Goal: Information Seeking & Learning: Learn about a topic

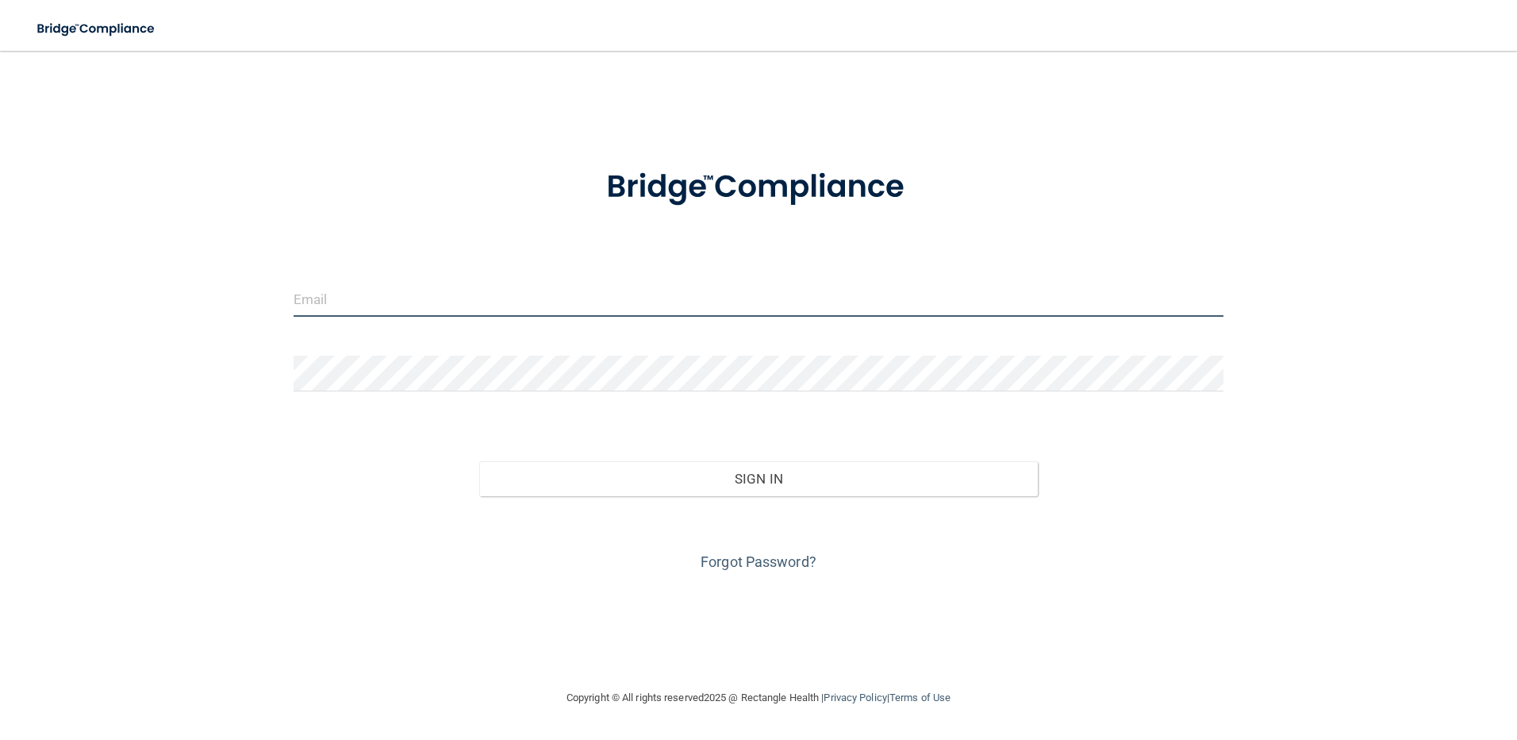
click at [592, 297] on input "email" at bounding box center [759, 299] width 931 height 36
type input "[PERSON_NAME][EMAIL_ADDRESS][PERSON_NAME][DOMAIN_NAME]"
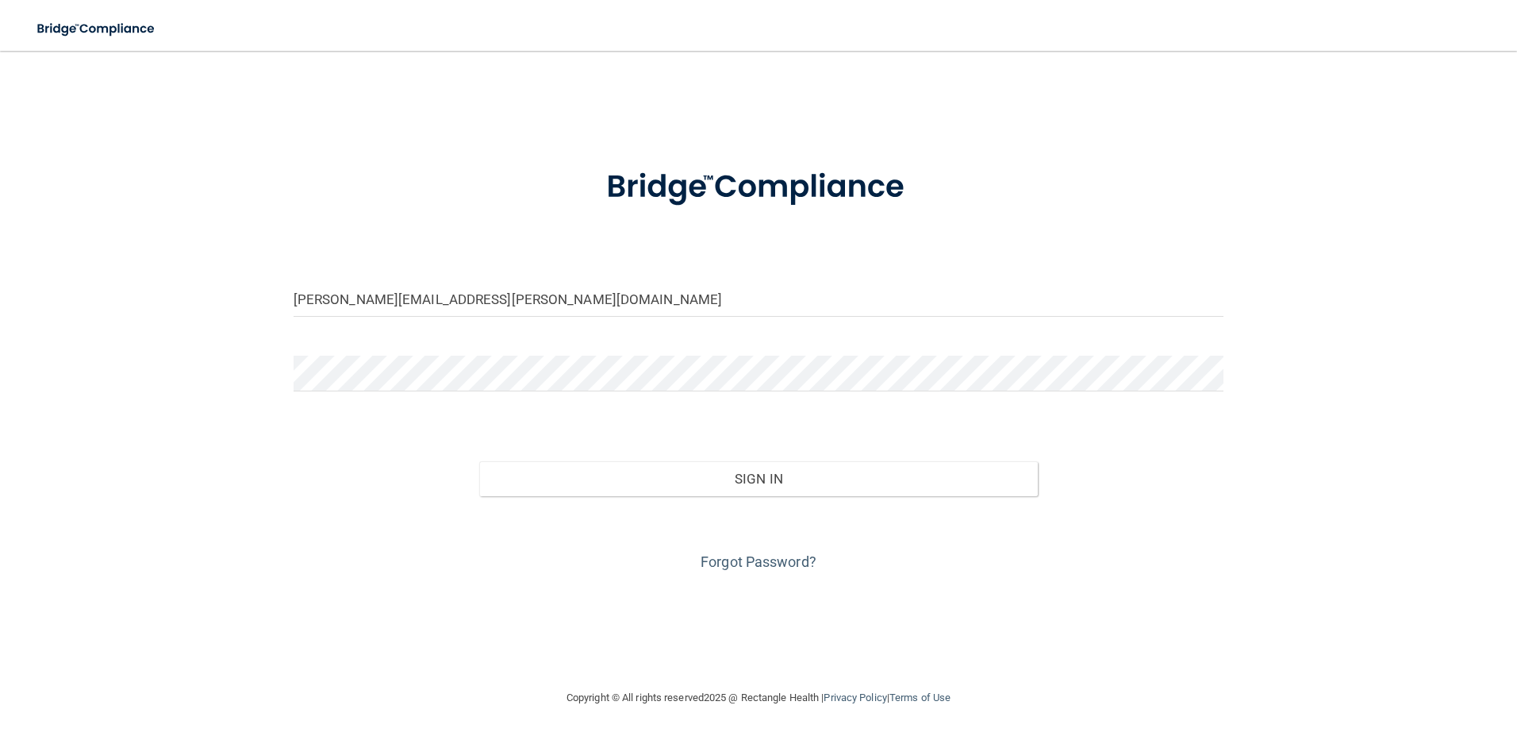
click at [743, 496] on div "Forgot Password?" at bounding box center [759, 535] width 955 height 79
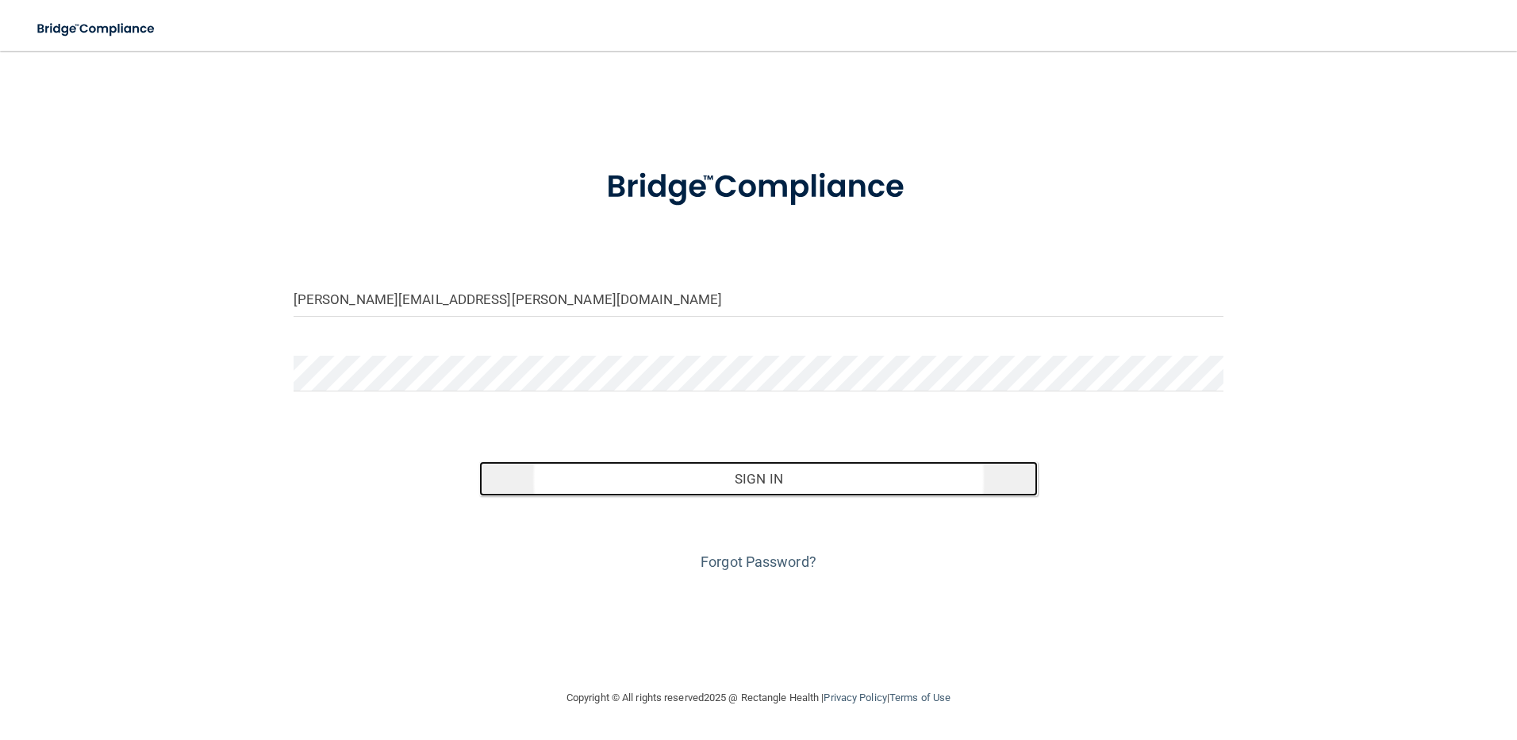
click at [749, 489] on button "Sign In" at bounding box center [758, 478] width 559 height 35
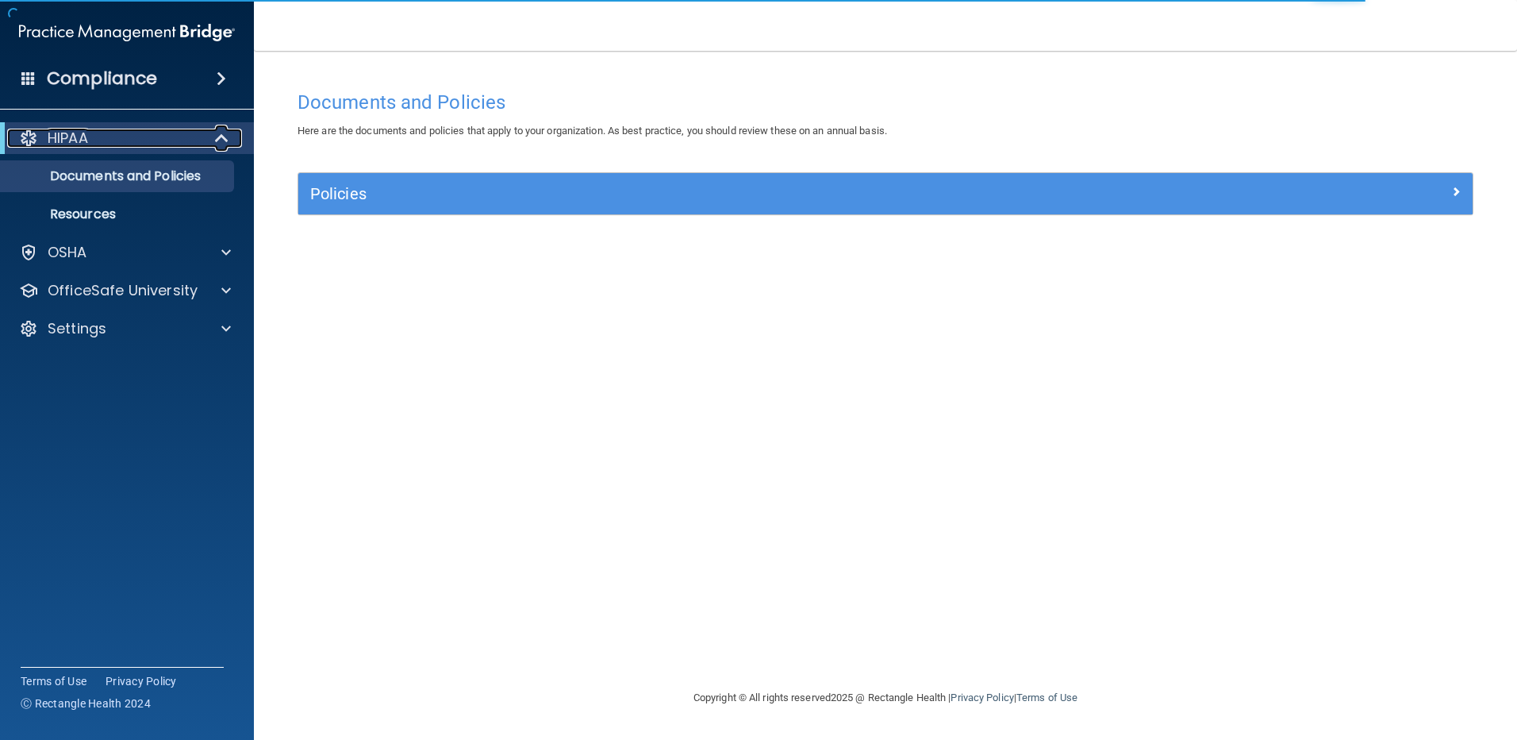
click at [108, 144] on div "HIPAA" at bounding box center [105, 138] width 196 height 19
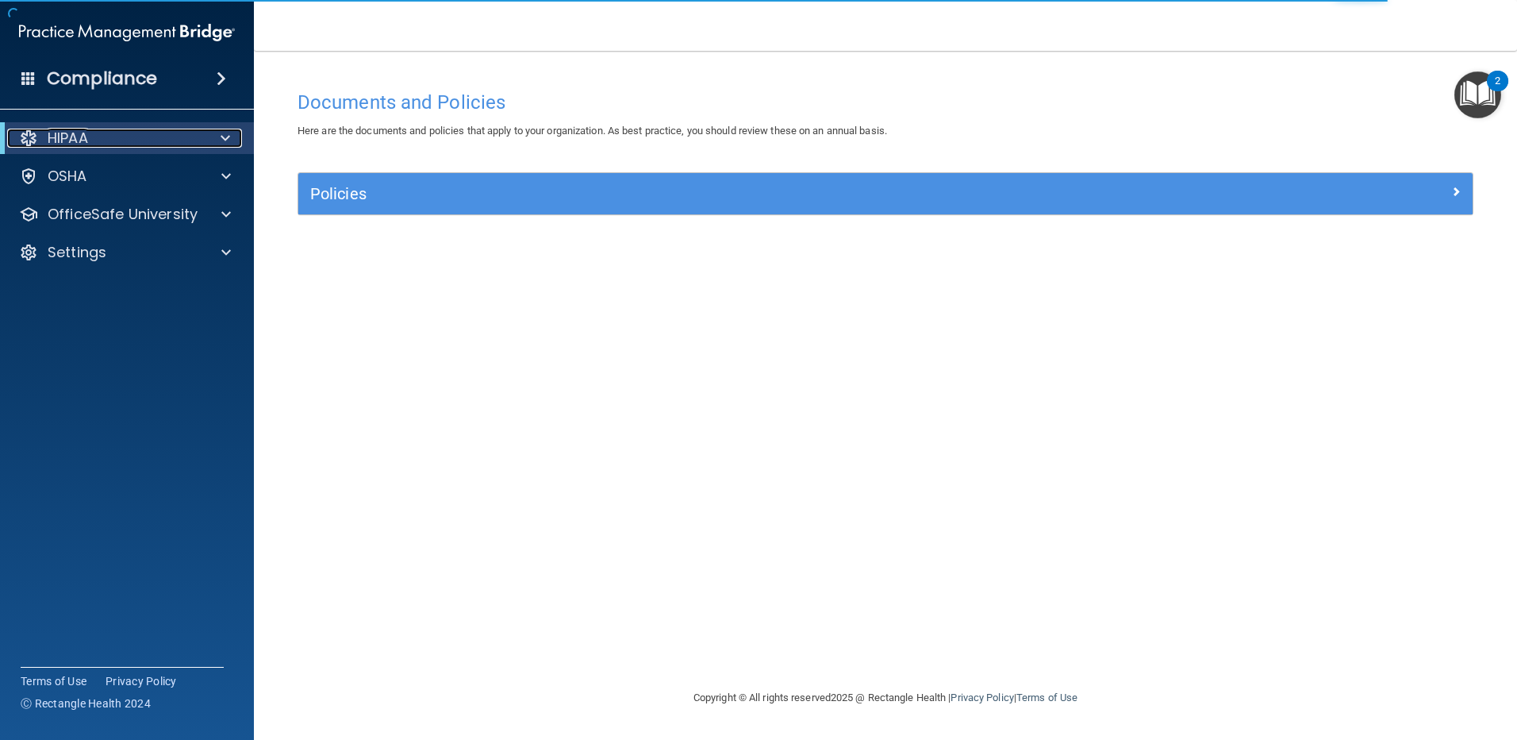
click at [108, 145] on div "HIPAA" at bounding box center [105, 138] width 196 height 19
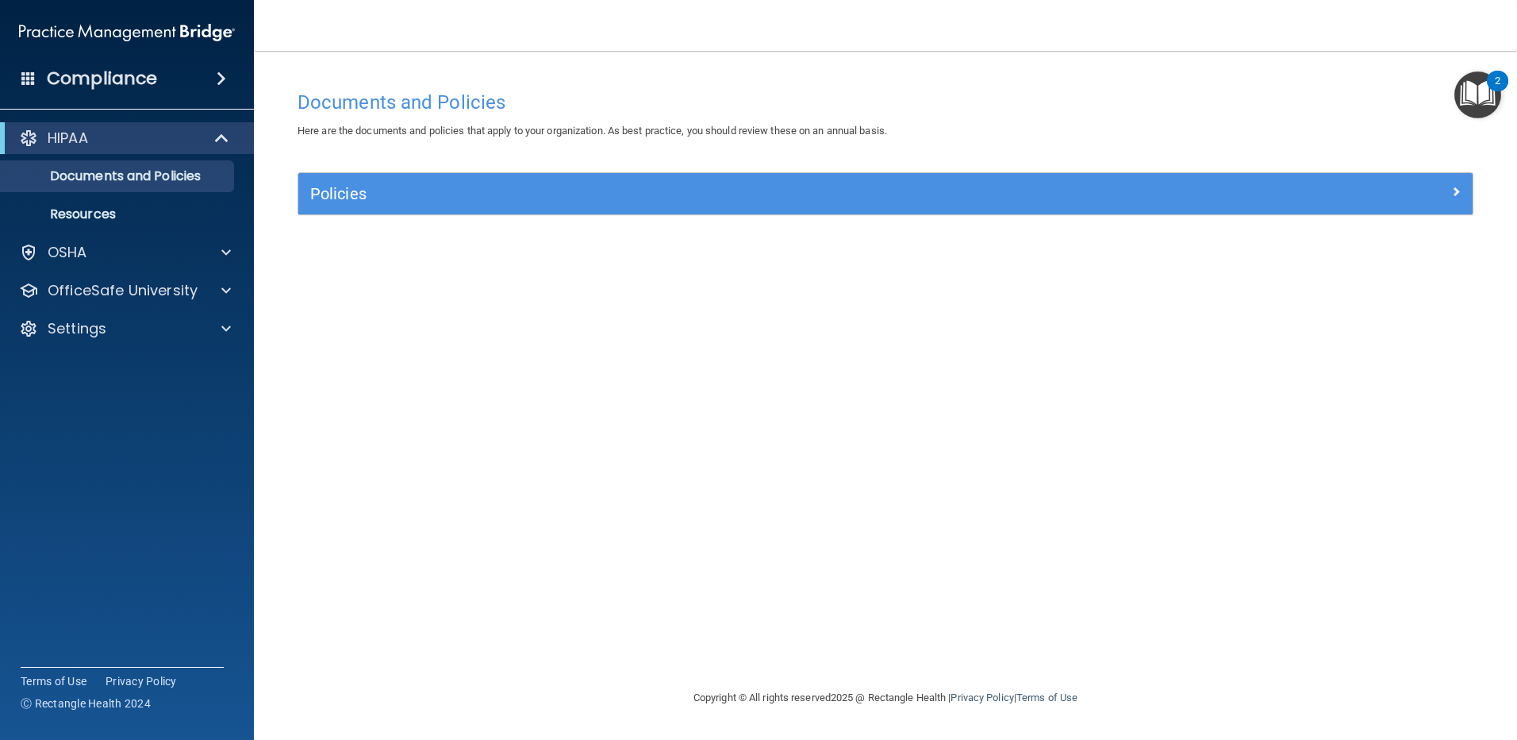
click at [1484, 95] on img "Open Resource Center, 2 new notifications" at bounding box center [1477, 94] width 47 height 47
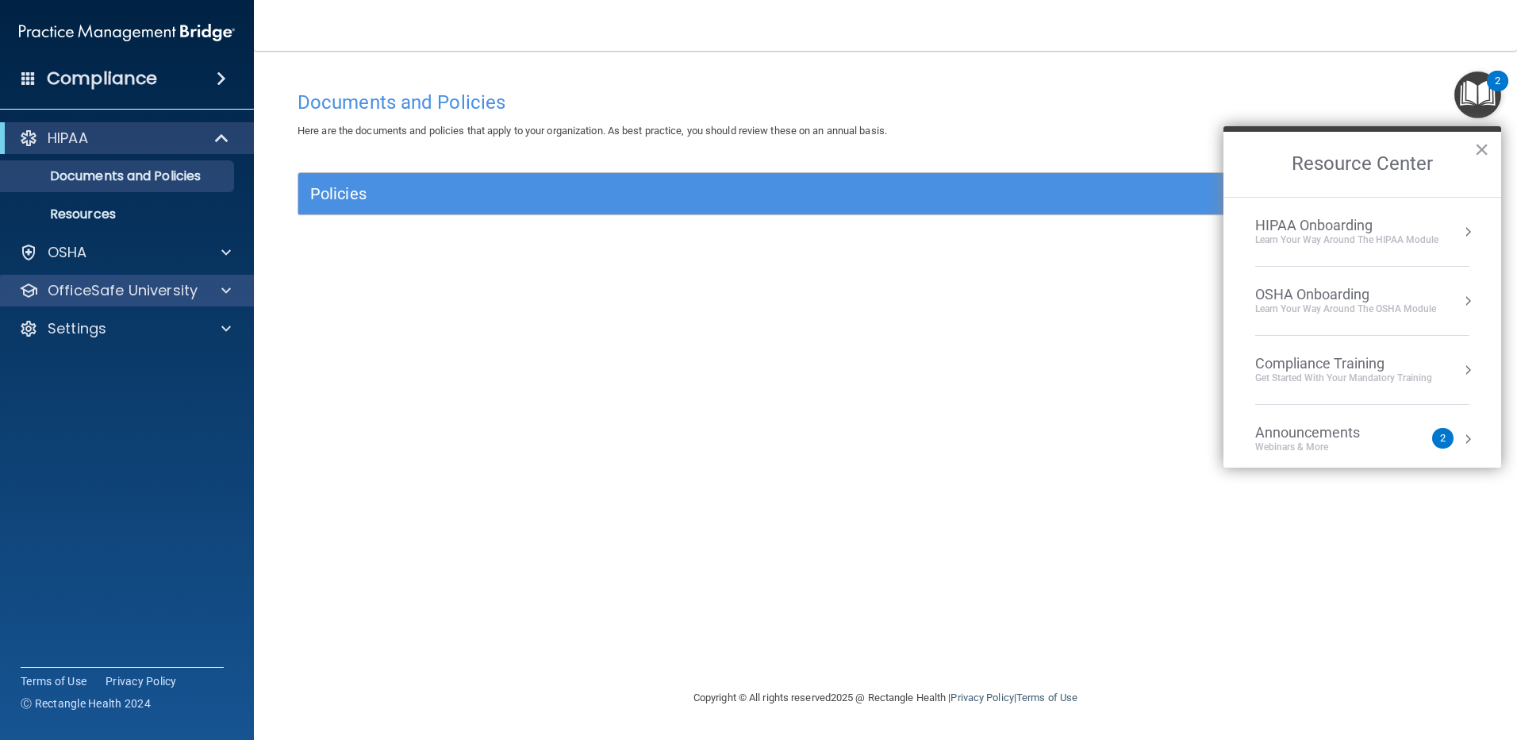
click at [175, 279] on div "OfficeSafe University" at bounding box center [127, 291] width 255 height 32
click at [175, 281] on p "OfficeSafe University" at bounding box center [123, 290] width 150 height 19
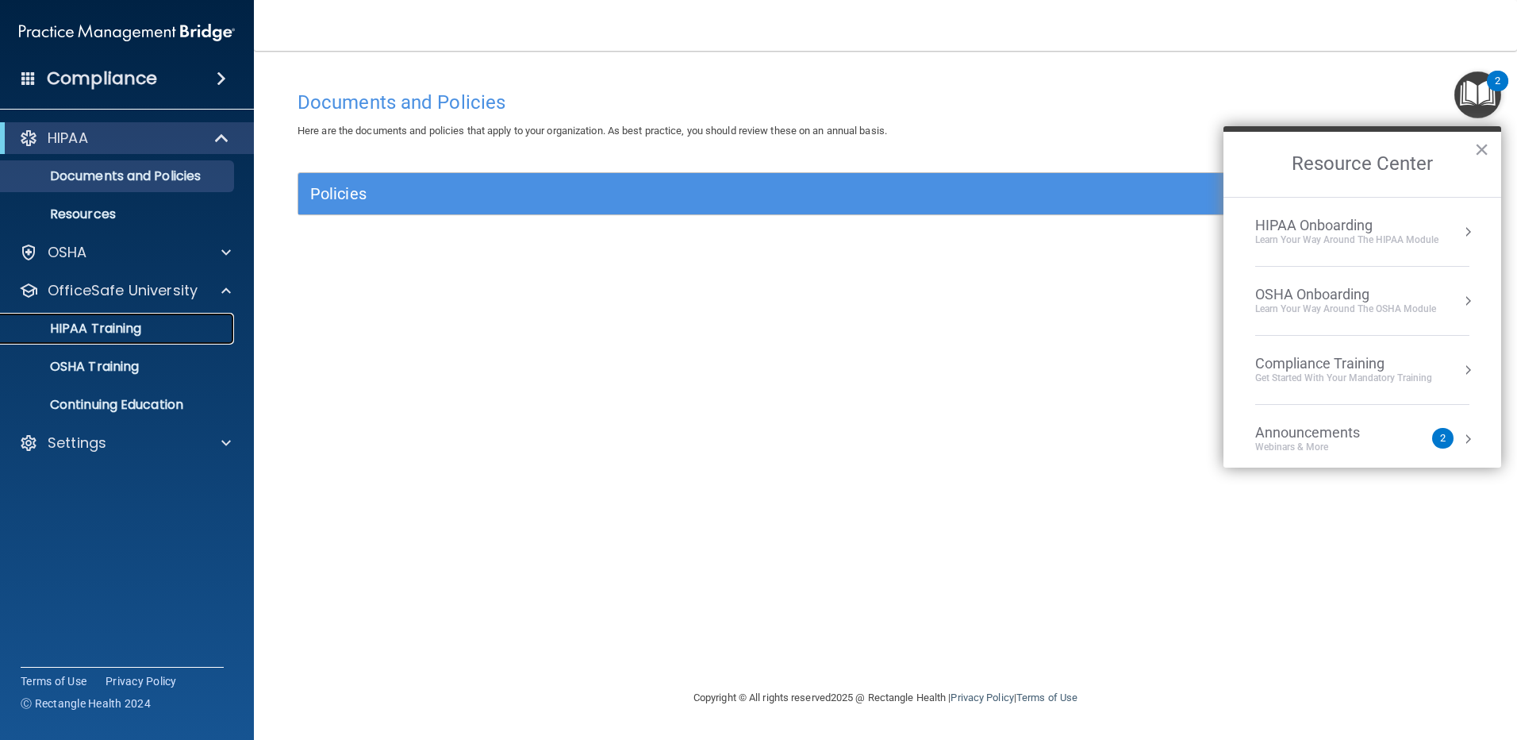
click at [93, 342] on link "HIPAA Training" at bounding box center [109, 329] width 250 height 32
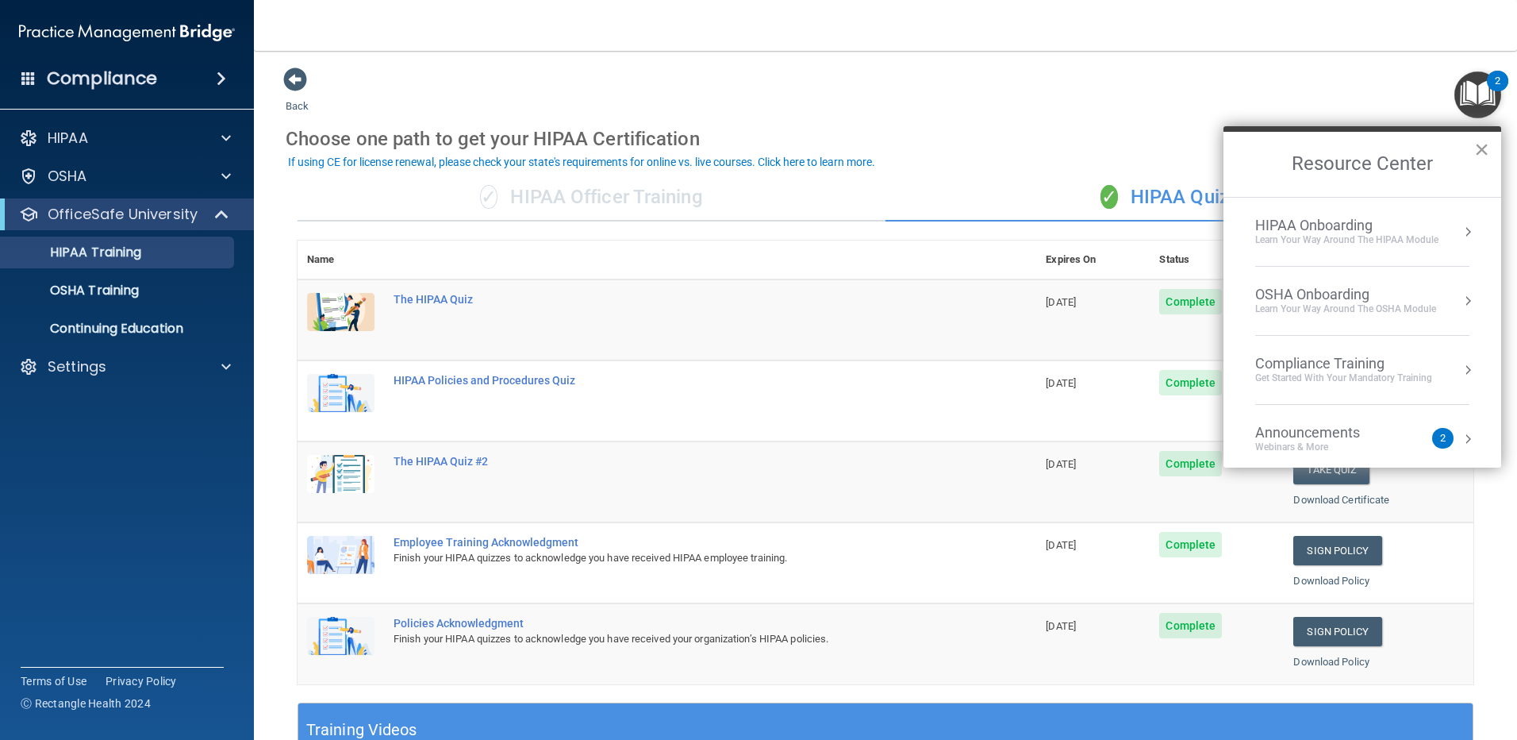
click at [1482, 152] on button "×" at bounding box center [1481, 148] width 15 height 25
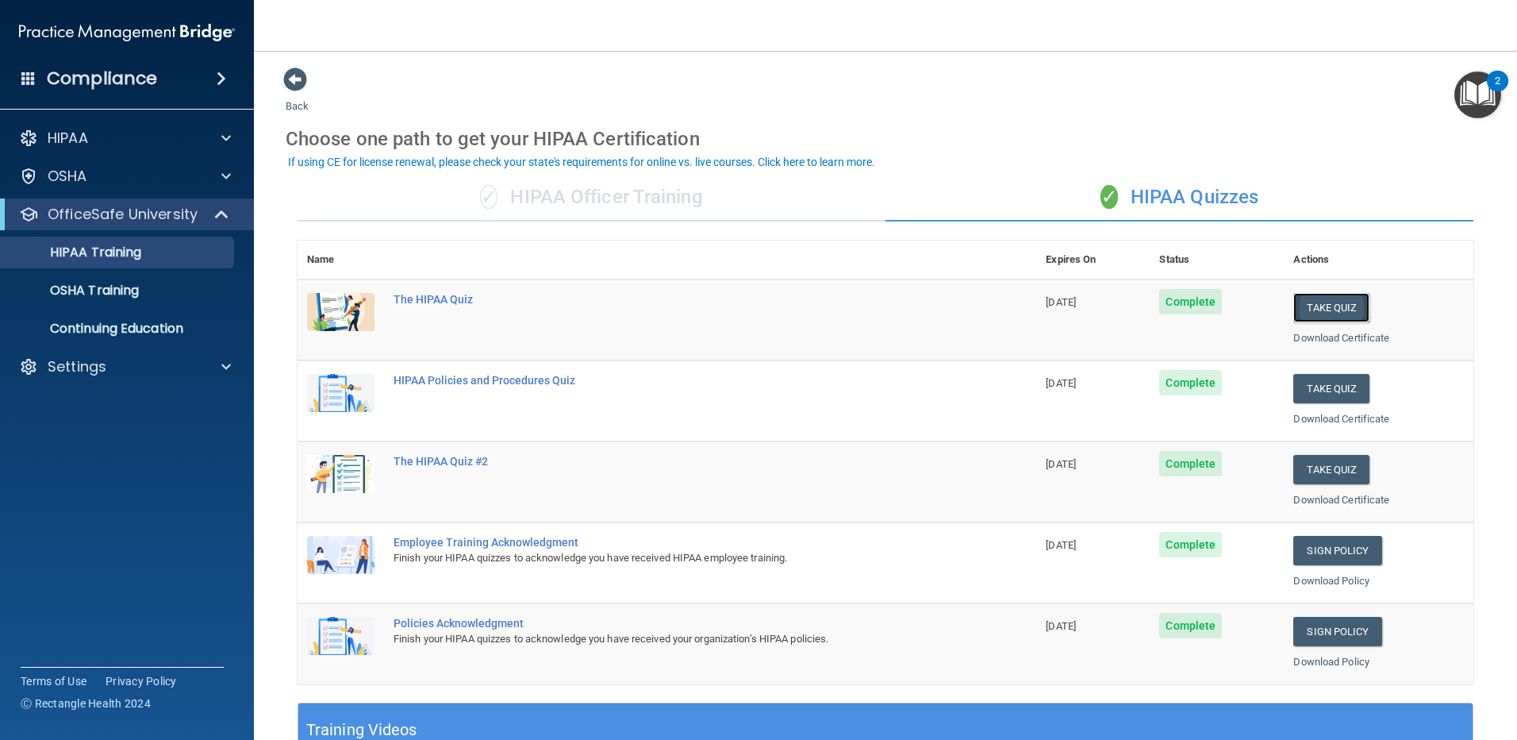
click at [1342, 311] on button "Take Quiz" at bounding box center [1331, 307] width 76 height 29
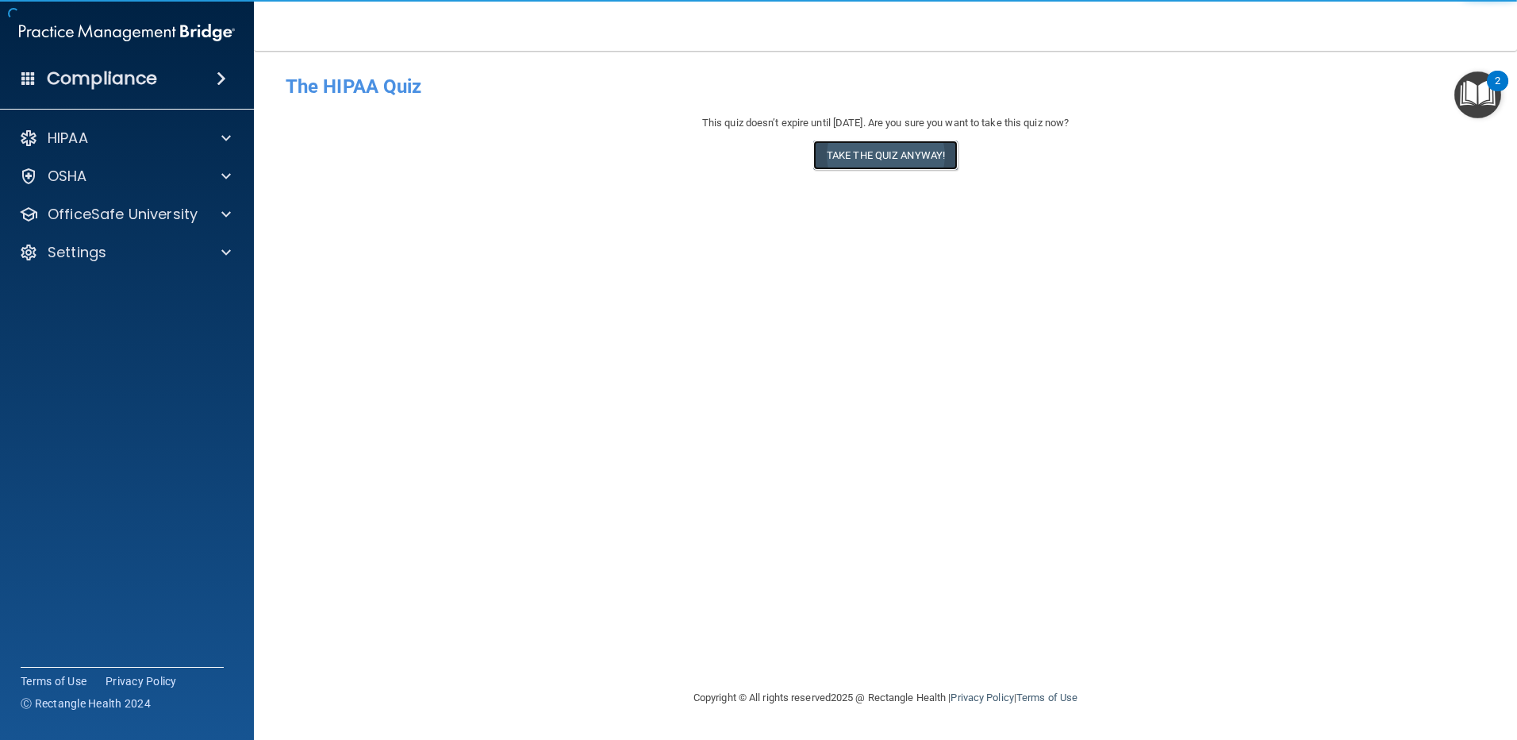
click at [934, 167] on button "Take the quiz anyway!" at bounding box center [885, 154] width 144 height 29
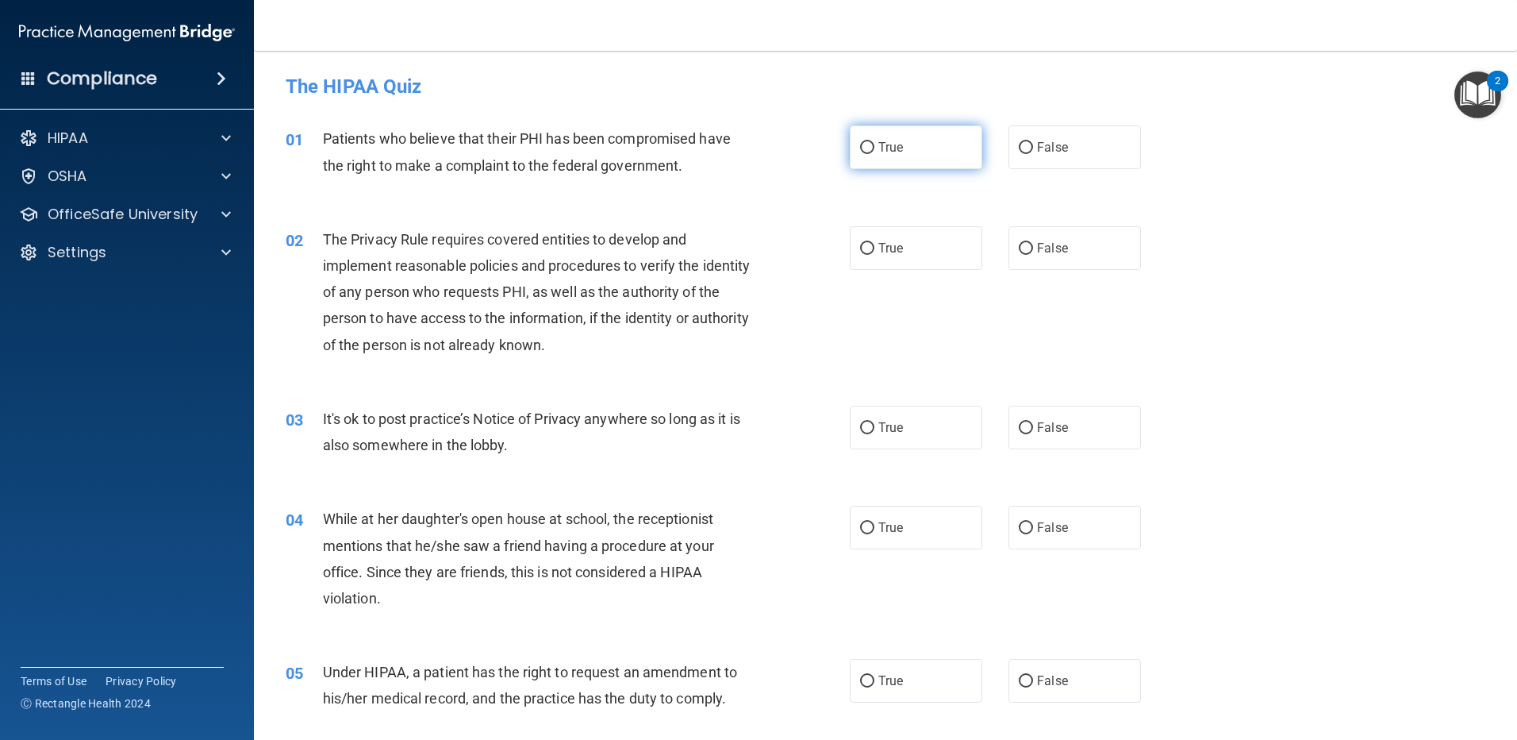
click at [905, 145] on label "True" at bounding box center [916, 147] width 133 height 44
click at [874, 145] on input "True" at bounding box center [867, 148] width 14 height 12
radio input "true"
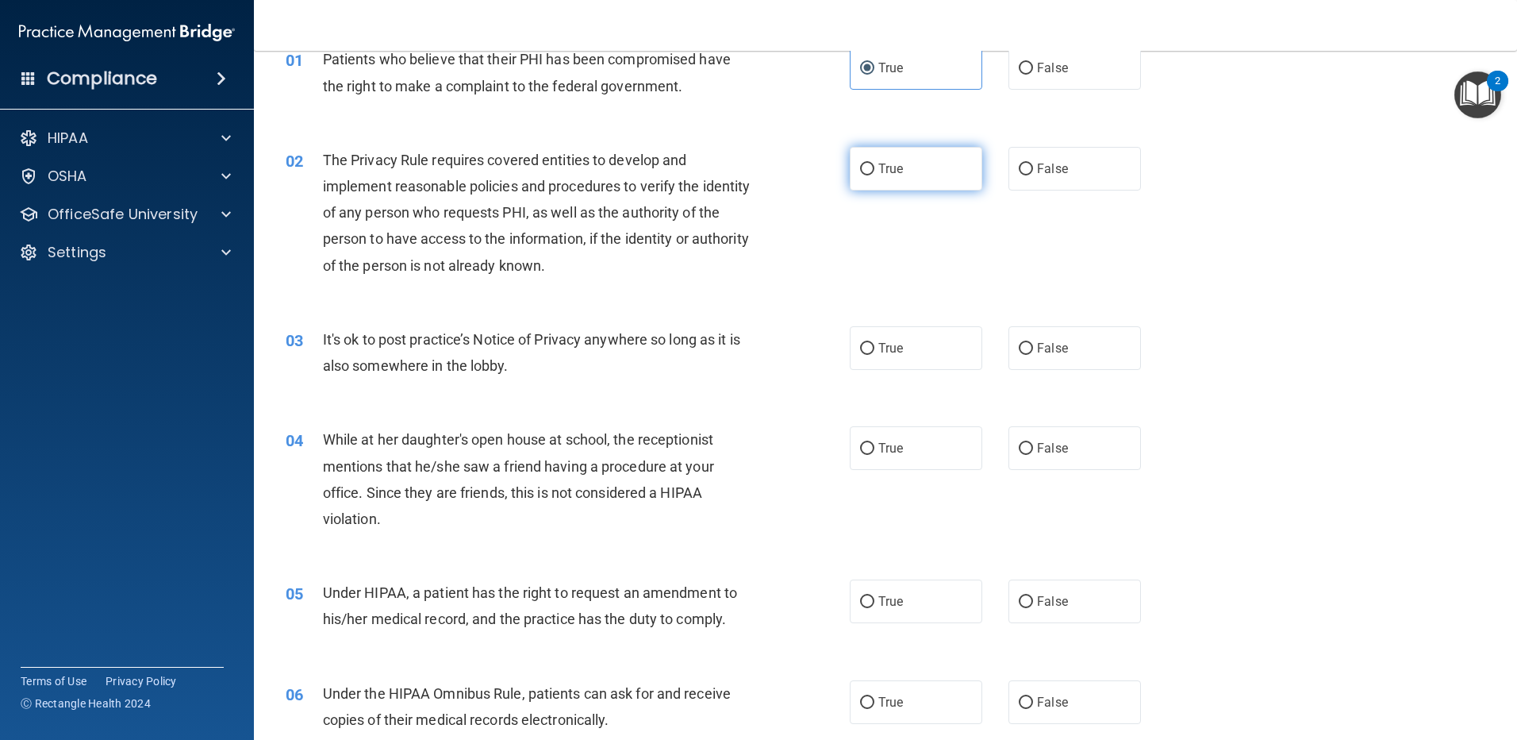
click at [901, 182] on label "True" at bounding box center [916, 169] width 133 height 44
click at [874, 175] on input "True" at bounding box center [867, 169] width 14 height 12
radio input "true"
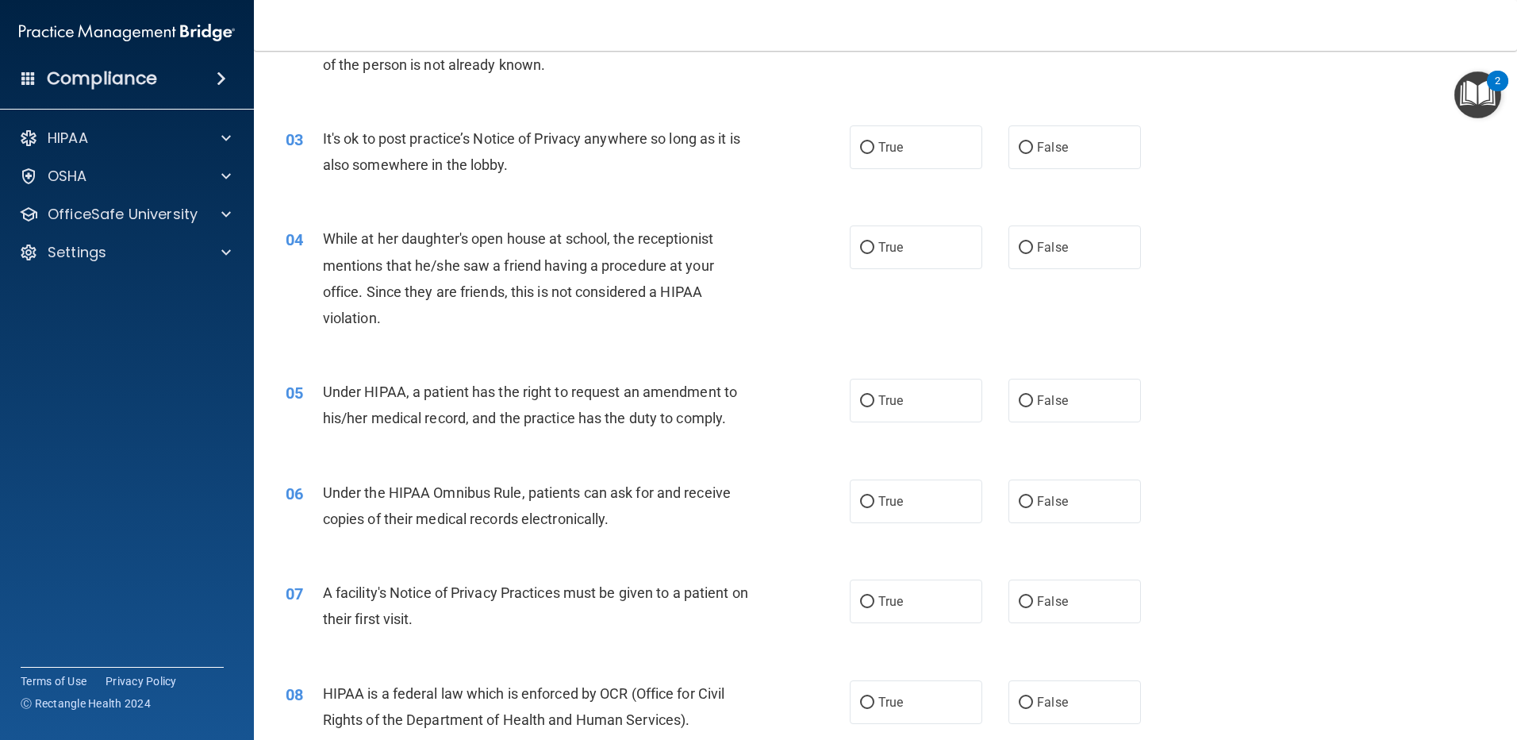
scroll to position [317, 0]
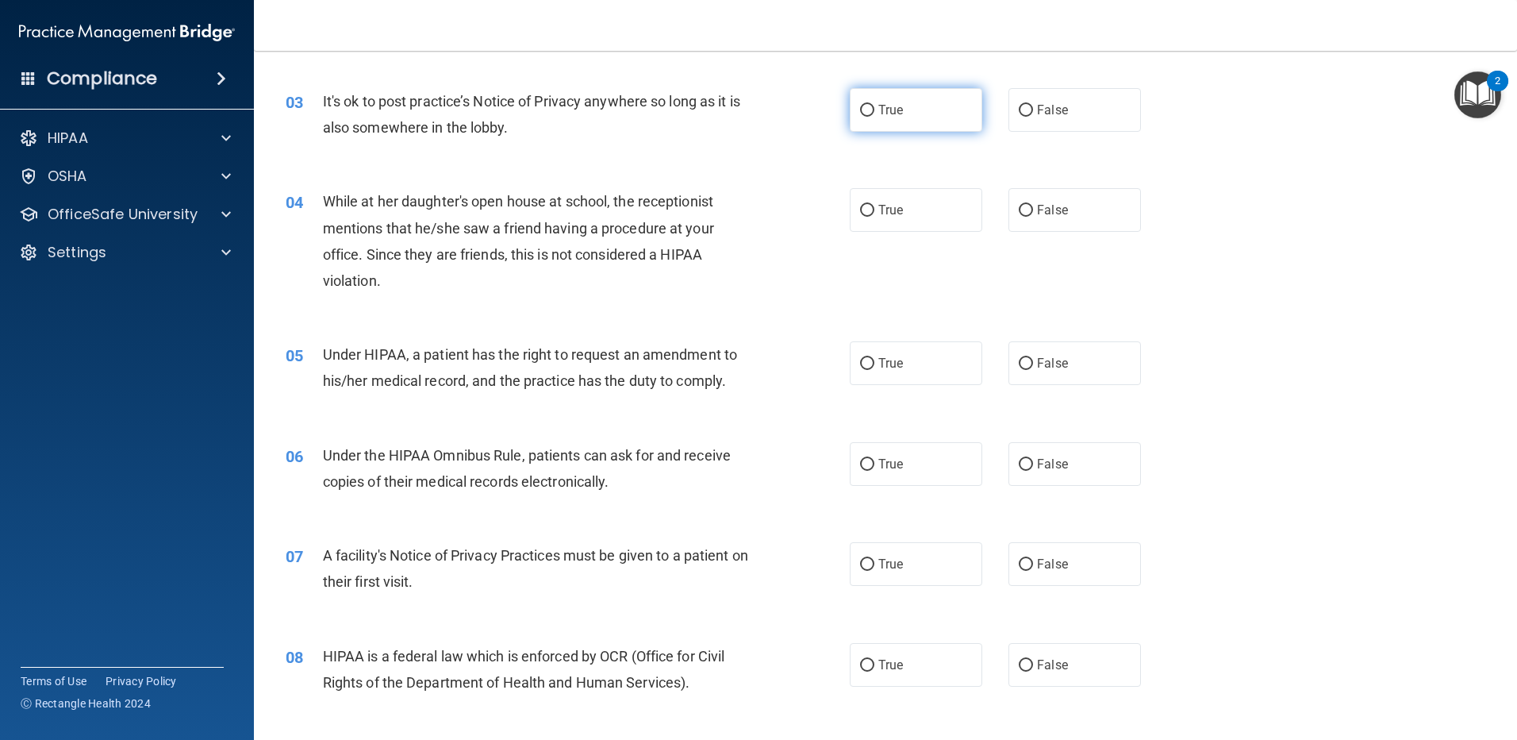
click at [893, 109] on span "True" at bounding box center [890, 109] width 25 height 15
click at [874, 109] on input "True" at bounding box center [867, 111] width 14 height 12
radio input "true"
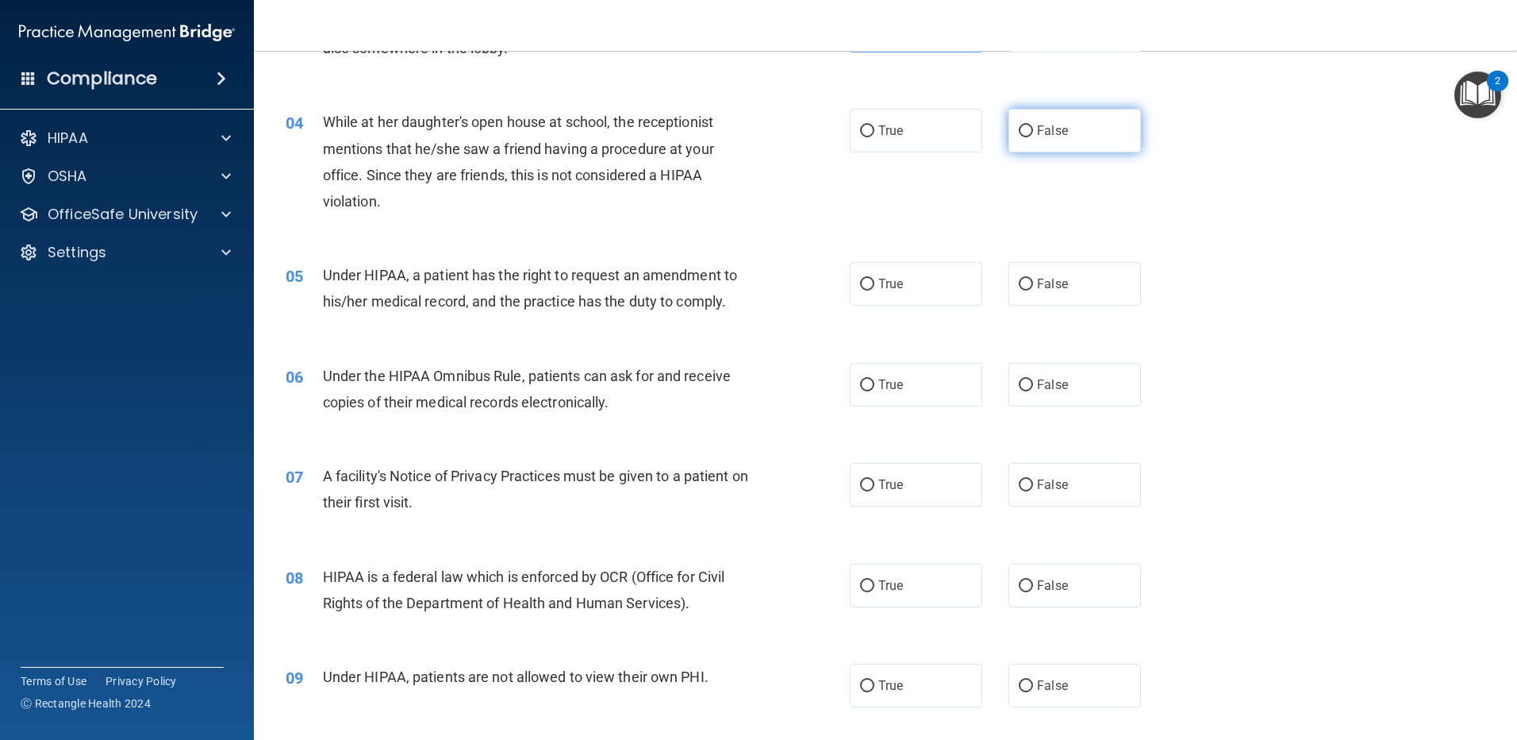
click at [1055, 135] on span "False" at bounding box center [1052, 130] width 31 height 15
click at [1033, 135] on input "False" at bounding box center [1026, 131] width 14 height 12
radio input "true"
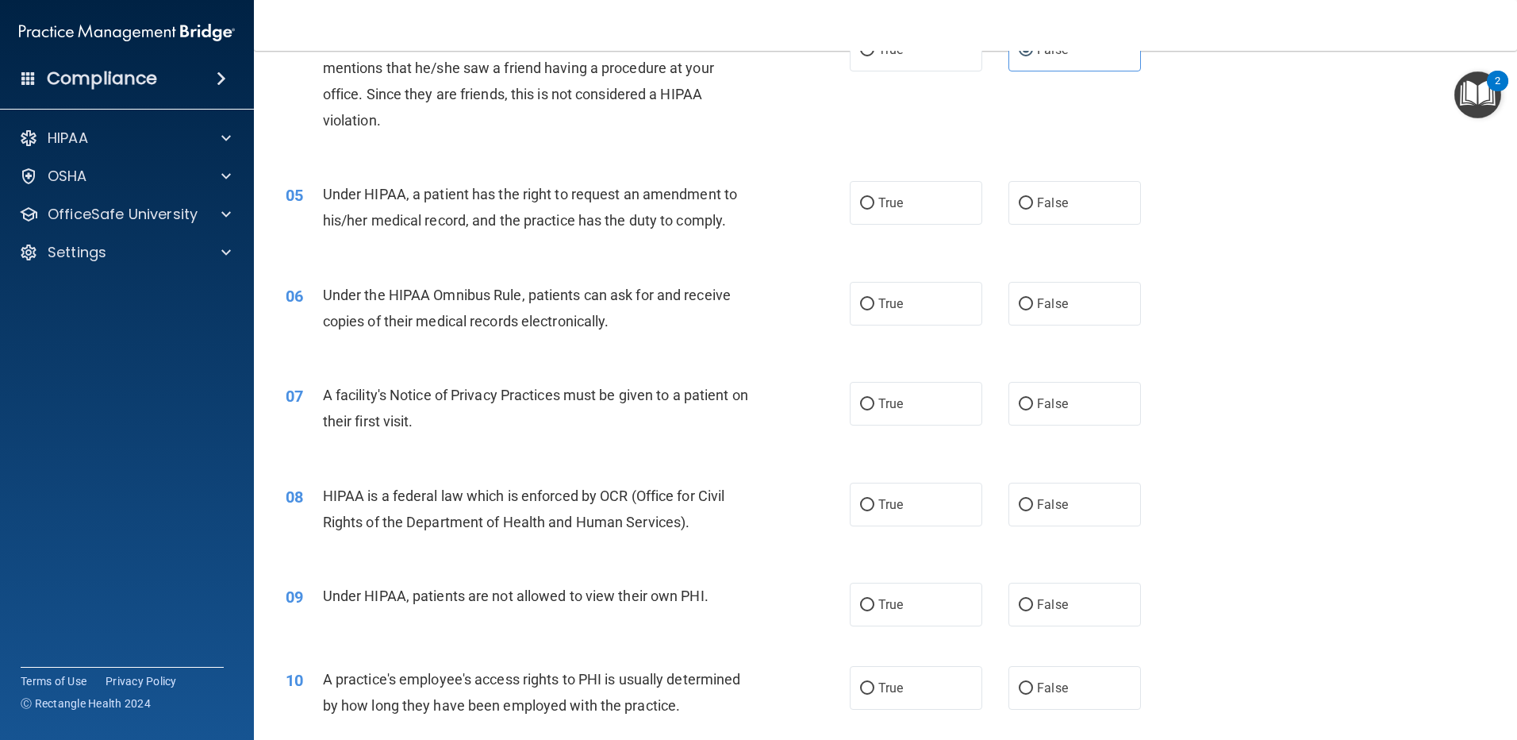
scroll to position [555, 0]
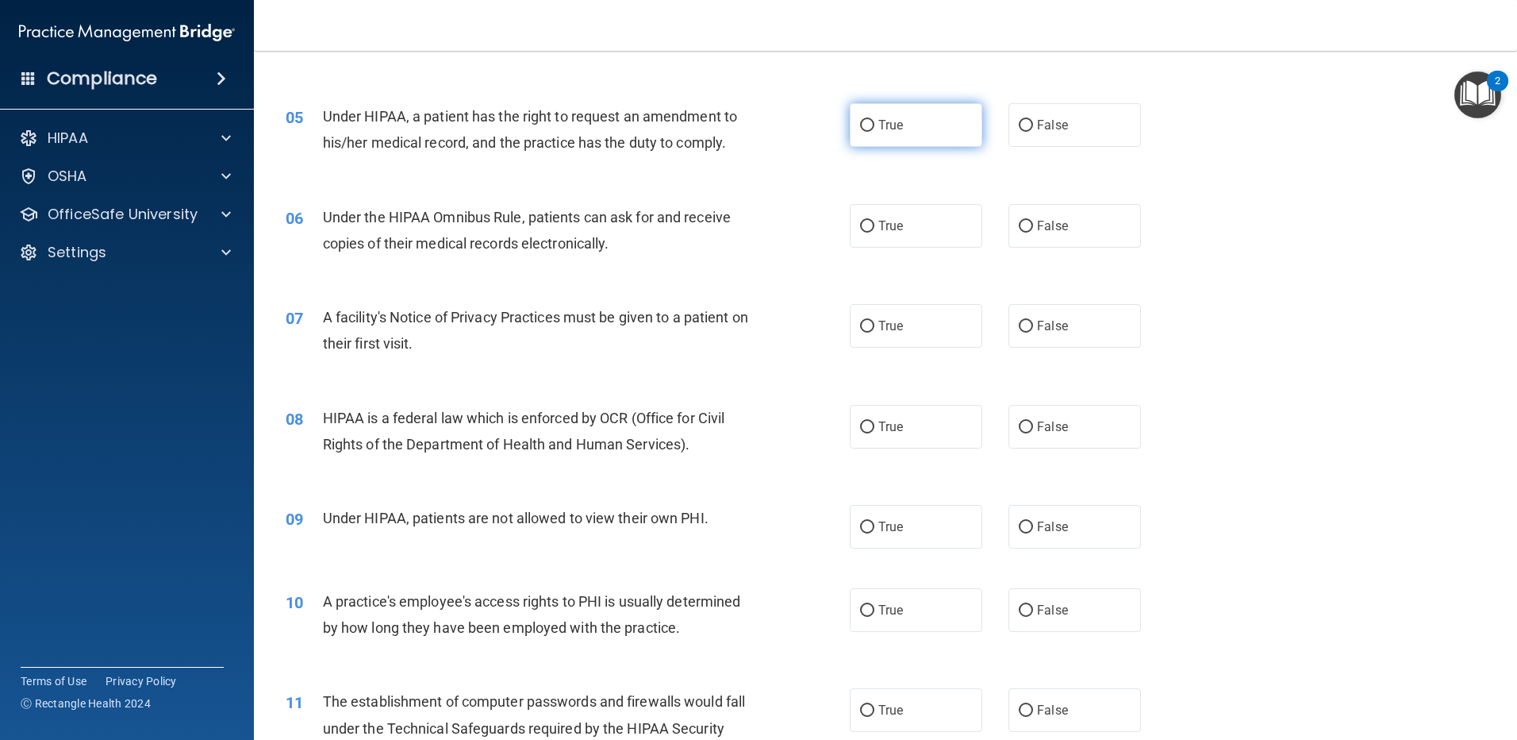
drag, startPoint x: 926, startPoint y: 138, endPoint x: 892, endPoint y: 139, distance: 34.1
click at [926, 138] on label "True" at bounding box center [916, 125] width 133 height 44
click at [874, 132] on input "True" at bounding box center [867, 126] width 14 height 12
radio input "true"
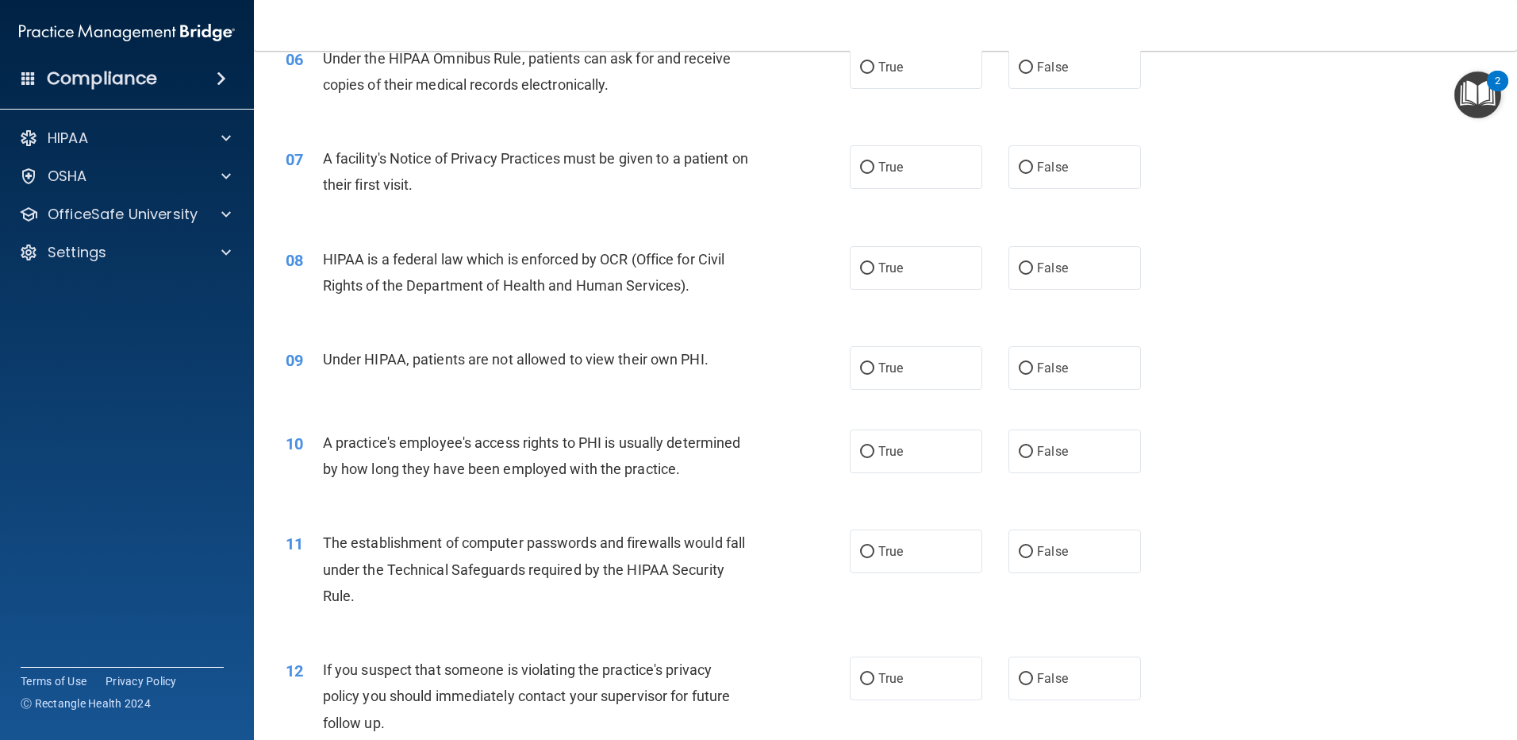
scroll to position [635, 0]
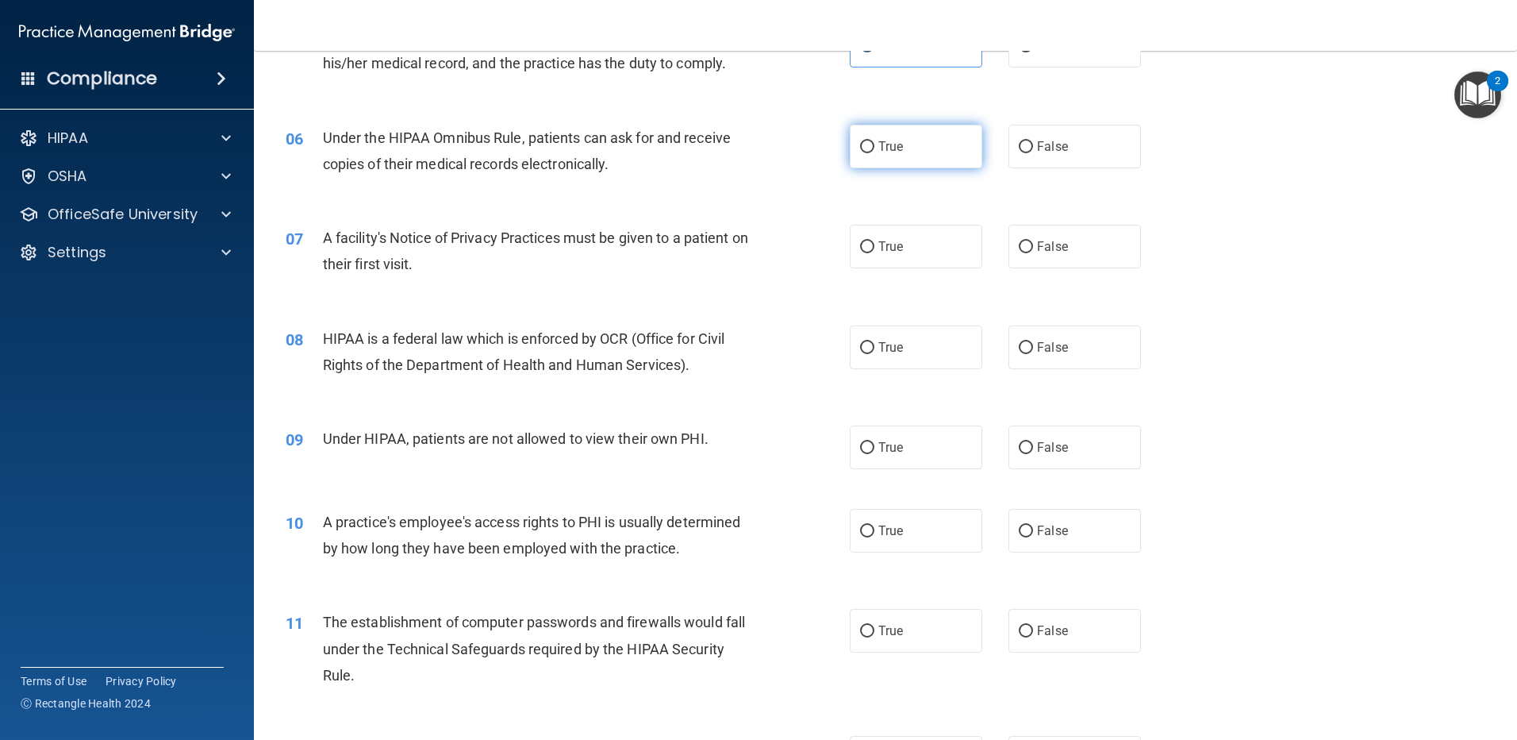
click at [942, 159] on label "True" at bounding box center [916, 147] width 133 height 44
click at [874, 153] on input "True" at bounding box center [867, 147] width 14 height 12
radio input "true"
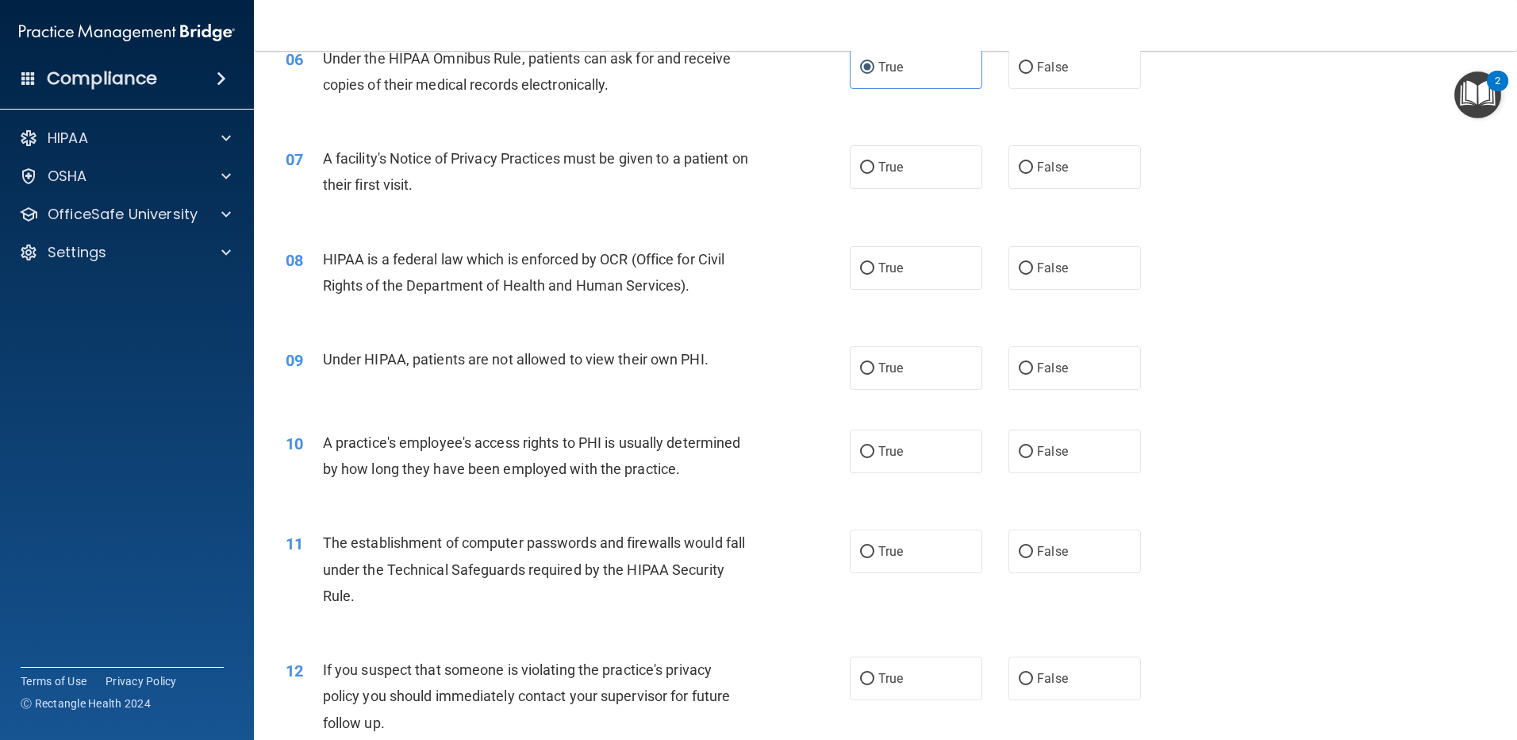
scroll to position [793, 0]
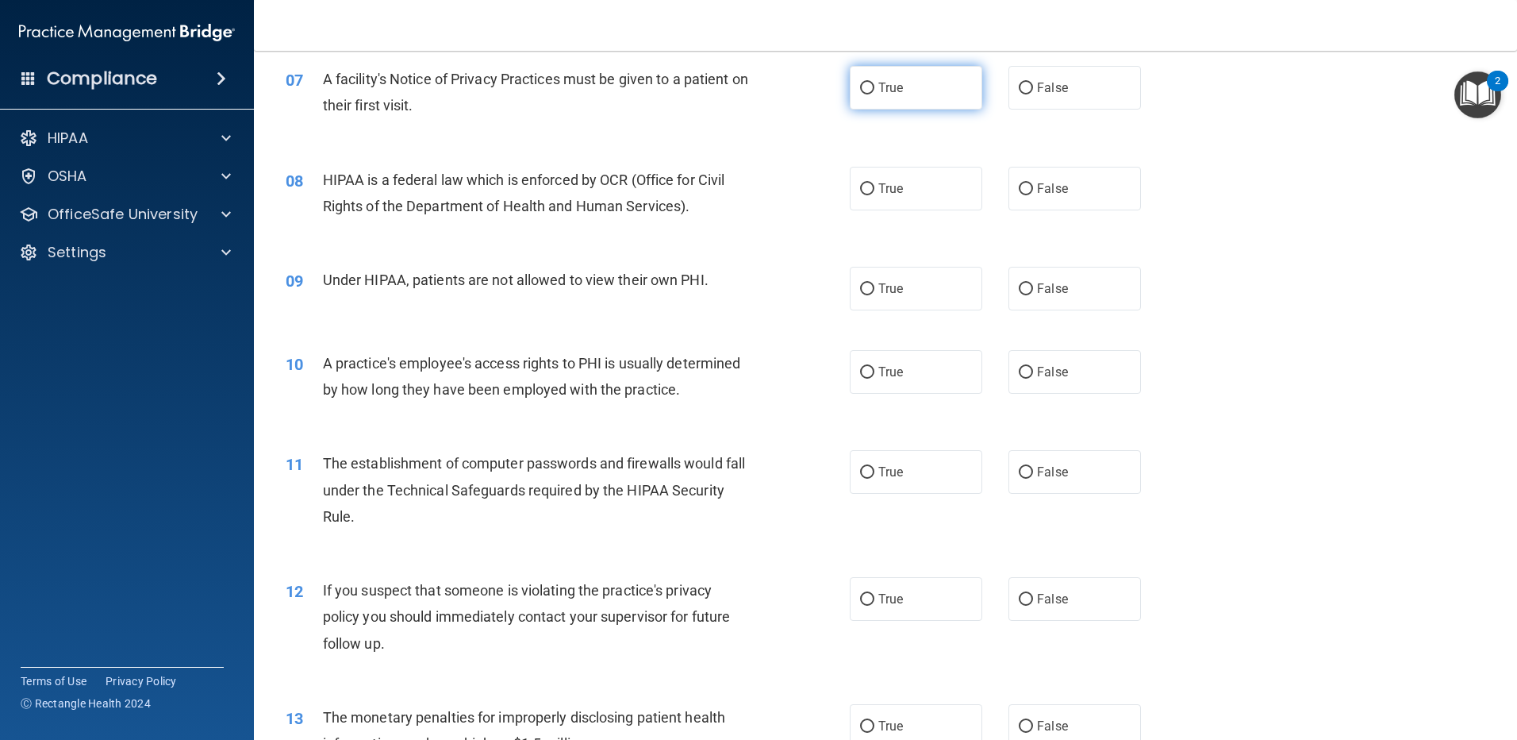
click at [897, 87] on span "True" at bounding box center [890, 87] width 25 height 15
click at [874, 87] on input "True" at bounding box center [867, 89] width 14 height 12
radio input "true"
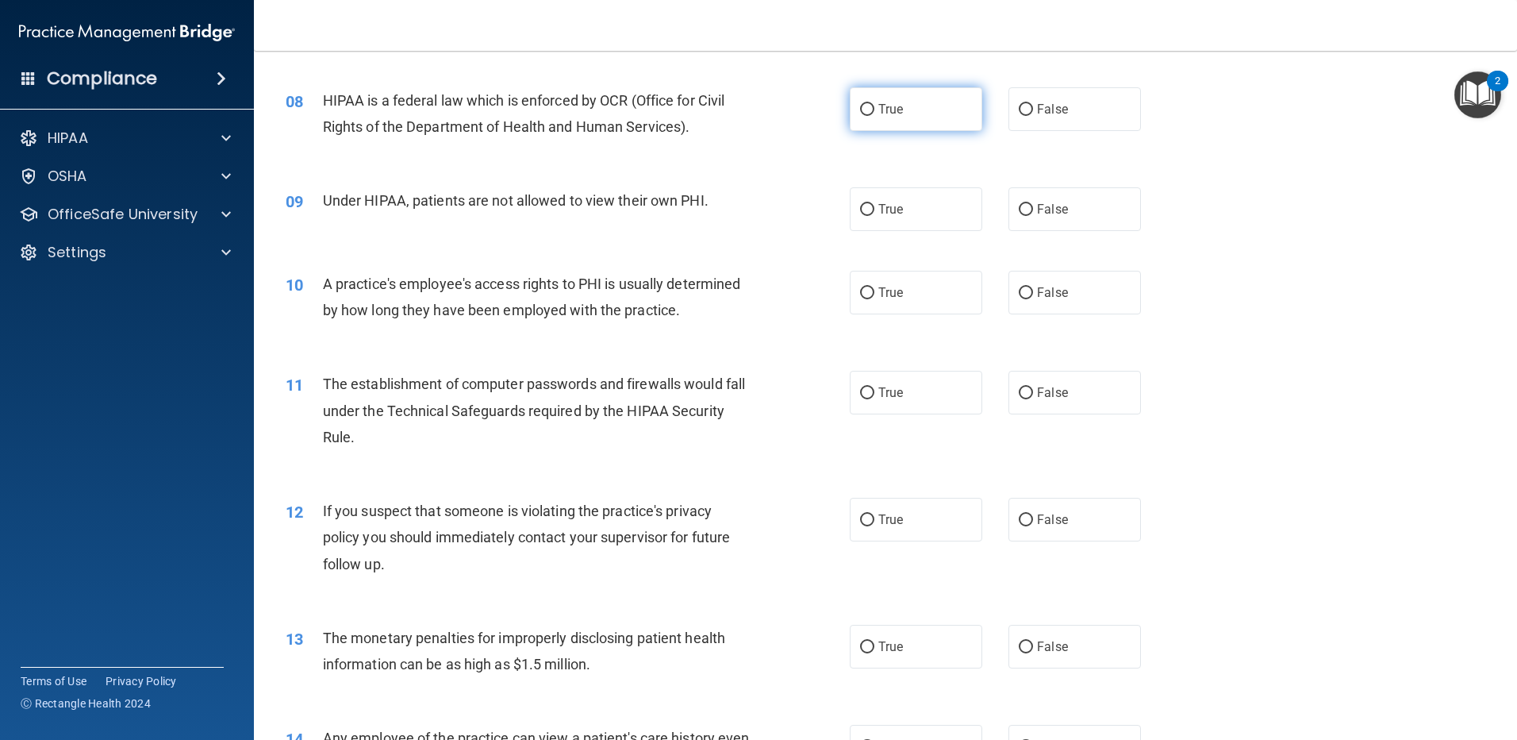
click at [916, 118] on label "True" at bounding box center [916, 109] width 133 height 44
click at [874, 116] on input "True" at bounding box center [867, 110] width 14 height 12
radio input "true"
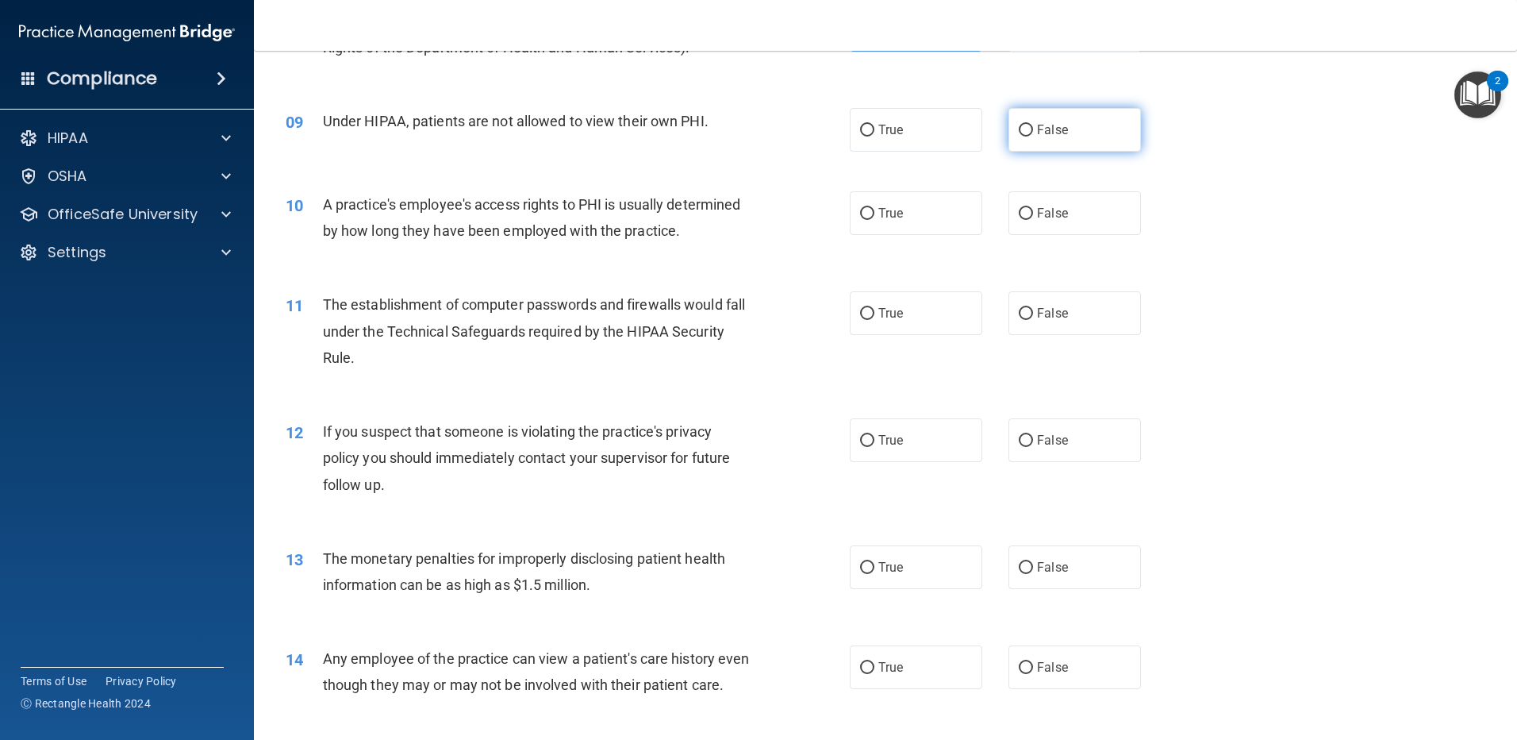
click at [1037, 125] on span "False" at bounding box center [1052, 129] width 31 height 15
click at [1032, 125] on input "False" at bounding box center [1026, 131] width 14 height 12
radio input "true"
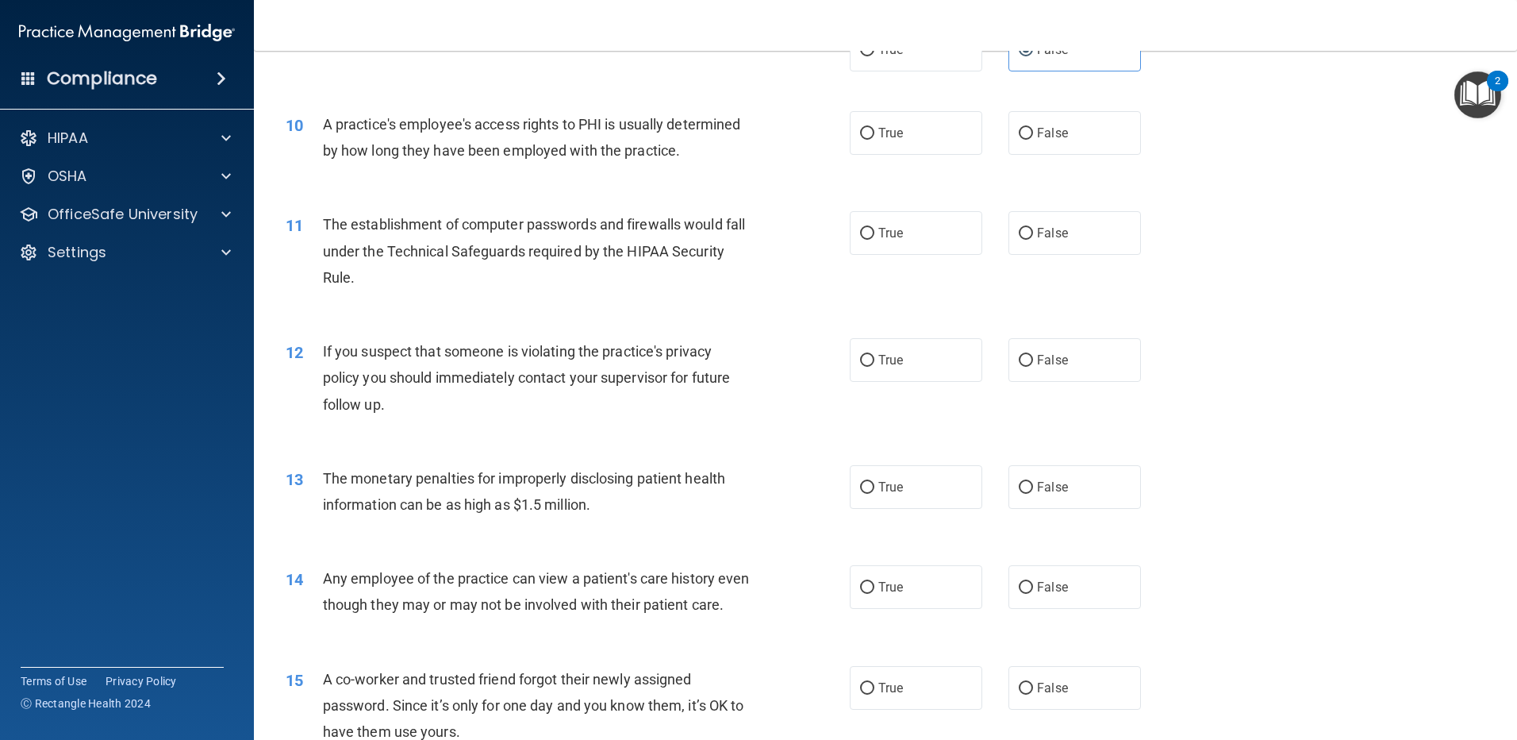
scroll to position [1032, 0]
click at [1080, 135] on label "False" at bounding box center [1075, 134] width 133 height 44
click at [1033, 135] on input "False" at bounding box center [1026, 135] width 14 height 12
radio input "true"
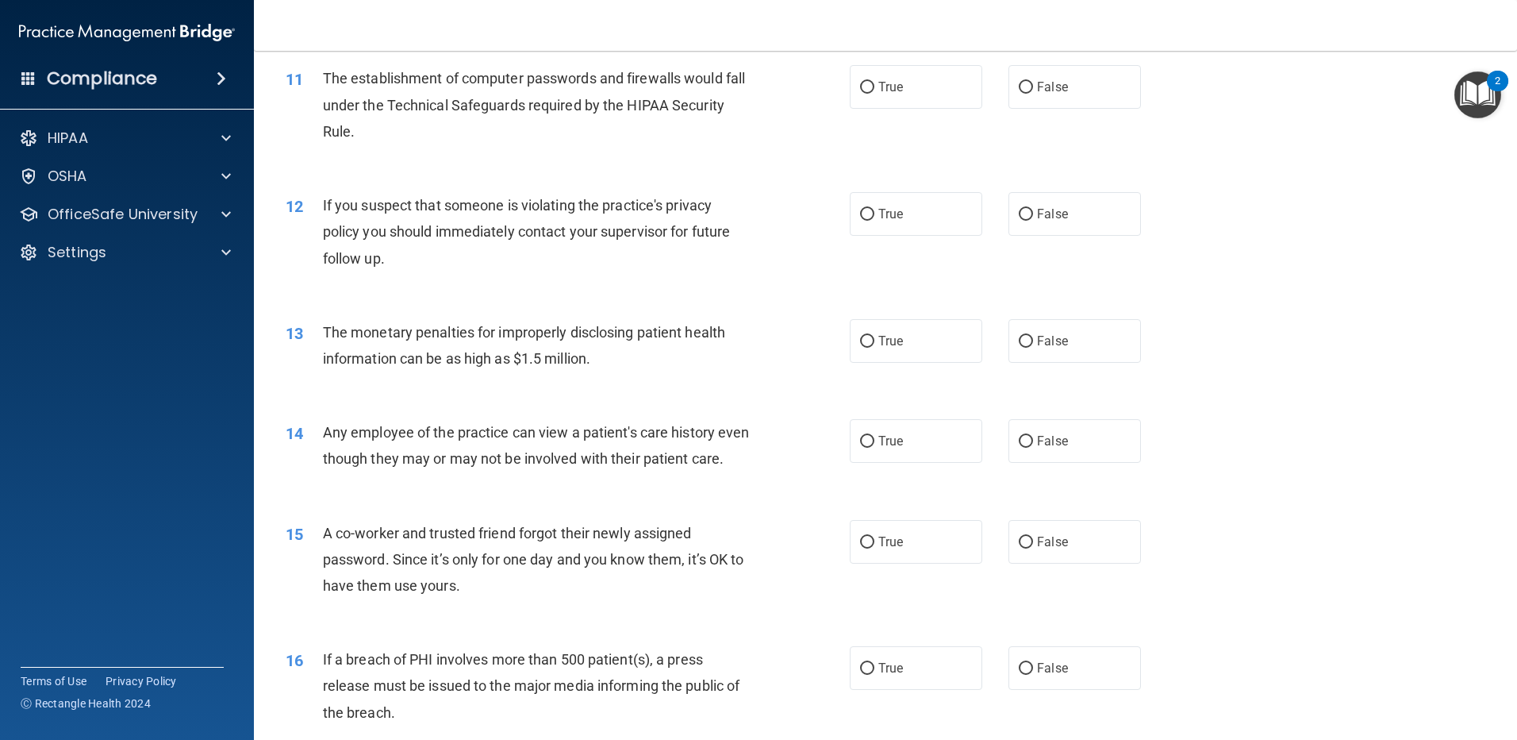
scroll to position [1190, 0]
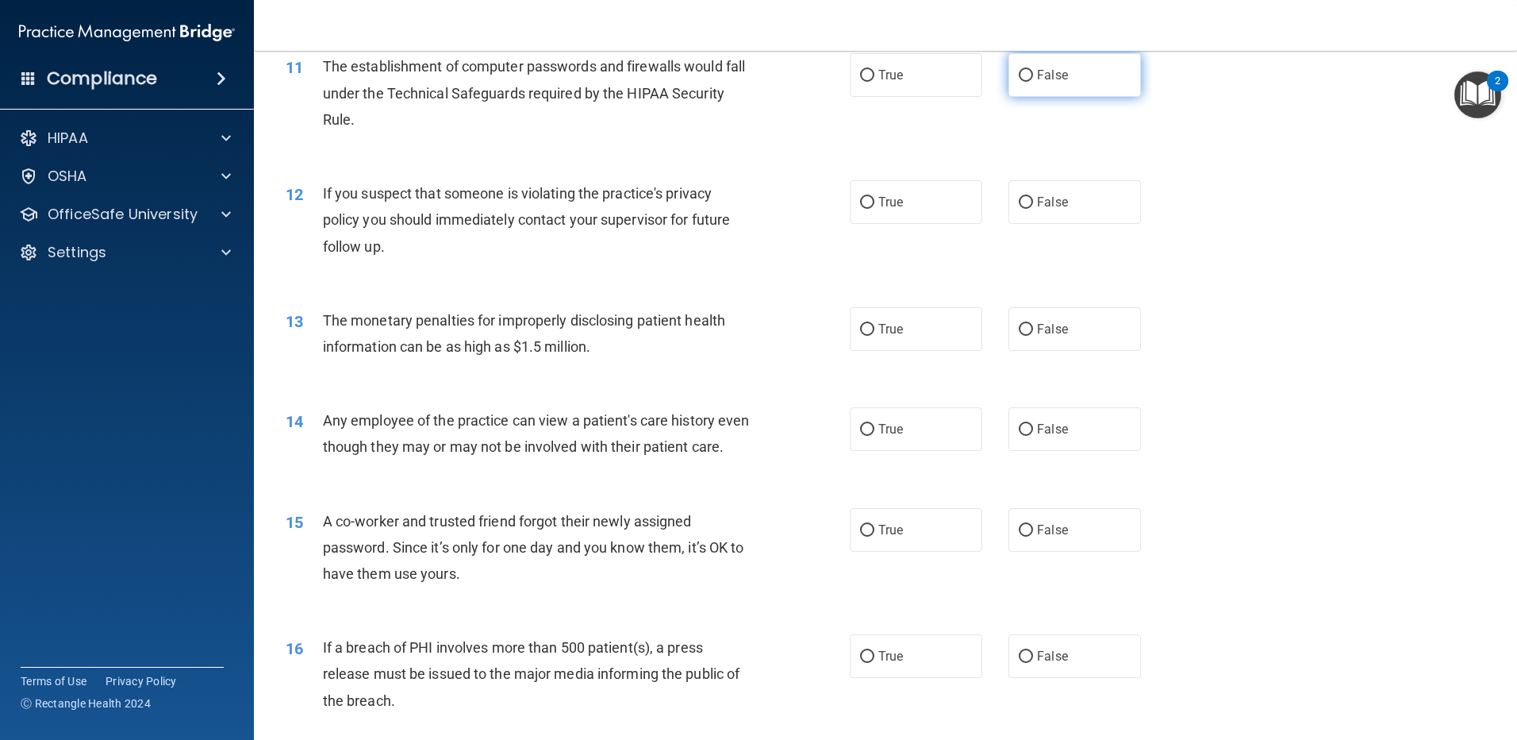
click at [1021, 86] on label "False" at bounding box center [1075, 75] width 133 height 44
click at [1021, 82] on input "False" at bounding box center [1026, 76] width 14 height 12
radio input "true"
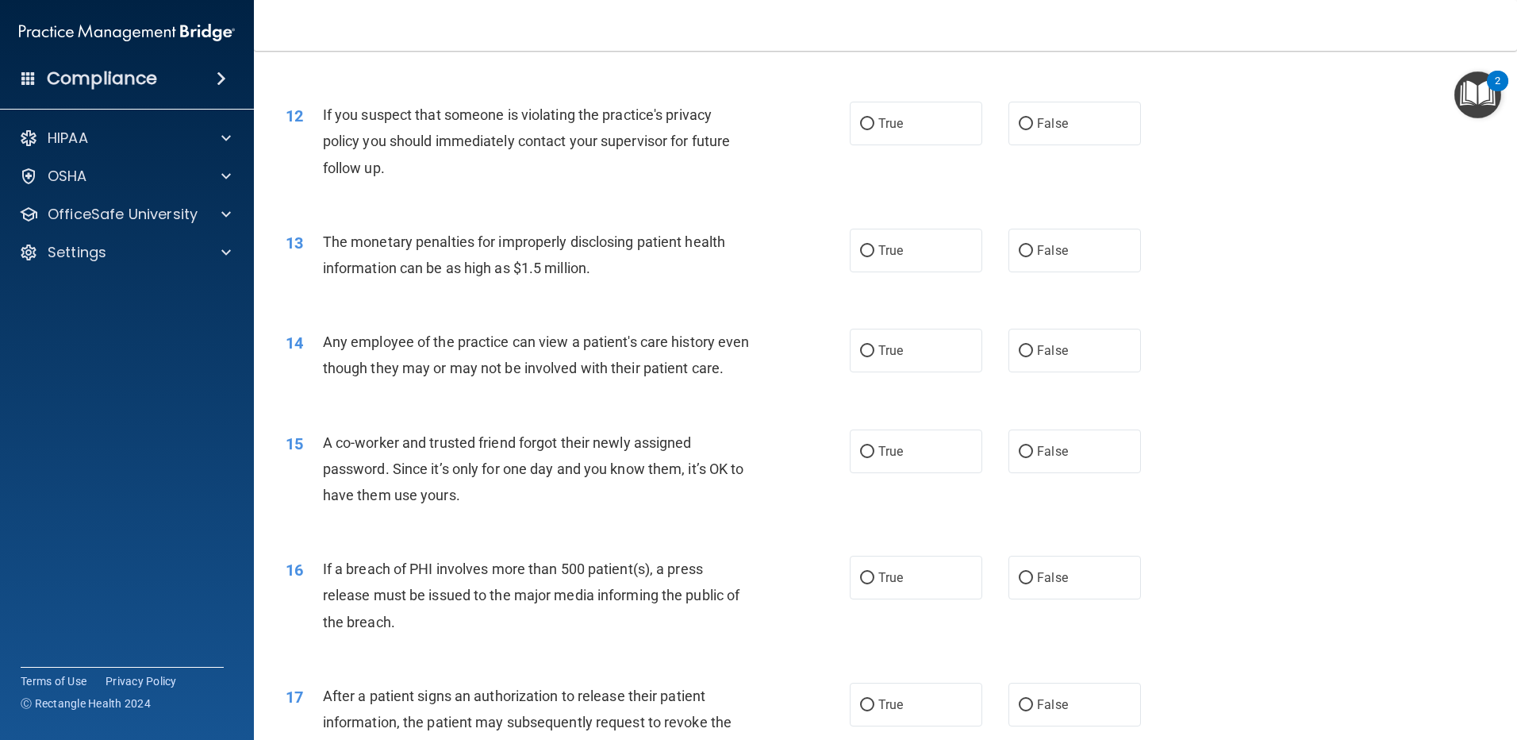
scroll to position [1270, 0]
click at [951, 121] on label "True" at bounding box center [916, 123] width 133 height 44
click at [874, 121] on input "True" at bounding box center [867, 123] width 14 height 12
radio input "true"
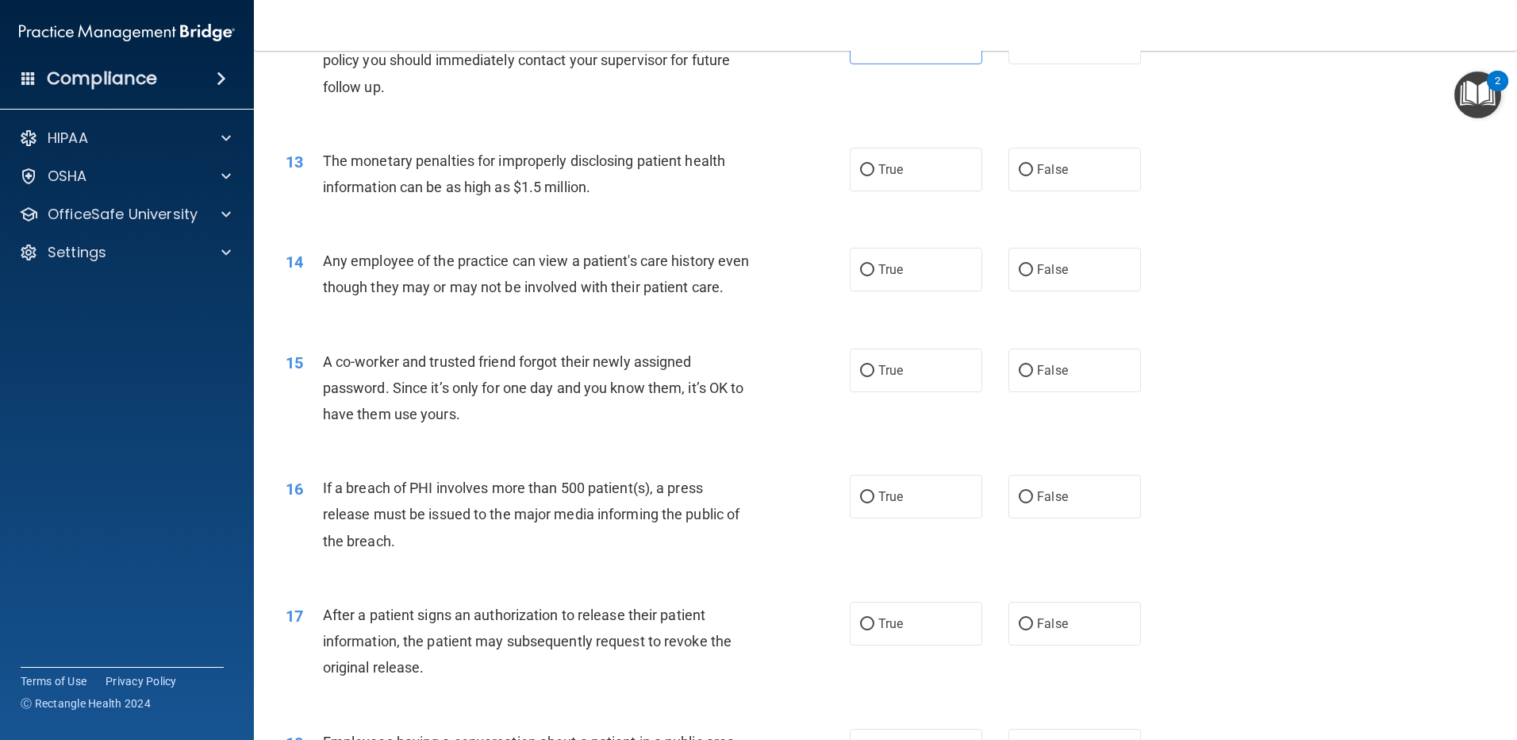
scroll to position [1428, 0]
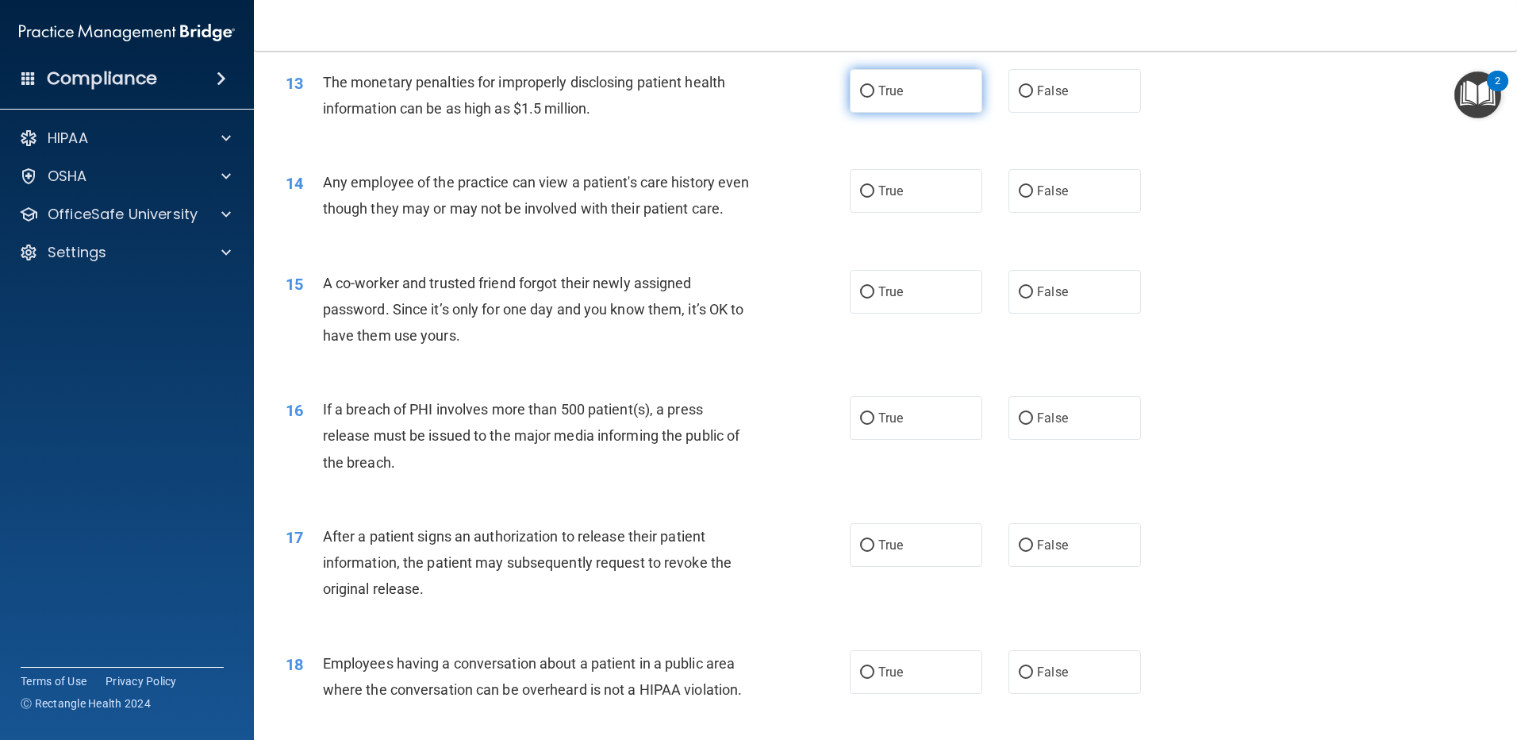
click at [893, 109] on label "True" at bounding box center [916, 91] width 133 height 44
click at [874, 98] on input "True" at bounding box center [867, 92] width 14 height 12
radio input "true"
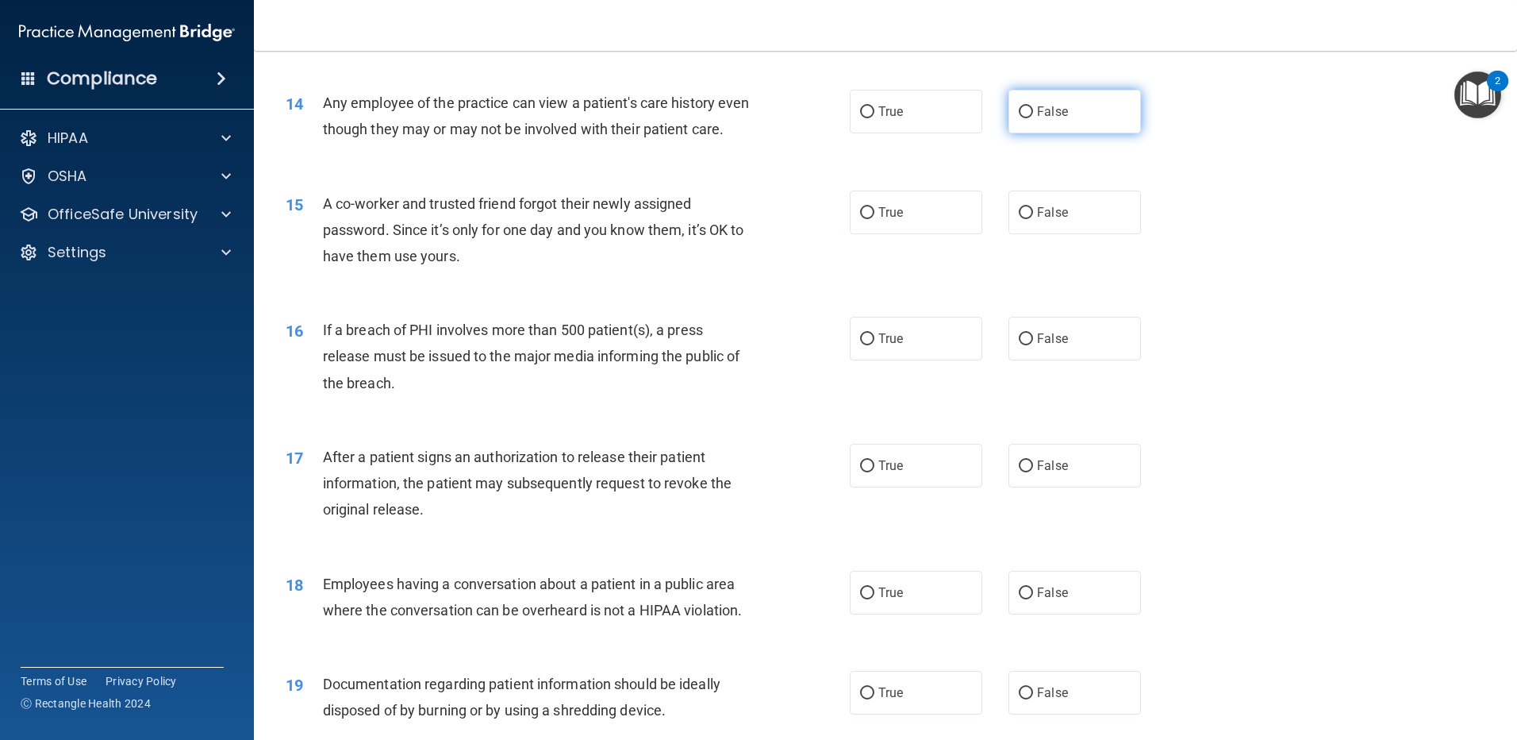
click at [1078, 118] on label "False" at bounding box center [1075, 112] width 133 height 44
click at [1033, 118] on input "False" at bounding box center [1026, 112] width 14 height 12
radio input "true"
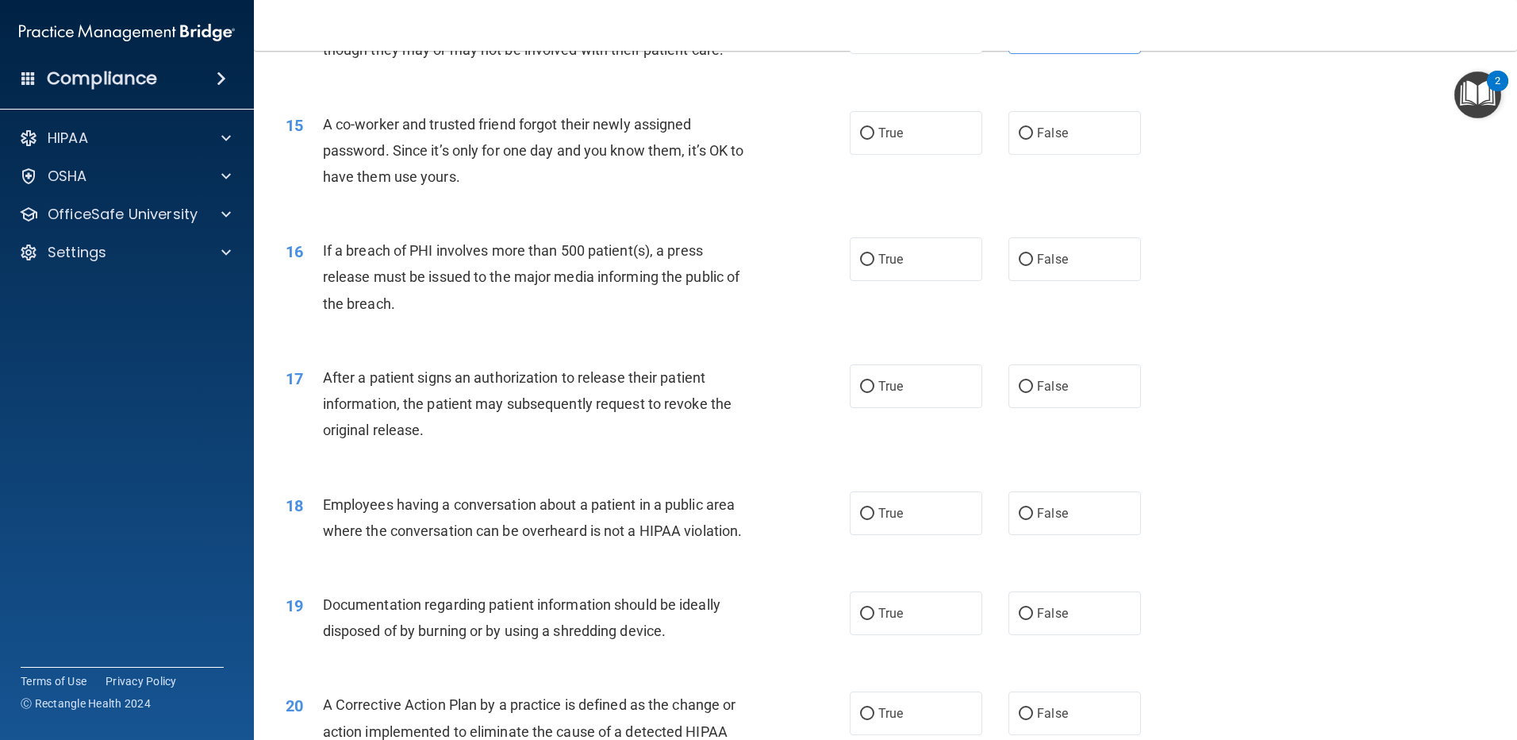
scroll to position [1666, 0]
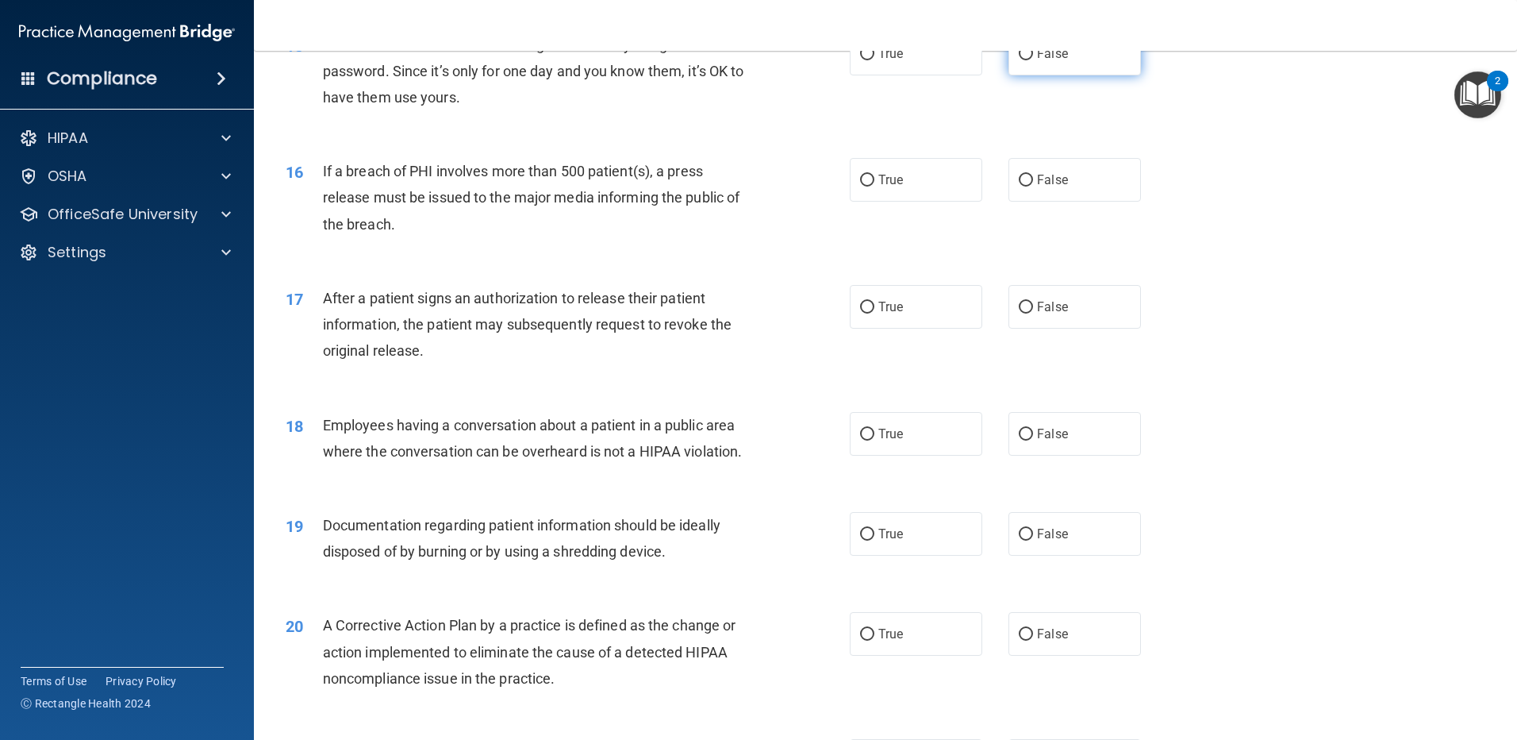
click at [1088, 75] on label "False" at bounding box center [1075, 54] width 133 height 44
click at [1033, 60] on input "False" at bounding box center [1026, 54] width 14 height 12
radio input "true"
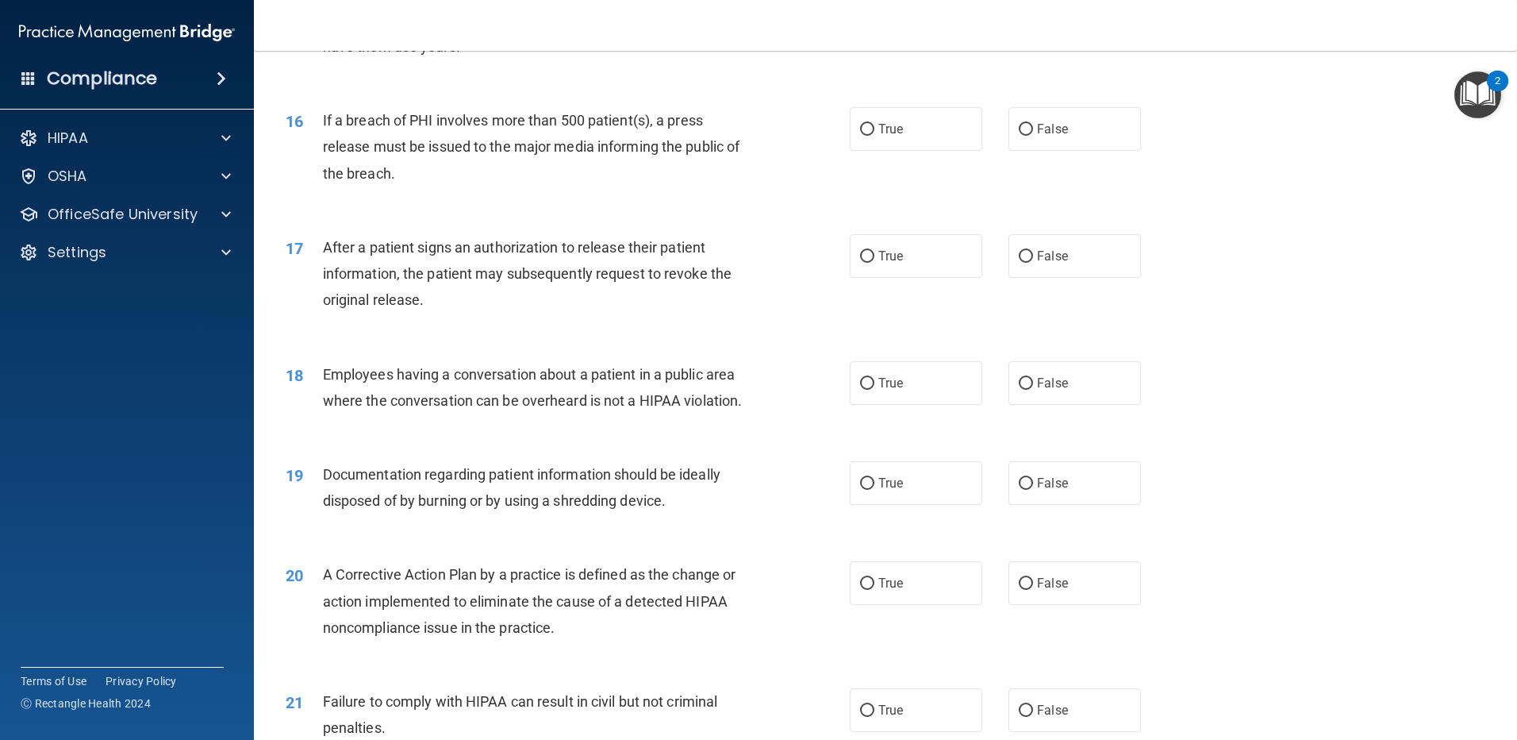
scroll to position [1746, 0]
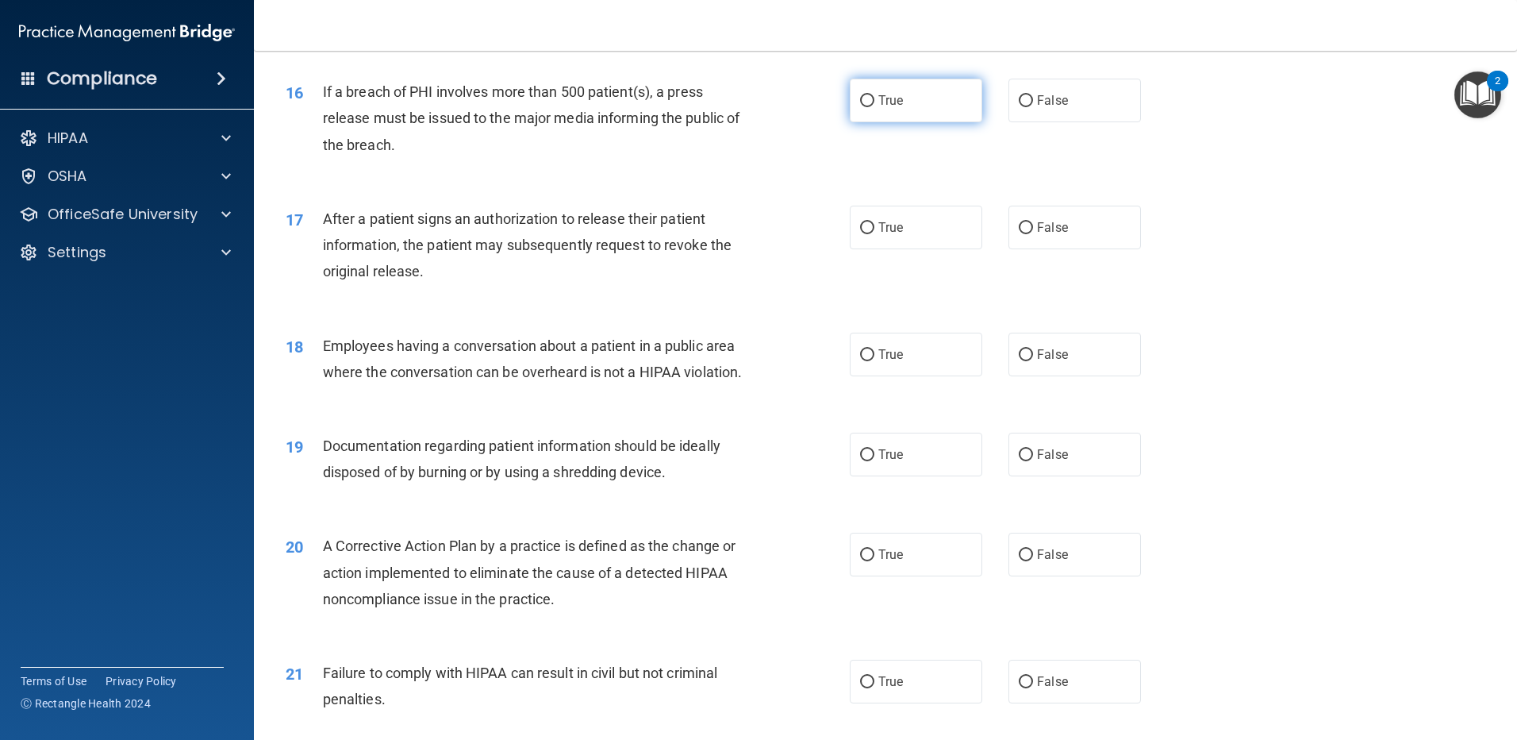
click at [909, 114] on label "True" at bounding box center [916, 101] width 133 height 44
click at [874, 107] on input "True" at bounding box center [867, 101] width 14 height 12
radio input "true"
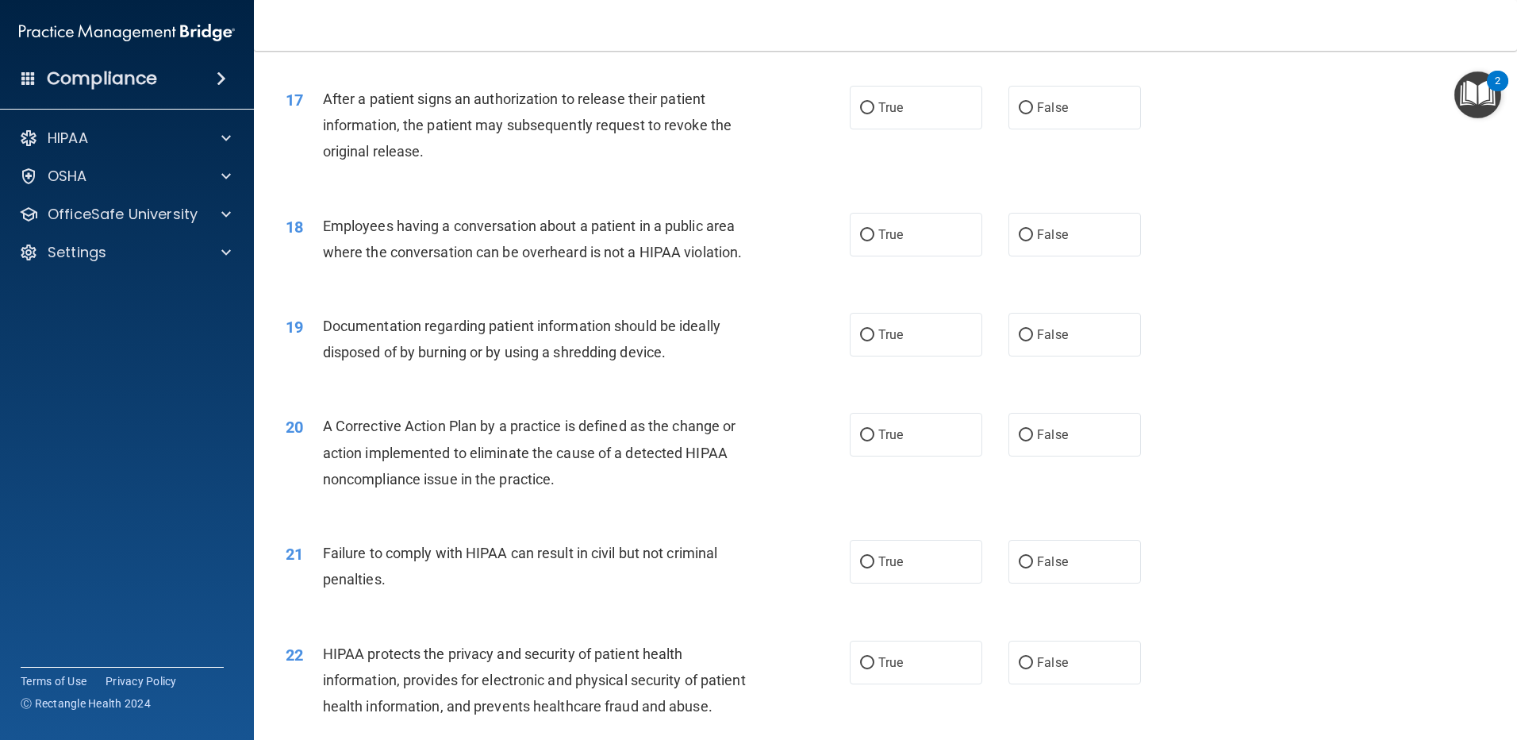
scroll to position [1904, 0]
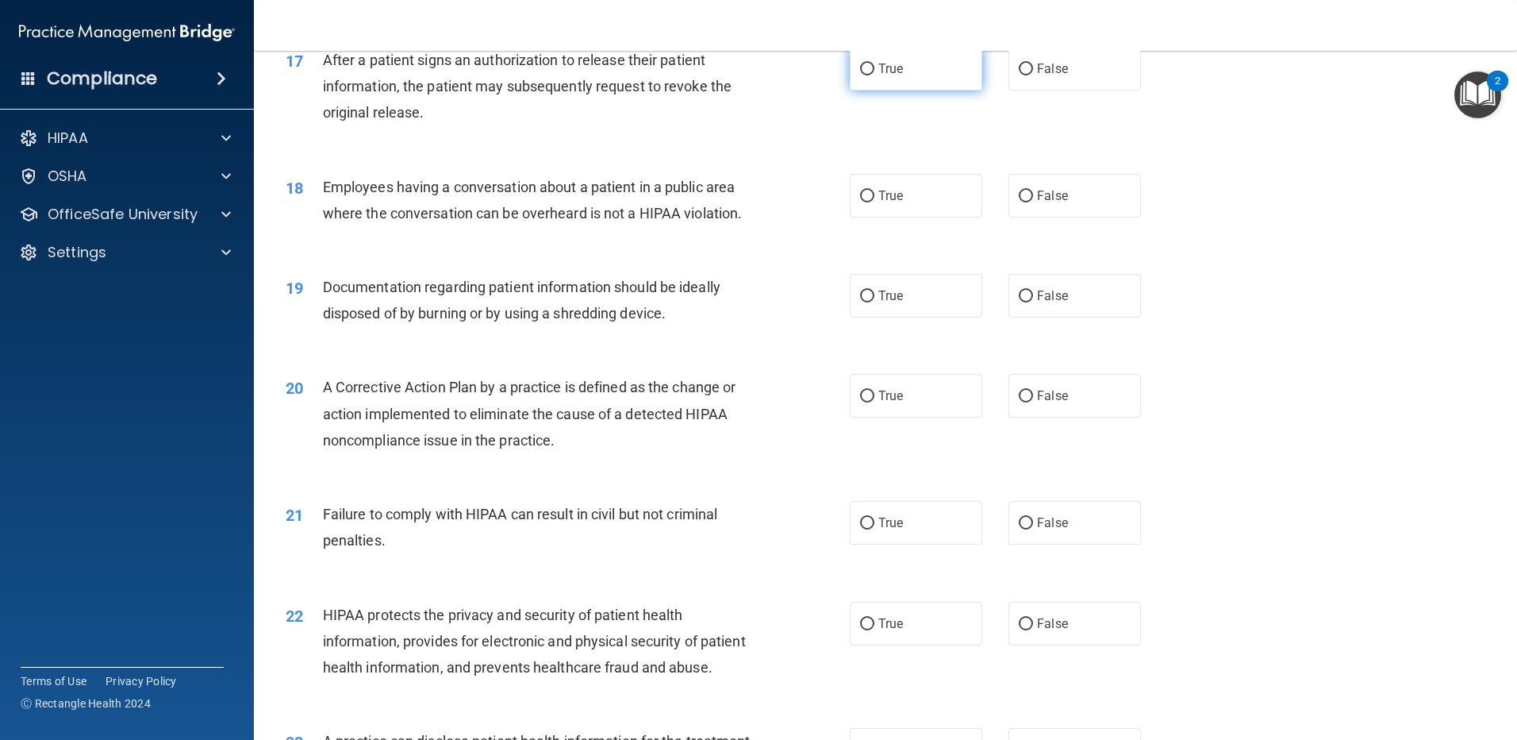
click at [864, 90] on label "True" at bounding box center [916, 69] width 133 height 44
click at [864, 75] on input "True" at bounding box center [867, 69] width 14 height 12
radio input "true"
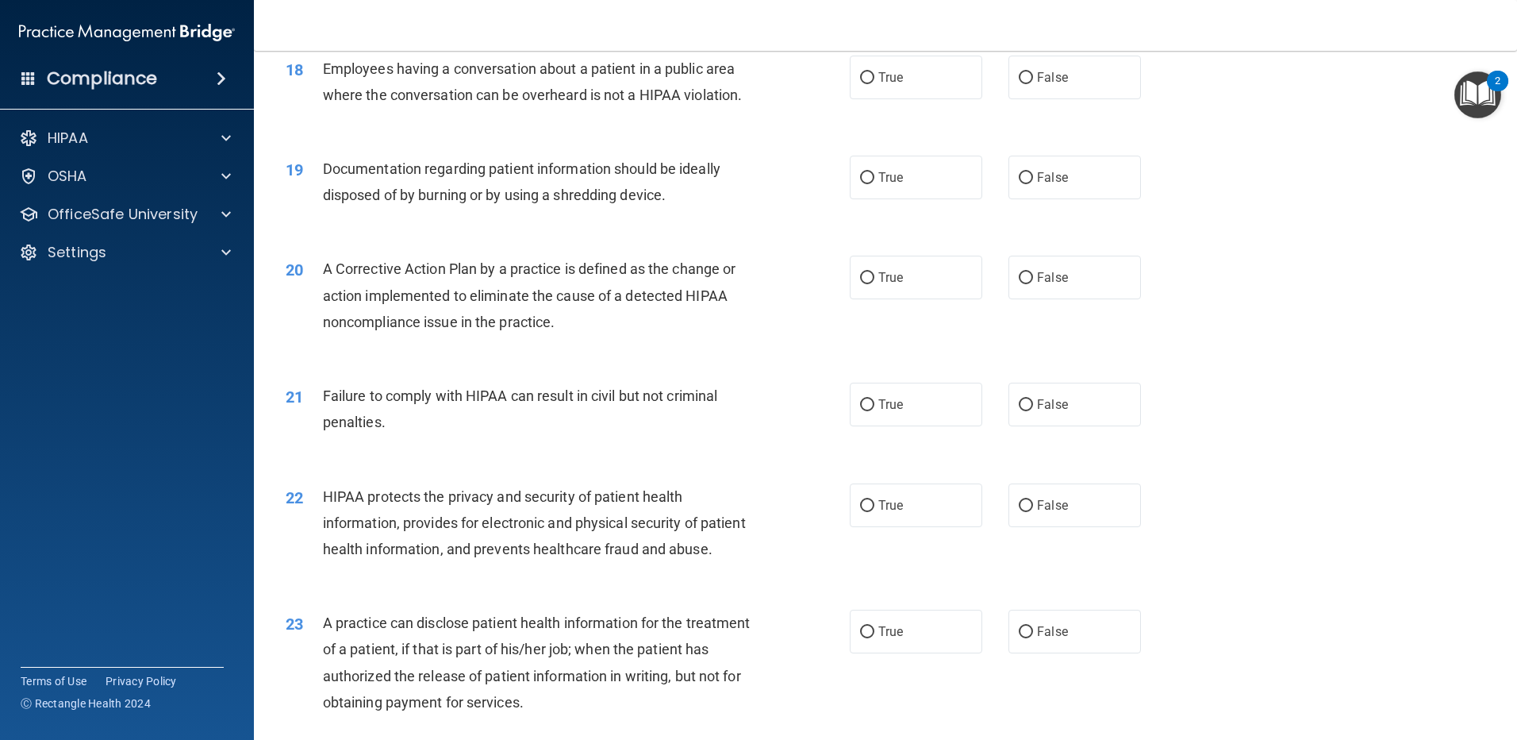
scroll to position [1984, 0]
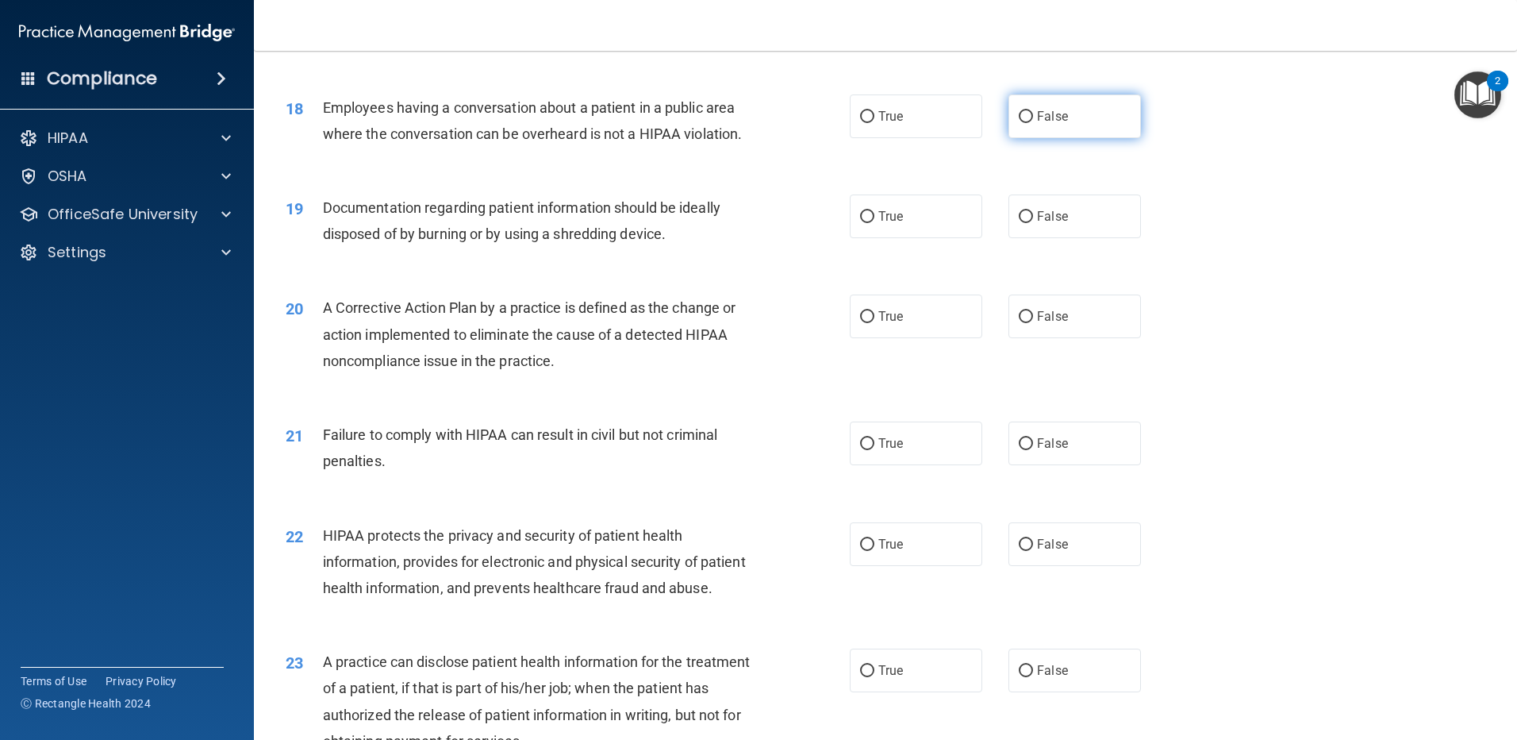
click at [1093, 138] on label "False" at bounding box center [1075, 116] width 133 height 44
click at [1033, 123] on input "False" at bounding box center [1026, 117] width 14 height 12
radio input "true"
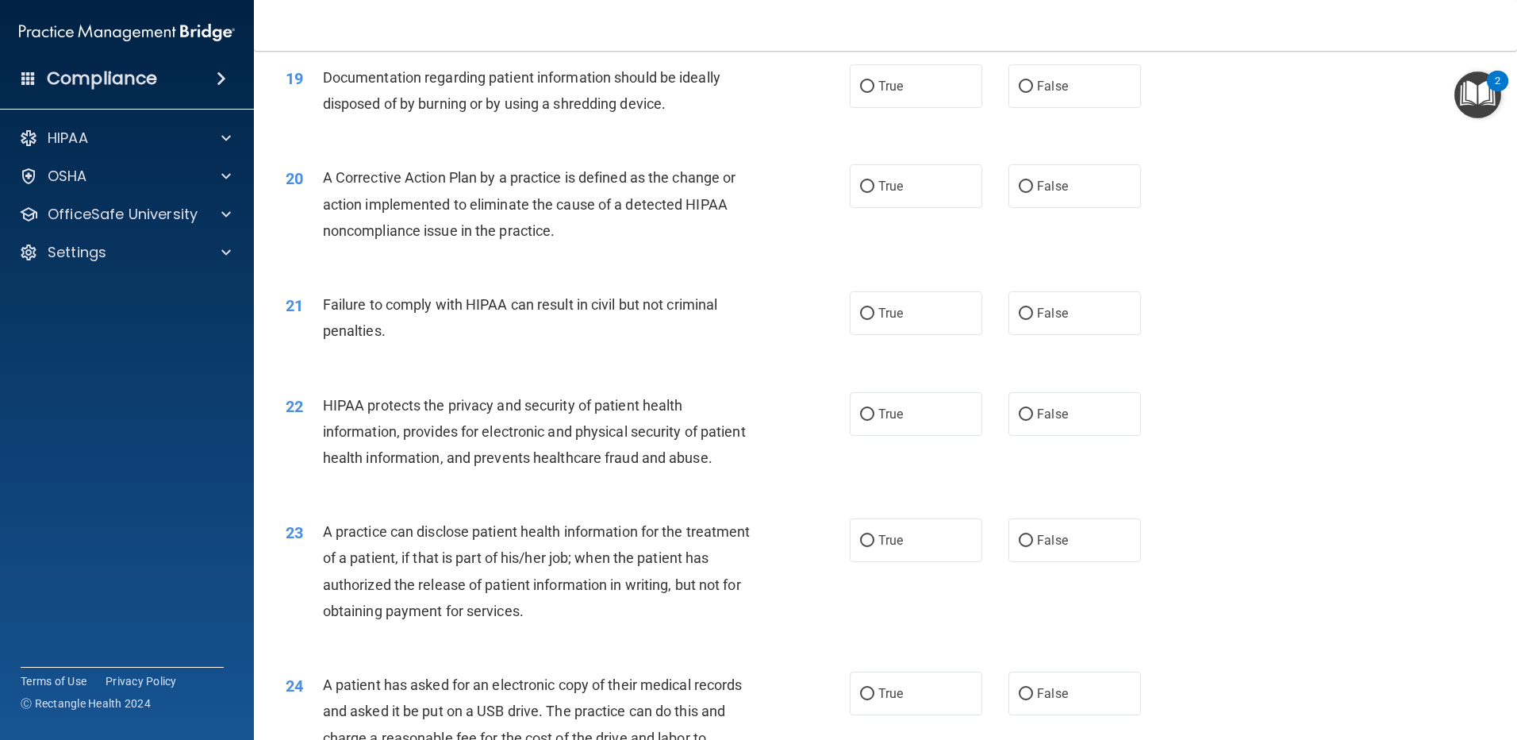
scroll to position [2142, 0]
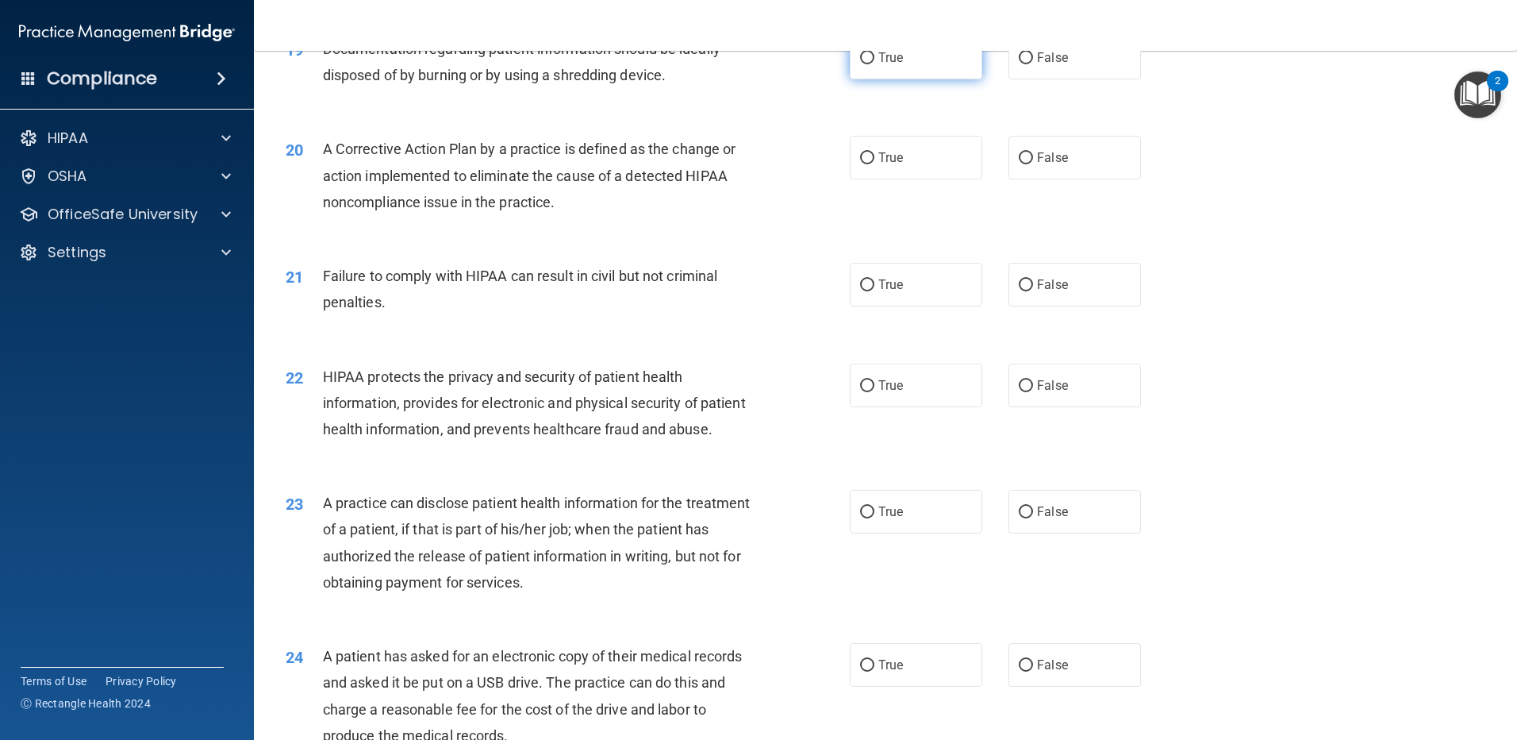
click at [895, 65] on span "True" at bounding box center [890, 57] width 25 height 15
click at [874, 64] on input "True" at bounding box center [867, 58] width 14 height 12
radio input "true"
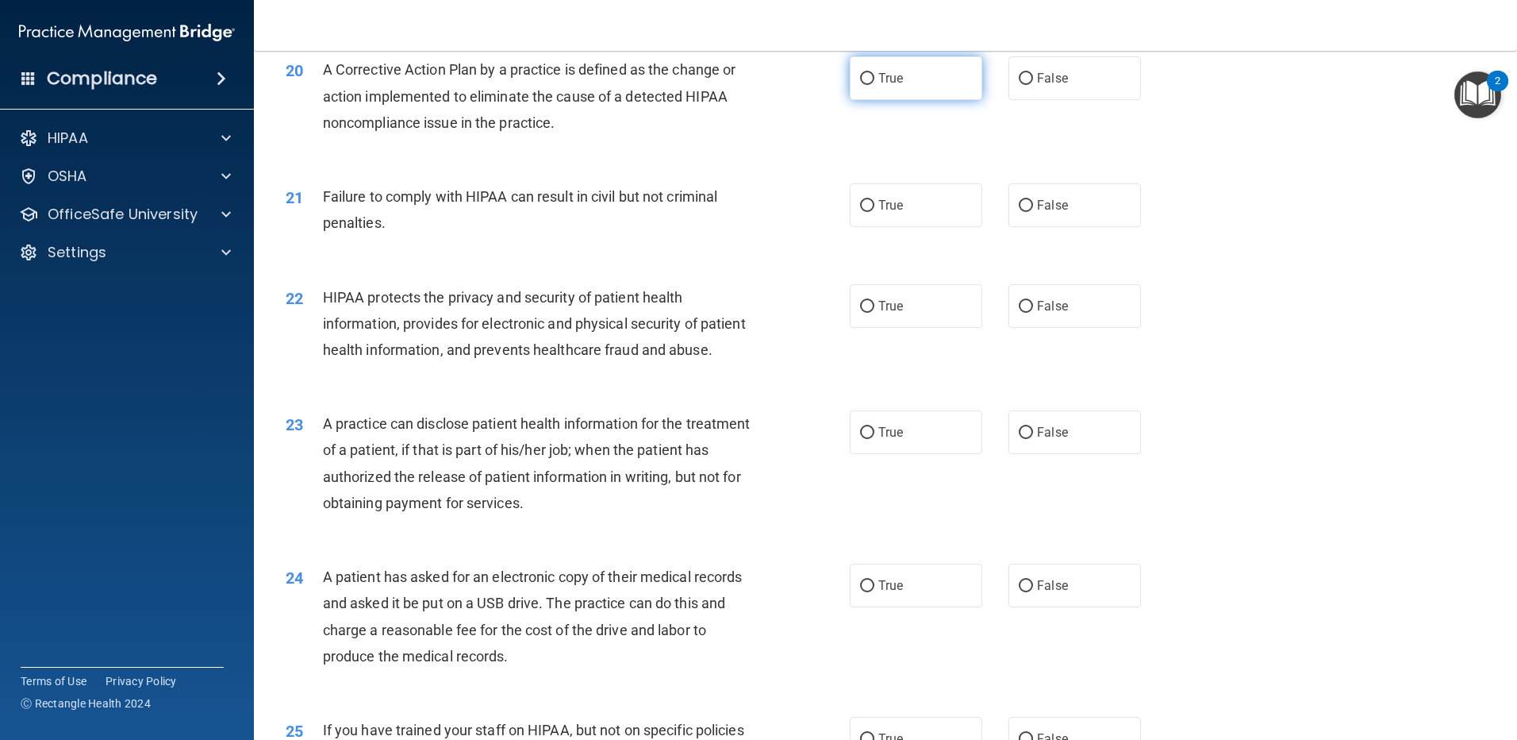
click at [915, 100] on label "True" at bounding box center [916, 78] width 133 height 44
click at [874, 85] on input "True" at bounding box center [867, 79] width 14 height 12
radio input "true"
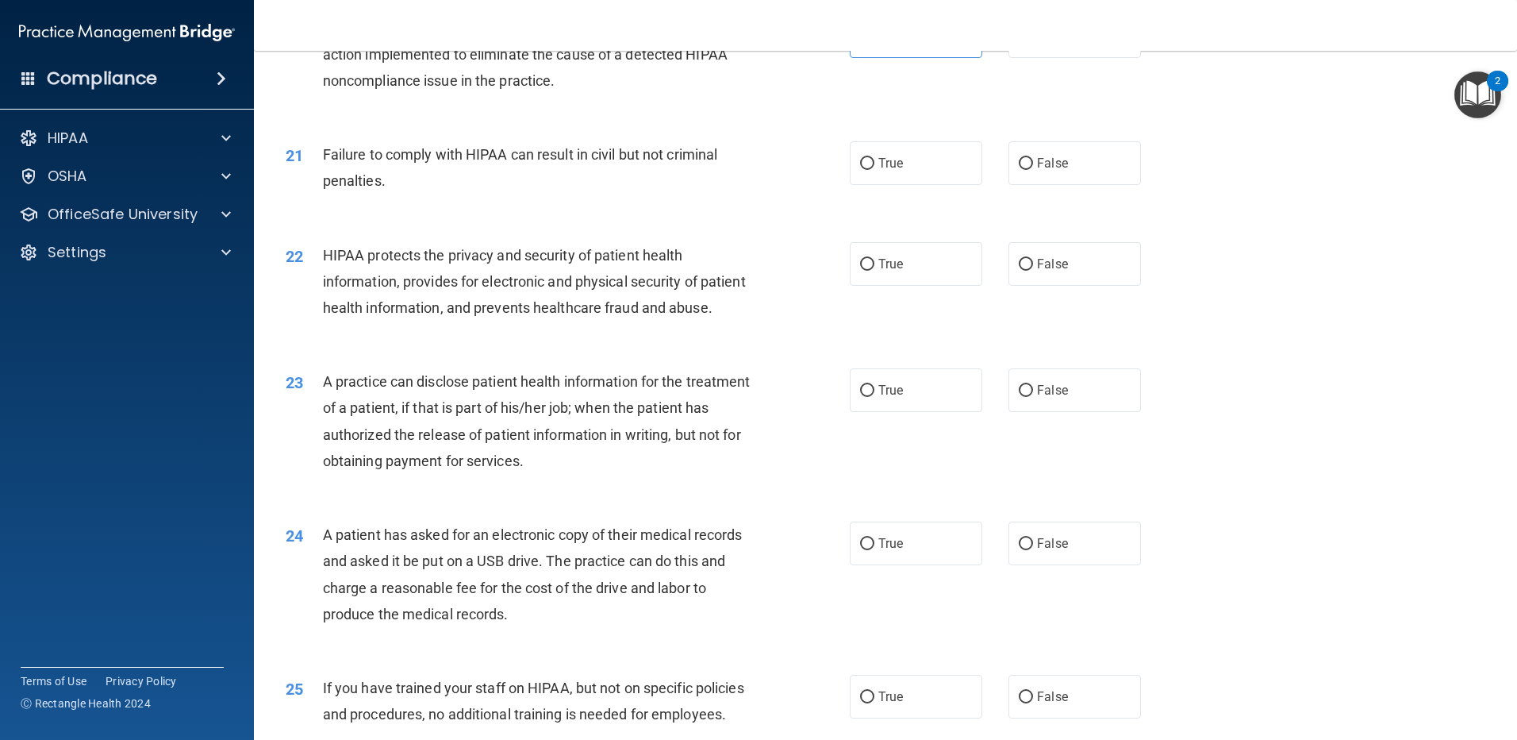
scroll to position [2380, 0]
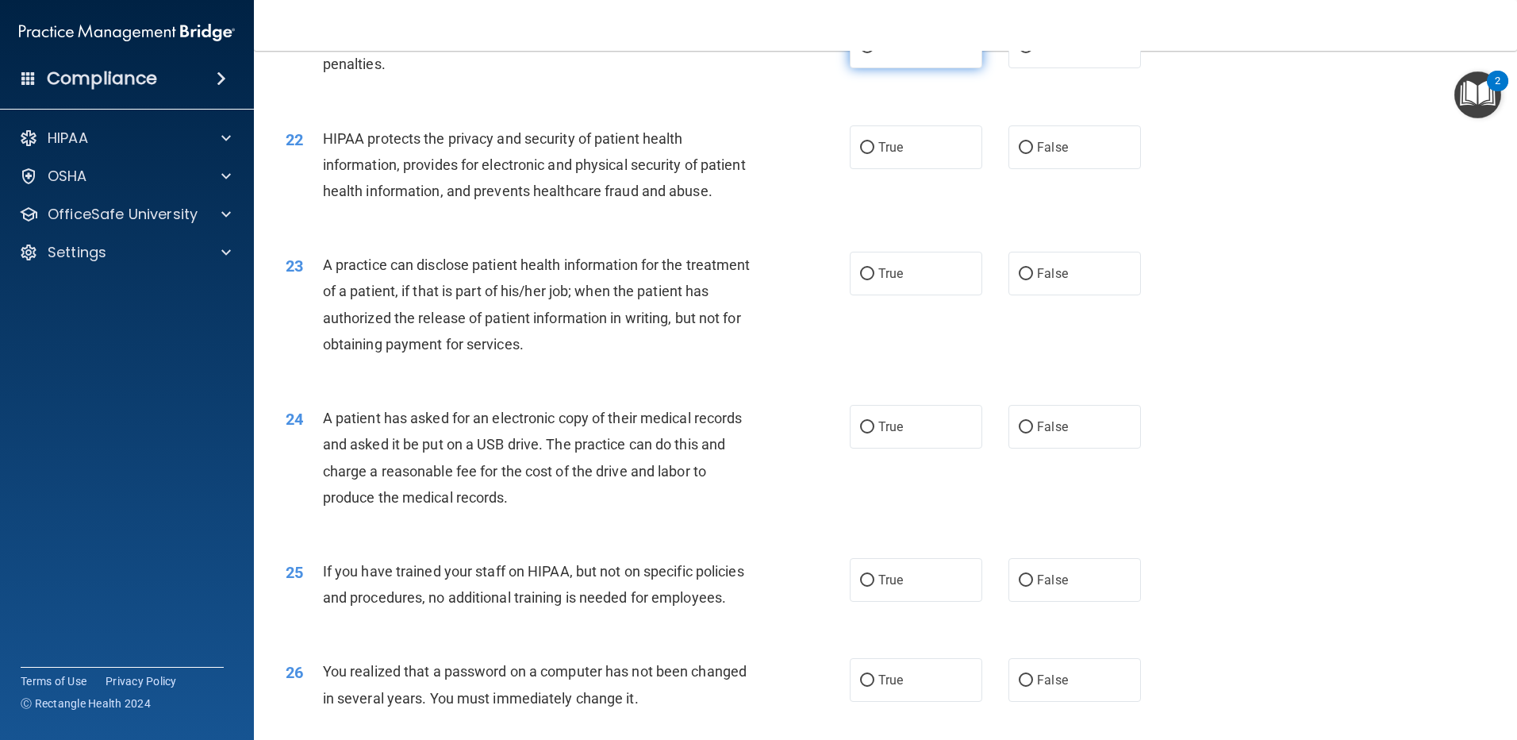
click at [913, 68] on label "True" at bounding box center [916, 47] width 133 height 44
click at [874, 53] on input "True" at bounding box center [867, 47] width 14 height 12
radio input "true"
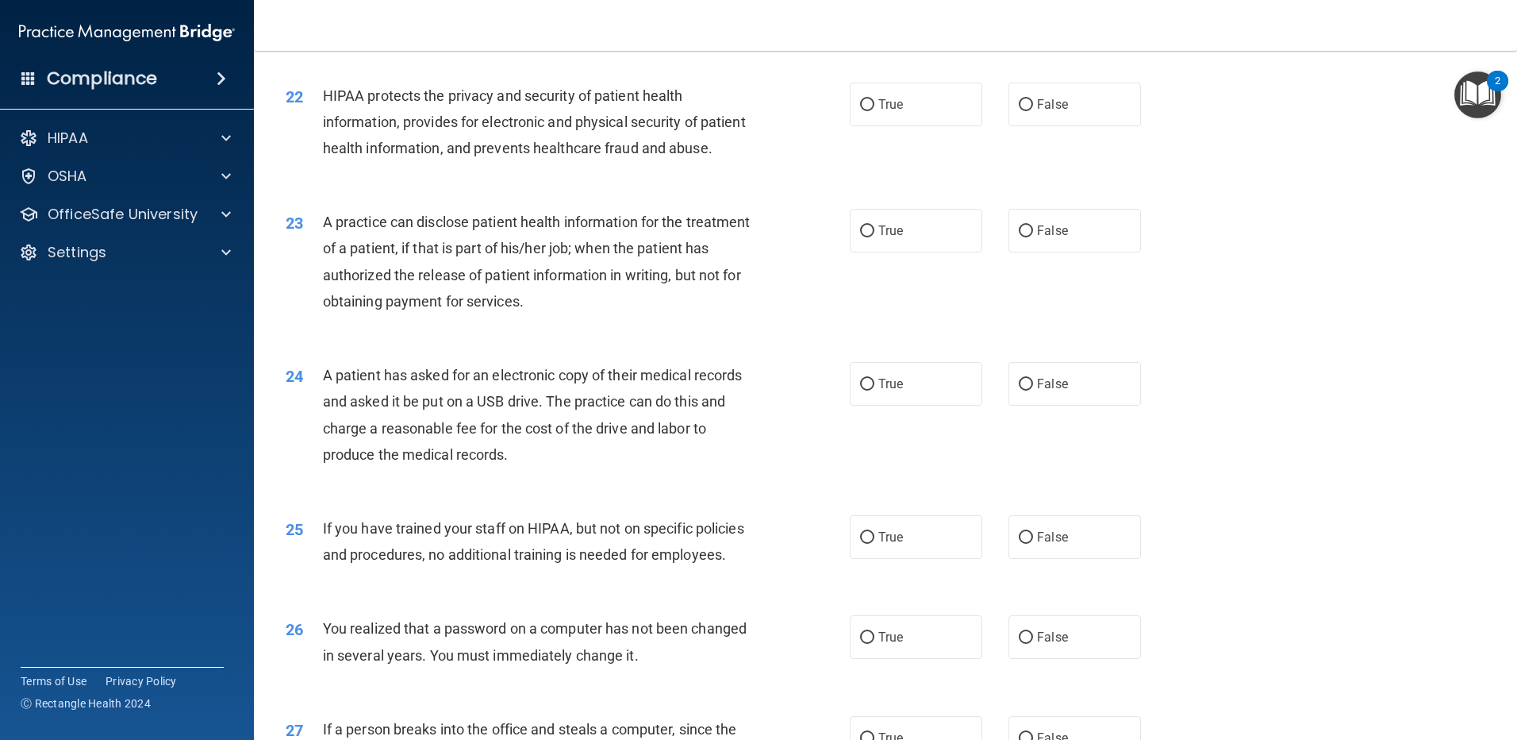
scroll to position [2460, 0]
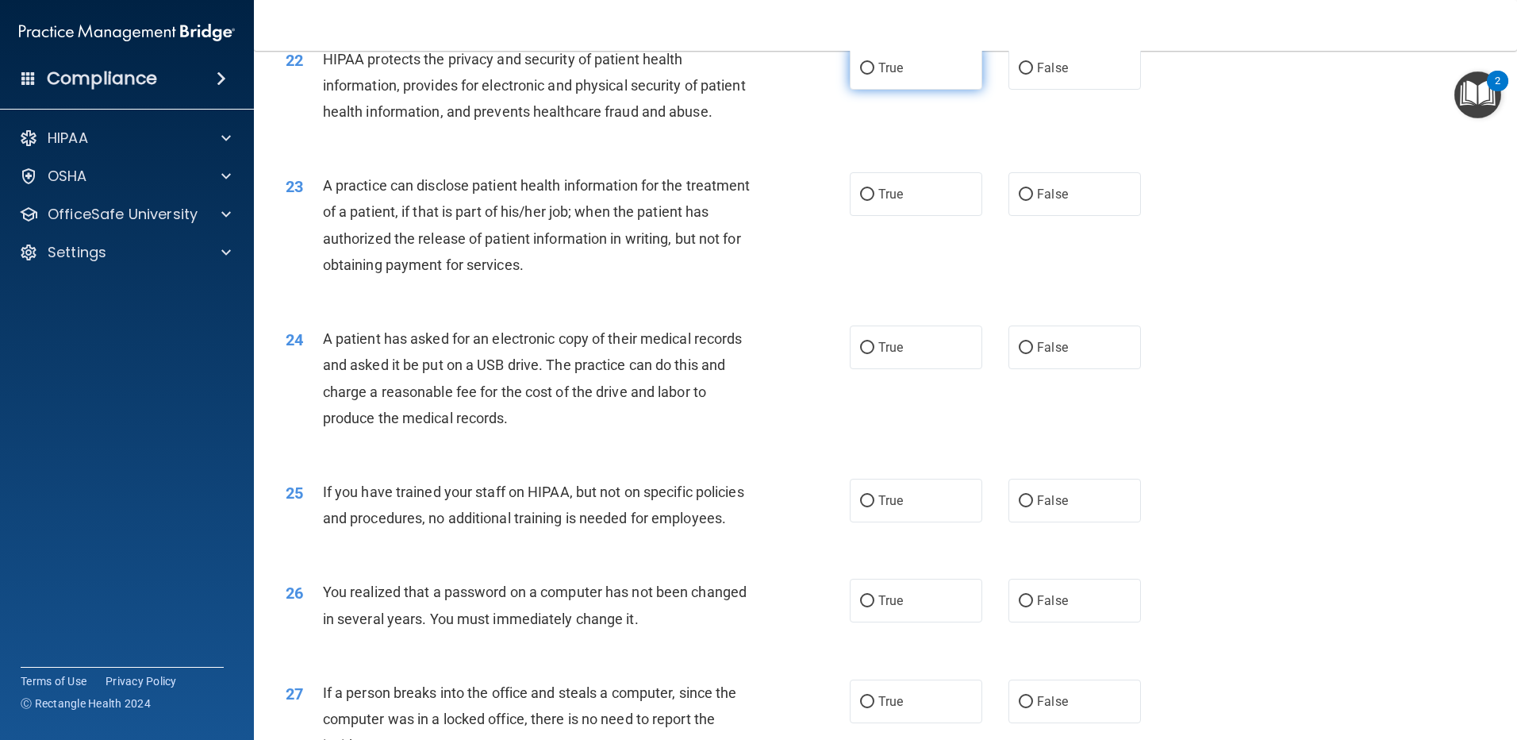
click at [887, 75] on span "True" at bounding box center [890, 67] width 25 height 15
click at [874, 75] on input "True" at bounding box center [867, 69] width 14 height 12
radio input "true"
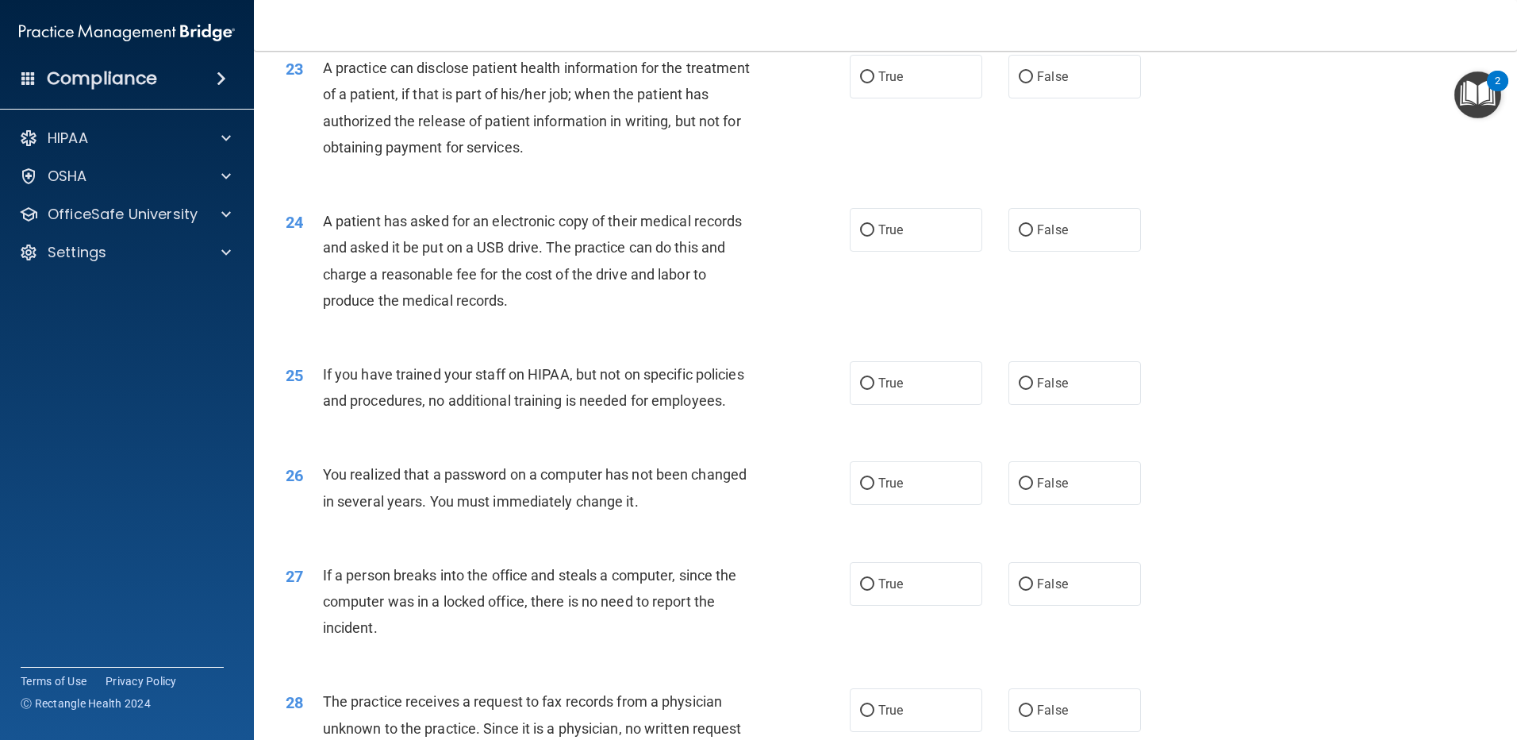
scroll to position [2618, 0]
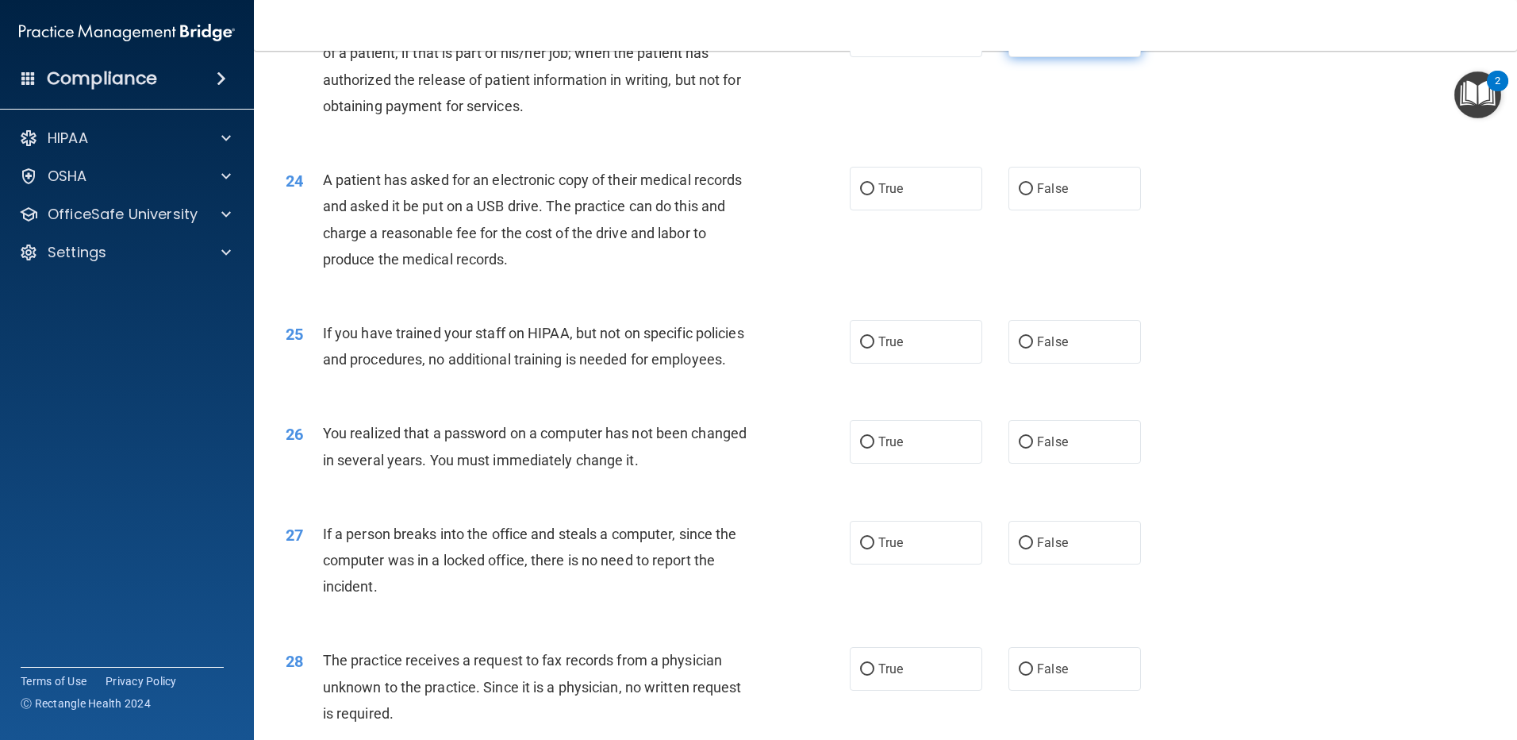
click at [1019, 42] on input "False" at bounding box center [1026, 36] width 14 height 12
radio input "true"
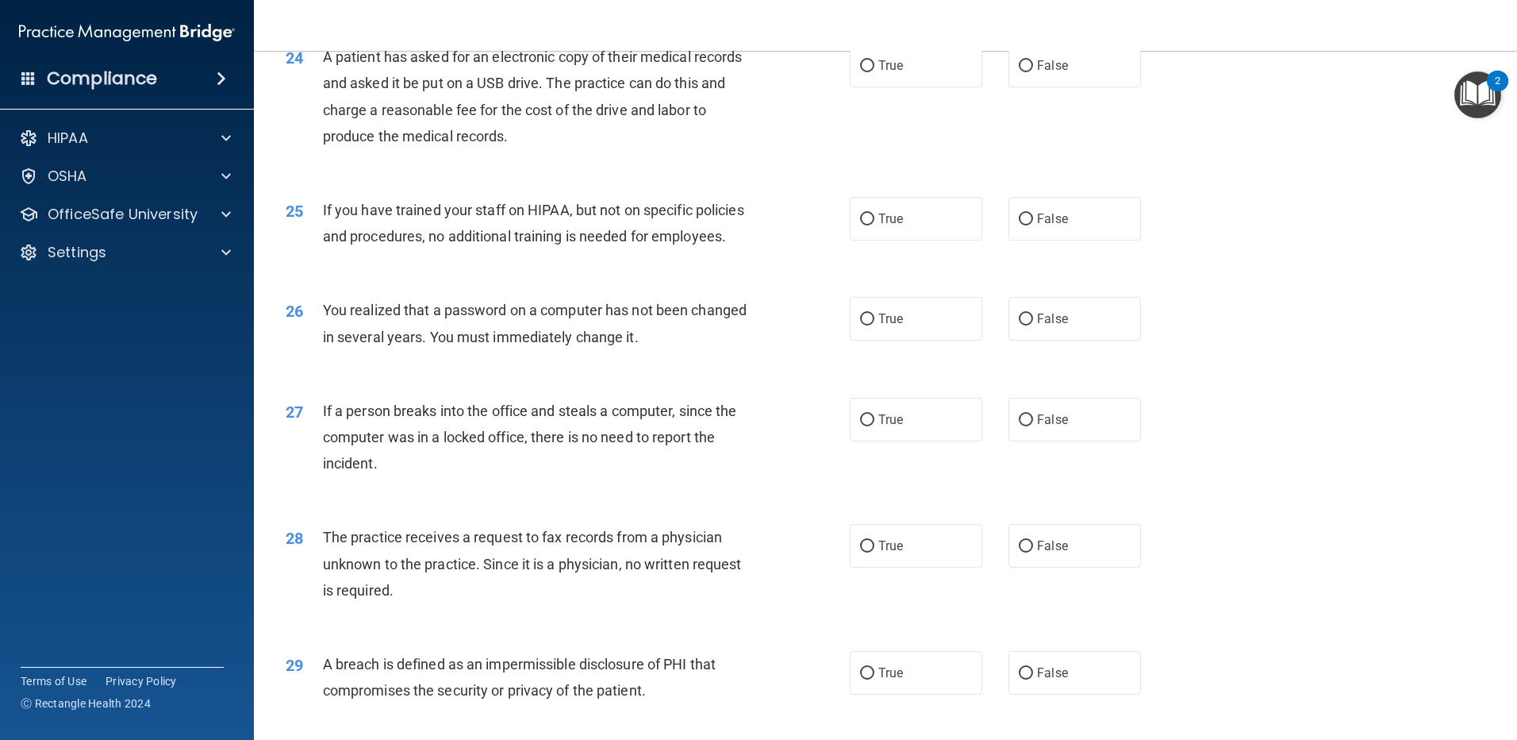
scroll to position [2777, 0]
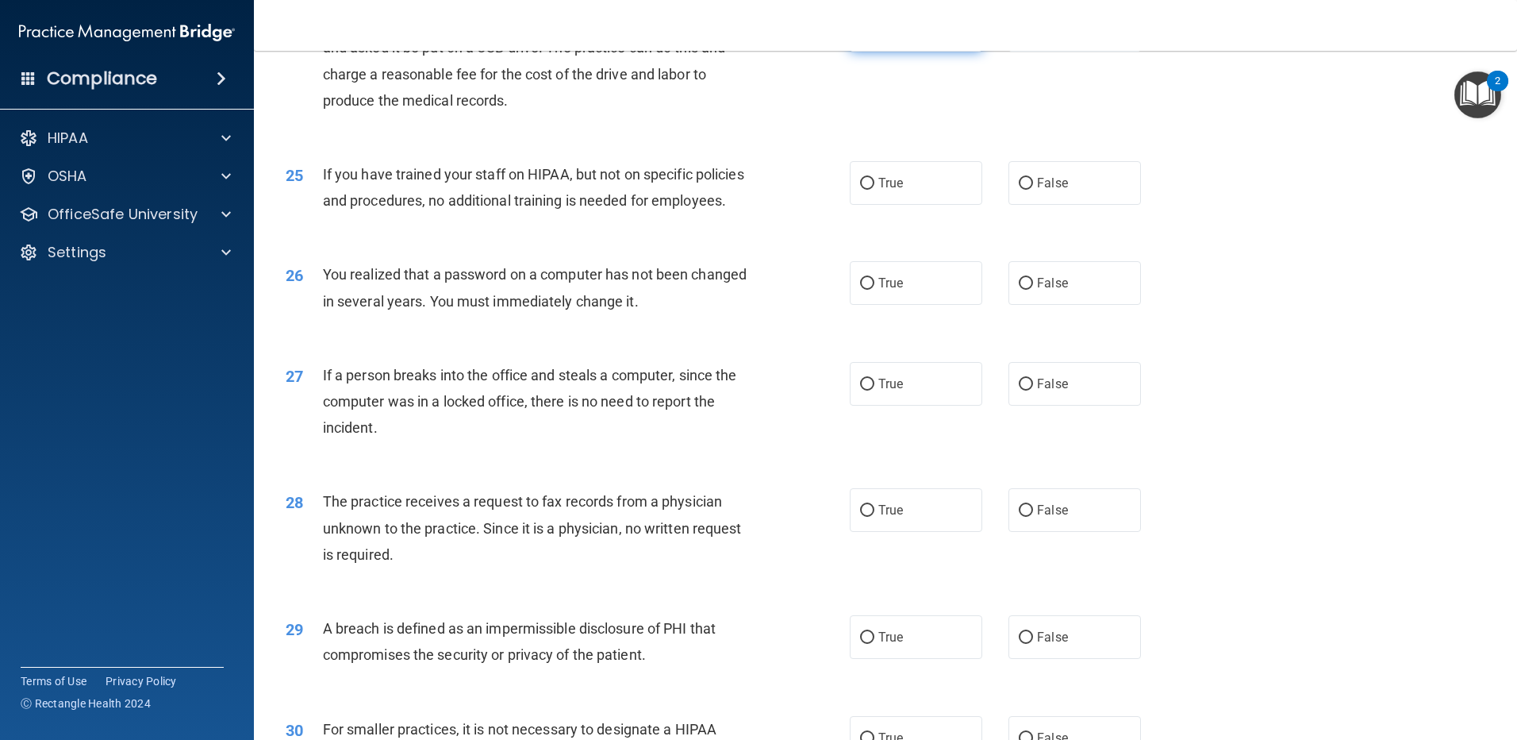
click at [890, 52] on label "True" at bounding box center [916, 30] width 133 height 44
click at [874, 36] on input "True" at bounding box center [867, 31] width 14 height 12
radio input "true"
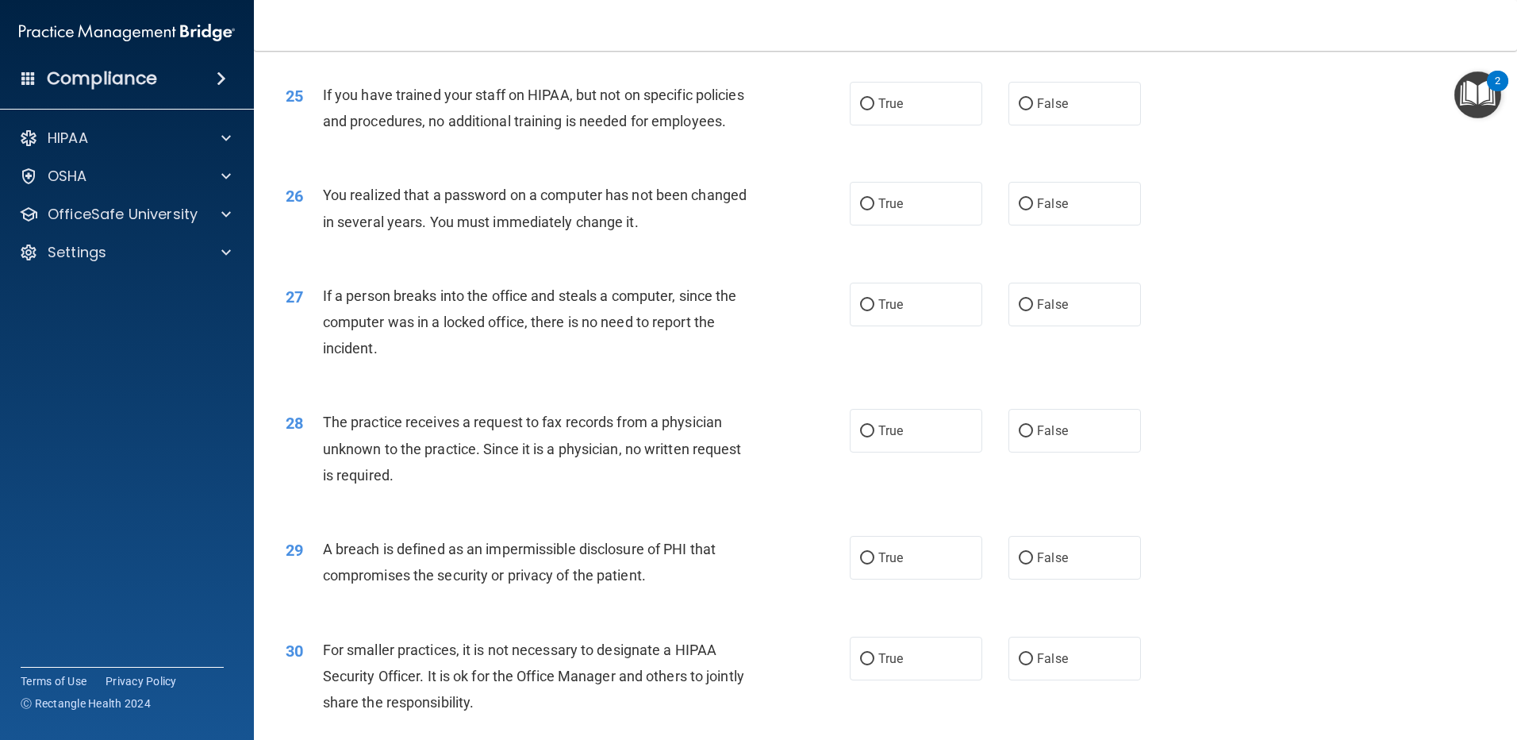
scroll to position [2936, 0]
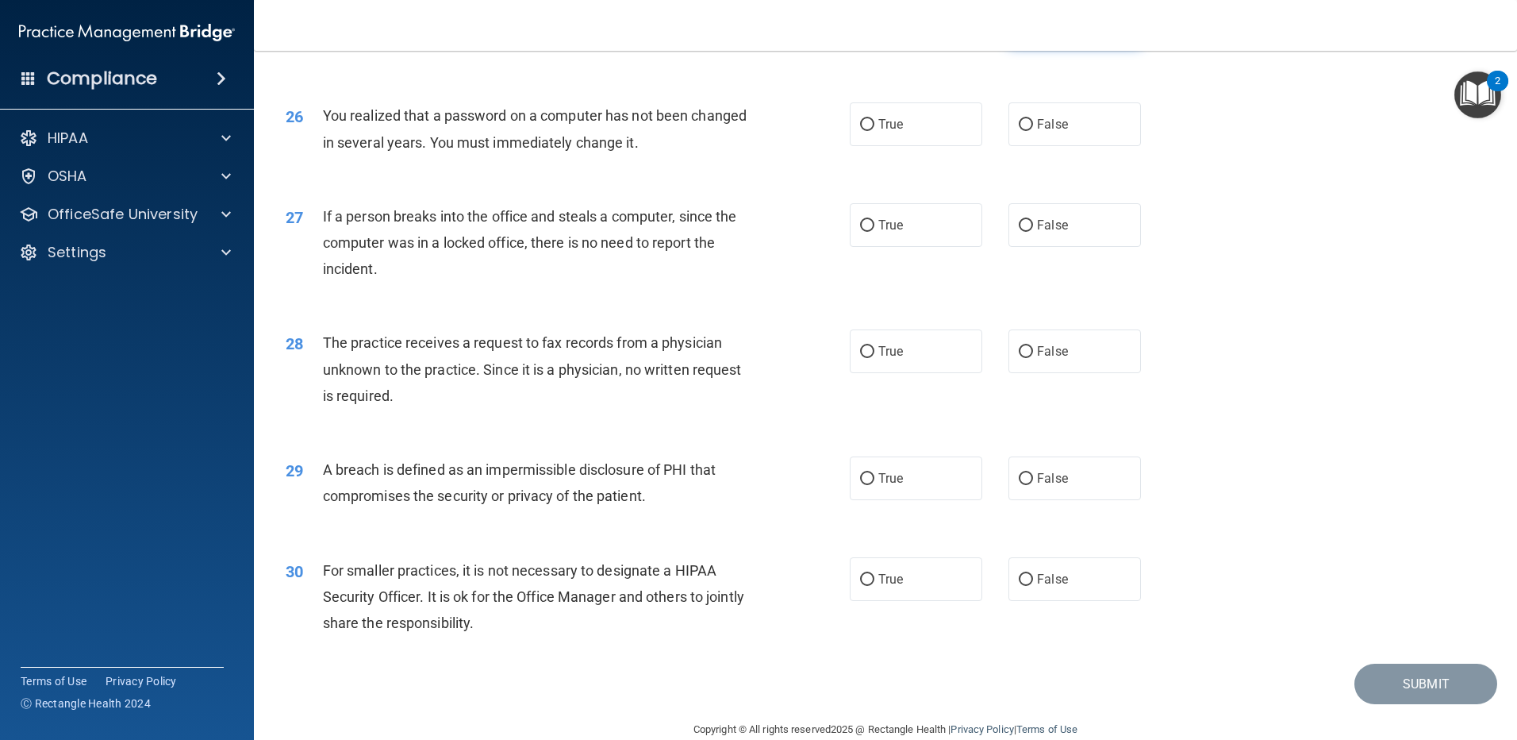
click at [1050, 32] on span "False" at bounding box center [1052, 24] width 31 height 15
click at [1033, 31] on input "False" at bounding box center [1026, 25] width 14 height 12
radio input "true"
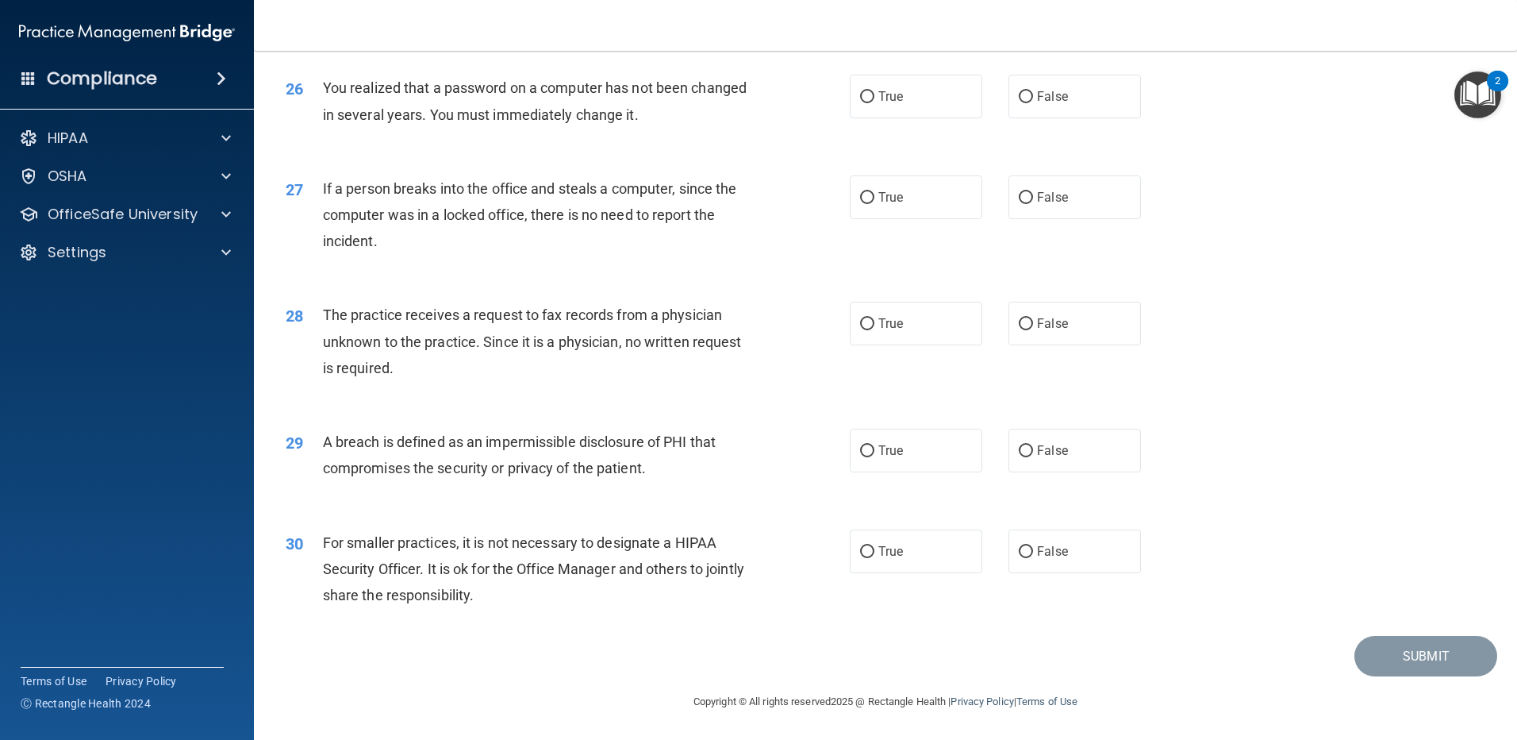
scroll to position [3042, 0]
click at [916, 106] on label "True" at bounding box center [916, 97] width 133 height 44
click at [874, 103] on input "True" at bounding box center [867, 97] width 14 height 12
radio input "true"
click at [1103, 190] on label "False" at bounding box center [1075, 197] width 133 height 44
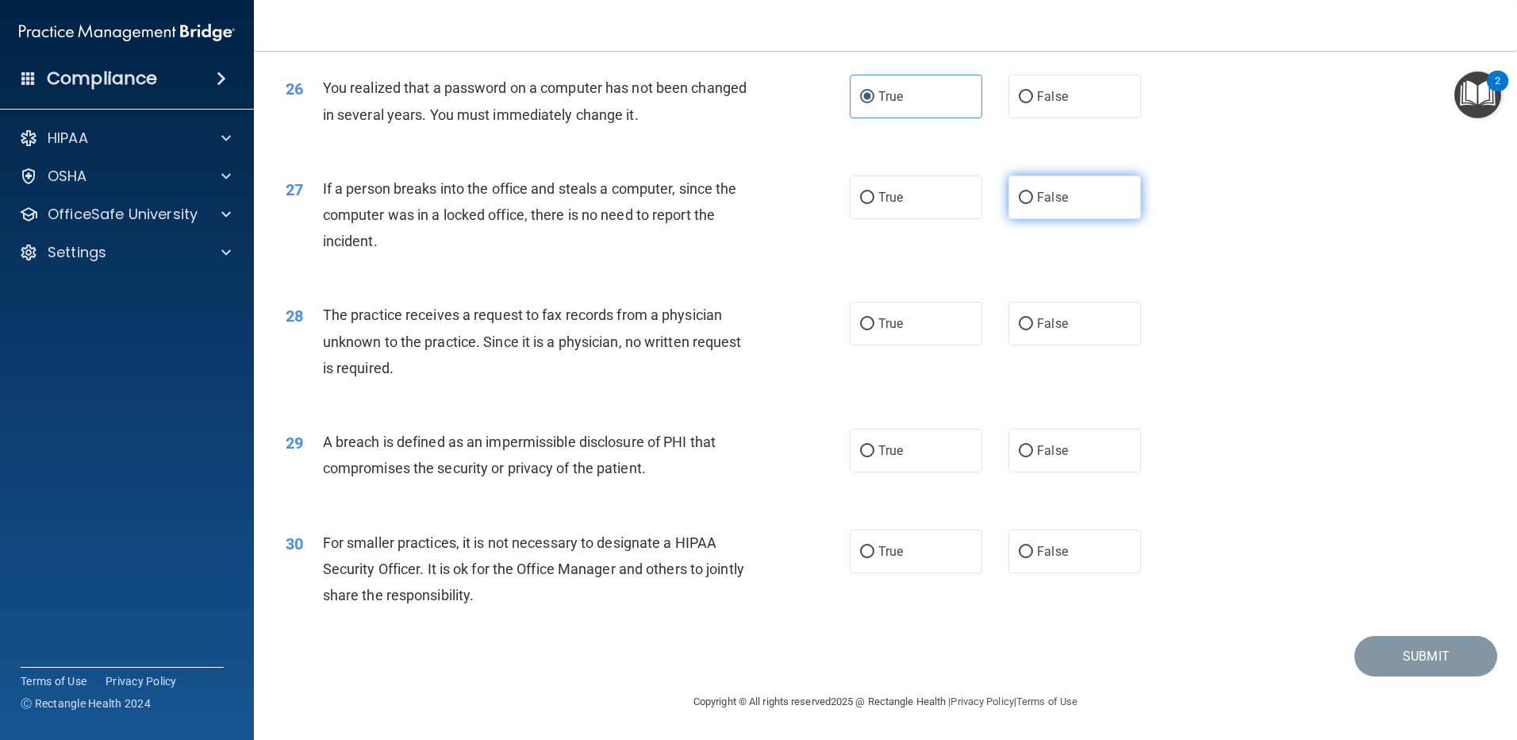
click at [1033, 192] on input "False" at bounding box center [1026, 198] width 14 height 12
radio input "true"
click at [917, 343] on label "True" at bounding box center [916, 324] width 133 height 44
click at [874, 330] on input "True" at bounding box center [867, 324] width 14 height 12
radio input "true"
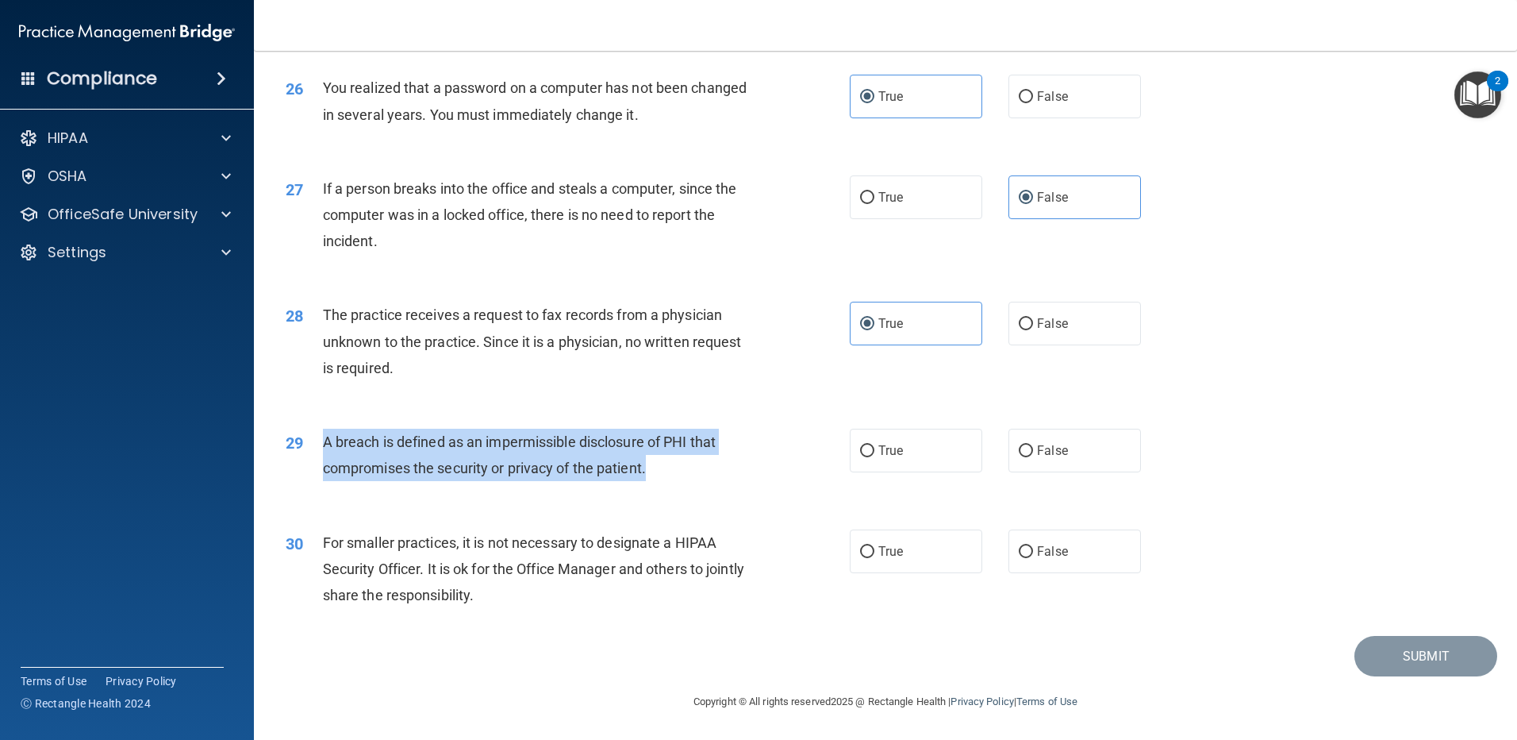
drag, startPoint x: 314, startPoint y: 432, endPoint x: 701, endPoint y: 462, distance: 388.3
click at [701, 462] on div "29 A breach is defined as an impermissible disclosure of PHI that compromises t…" at bounding box center [568, 458] width 612 height 60
drag, startPoint x: 701, startPoint y: 462, endPoint x: 459, endPoint y: 445, distance: 242.6
click at [459, 445] on span "A breach is defined as an impermissible disclosure of PHI that compromises the …" at bounding box center [519, 454] width 393 height 43
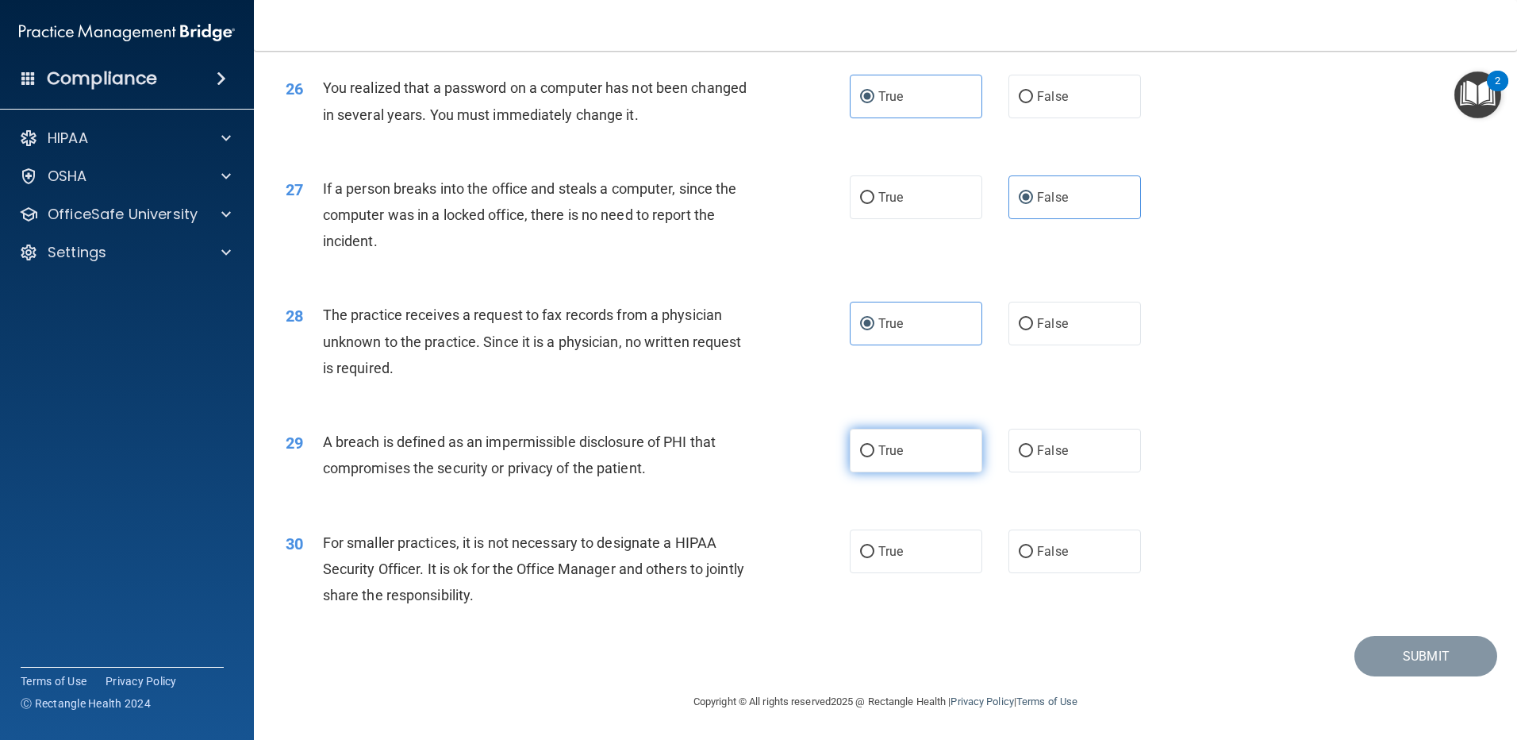
click at [884, 467] on label "True" at bounding box center [916, 450] width 133 height 44
click at [874, 457] on input "True" at bounding box center [867, 451] width 14 height 12
radio input "true"
click at [1096, 551] on label "False" at bounding box center [1075, 551] width 133 height 44
click at [1033, 551] on input "False" at bounding box center [1026, 552] width 14 height 12
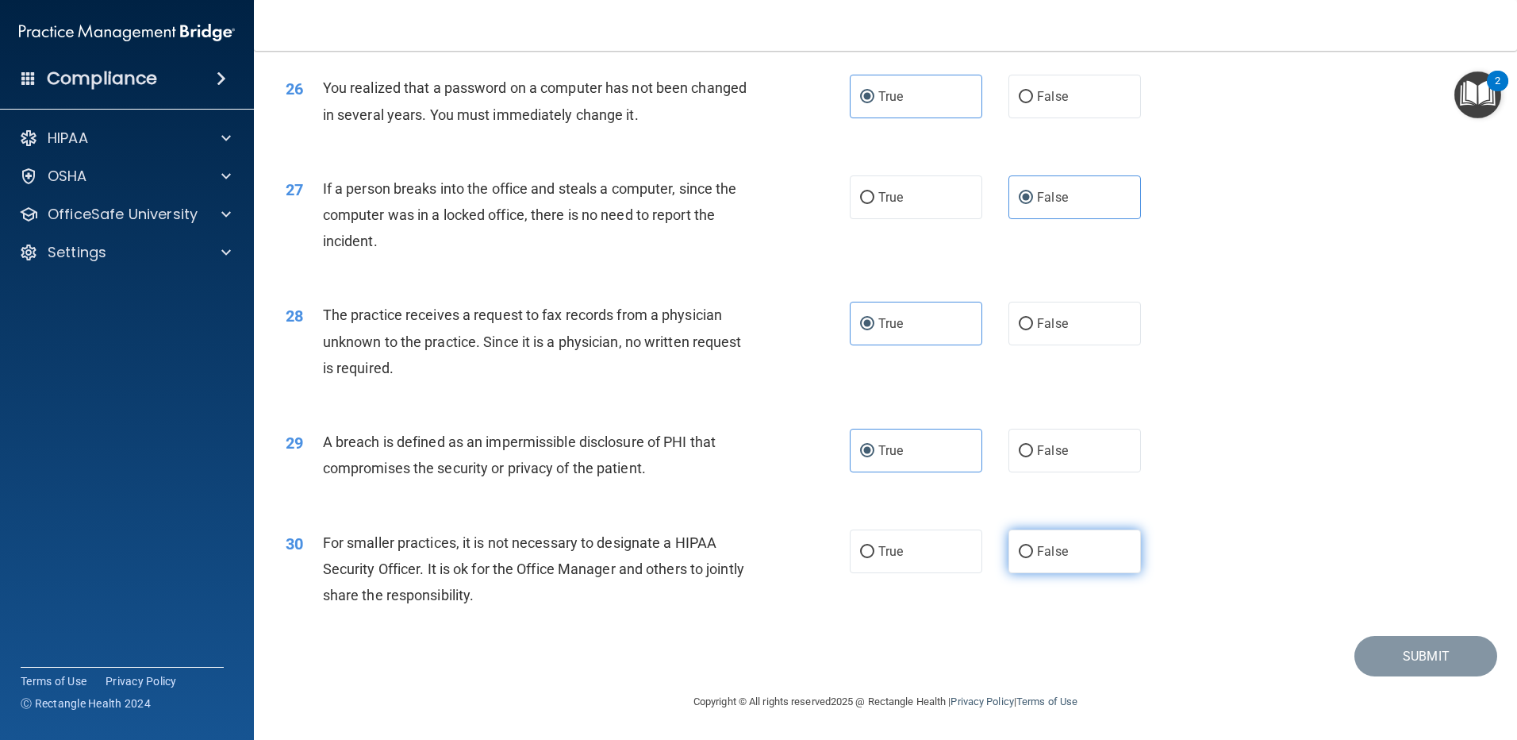
radio input "true"
click at [1453, 647] on button "Submit" at bounding box center [1425, 656] width 143 height 40
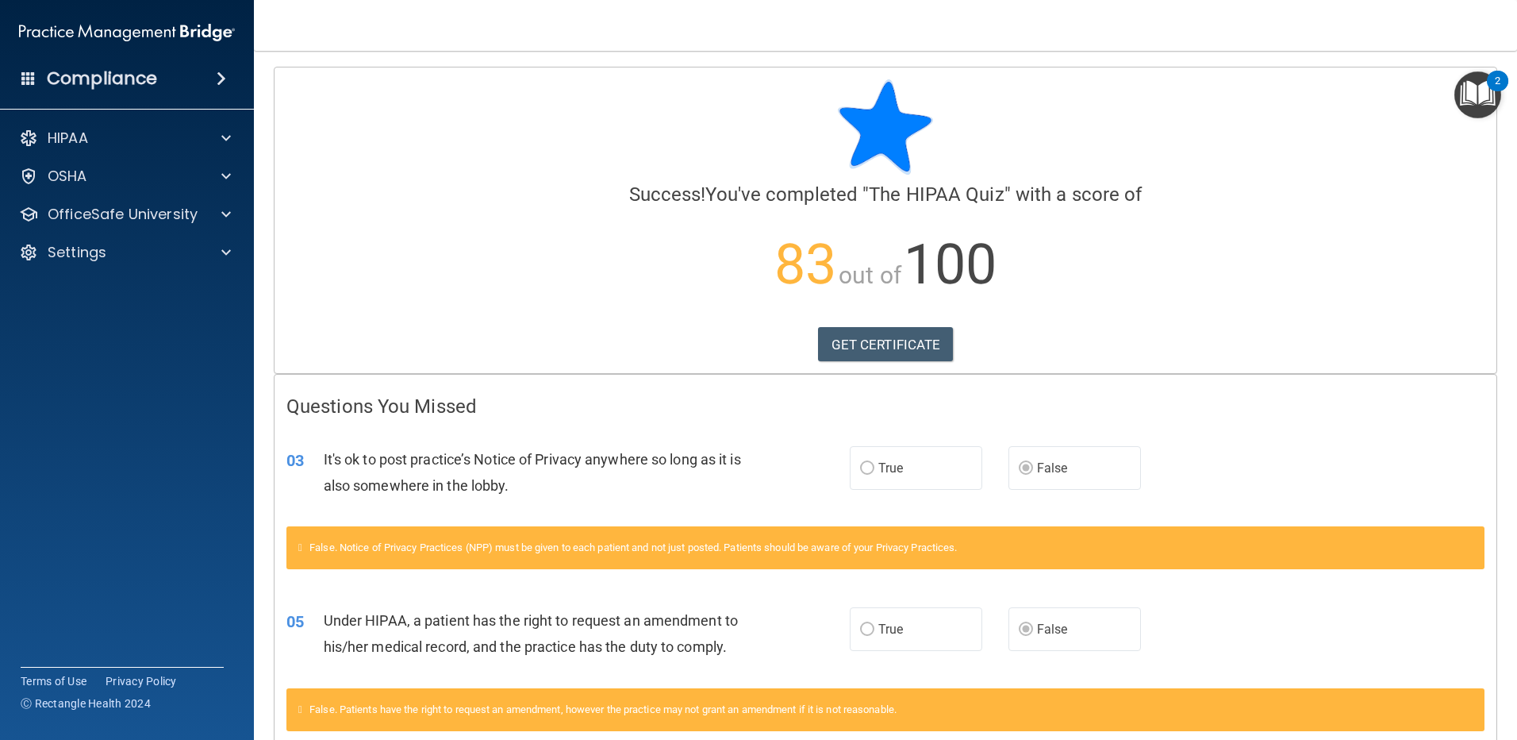
click at [920, 140] on img at bounding box center [885, 126] width 95 height 95
click at [981, 195] on span "The HIPAA Quiz" at bounding box center [936, 194] width 135 height 22
click at [865, 277] on span "out of" at bounding box center [870, 275] width 63 height 28
drag, startPoint x: 759, startPoint y: 266, endPoint x: 864, endPoint y: 272, distance: 104.9
click at [864, 272] on p "83 out of 100" at bounding box center [885, 264] width 1198 height 102
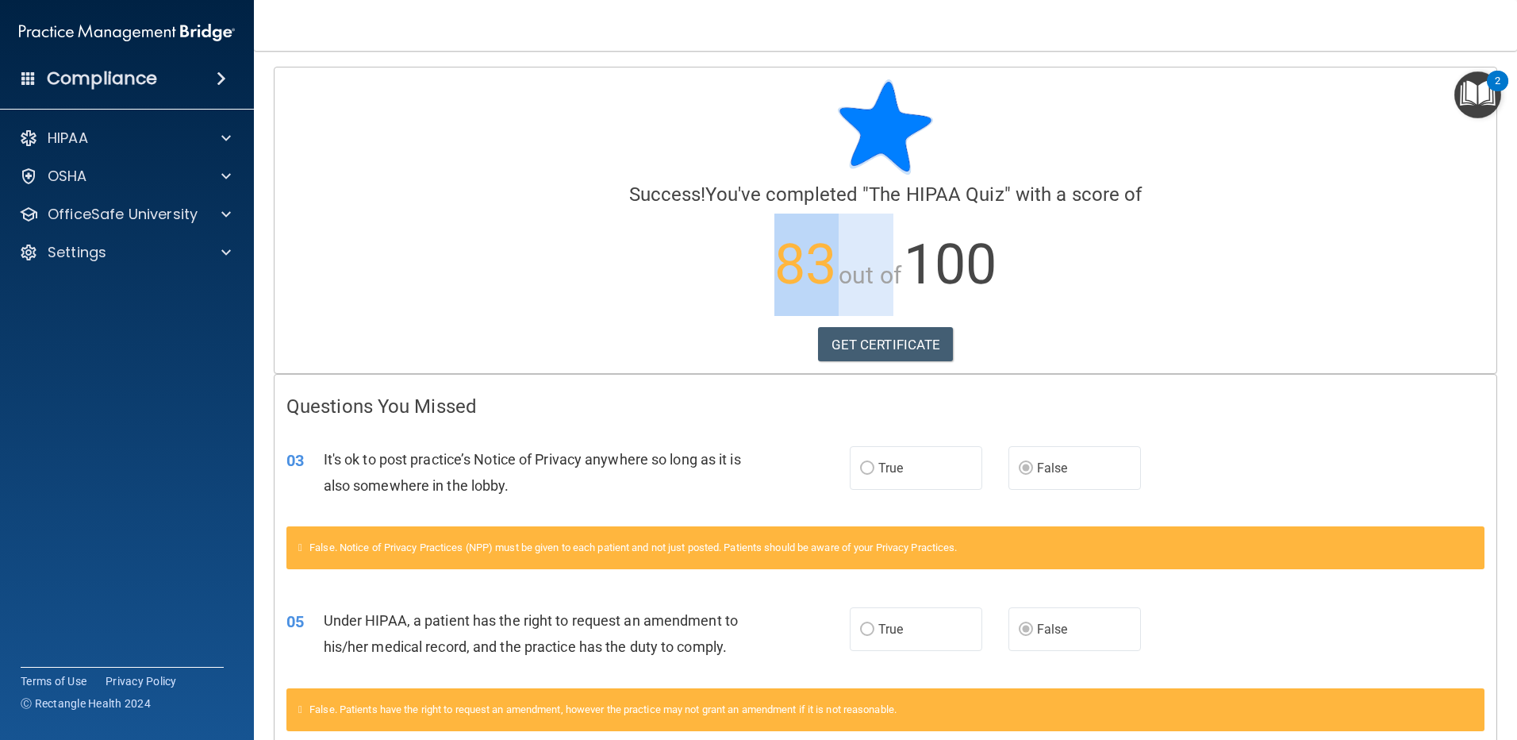
drag, startPoint x: 864, startPoint y: 272, endPoint x: 652, endPoint y: 268, distance: 211.9
click at [839, 269] on span "out of" at bounding box center [870, 275] width 63 height 28
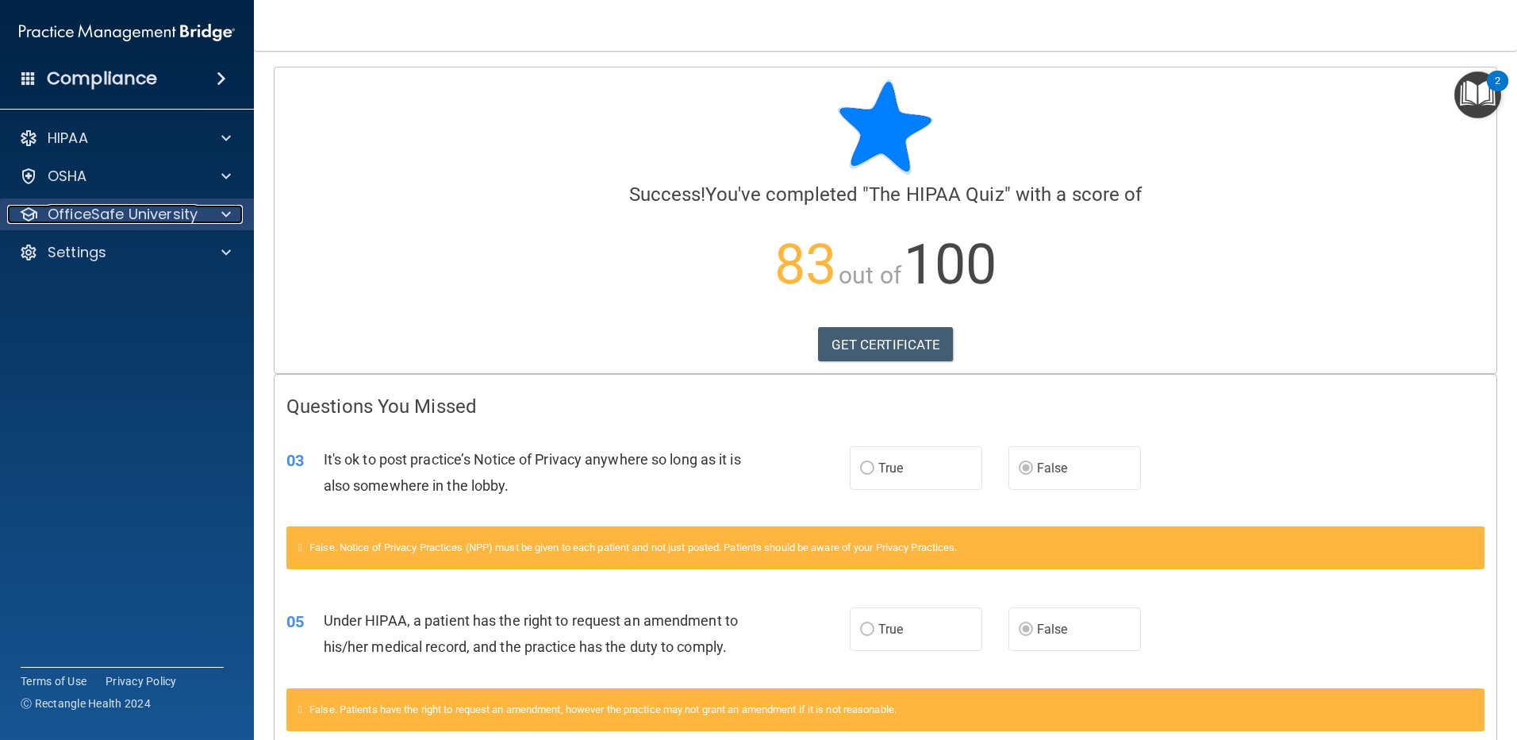
click at [114, 205] on p "OfficeSafe University" at bounding box center [123, 214] width 150 height 19
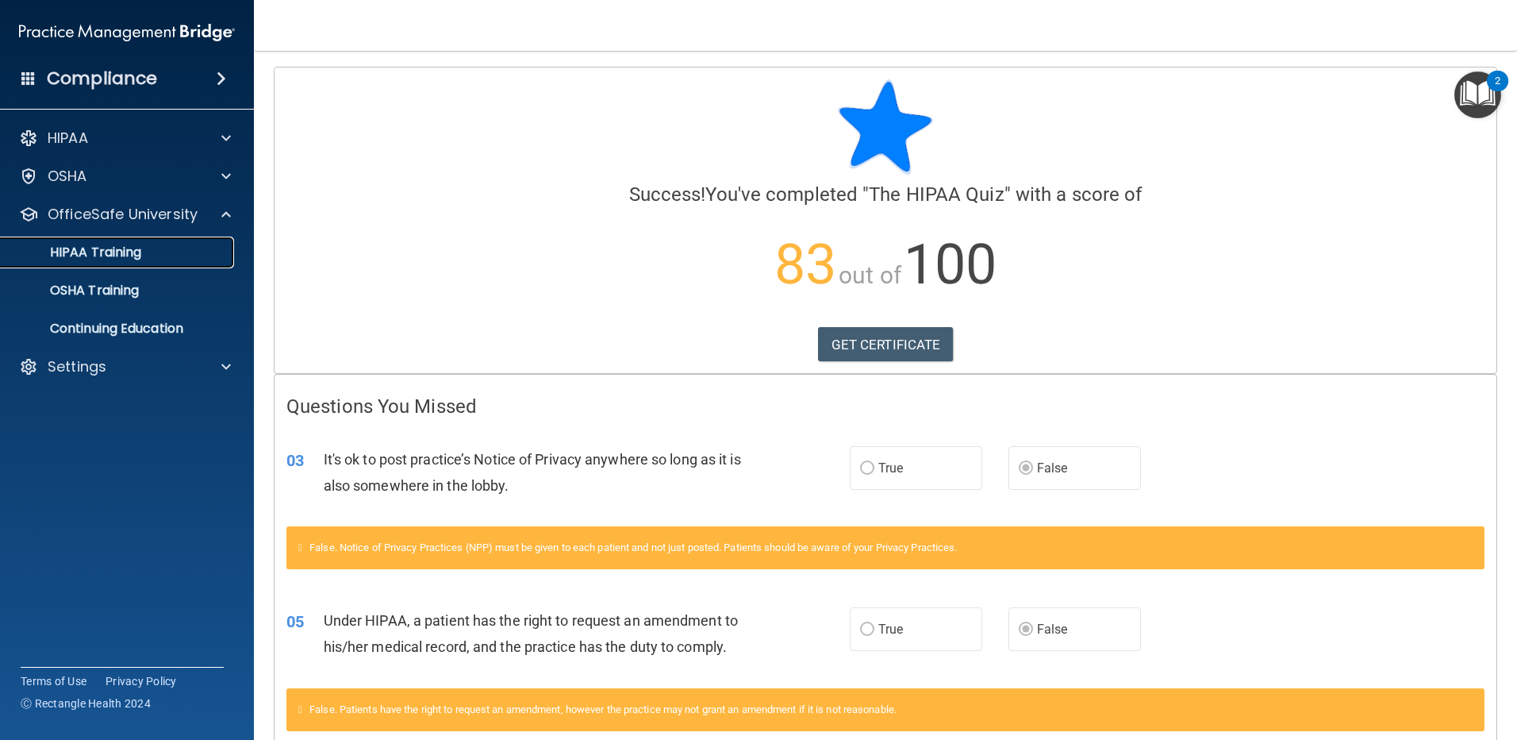
click at [131, 249] on p "HIPAA Training" at bounding box center [75, 252] width 131 height 16
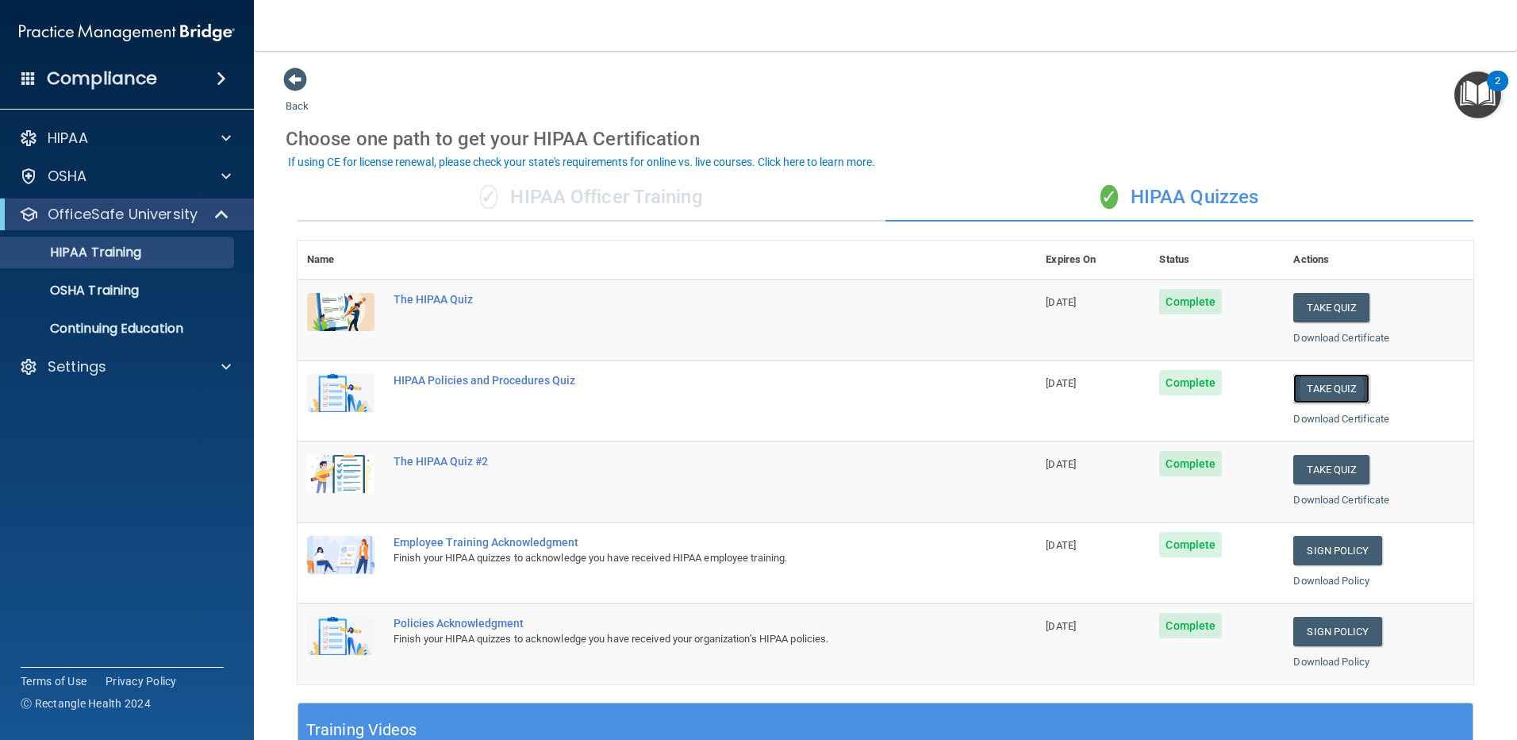
click at [1326, 381] on button "Take Quiz" at bounding box center [1331, 388] width 76 height 29
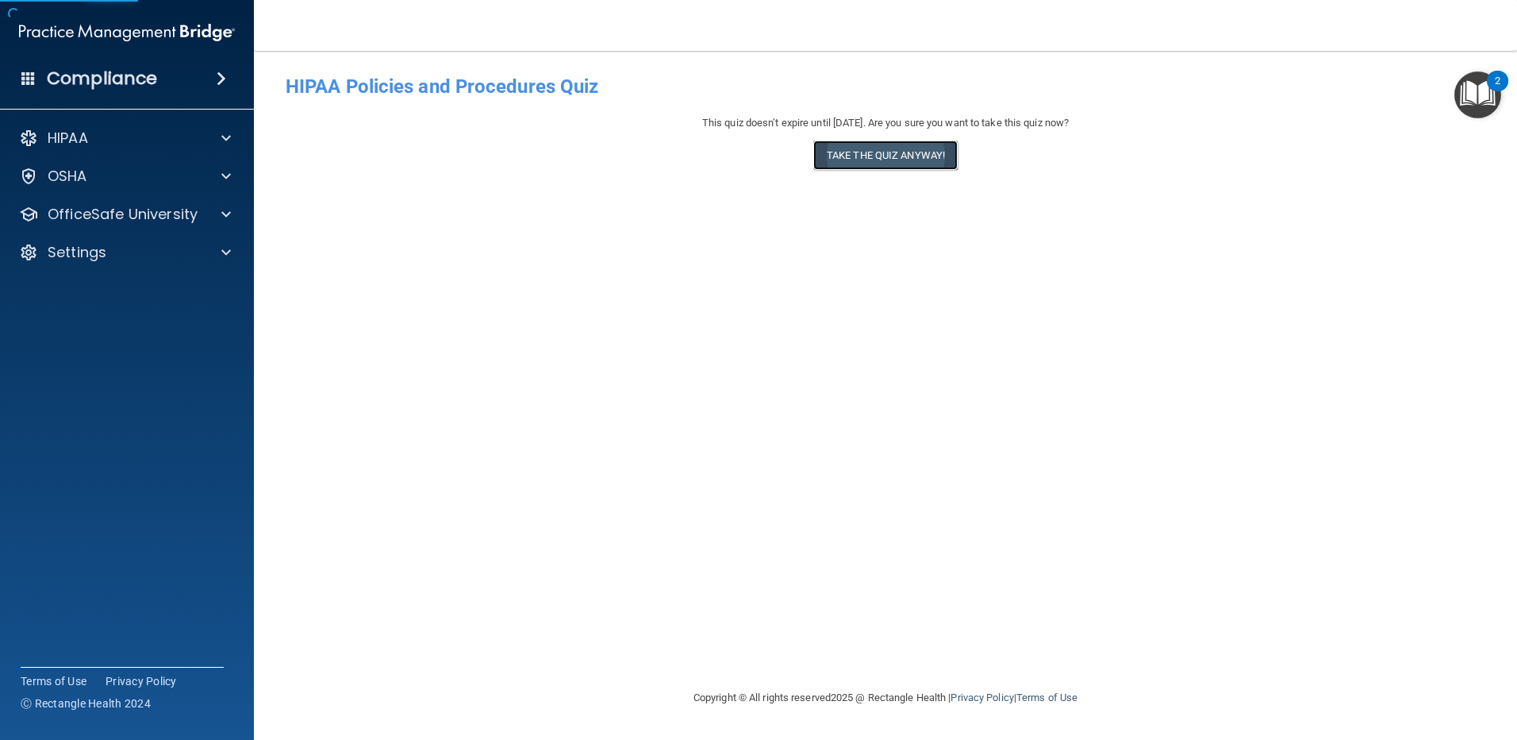
click at [922, 161] on button "Take the quiz anyway!" at bounding box center [885, 154] width 144 height 29
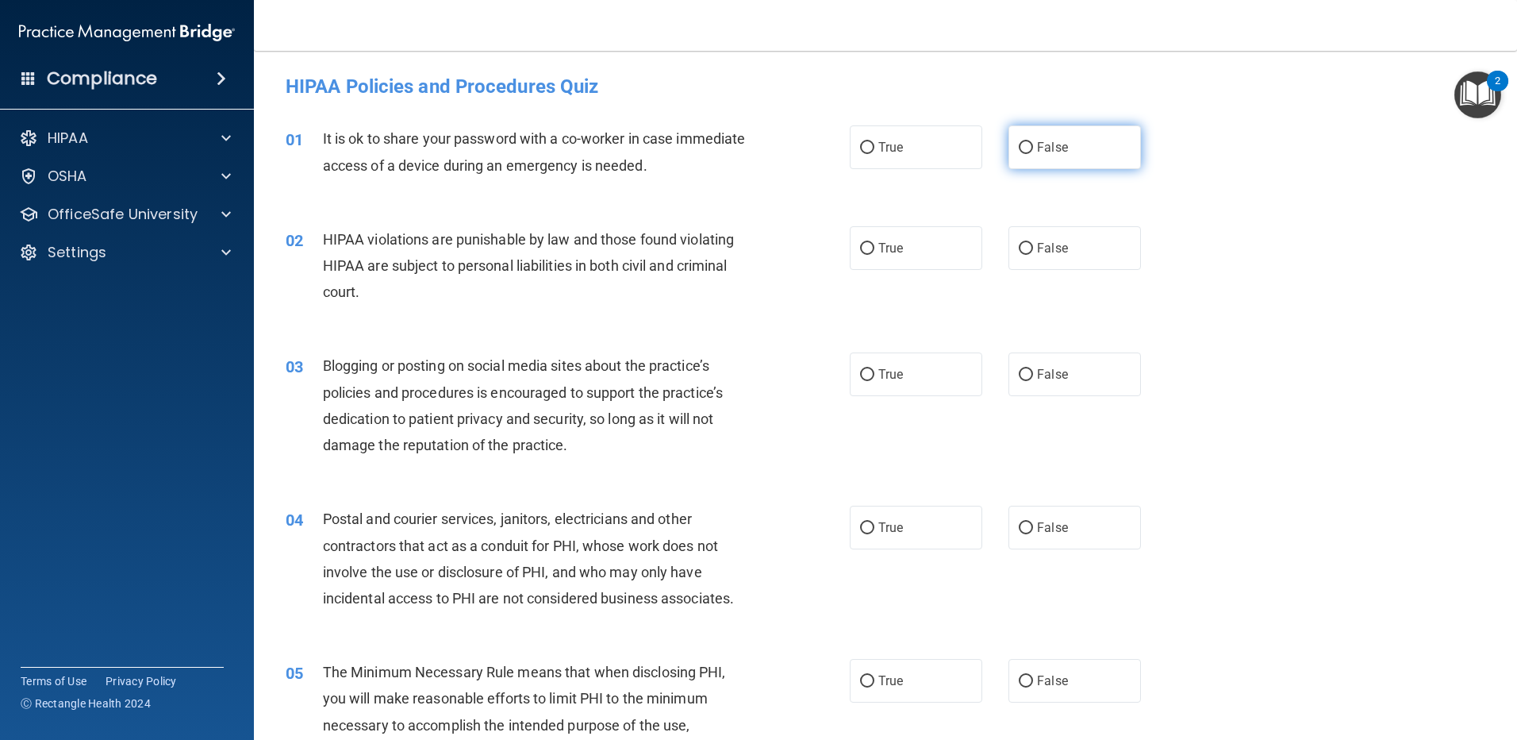
click at [1056, 149] on span "False" at bounding box center [1052, 147] width 31 height 15
click at [1033, 149] on input "False" at bounding box center [1026, 148] width 14 height 12
radio input "true"
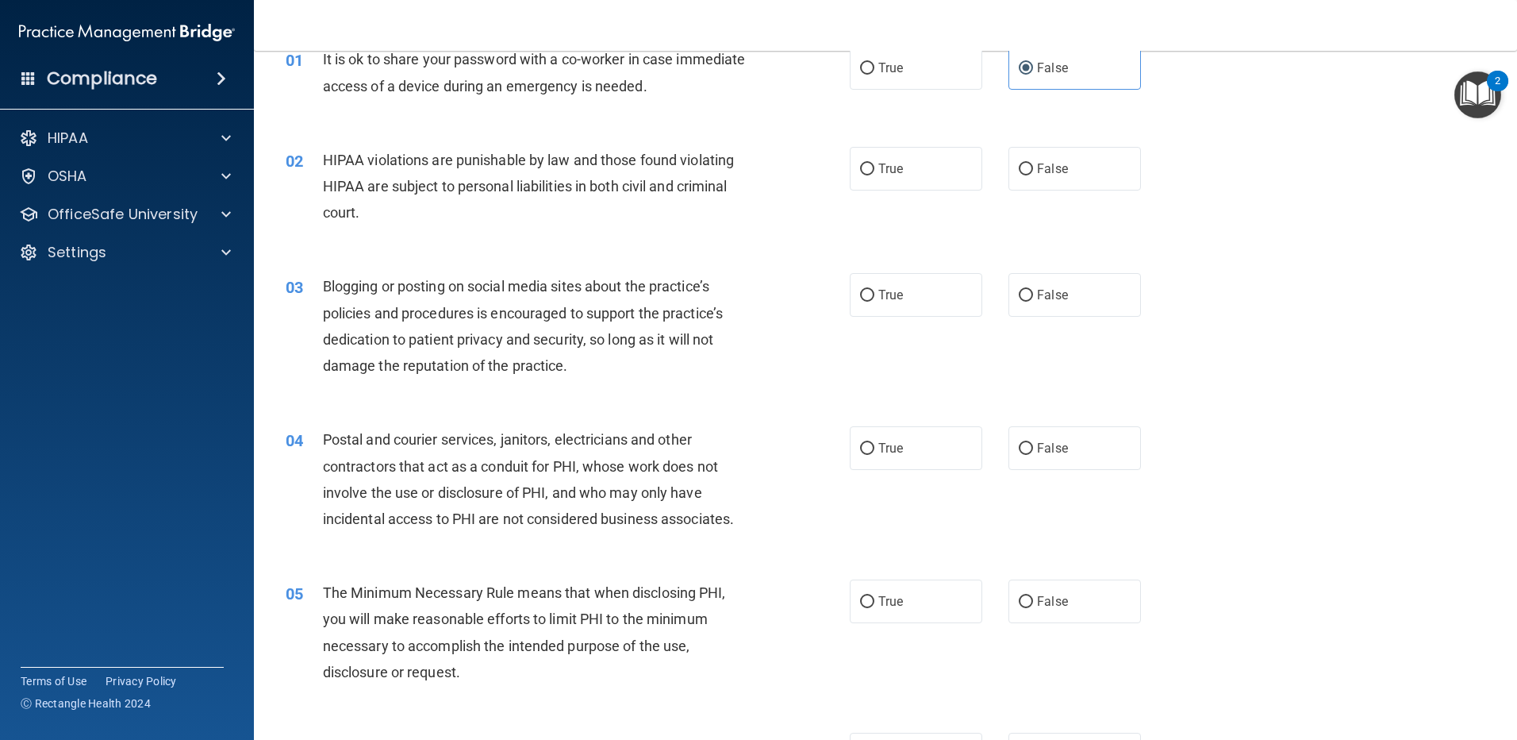
scroll to position [159, 0]
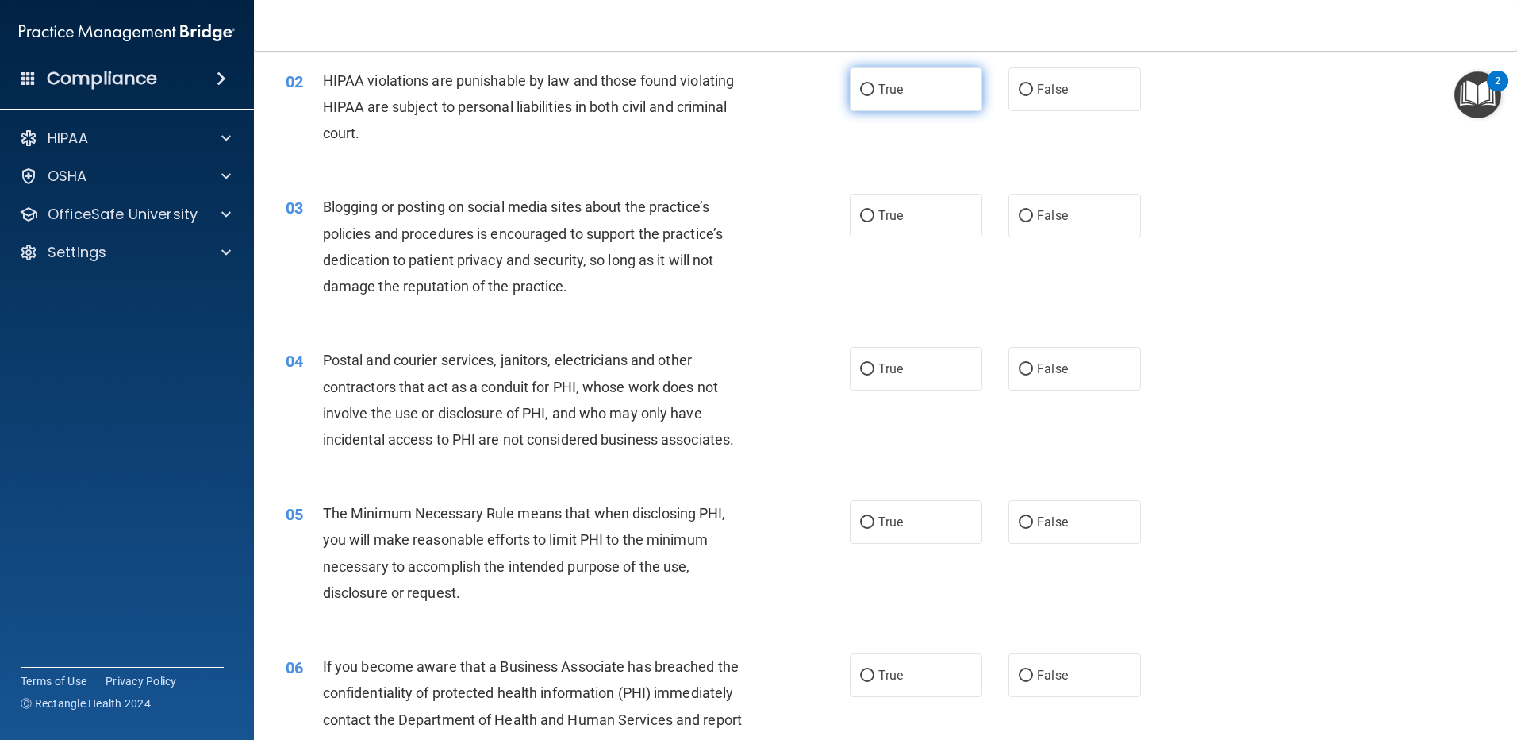
click at [878, 90] on span "True" at bounding box center [890, 89] width 25 height 15
click at [874, 90] on input "True" at bounding box center [867, 90] width 14 height 12
radio input "true"
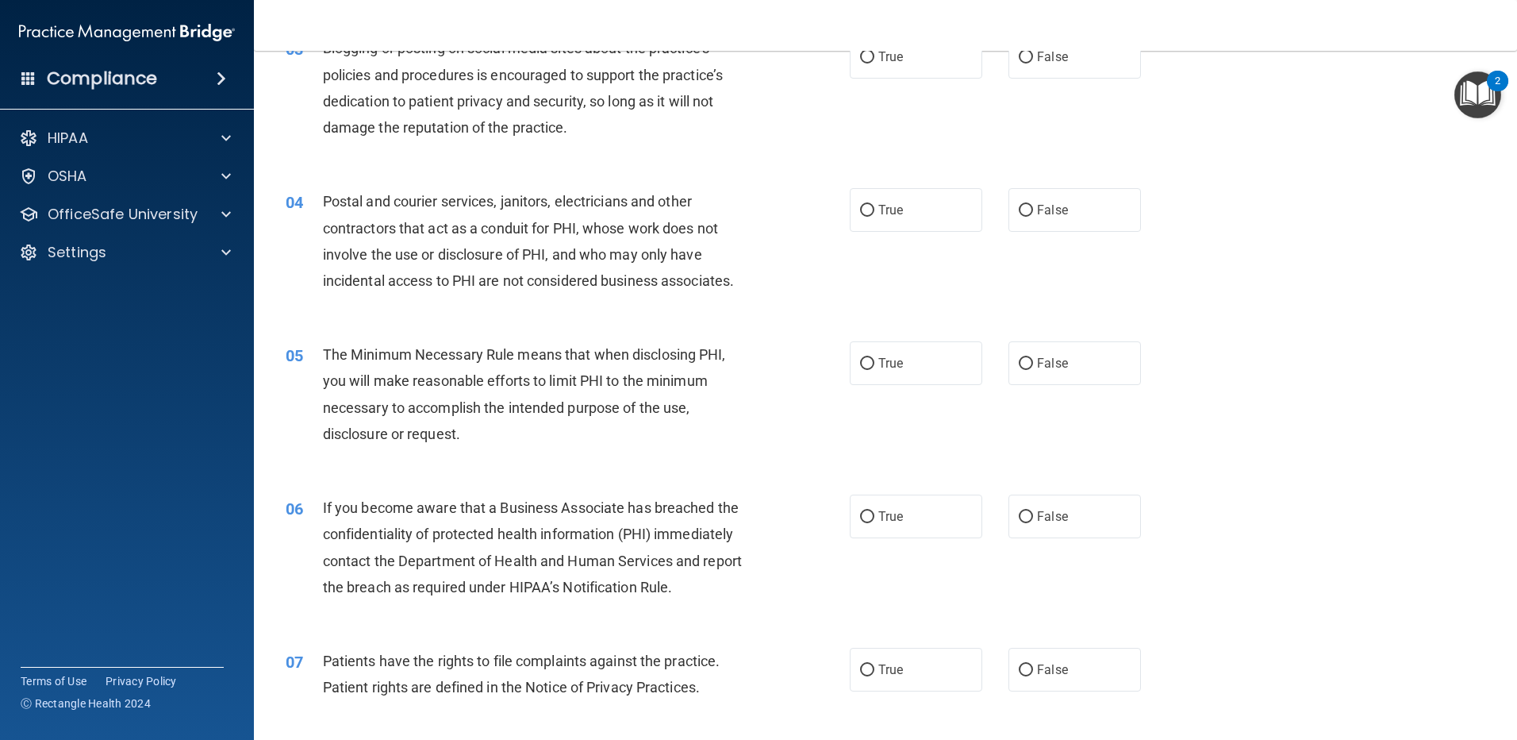
scroll to position [238, 0]
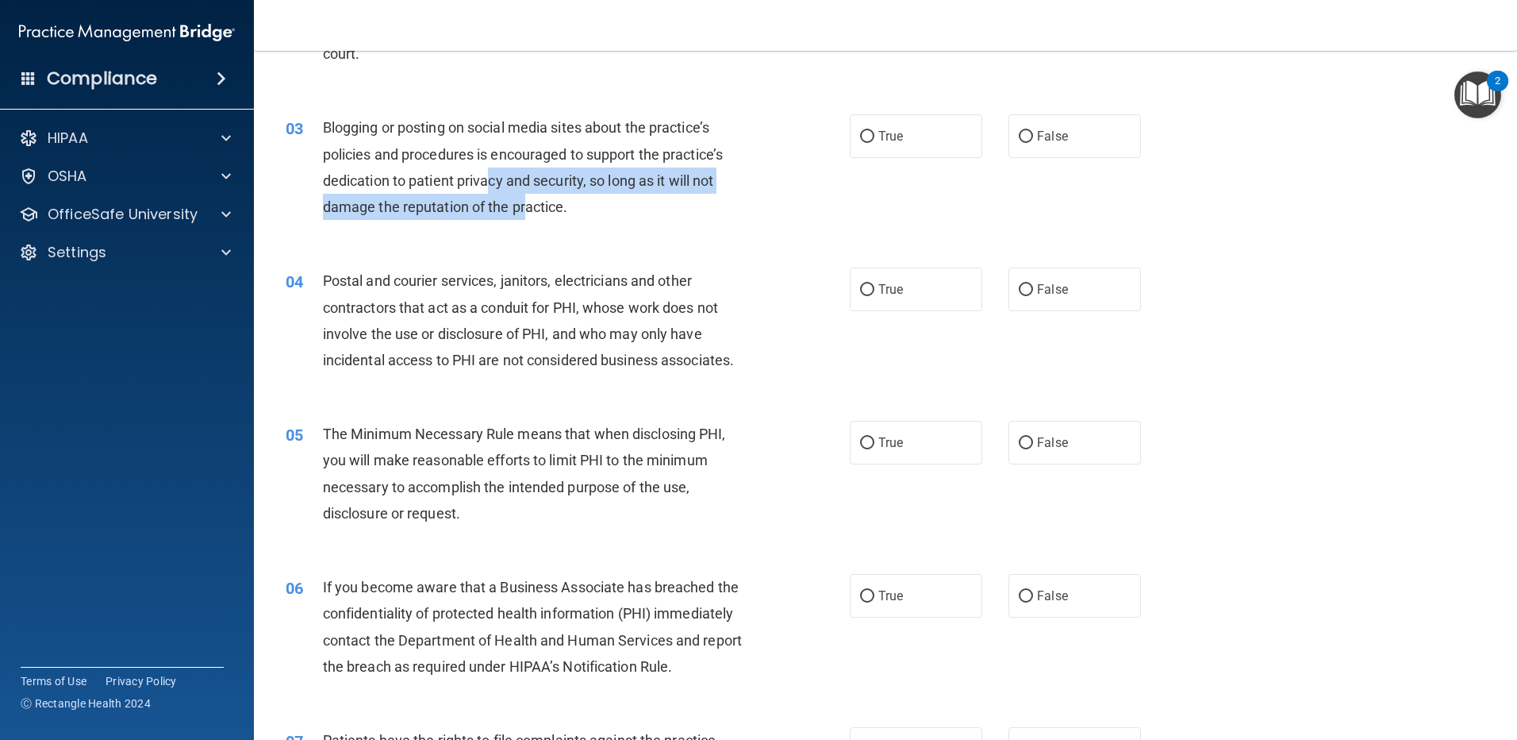
drag, startPoint x: 486, startPoint y: 184, endPoint x: 525, endPoint y: 196, distance: 41.4
click at [525, 196] on div "Blogging or posting on social media sites about the practice’s policies and pro…" at bounding box center [543, 167] width 441 height 106
drag, startPoint x: 525, startPoint y: 196, endPoint x: 486, endPoint y: 209, distance: 41.2
click at [486, 209] on span "Blogging or posting on social media sites about the practice’s policies and pro…" at bounding box center [523, 167] width 400 height 96
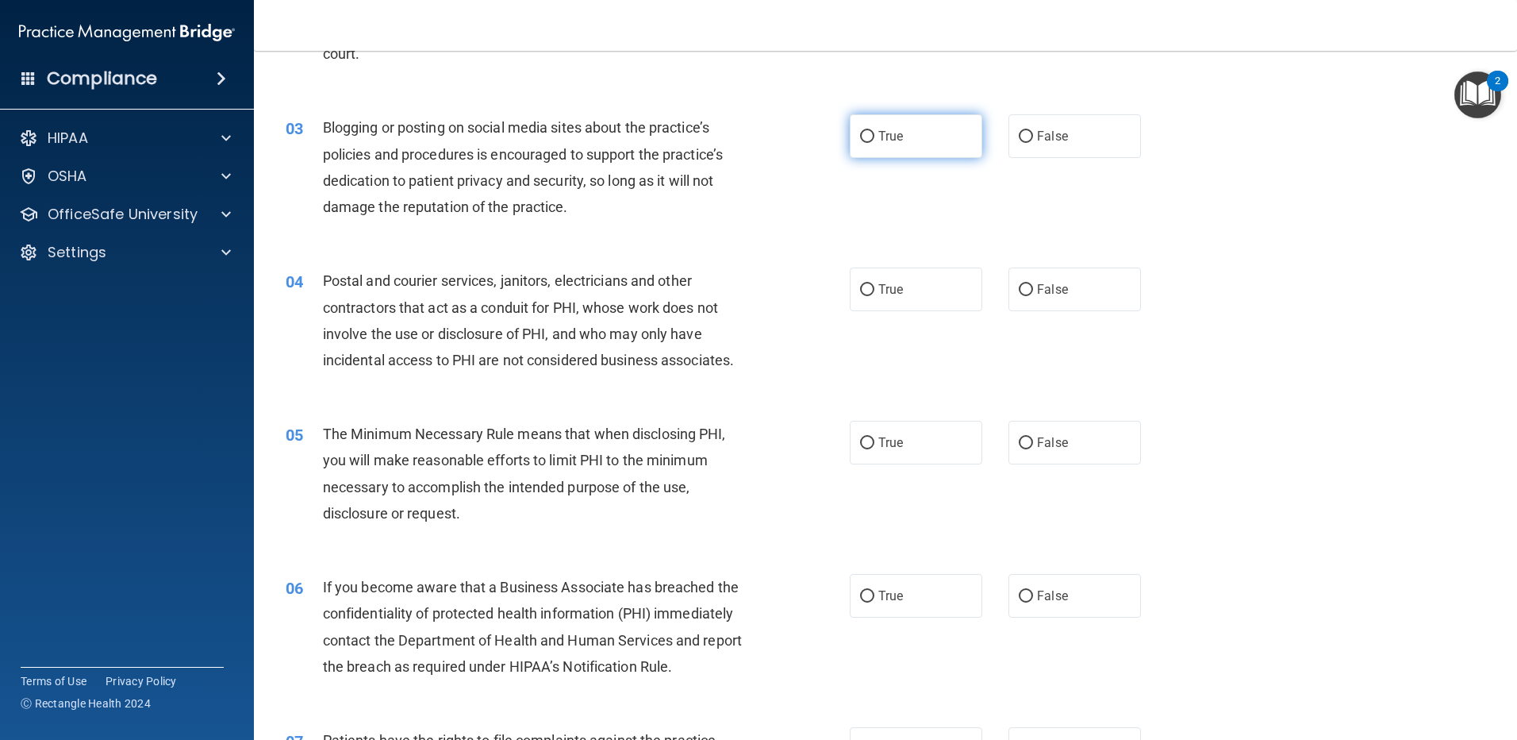
click at [932, 133] on label "True" at bounding box center [916, 136] width 133 height 44
click at [874, 133] on input "True" at bounding box center [867, 137] width 14 height 12
radio input "true"
click at [1039, 152] on label "False" at bounding box center [1075, 136] width 133 height 44
click at [1033, 143] on input "False" at bounding box center [1026, 137] width 14 height 12
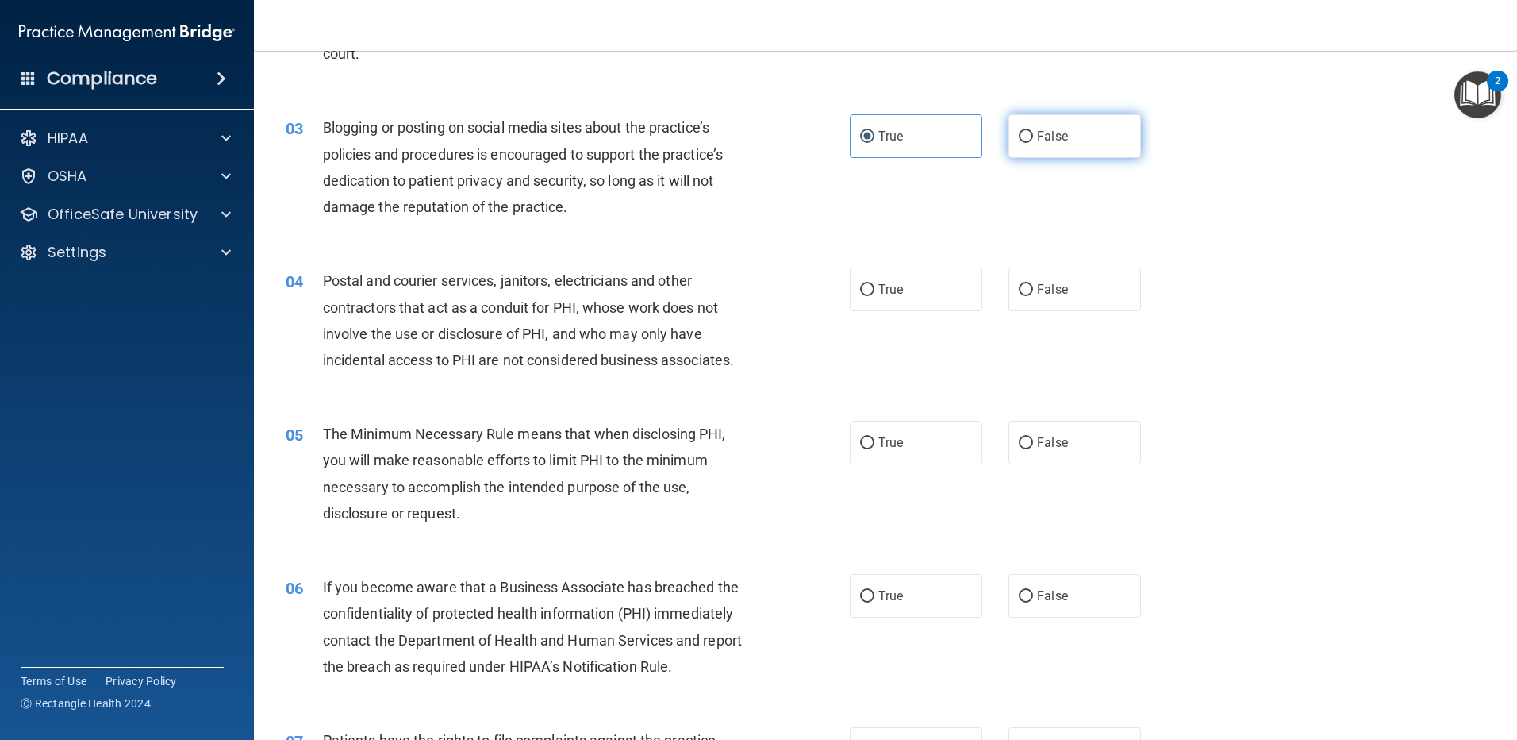
radio input "true"
click at [901, 140] on label "True" at bounding box center [916, 136] width 133 height 44
click at [874, 140] on input "True" at bounding box center [867, 137] width 14 height 12
radio input "true"
radio input "false"
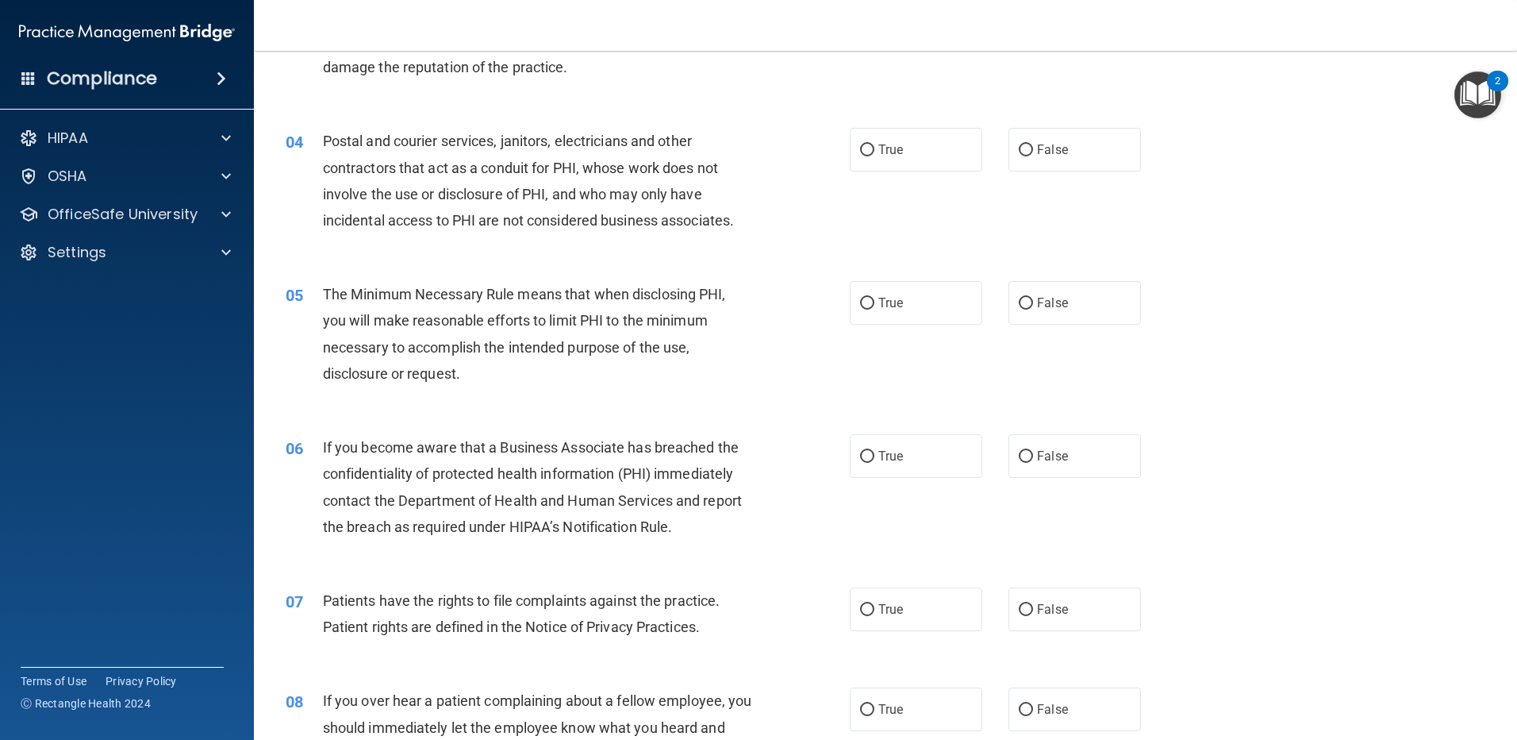
scroll to position [397, 0]
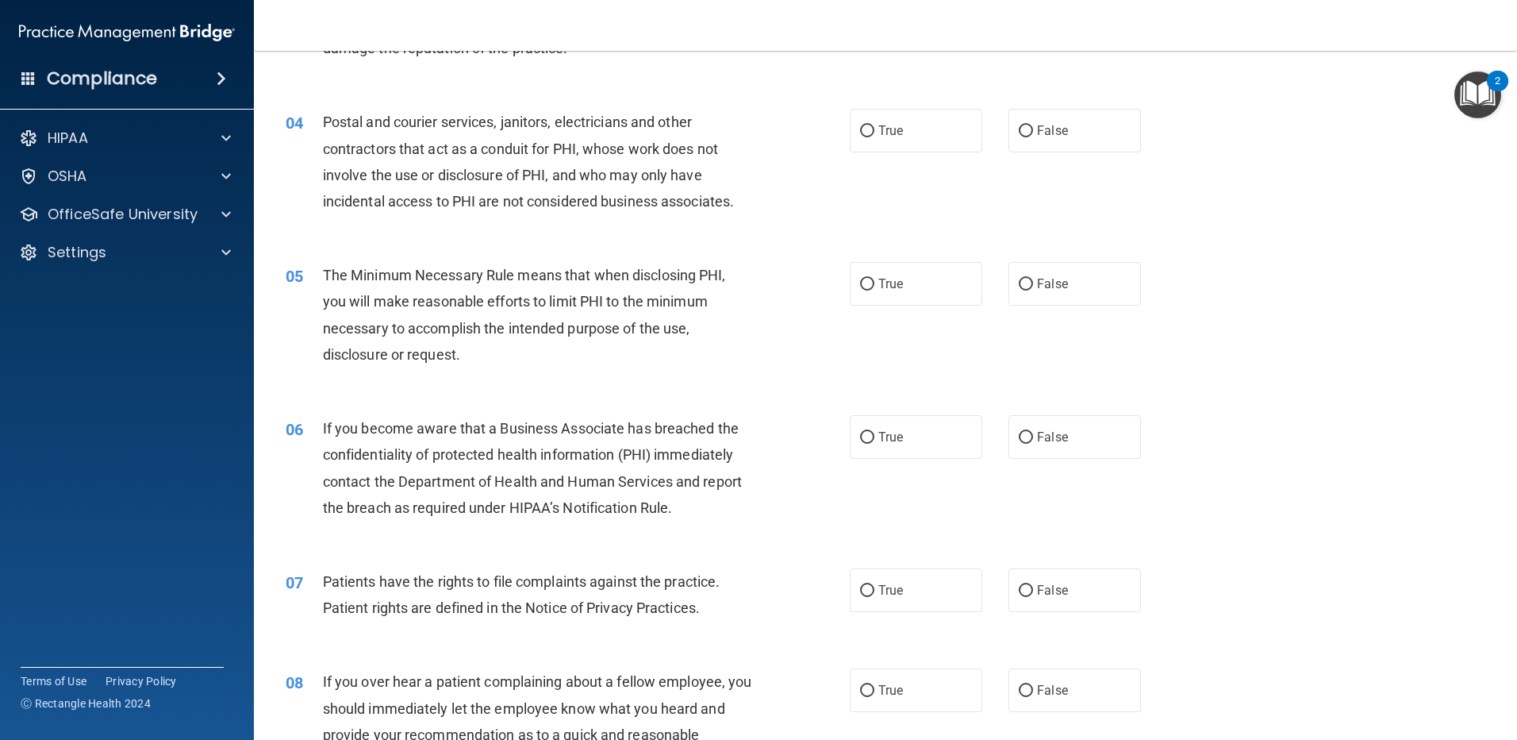
click at [434, 200] on span "Postal and courier services, janitors, electricians and other contractors that …" at bounding box center [528, 161] width 411 height 96
click at [895, 136] on span "True" at bounding box center [890, 130] width 25 height 15
click at [874, 136] on input "True" at bounding box center [867, 131] width 14 height 12
radio input "true"
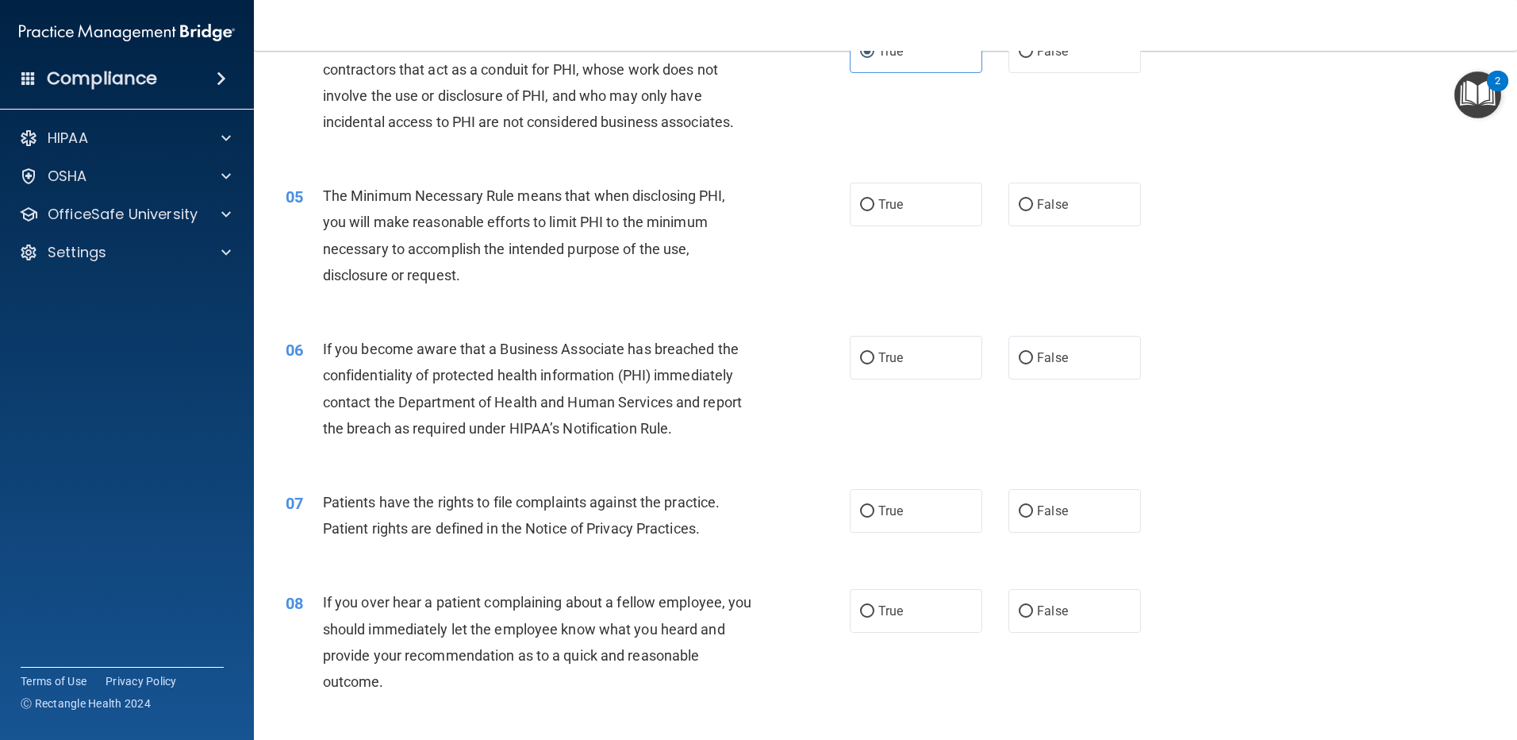
scroll to position [555, 0]
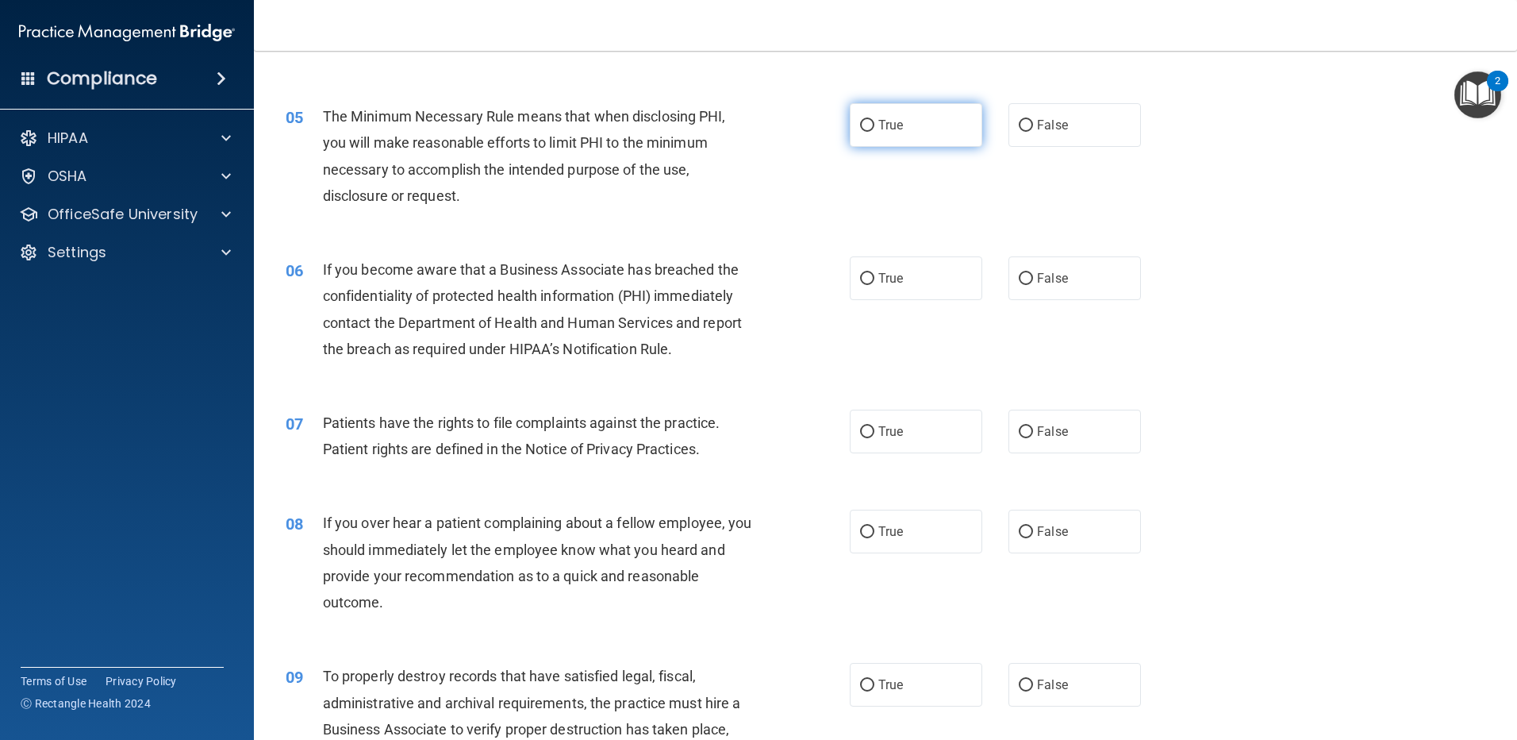
click at [887, 120] on span "True" at bounding box center [890, 124] width 25 height 15
click at [874, 120] on input "True" at bounding box center [867, 126] width 14 height 12
radio input "true"
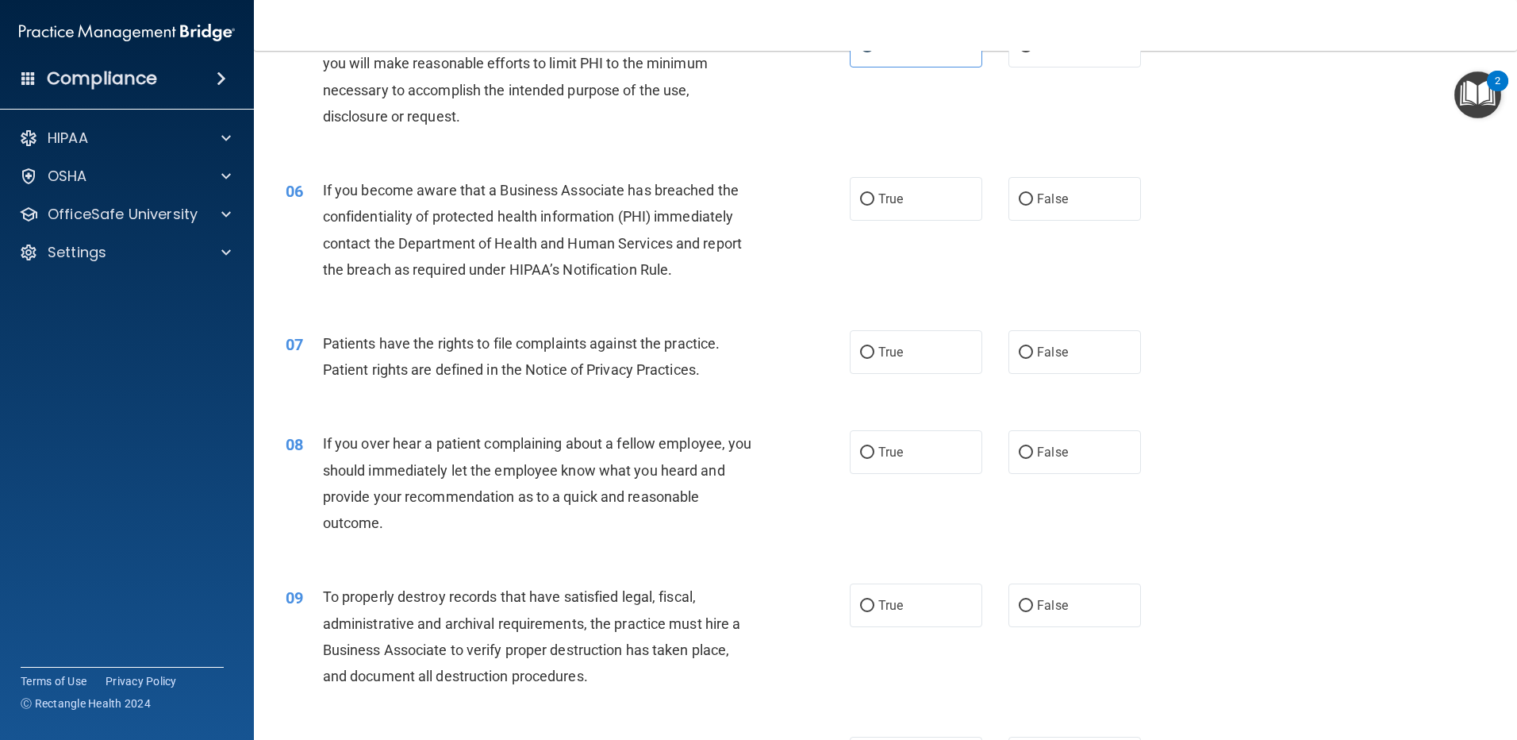
scroll to position [714, 0]
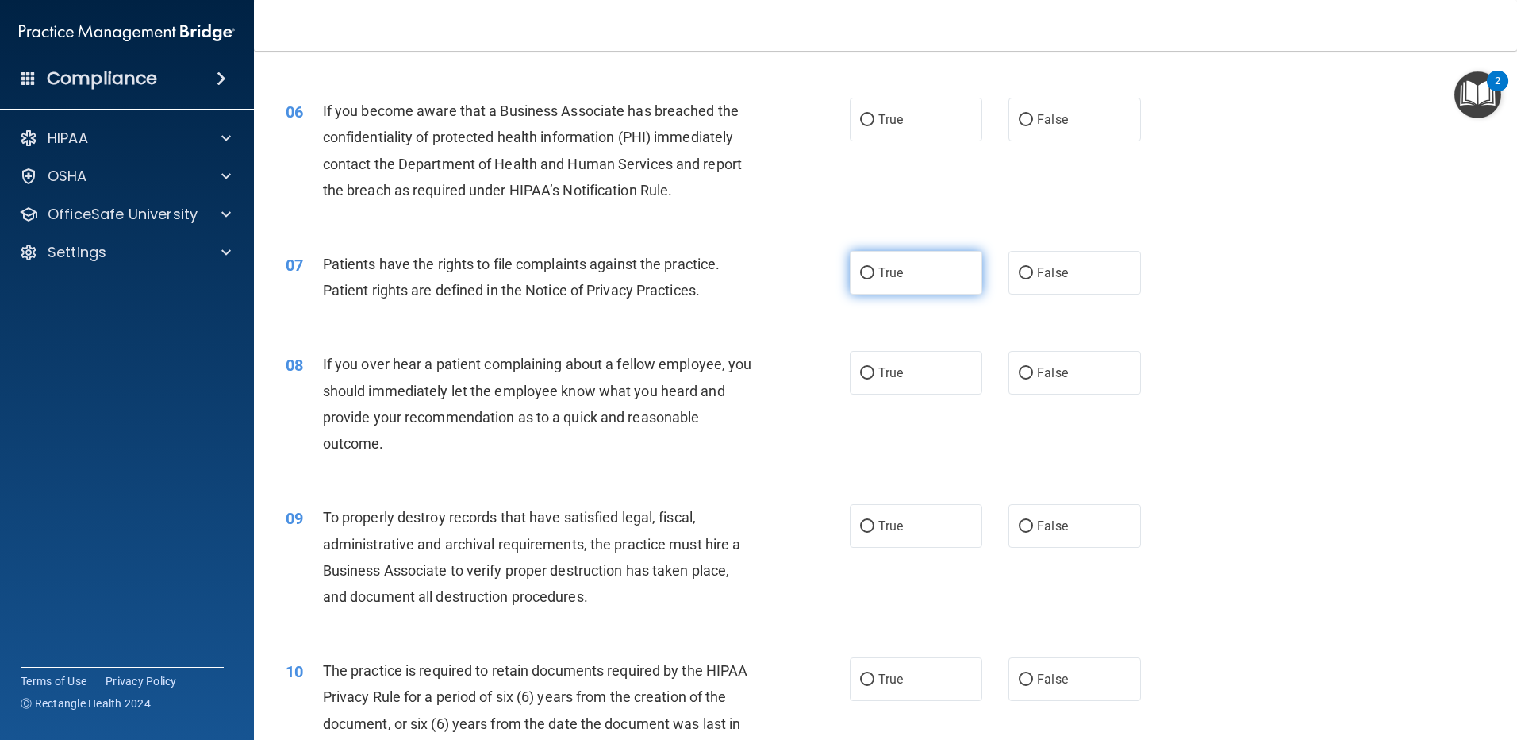
click at [909, 287] on label "True" at bounding box center [916, 273] width 133 height 44
click at [874, 279] on input "True" at bounding box center [867, 273] width 14 height 12
radio input "true"
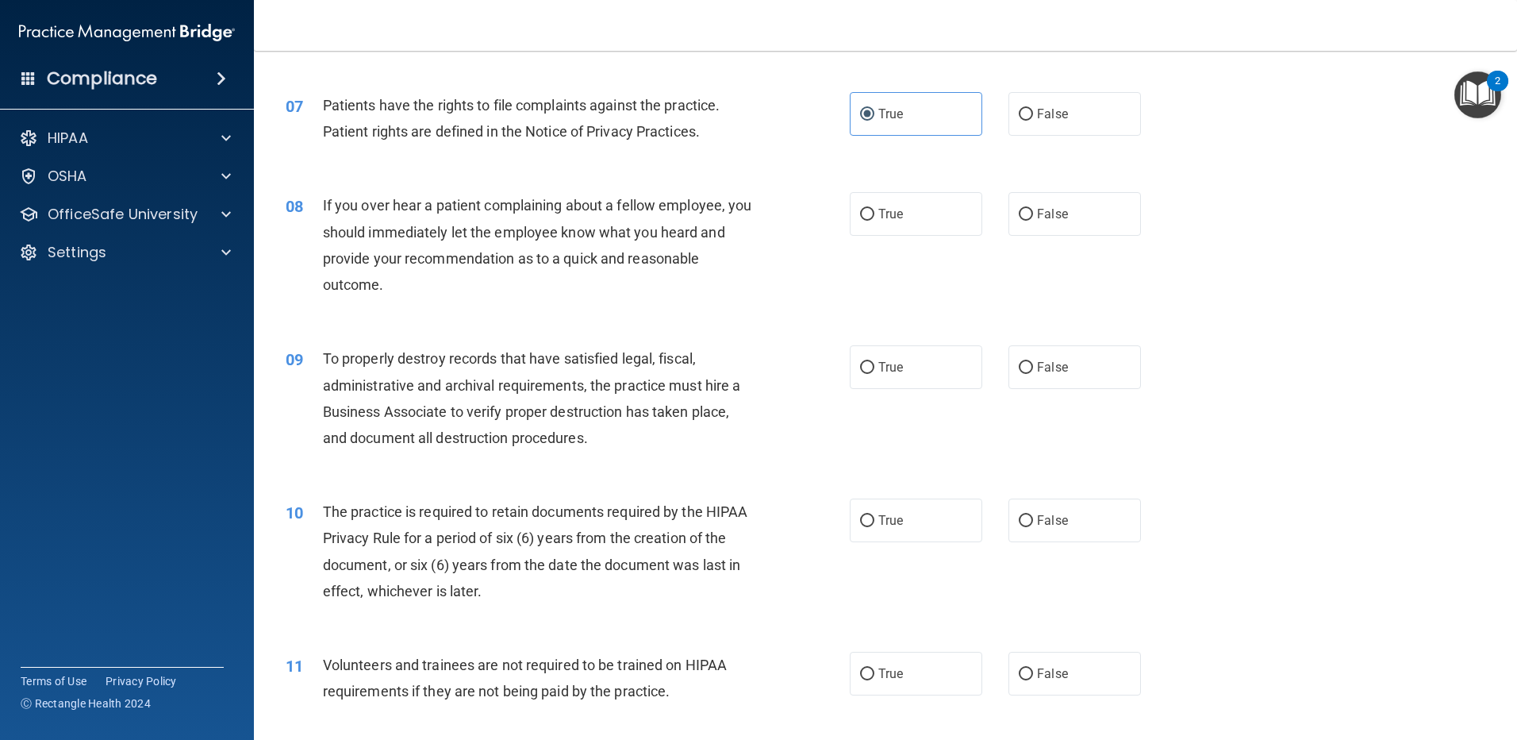
scroll to position [952, 0]
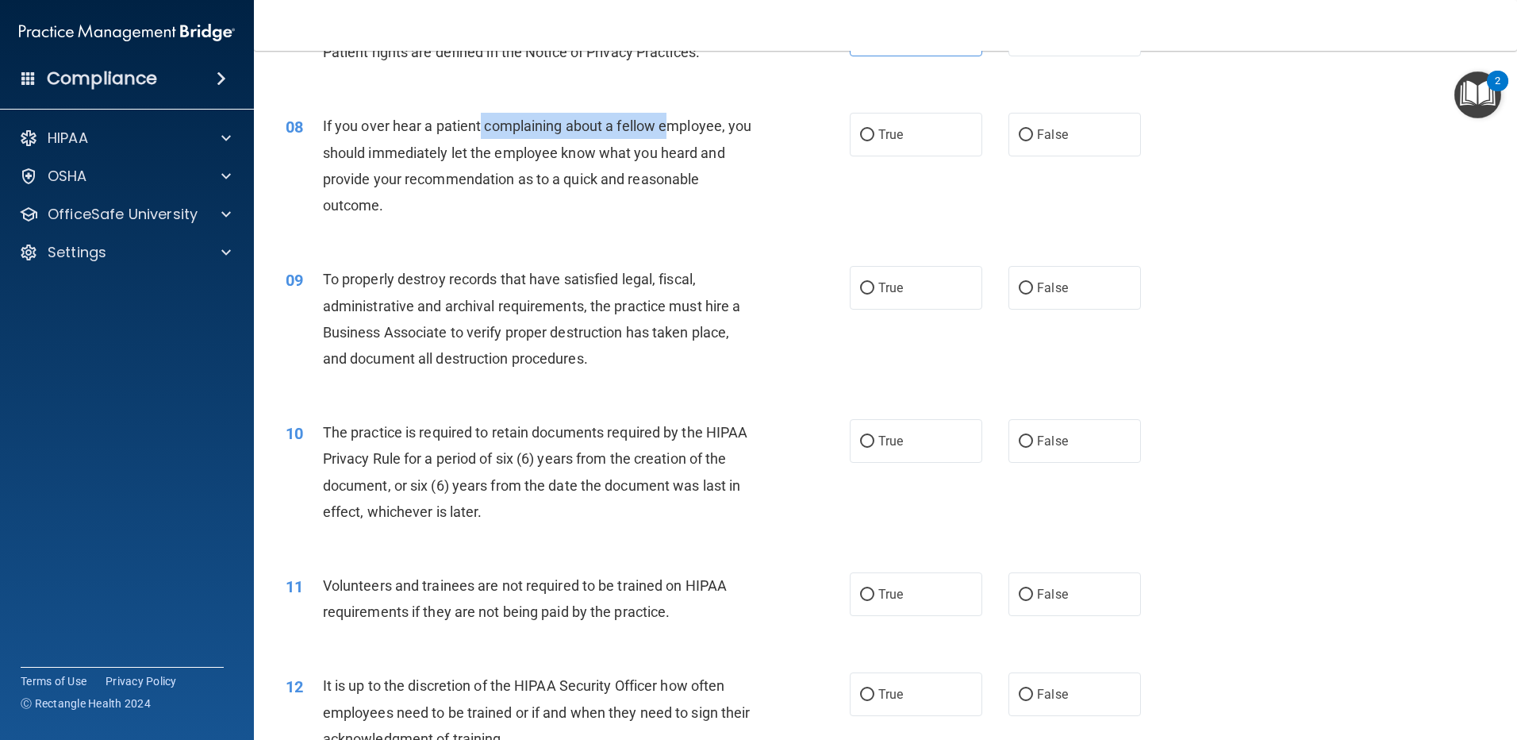
drag, startPoint x: 482, startPoint y: 129, endPoint x: 672, endPoint y: 127, distance: 190.4
click at [672, 127] on span "If you over hear a patient complaining about a fellow employee, you should imme…" at bounding box center [537, 165] width 429 height 96
click at [529, 127] on span "If you over hear a patient complaining about a fellow employee, you should imme…" at bounding box center [537, 165] width 429 height 96
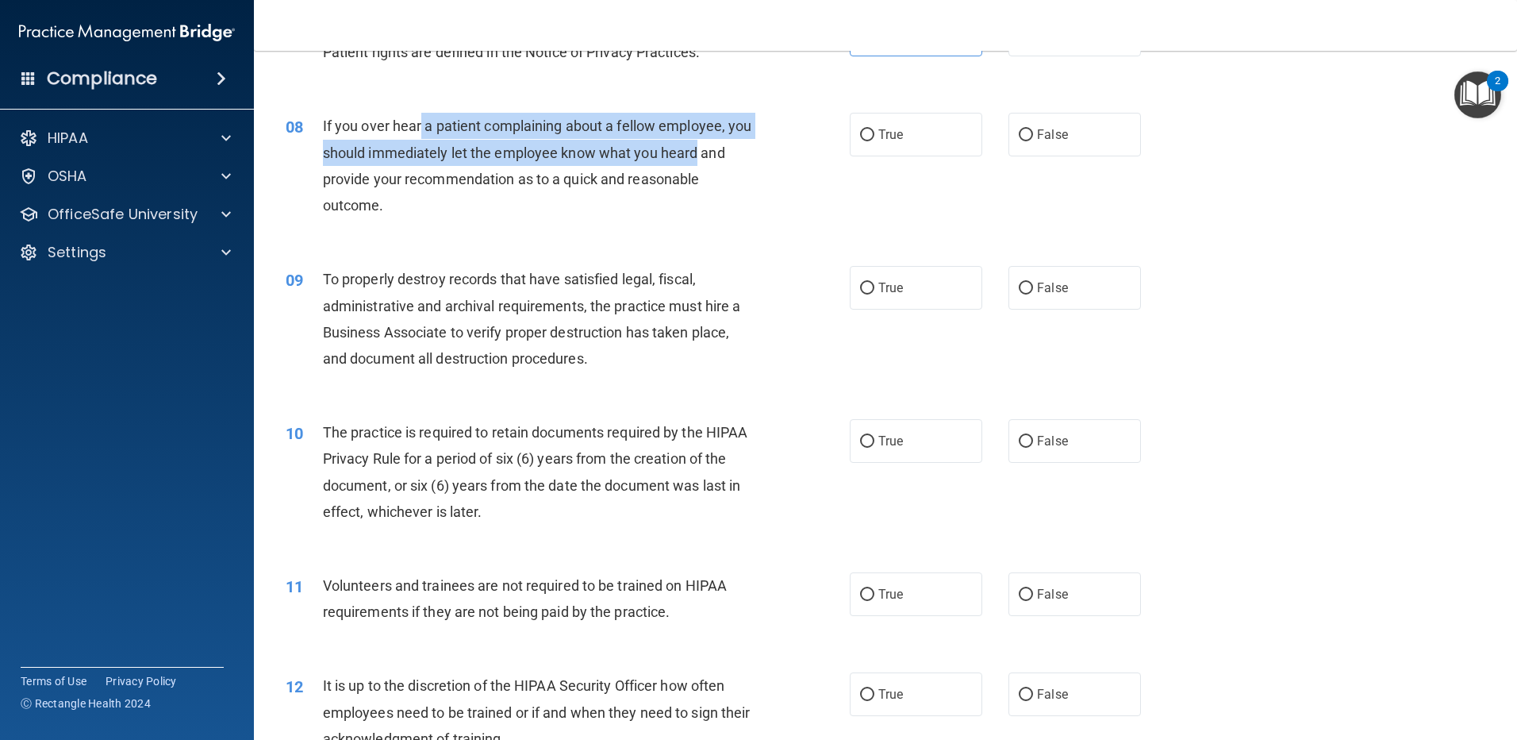
drag, startPoint x: 419, startPoint y: 123, endPoint x: 739, endPoint y: 162, distance: 322.1
click at [739, 162] on div "If you over hear a patient complaining about a fellow employee, you should imme…" at bounding box center [543, 166] width 441 height 106
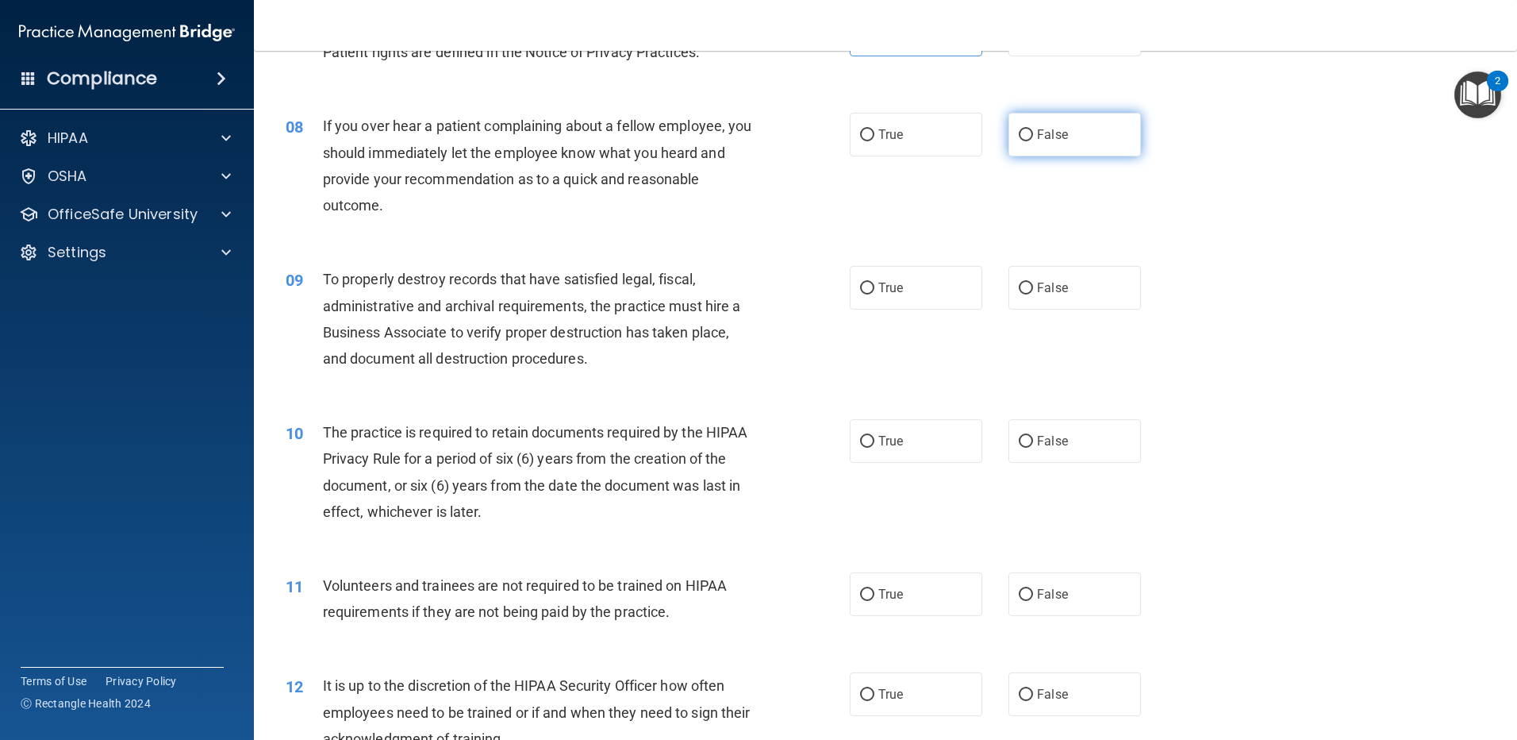
click at [1075, 138] on label "False" at bounding box center [1075, 135] width 133 height 44
click at [1033, 138] on input "False" at bounding box center [1026, 135] width 14 height 12
radio input "true"
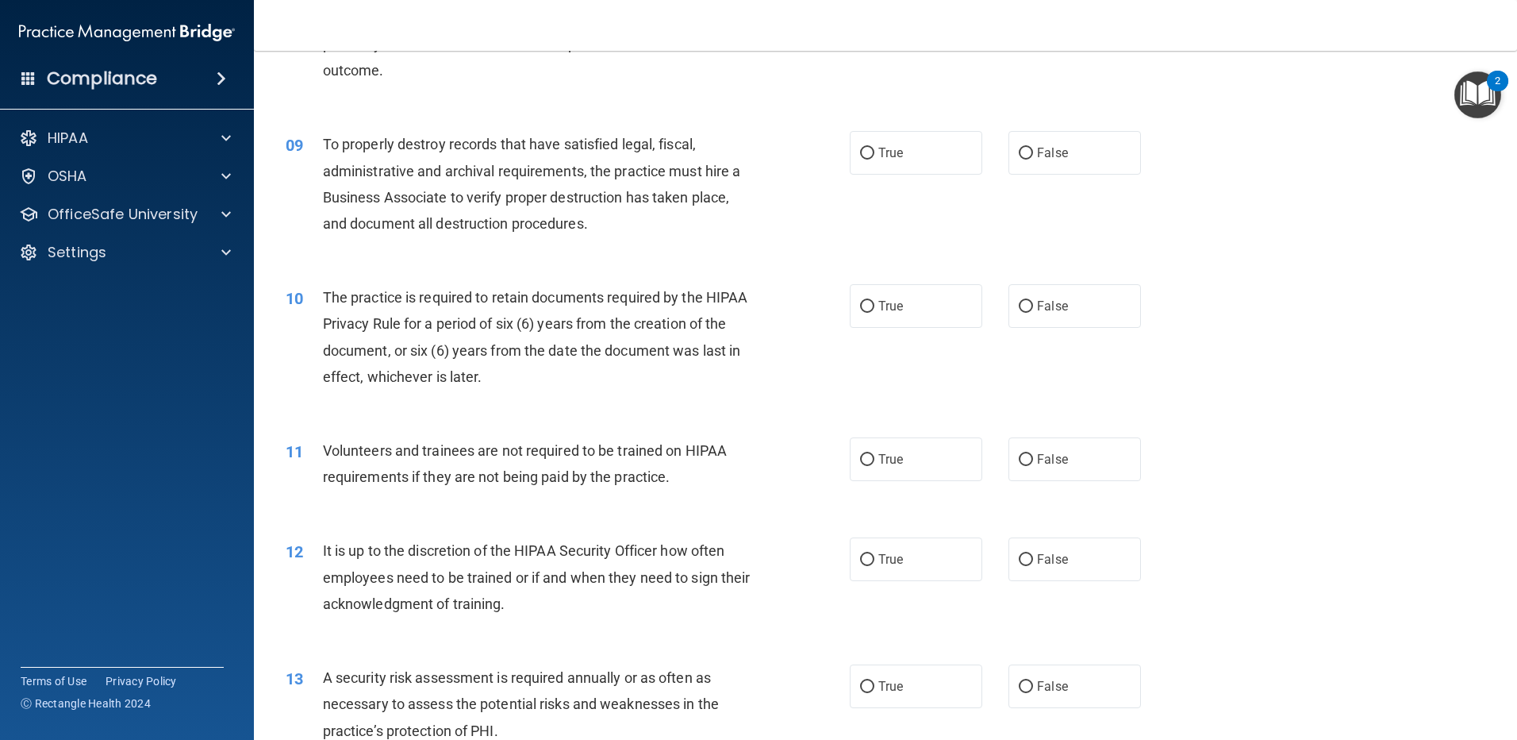
scroll to position [1111, 0]
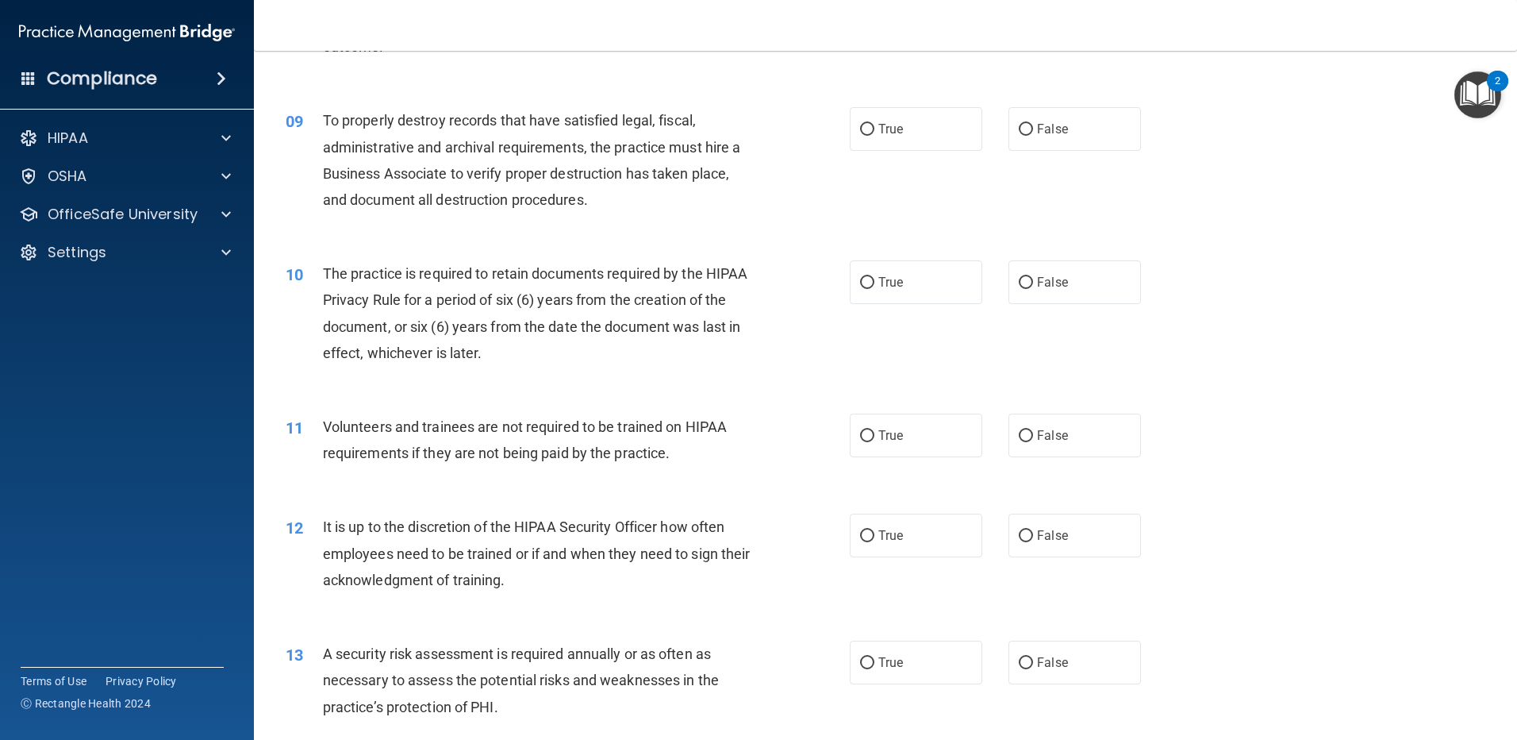
click at [521, 125] on span "To properly destroy records that have satisfied legal, fiscal, administrative a…" at bounding box center [532, 160] width 418 height 96
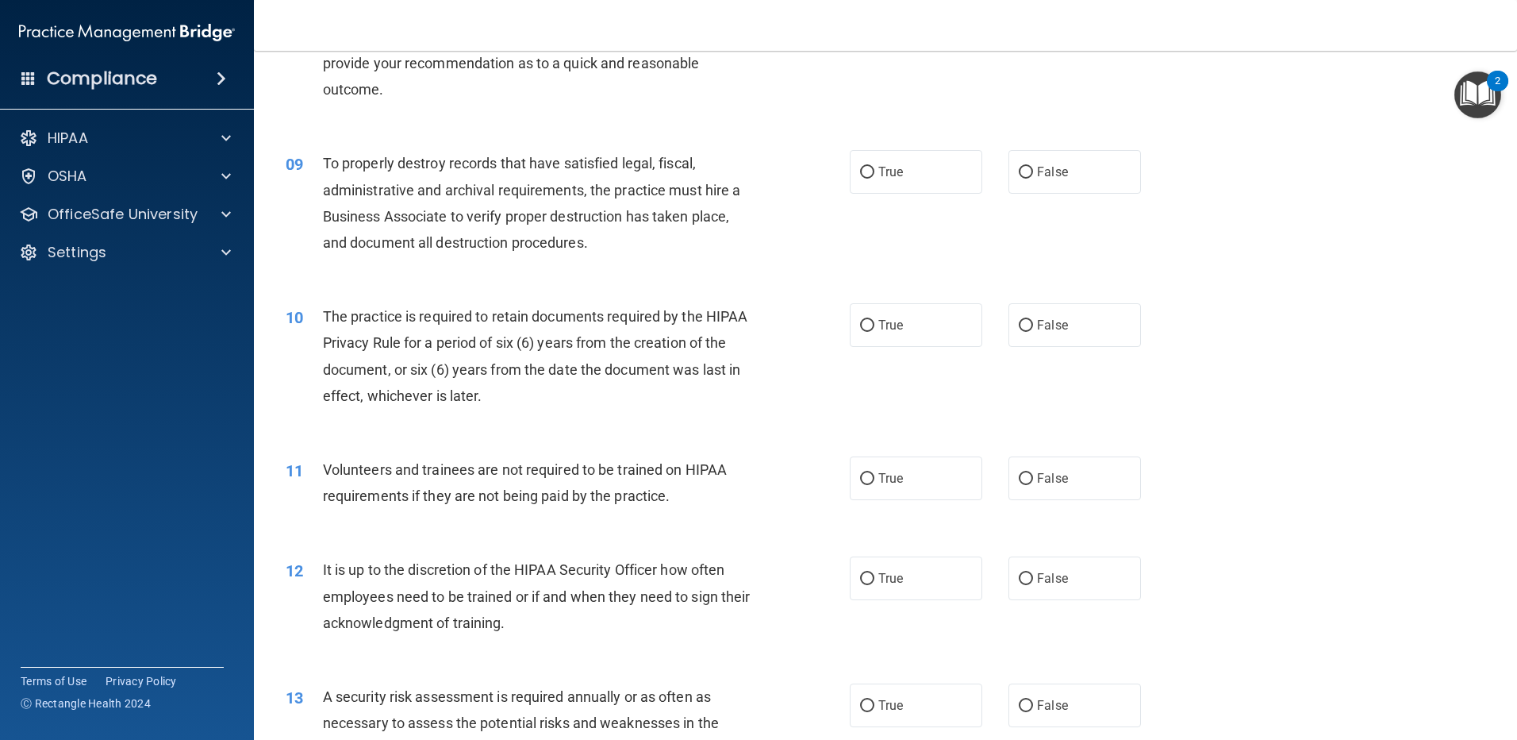
scroll to position [1032, 0]
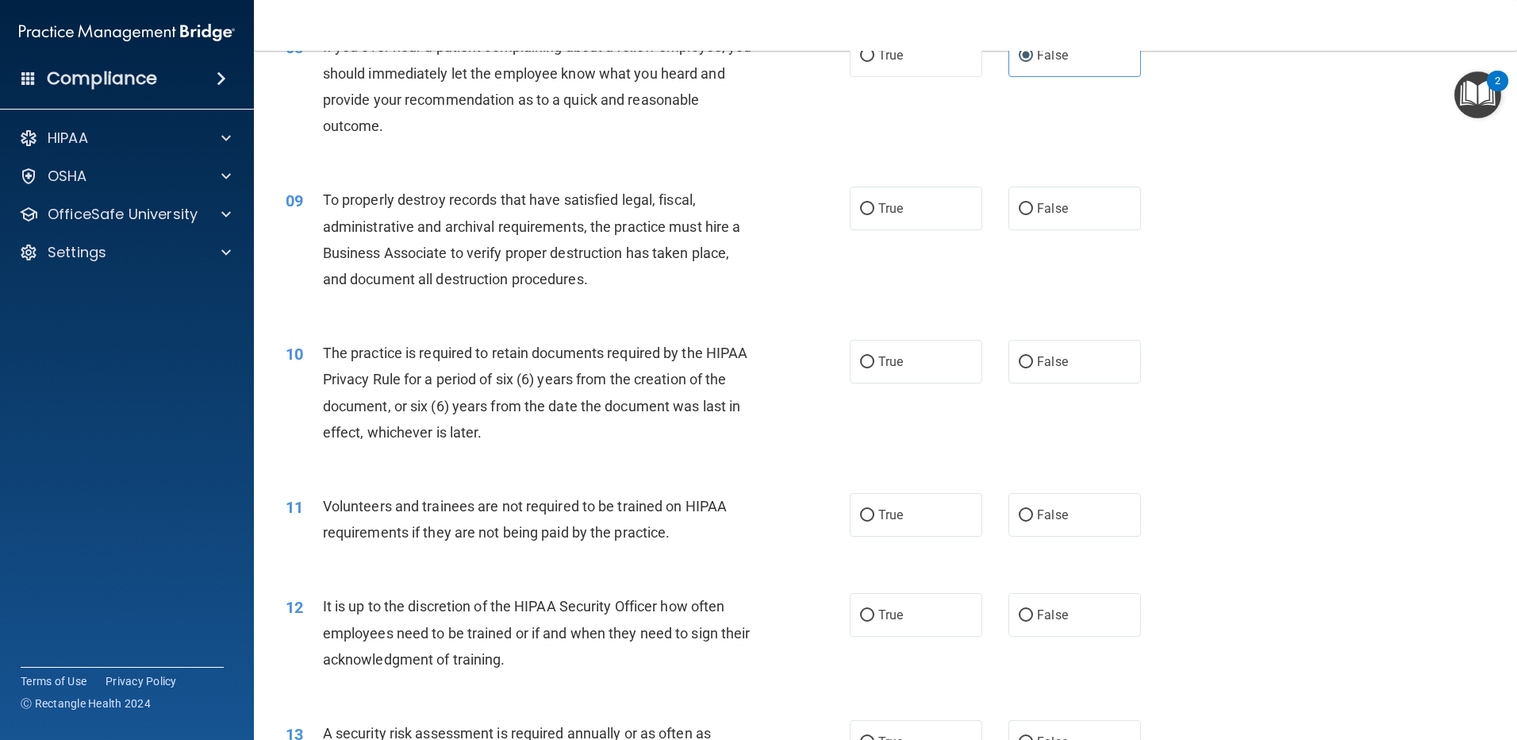
click at [988, 205] on div "True False" at bounding box center [1009, 208] width 318 height 44
click at [1028, 209] on label "False" at bounding box center [1075, 208] width 133 height 44
click at [1028, 209] on input "False" at bounding box center [1026, 209] width 14 height 12
radio input "true"
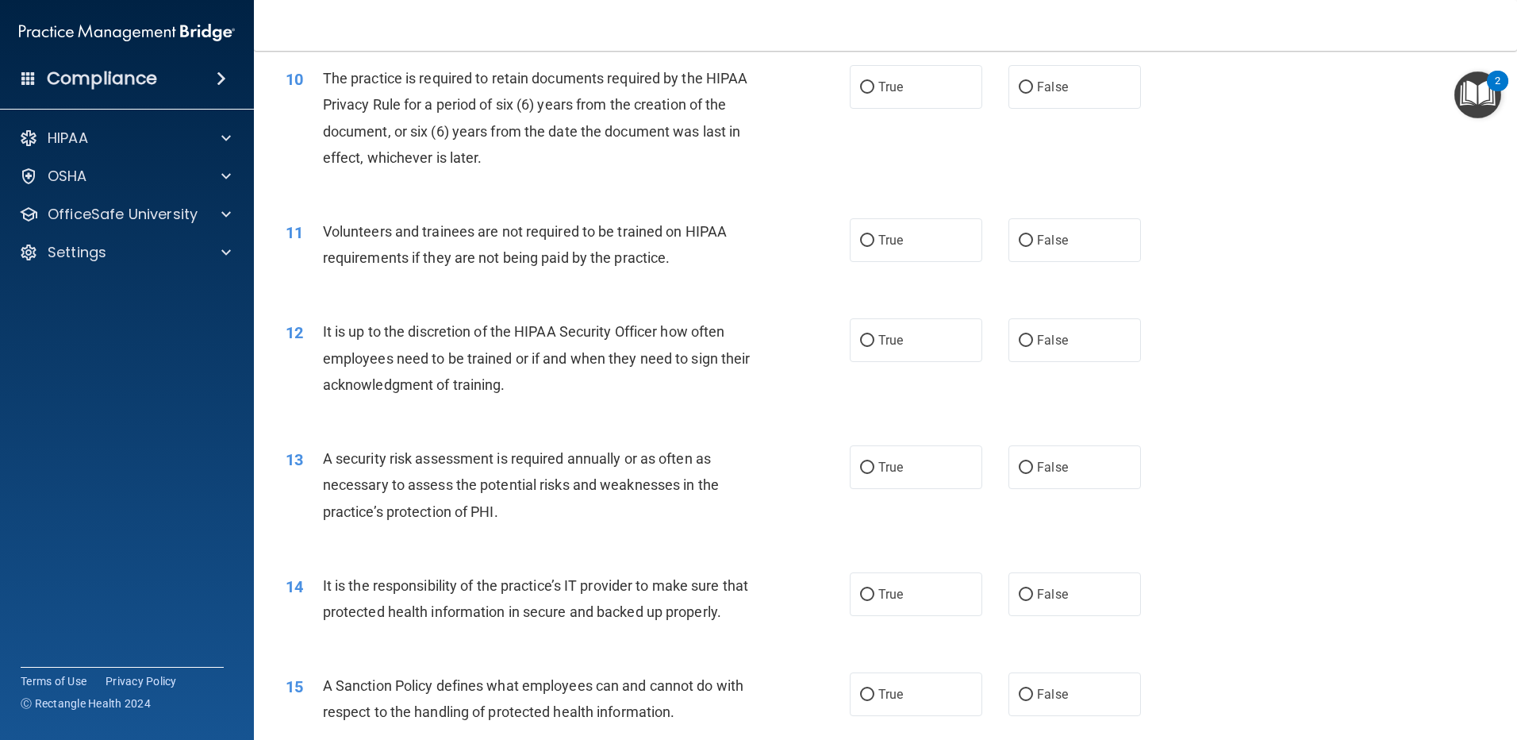
scroll to position [1270, 0]
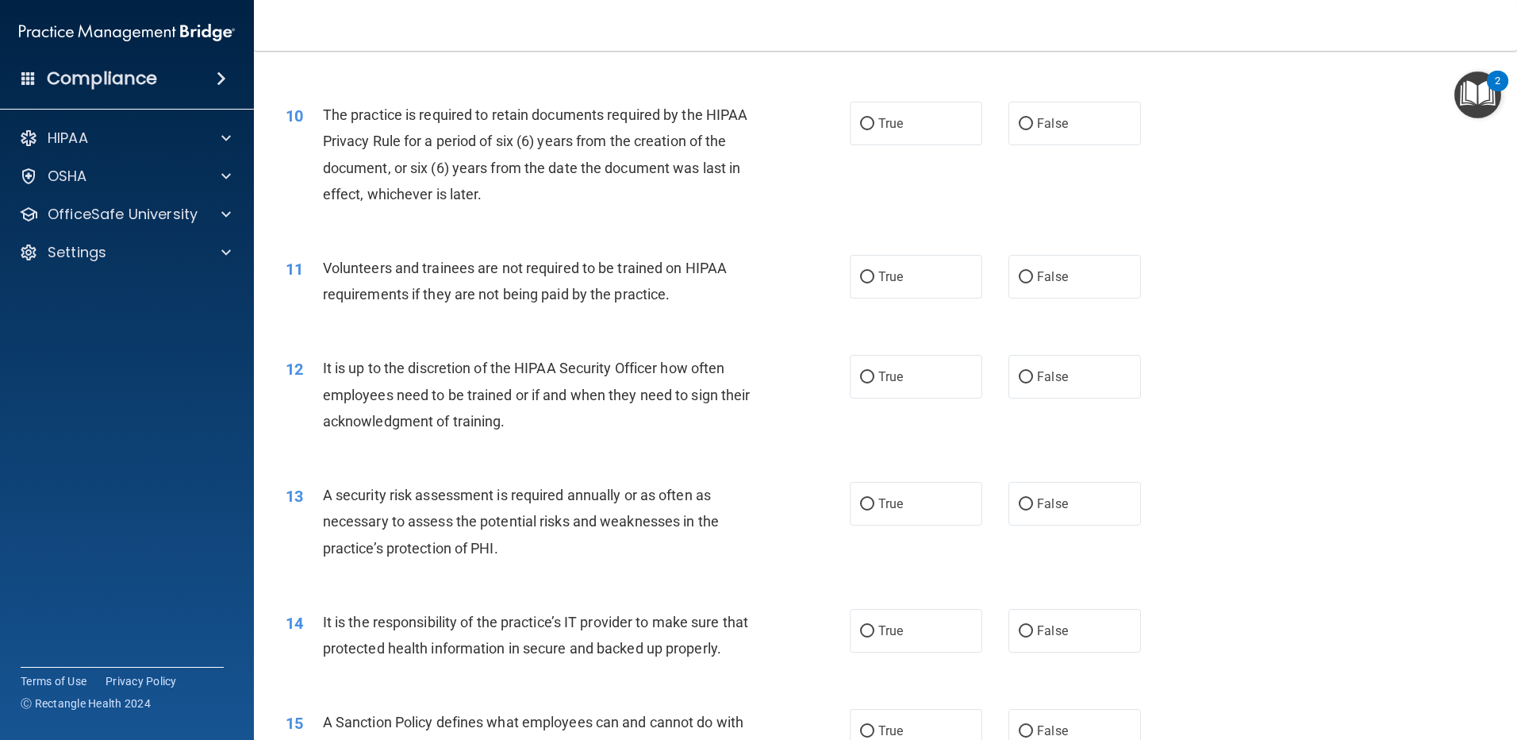
drag, startPoint x: 895, startPoint y: 124, endPoint x: 709, endPoint y: 263, distance: 231.9
click at [895, 124] on span "True" at bounding box center [890, 123] width 25 height 15
click at [874, 124] on input "True" at bounding box center [867, 124] width 14 height 12
radio input "true"
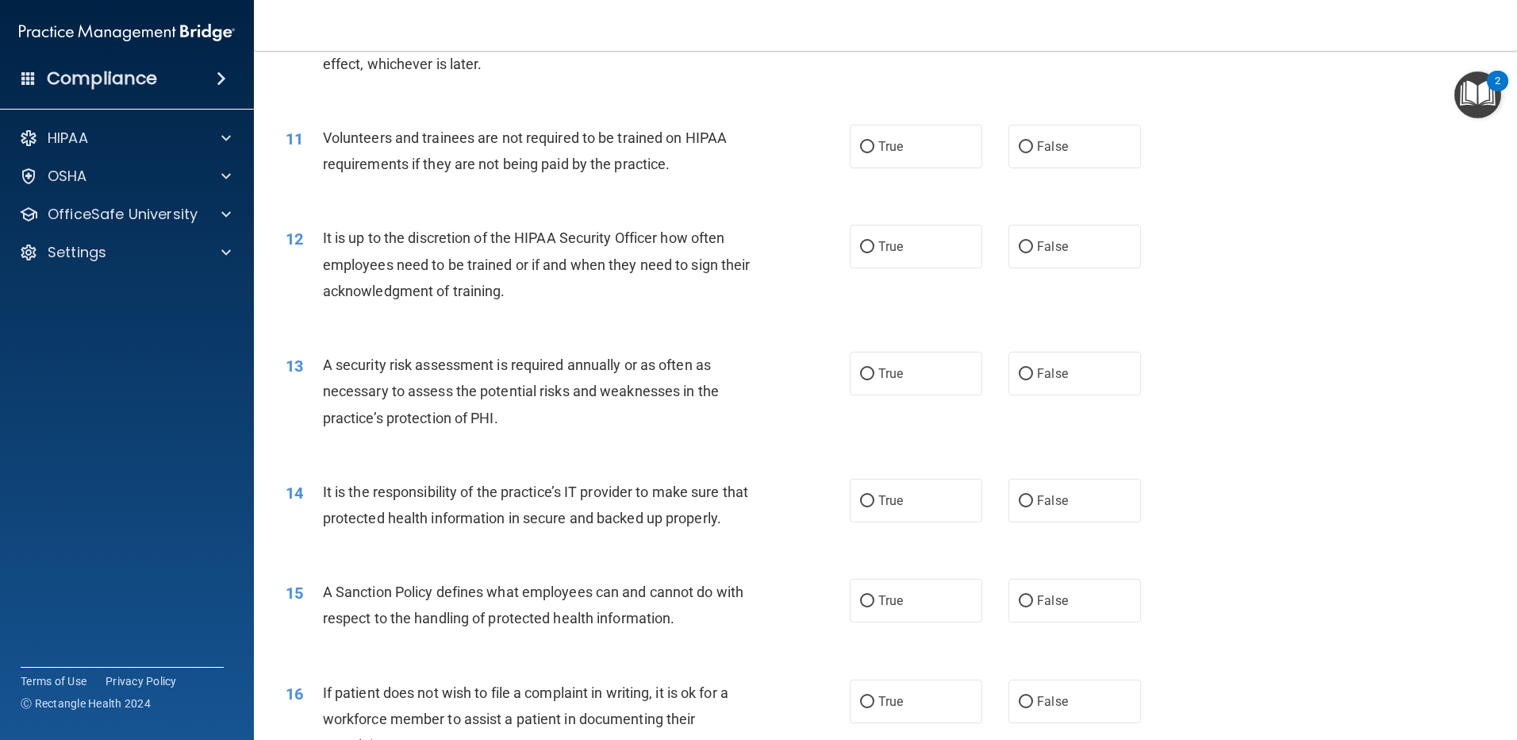
scroll to position [1428, 0]
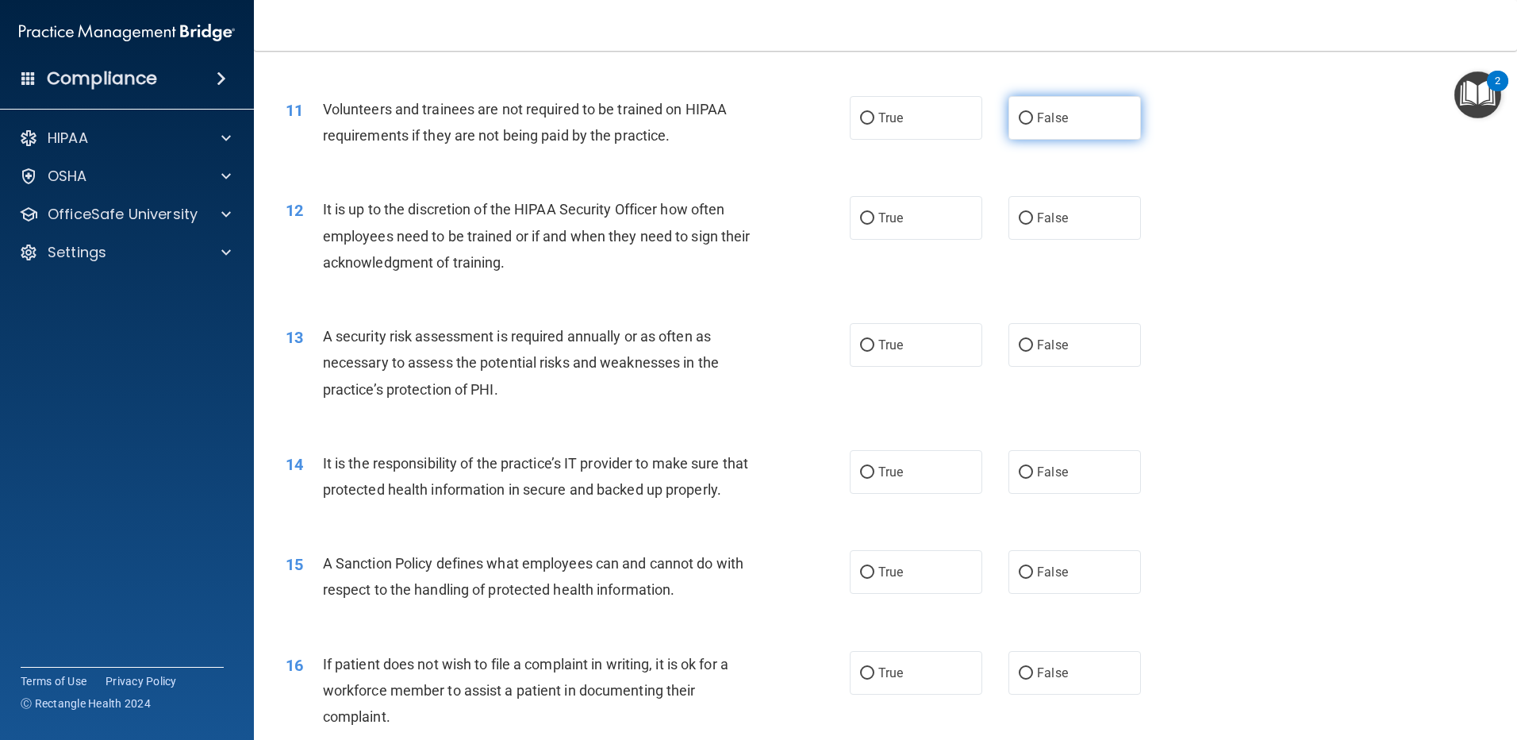
click at [1028, 118] on label "False" at bounding box center [1075, 118] width 133 height 44
click at [1028, 118] on input "False" at bounding box center [1026, 119] width 14 height 12
radio input "true"
click at [912, 118] on label "True" at bounding box center [916, 118] width 133 height 44
click at [874, 118] on input "True" at bounding box center [867, 119] width 14 height 12
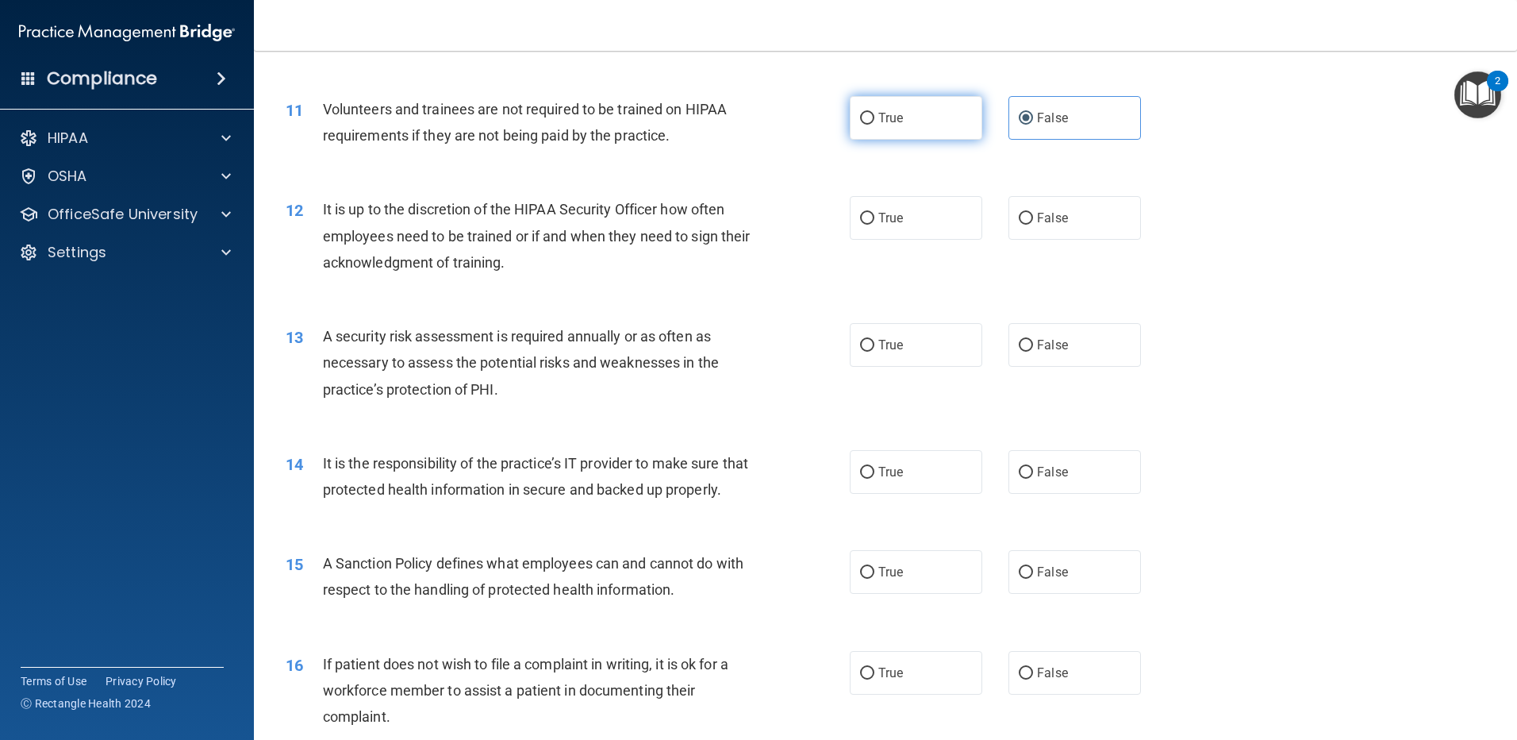
radio input "true"
click at [1062, 108] on label "False" at bounding box center [1075, 118] width 133 height 44
click at [1033, 113] on input "False" at bounding box center [1026, 119] width 14 height 12
radio input "true"
drag, startPoint x: 871, startPoint y: 125, endPoint x: 832, endPoint y: 127, distance: 39.0
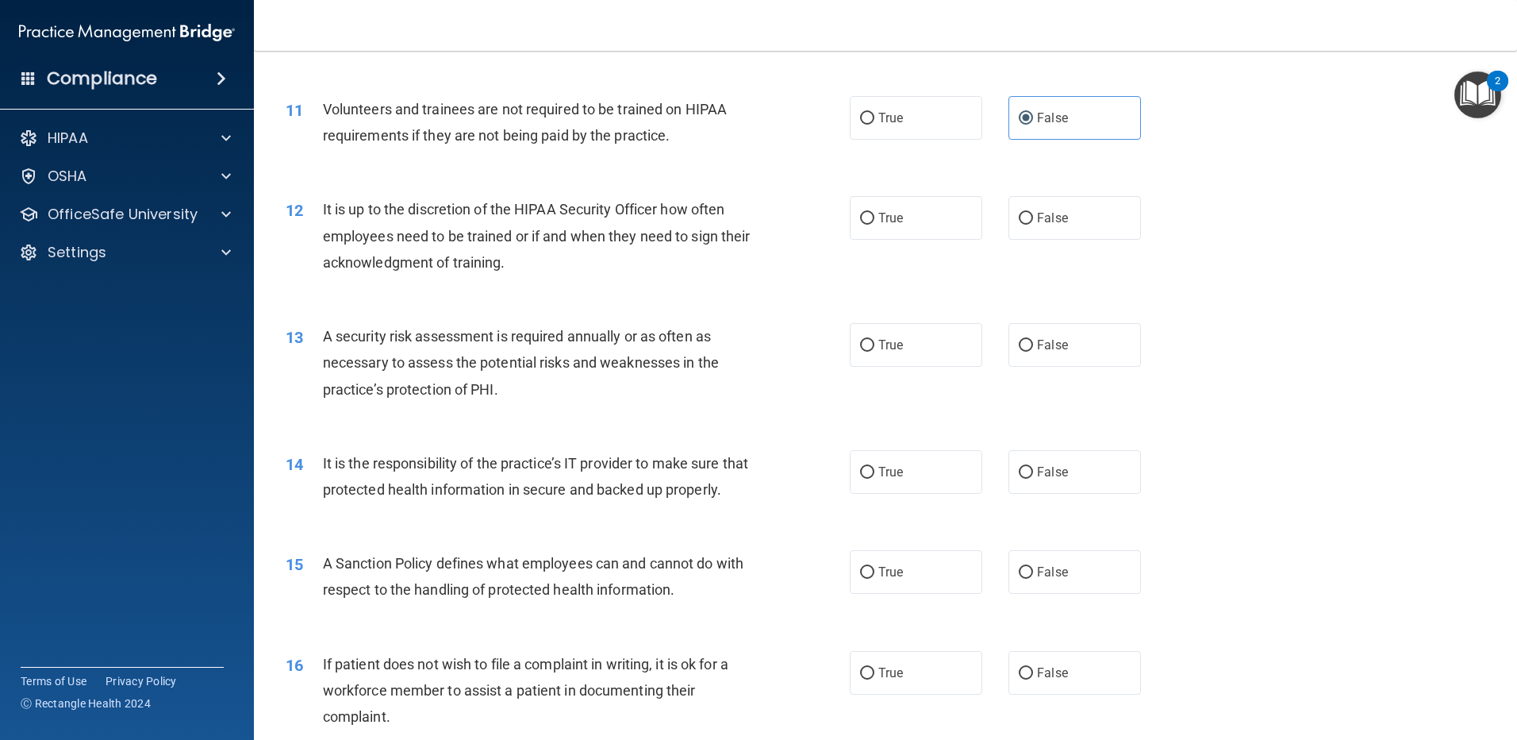
click at [871, 125] on label "True" at bounding box center [916, 118] width 133 height 44
click at [871, 125] on input "True" at bounding box center [867, 119] width 14 height 12
radio input "true"
radio input "false"
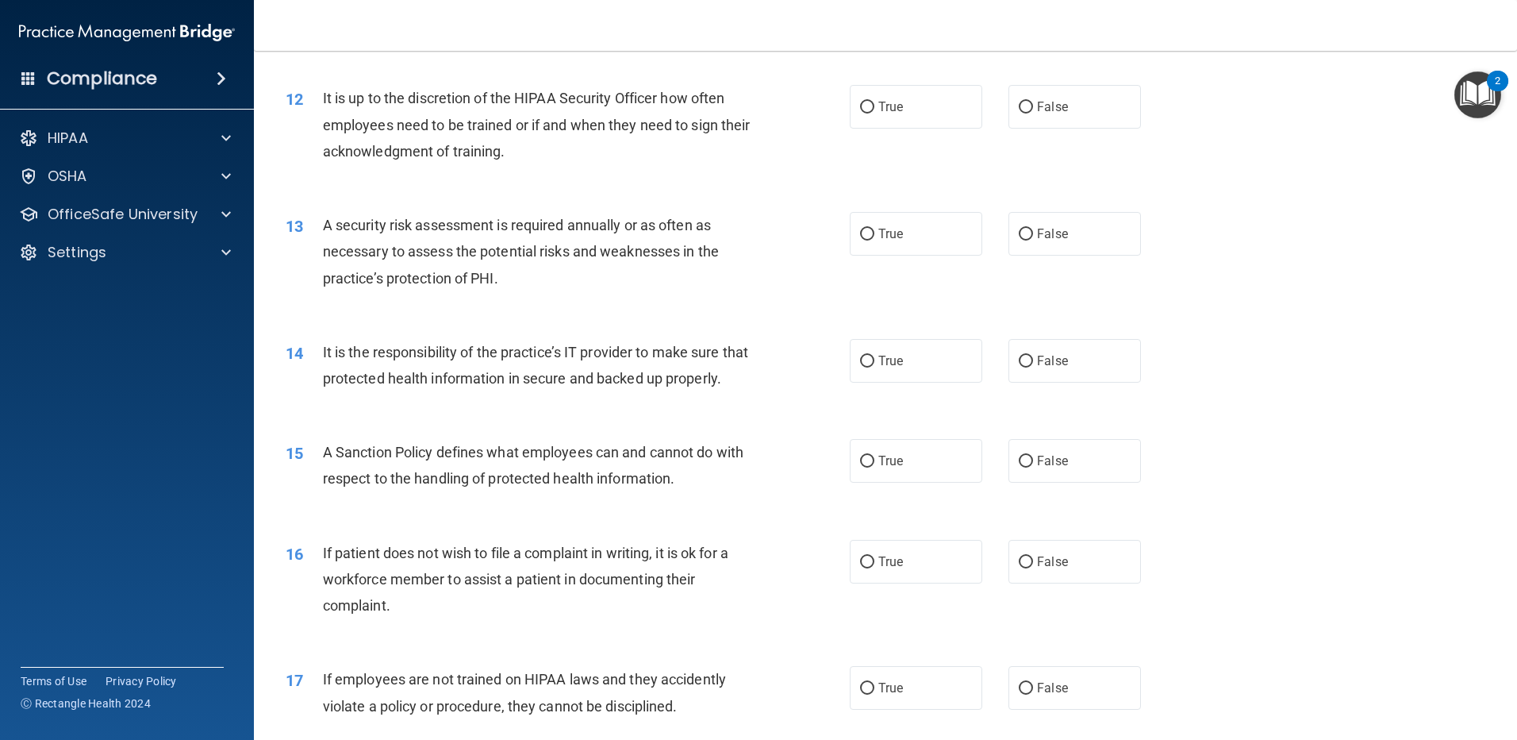
scroll to position [1546, 0]
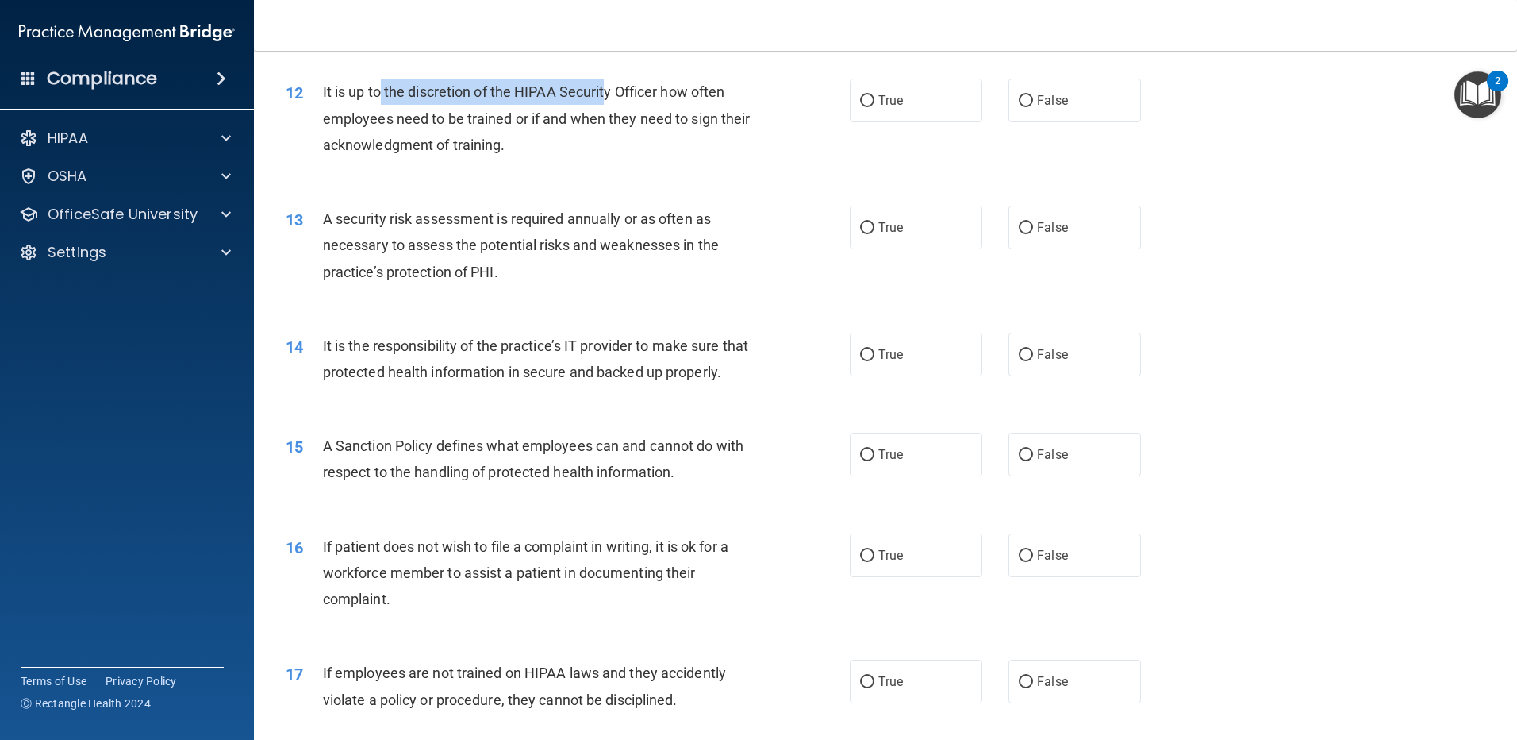
drag, startPoint x: 379, startPoint y: 90, endPoint x: 609, endPoint y: 92, distance: 230.1
click at [609, 92] on span "It is up to the discretion of the HIPAA Security Officer how often employees ne…" at bounding box center [537, 117] width 428 height 69
drag, startPoint x: 609, startPoint y: 92, endPoint x: 513, endPoint y: 123, distance: 101.6
click at [513, 123] on span "It is up to the discretion of the HIPAA Security Officer how often employees ne…" at bounding box center [537, 117] width 428 height 69
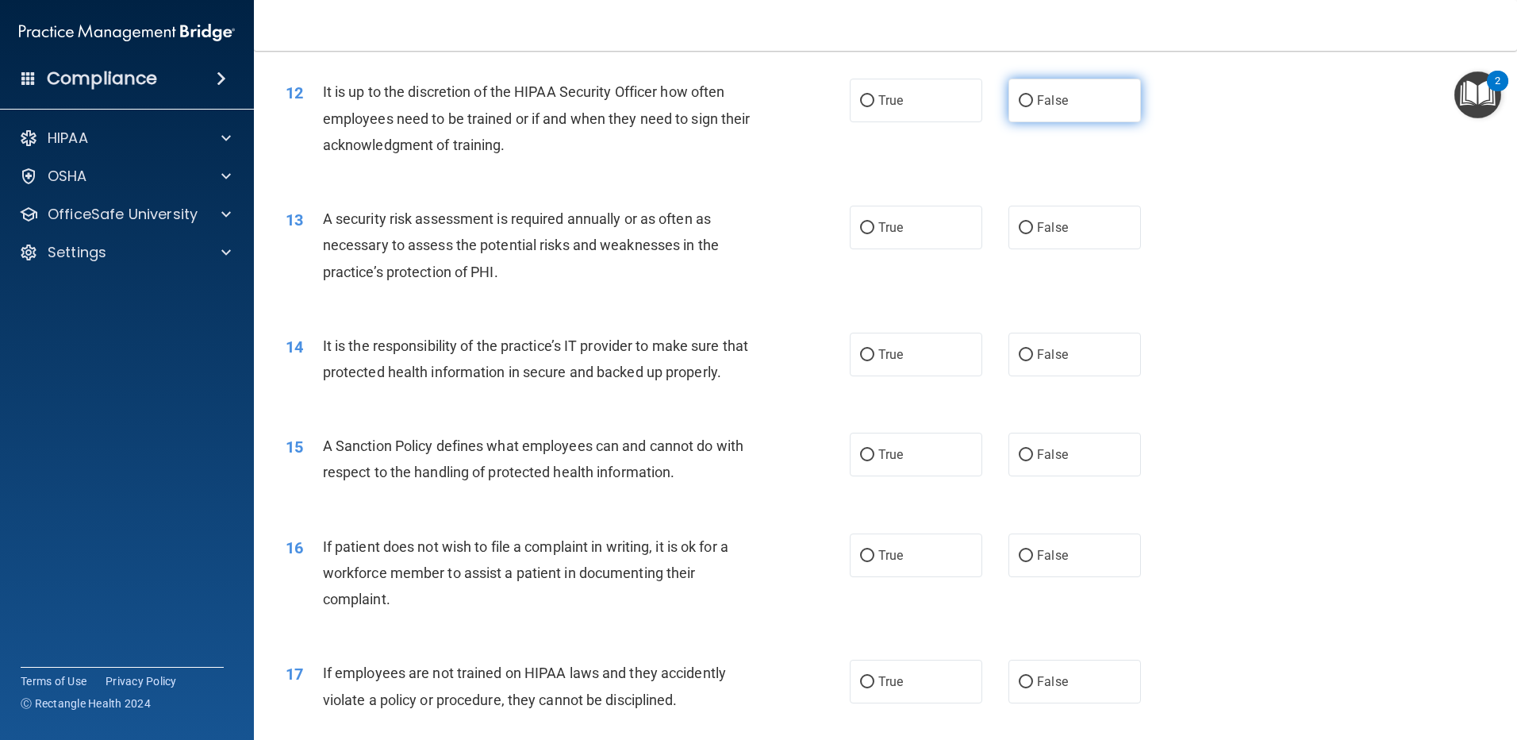
click at [1067, 106] on label "False" at bounding box center [1075, 101] width 133 height 44
click at [1033, 106] on input "False" at bounding box center [1026, 101] width 14 height 12
radio input "true"
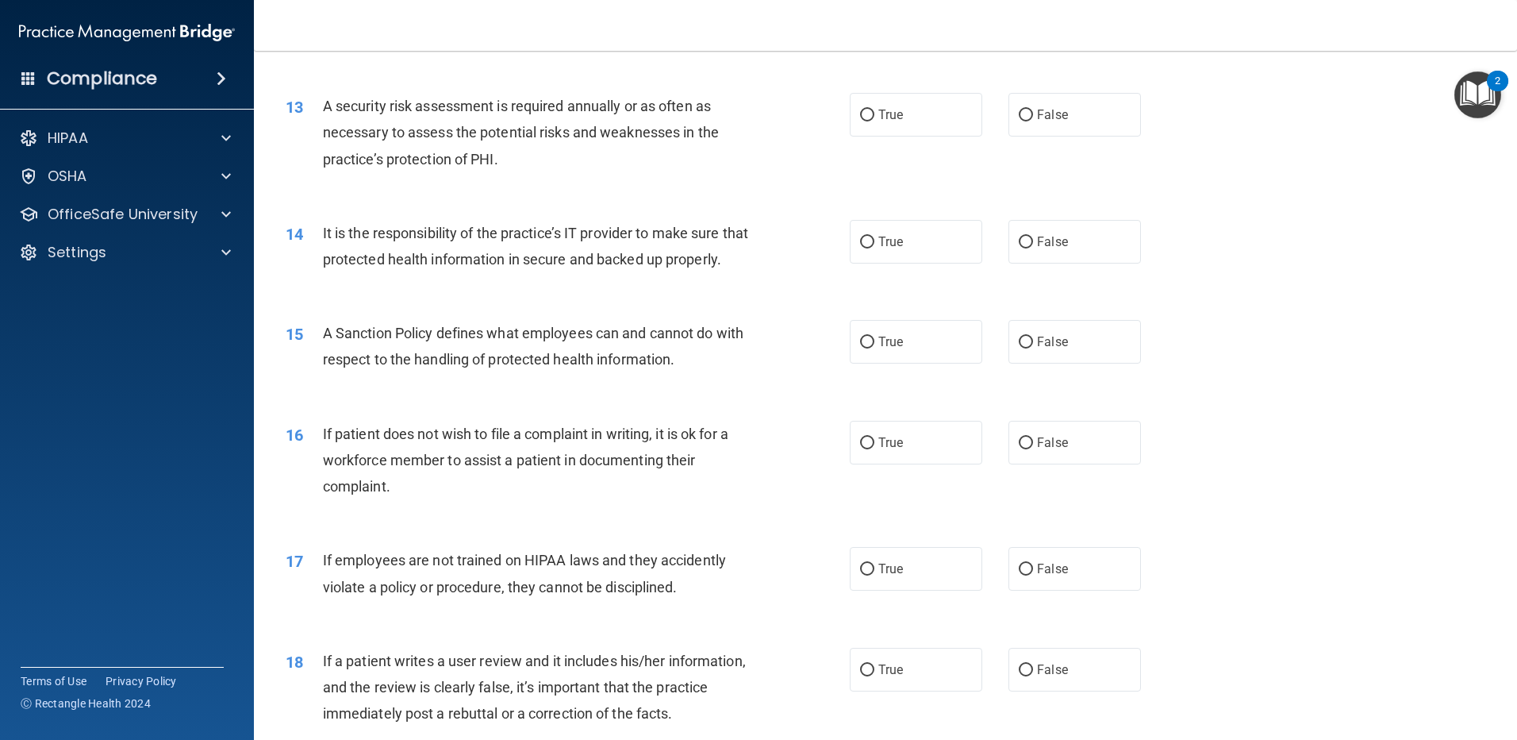
scroll to position [1704, 0]
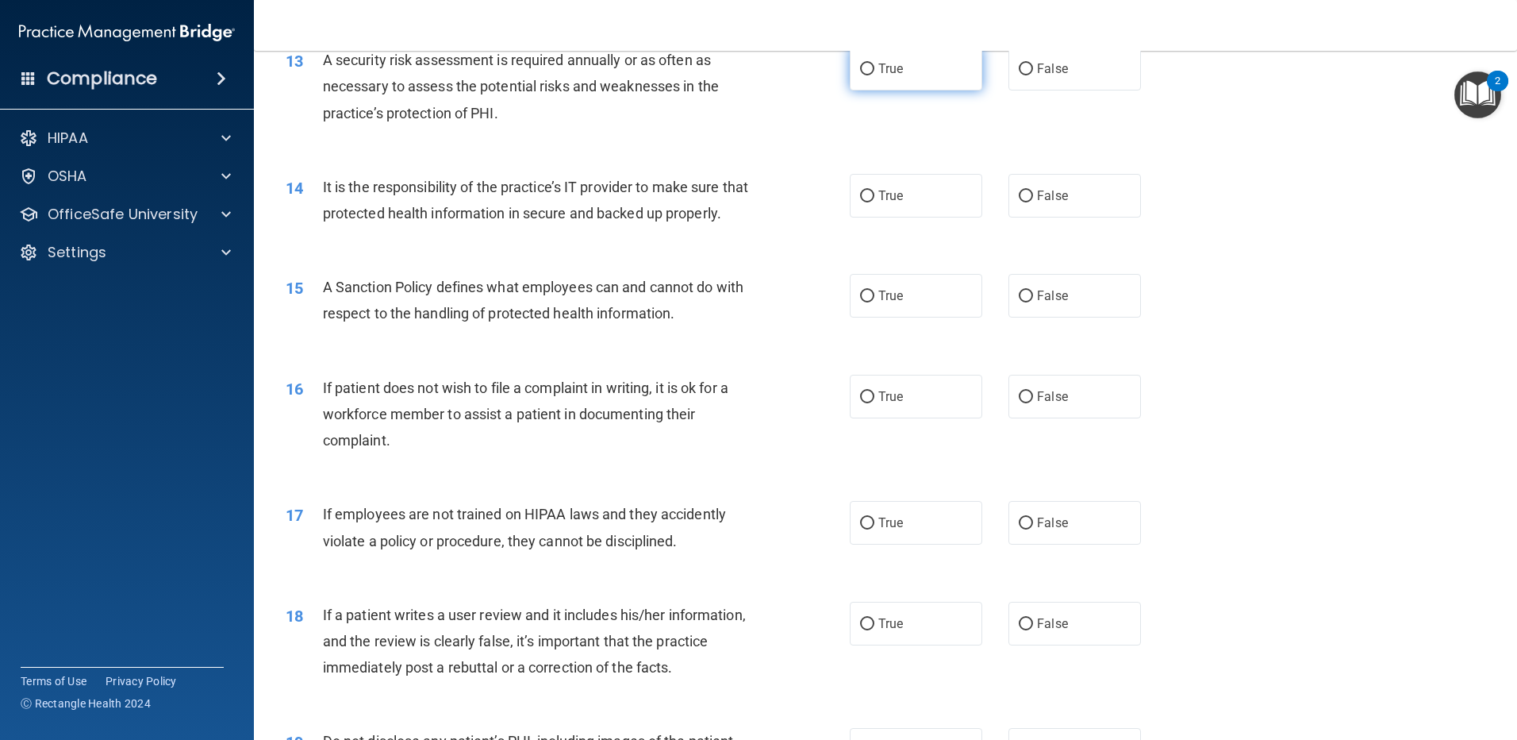
click at [850, 67] on label "True" at bounding box center [916, 69] width 133 height 44
click at [860, 67] on input "True" at bounding box center [867, 69] width 14 height 12
radio input "true"
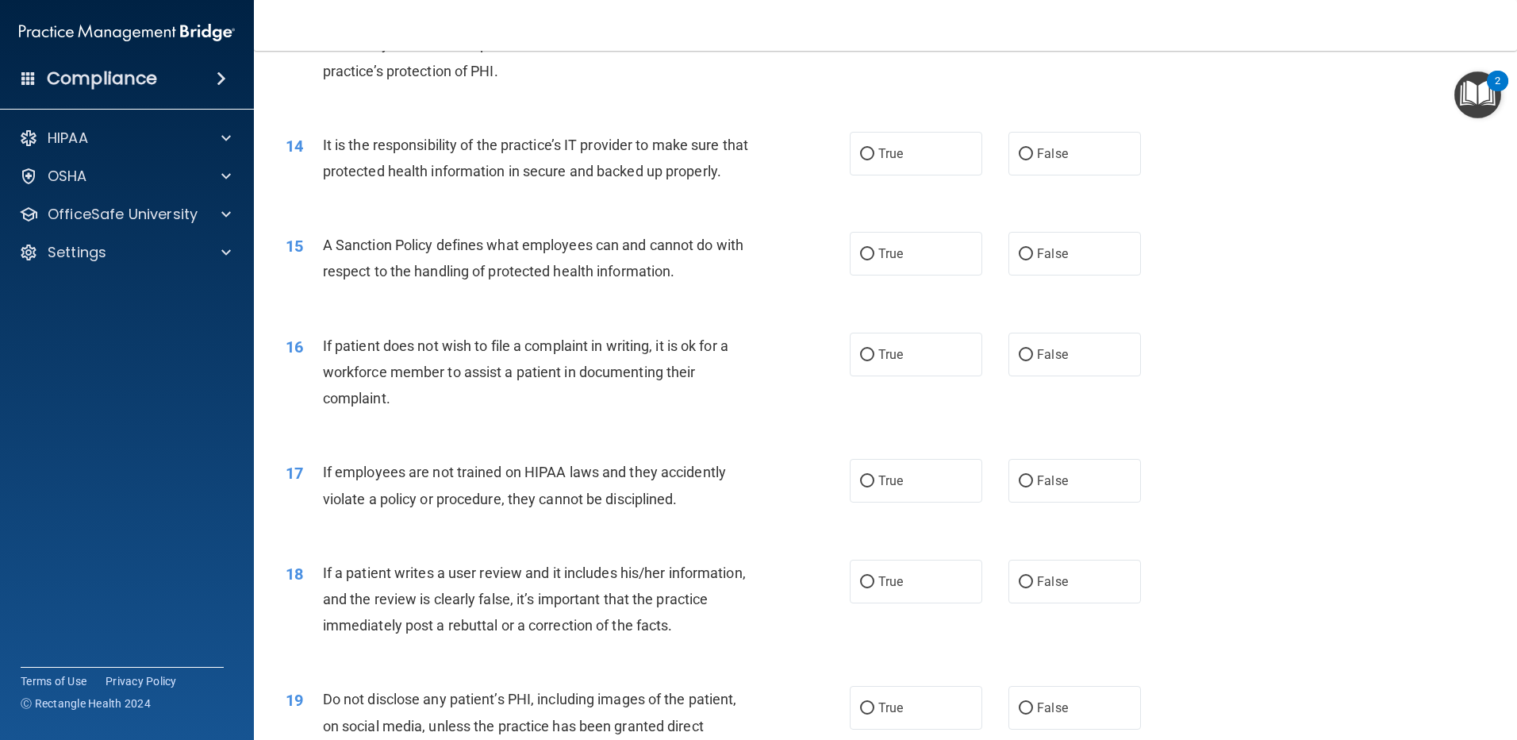
scroll to position [1784, 0]
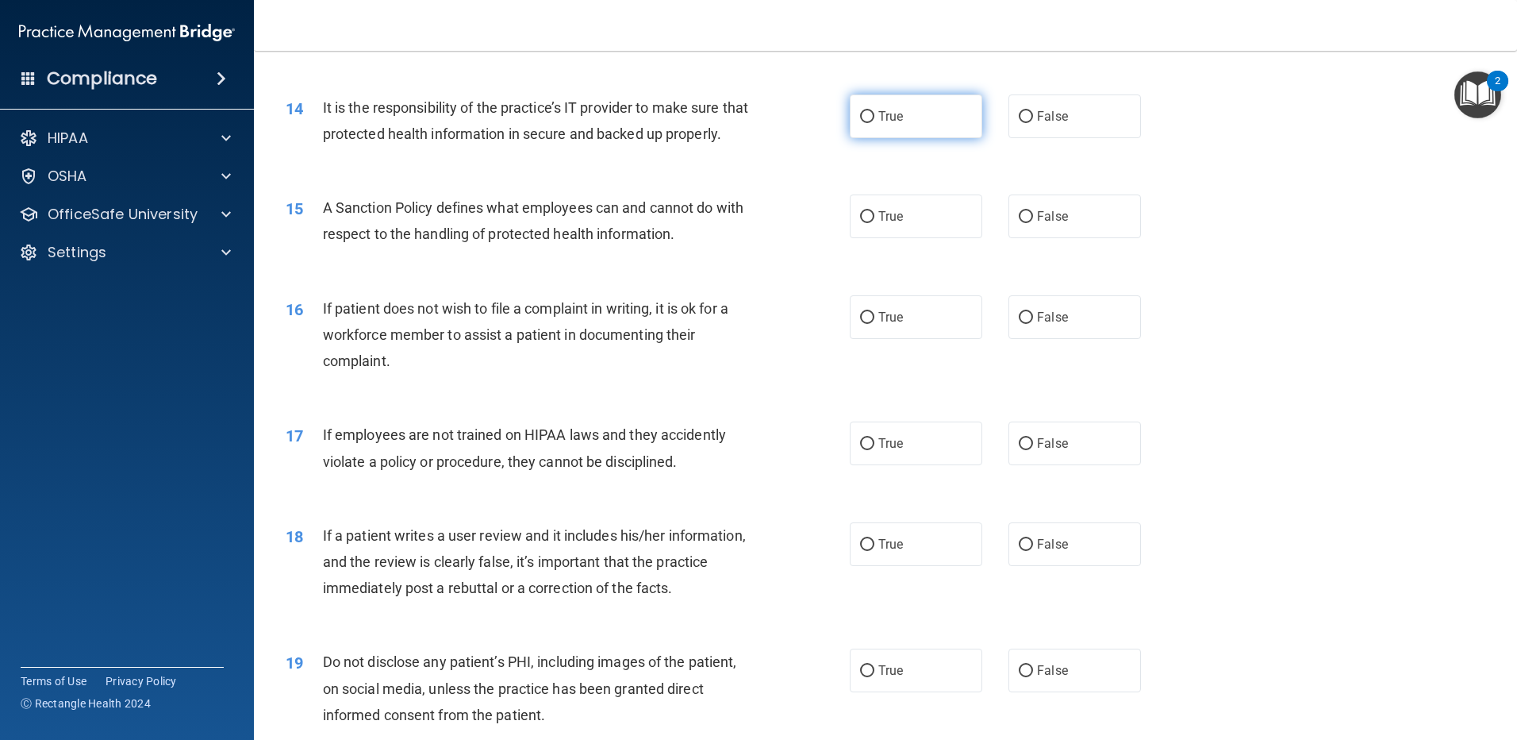
click at [907, 126] on label "True" at bounding box center [916, 116] width 133 height 44
click at [874, 123] on input "True" at bounding box center [867, 117] width 14 height 12
radio input "true"
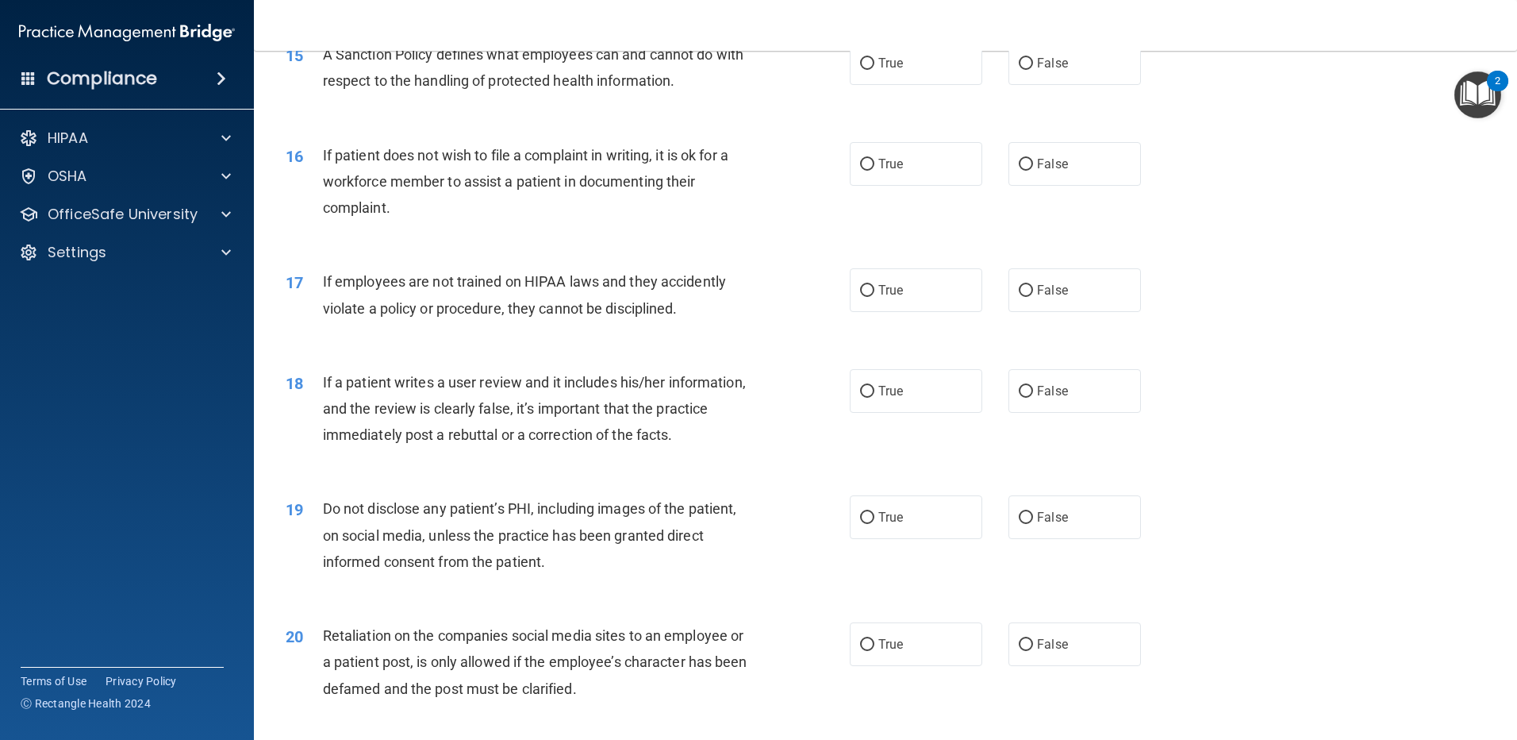
scroll to position [1942, 0]
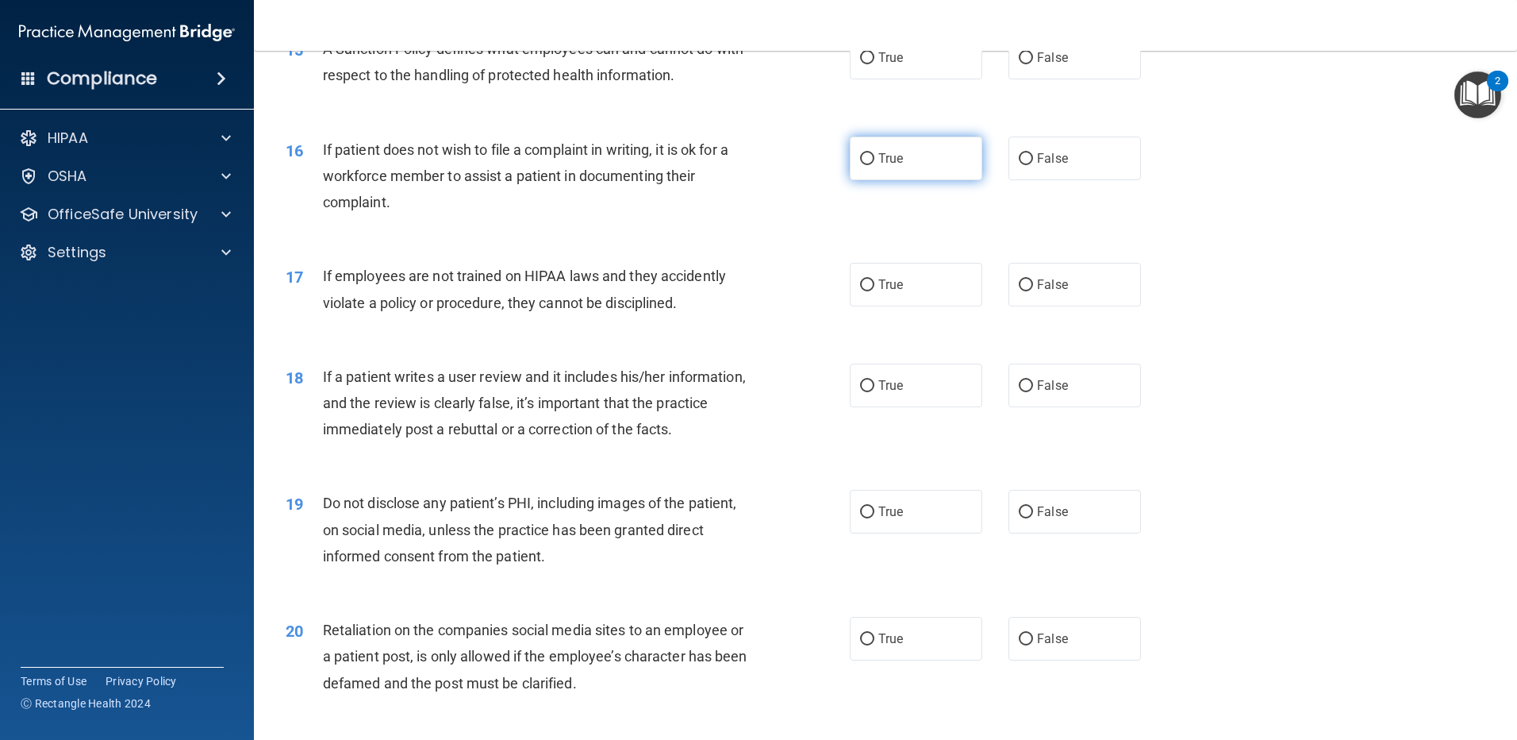
click at [903, 180] on label "True" at bounding box center [916, 158] width 133 height 44
click at [874, 165] on input "True" at bounding box center [867, 159] width 14 height 12
radio input "true"
click at [1009, 79] on label "False" at bounding box center [1075, 58] width 133 height 44
click at [1019, 64] on input "False" at bounding box center [1026, 58] width 14 height 12
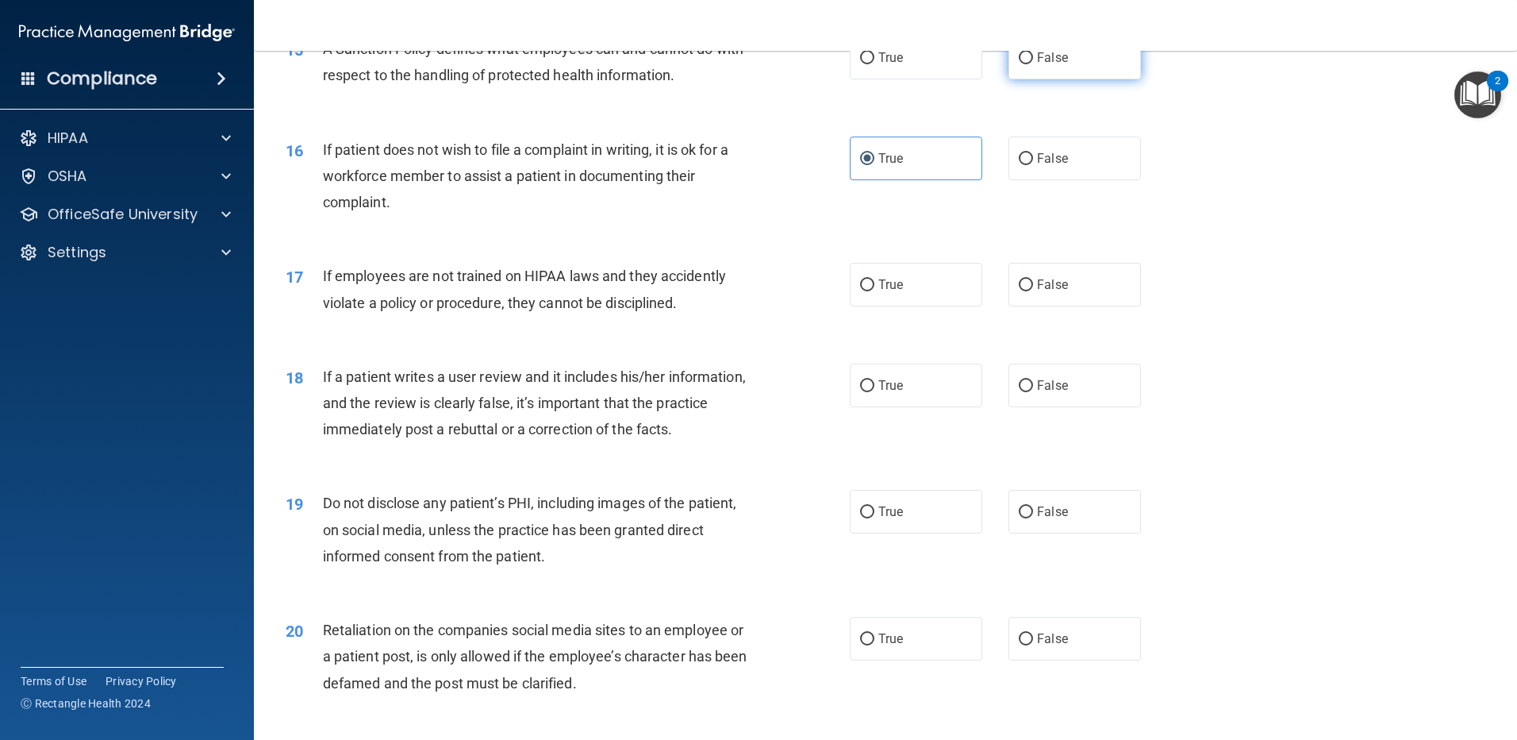
radio input "true"
click at [911, 79] on label "True" at bounding box center [916, 58] width 133 height 44
click at [874, 64] on input "True" at bounding box center [867, 58] width 14 height 12
radio input "true"
radio input "false"
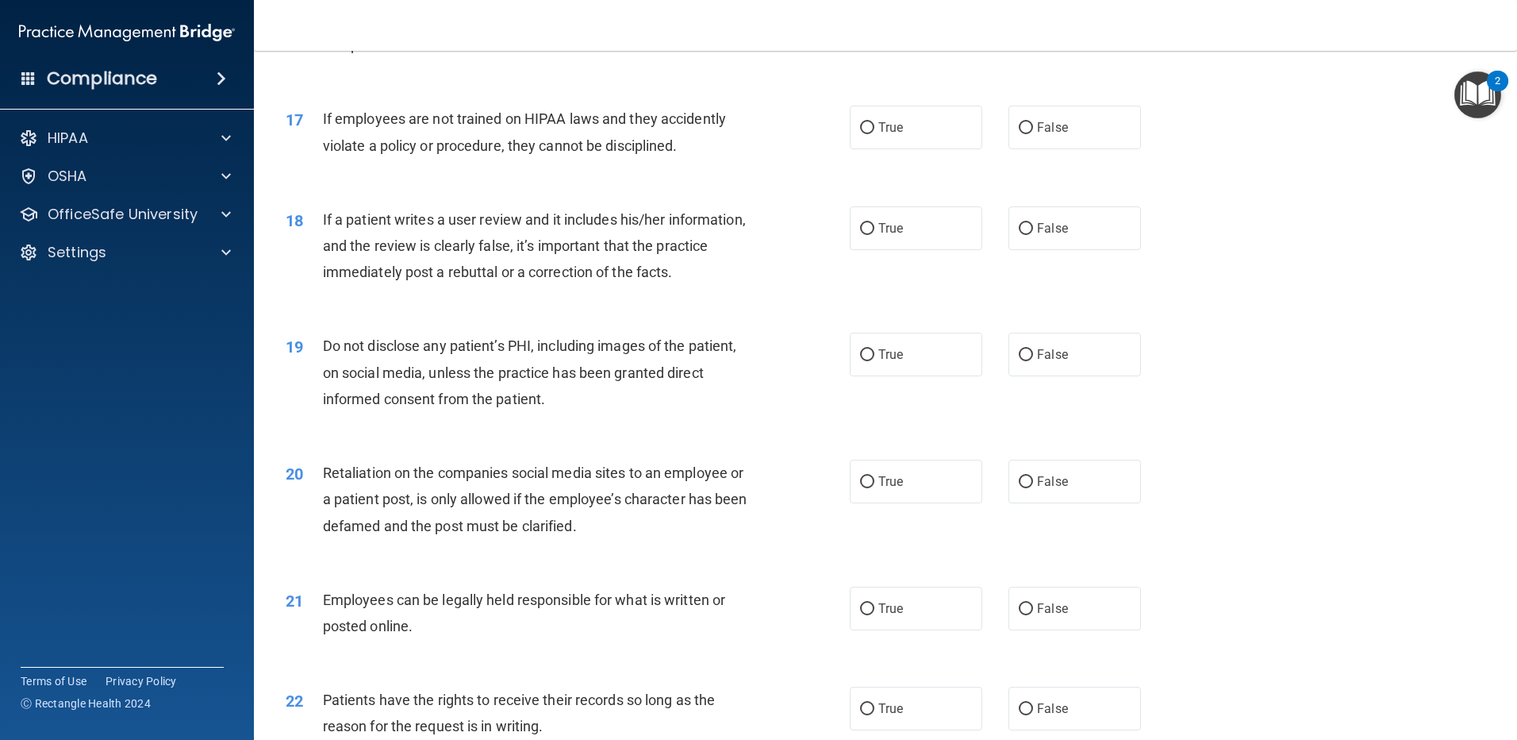
scroll to position [2101, 0]
click at [1047, 148] on label "False" at bounding box center [1075, 126] width 133 height 44
click at [1033, 133] on input "False" at bounding box center [1026, 127] width 14 height 12
radio input "true"
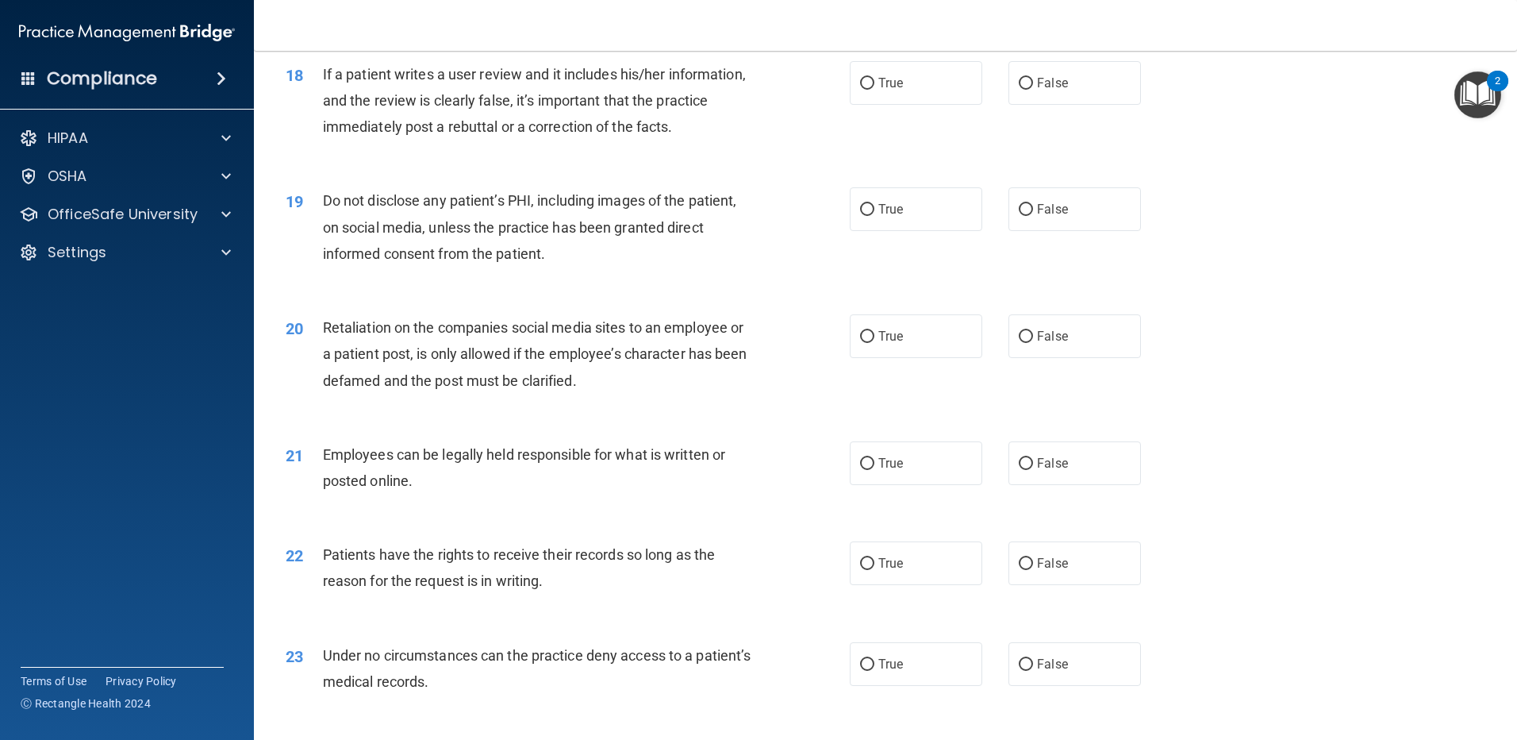
scroll to position [2260, 0]
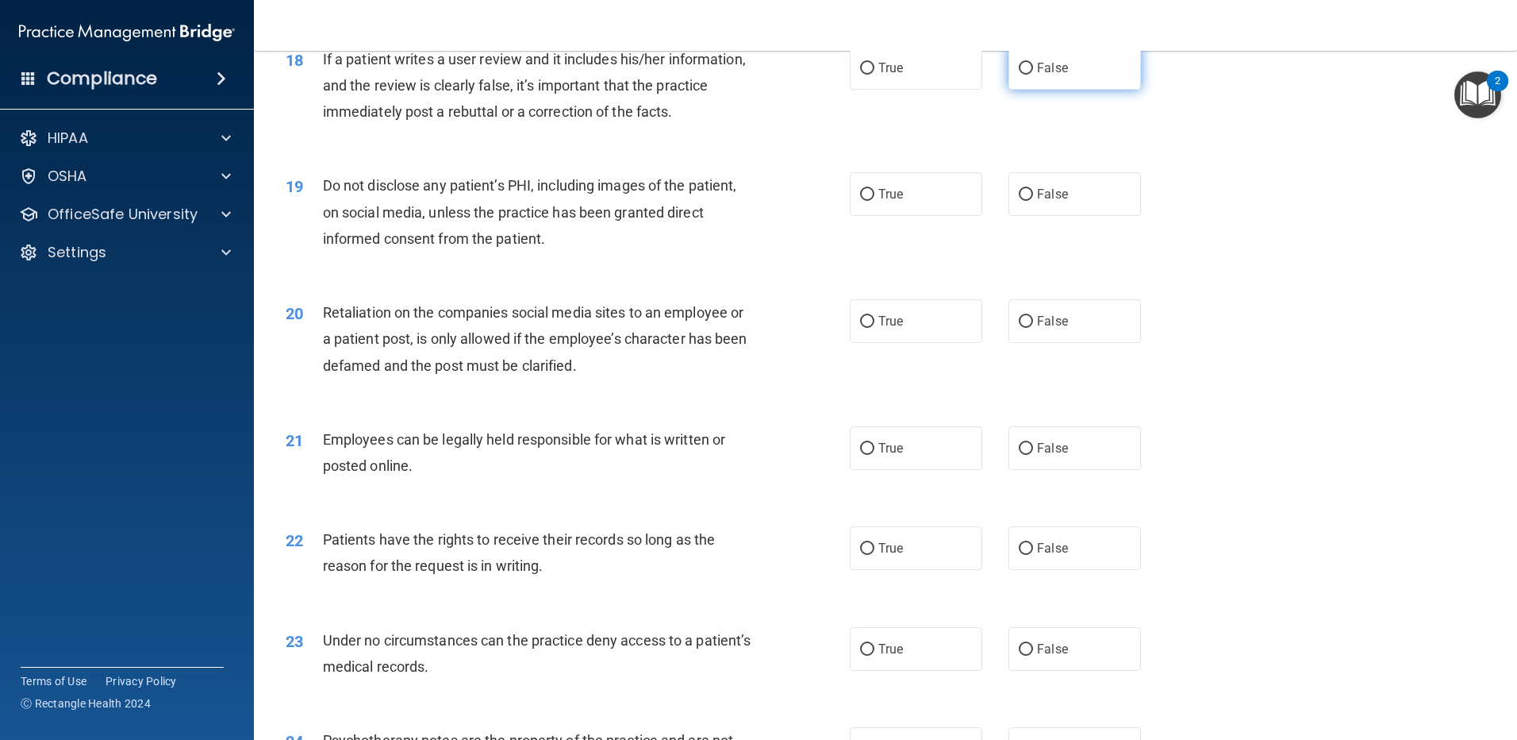
click at [1058, 80] on label "False" at bounding box center [1075, 68] width 133 height 44
click at [1033, 75] on input "False" at bounding box center [1026, 69] width 14 height 12
radio input "true"
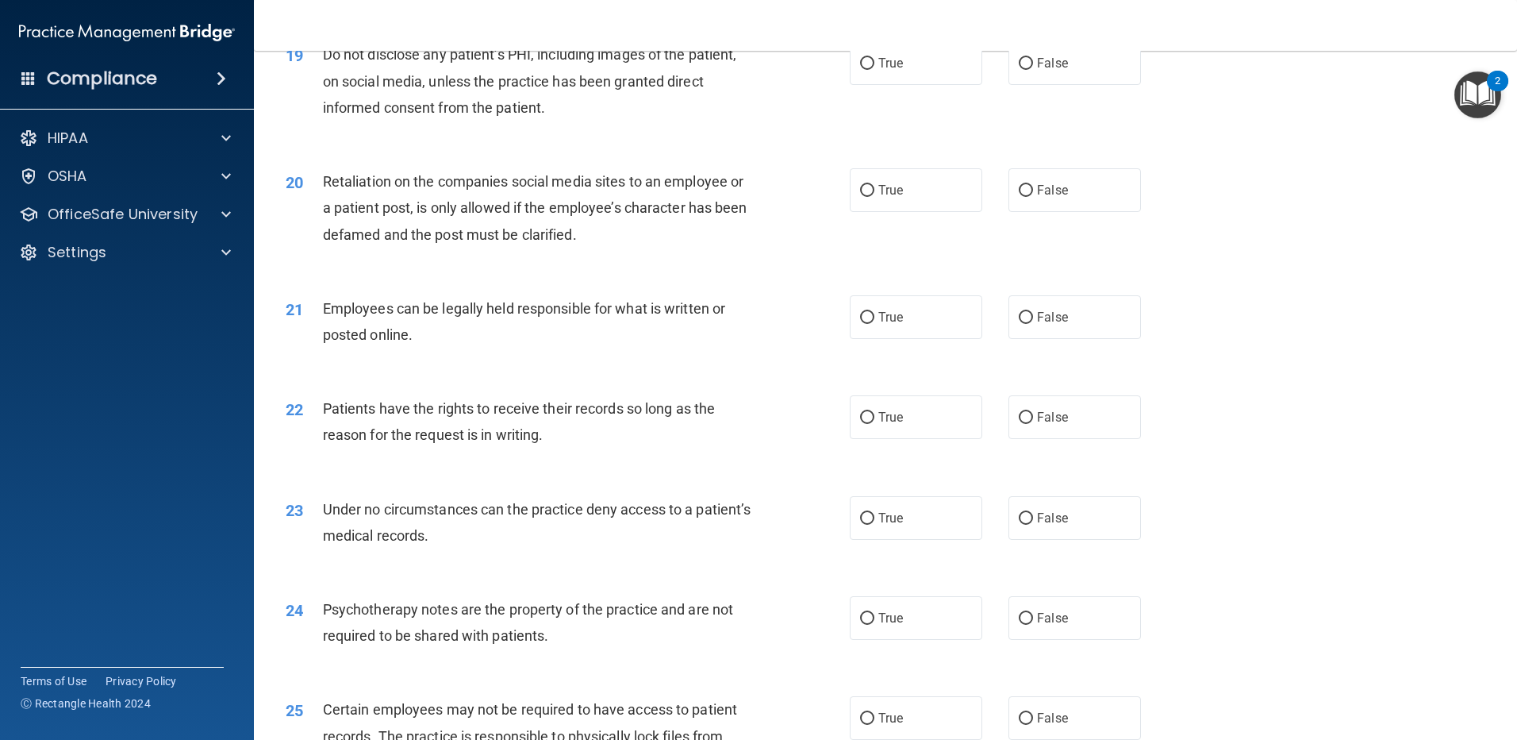
scroll to position [2418, 0]
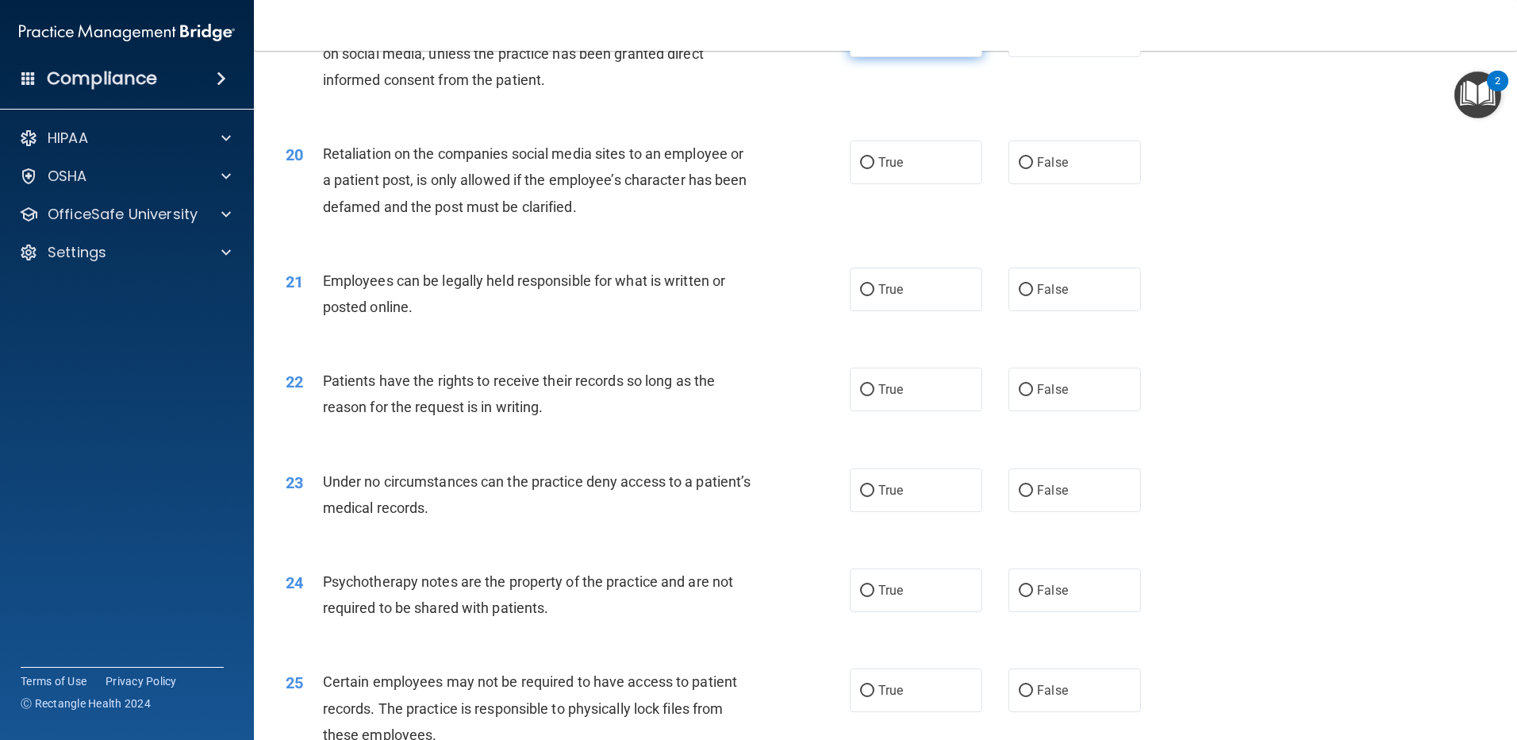
click at [867, 57] on label "True" at bounding box center [916, 35] width 133 height 44
click at [867, 42] on input "True" at bounding box center [867, 36] width 14 height 12
radio input "true"
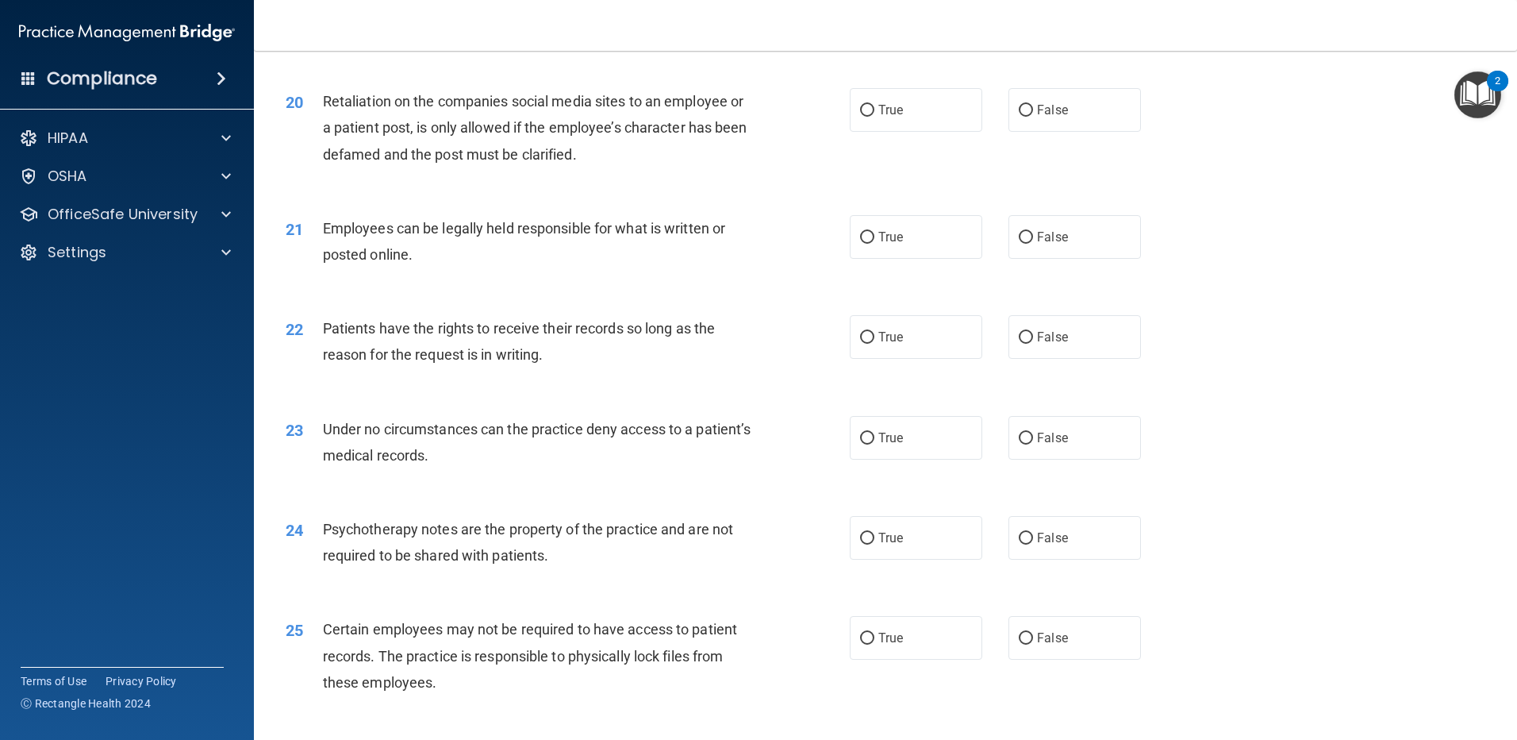
scroll to position [2498, 0]
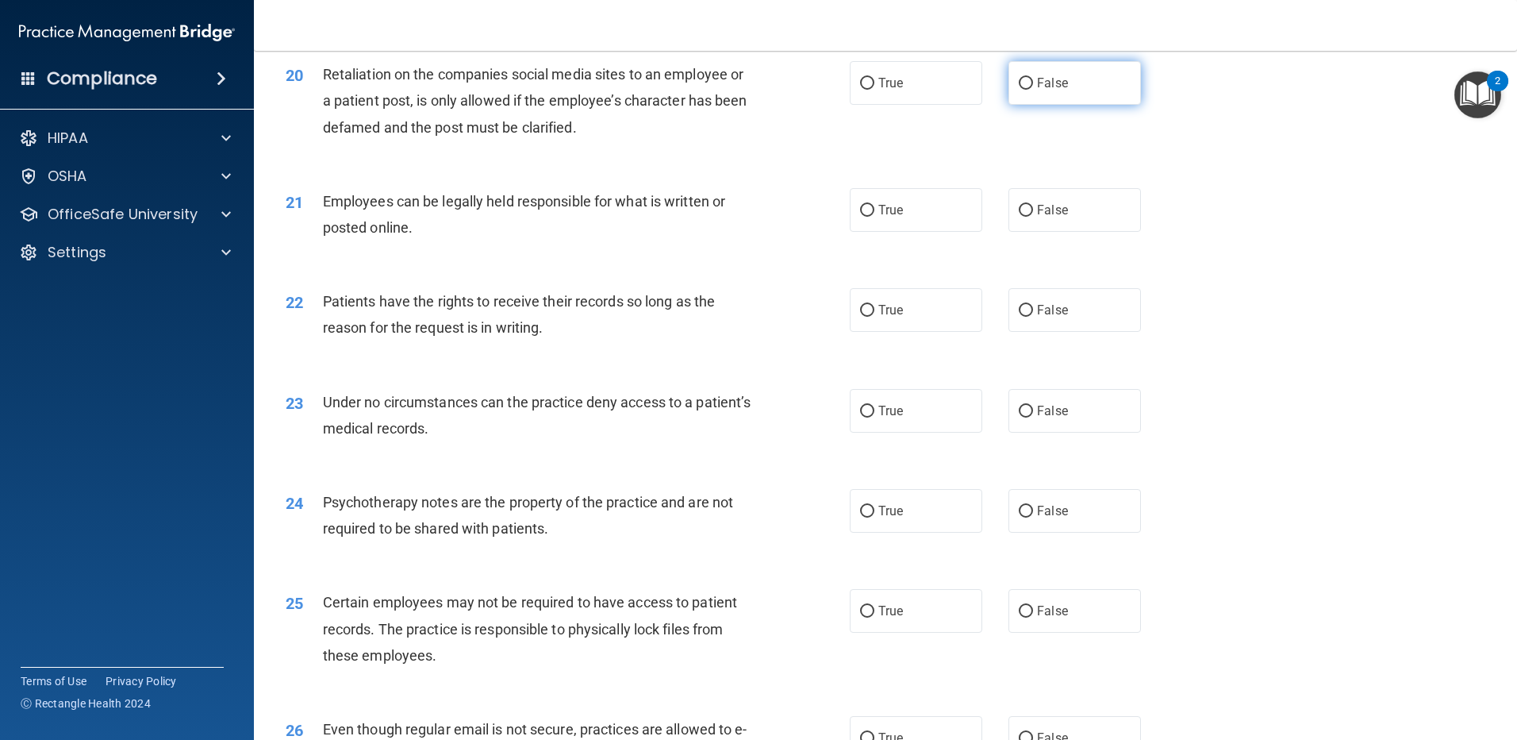
click at [1018, 100] on label "False" at bounding box center [1075, 83] width 133 height 44
click at [1019, 90] on input "False" at bounding box center [1026, 84] width 14 height 12
radio input "true"
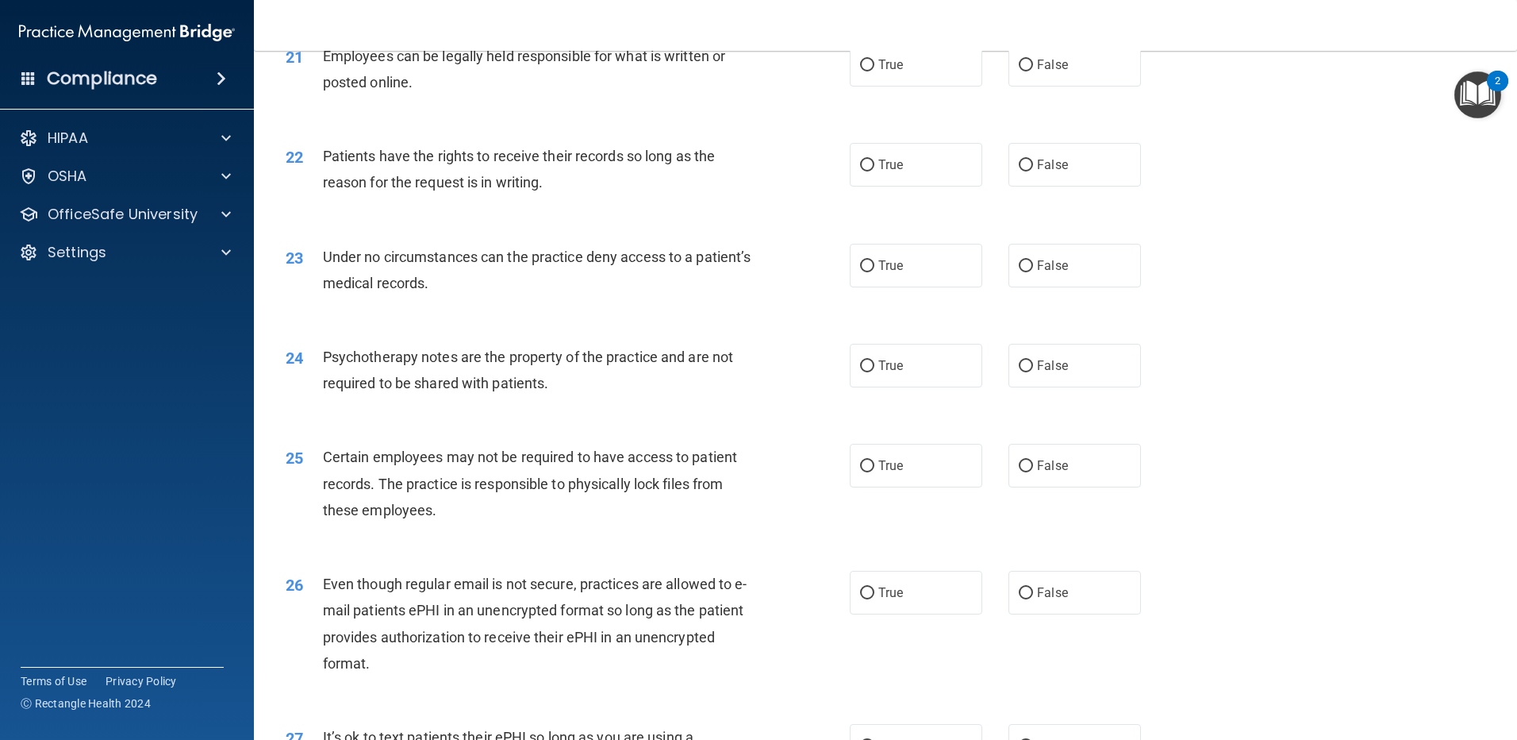
scroll to position [2657, 0]
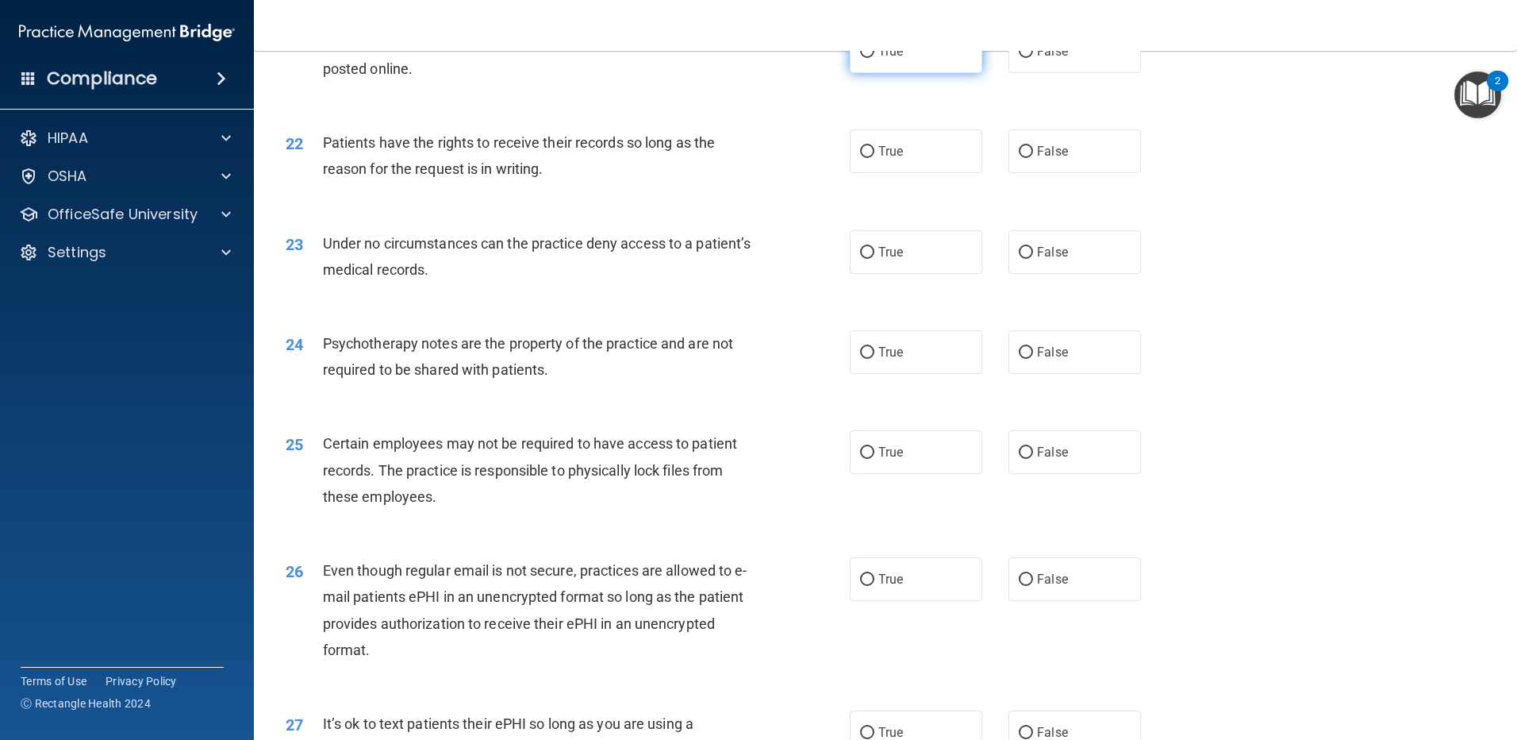
click at [971, 73] on label "True" at bounding box center [916, 51] width 133 height 44
click at [874, 58] on input "True" at bounding box center [867, 52] width 14 height 12
radio input "true"
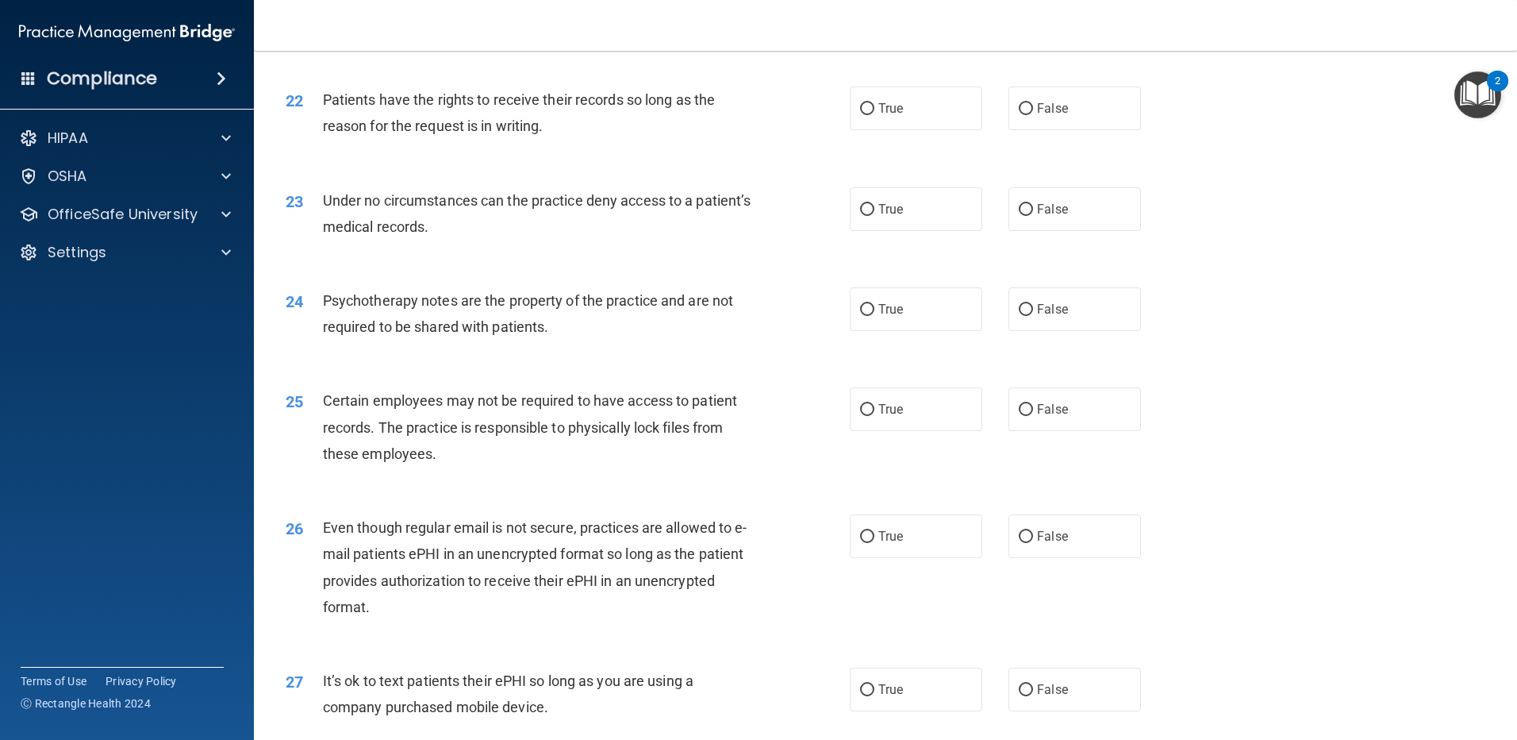
scroll to position [2736, 0]
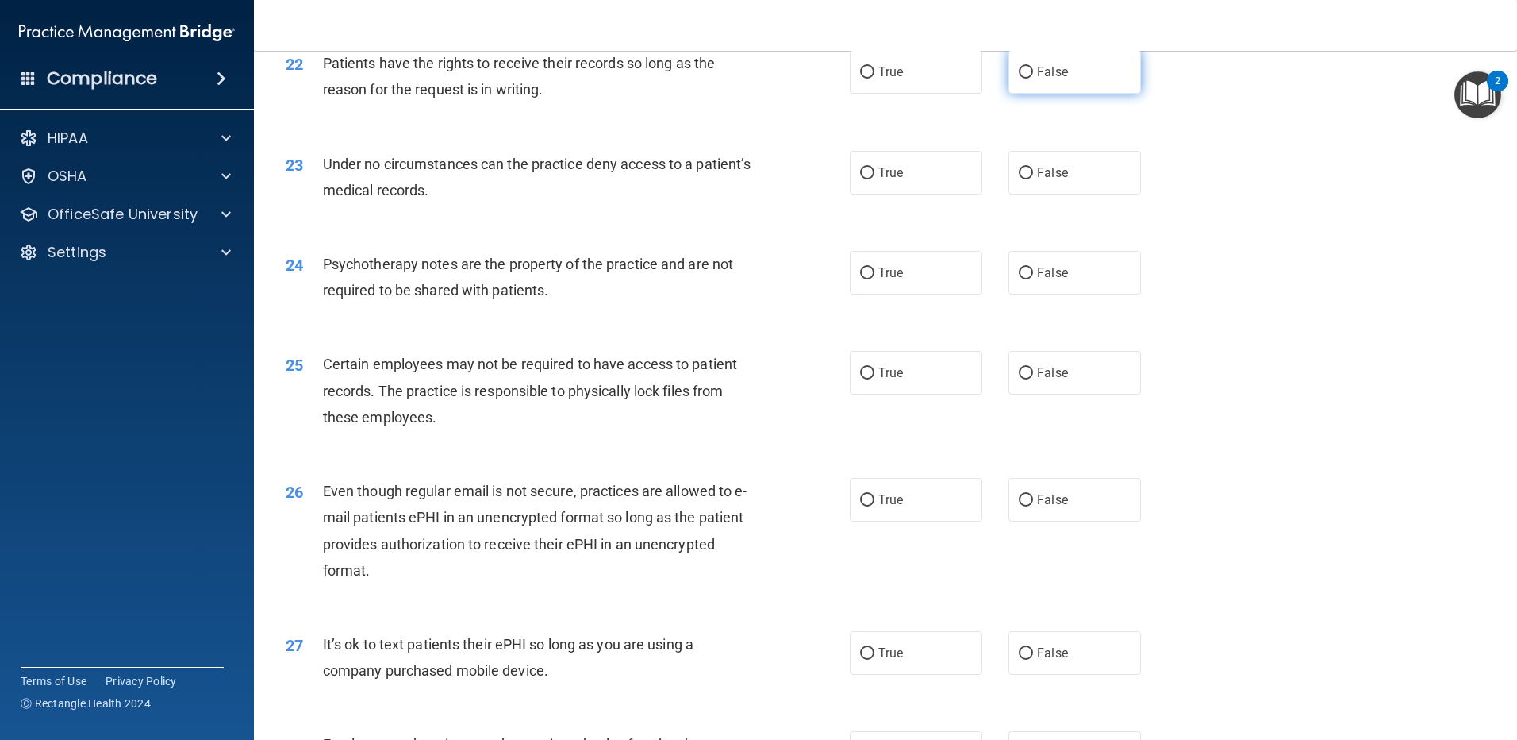
click at [1009, 94] on label "False" at bounding box center [1075, 72] width 133 height 44
click at [1019, 79] on input "False" at bounding box center [1026, 73] width 14 height 12
radio input "true"
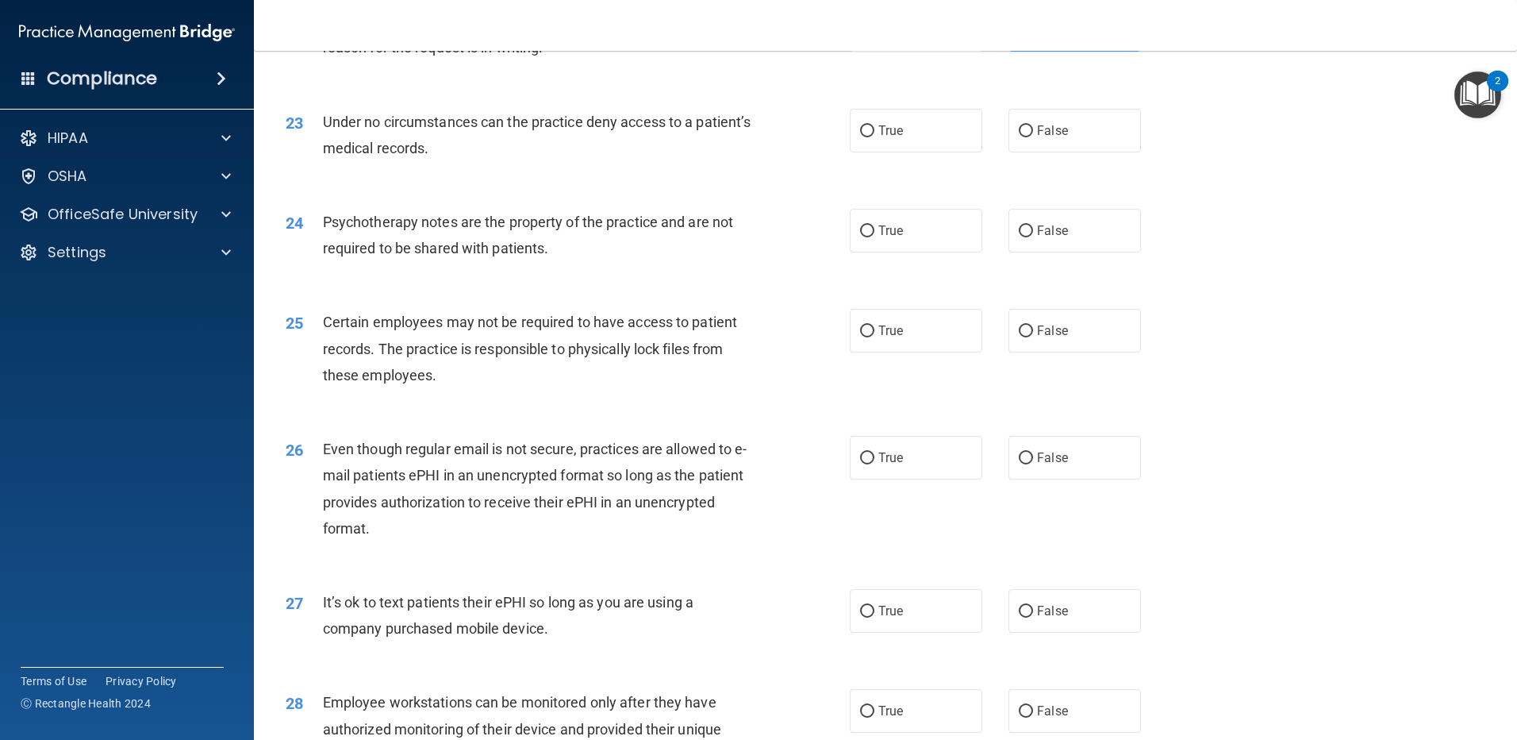
scroll to position [2815, 0]
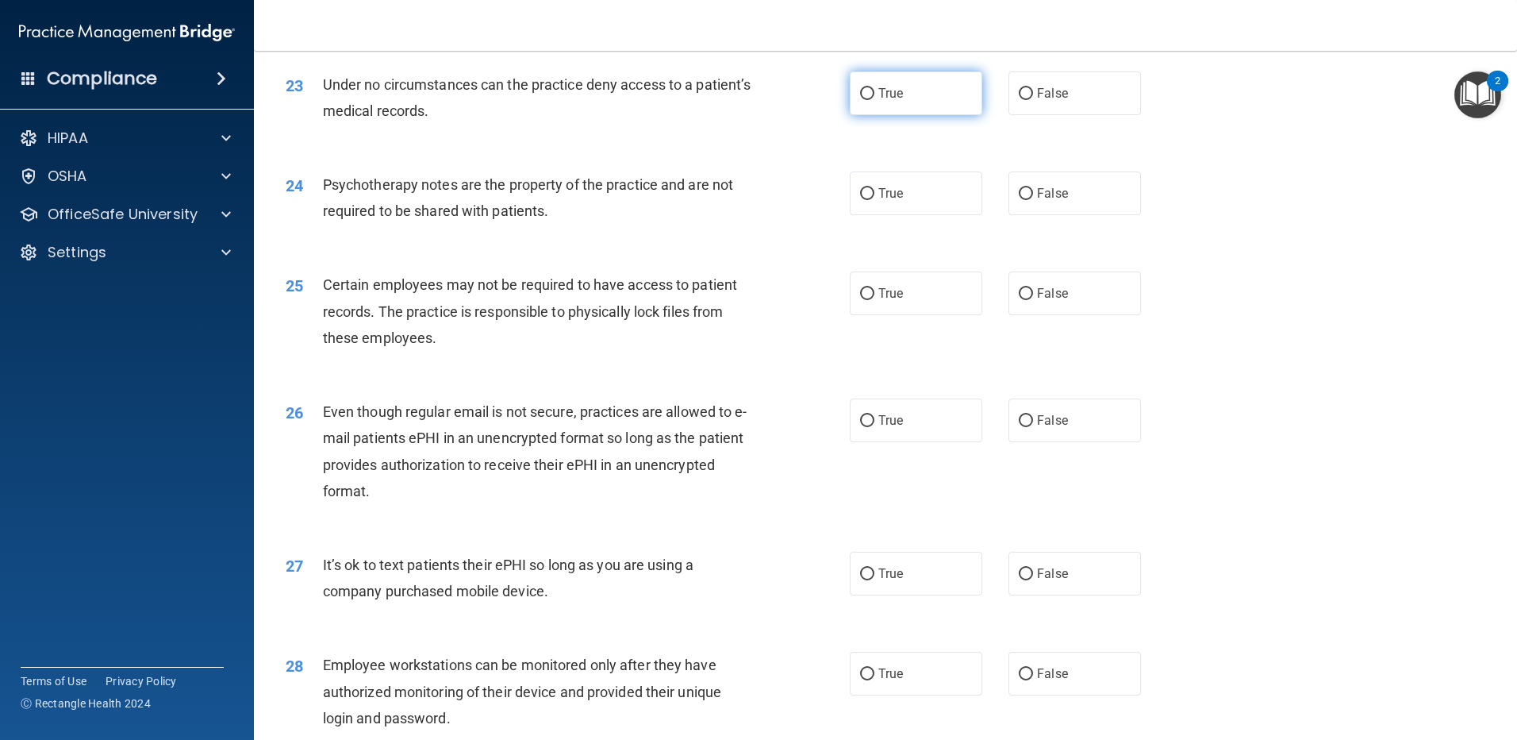
click at [905, 115] on label "True" at bounding box center [916, 93] width 133 height 44
click at [874, 100] on input "True" at bounding box center [867, 94] width 14 height 12
radio input "true"
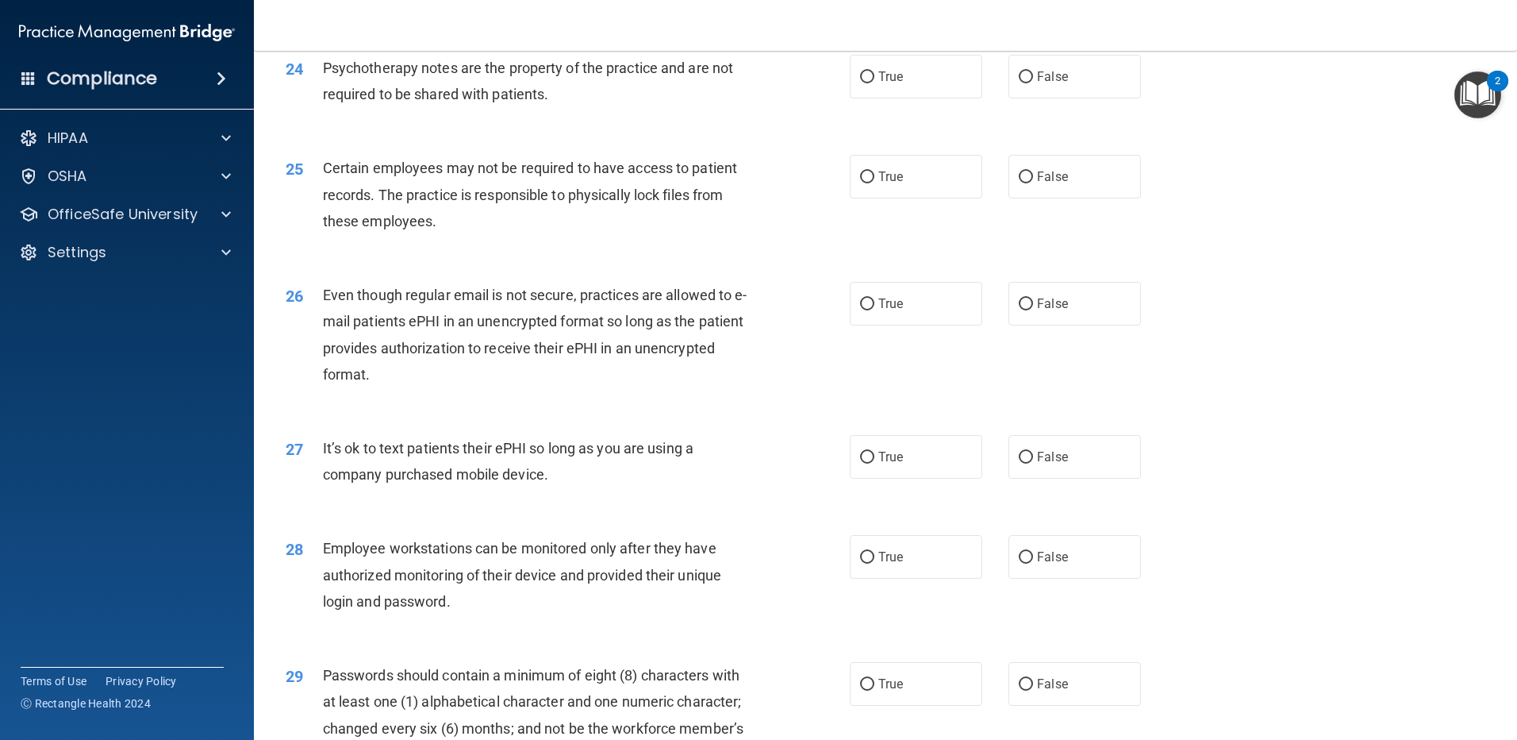
scroll to position [2895, 0]
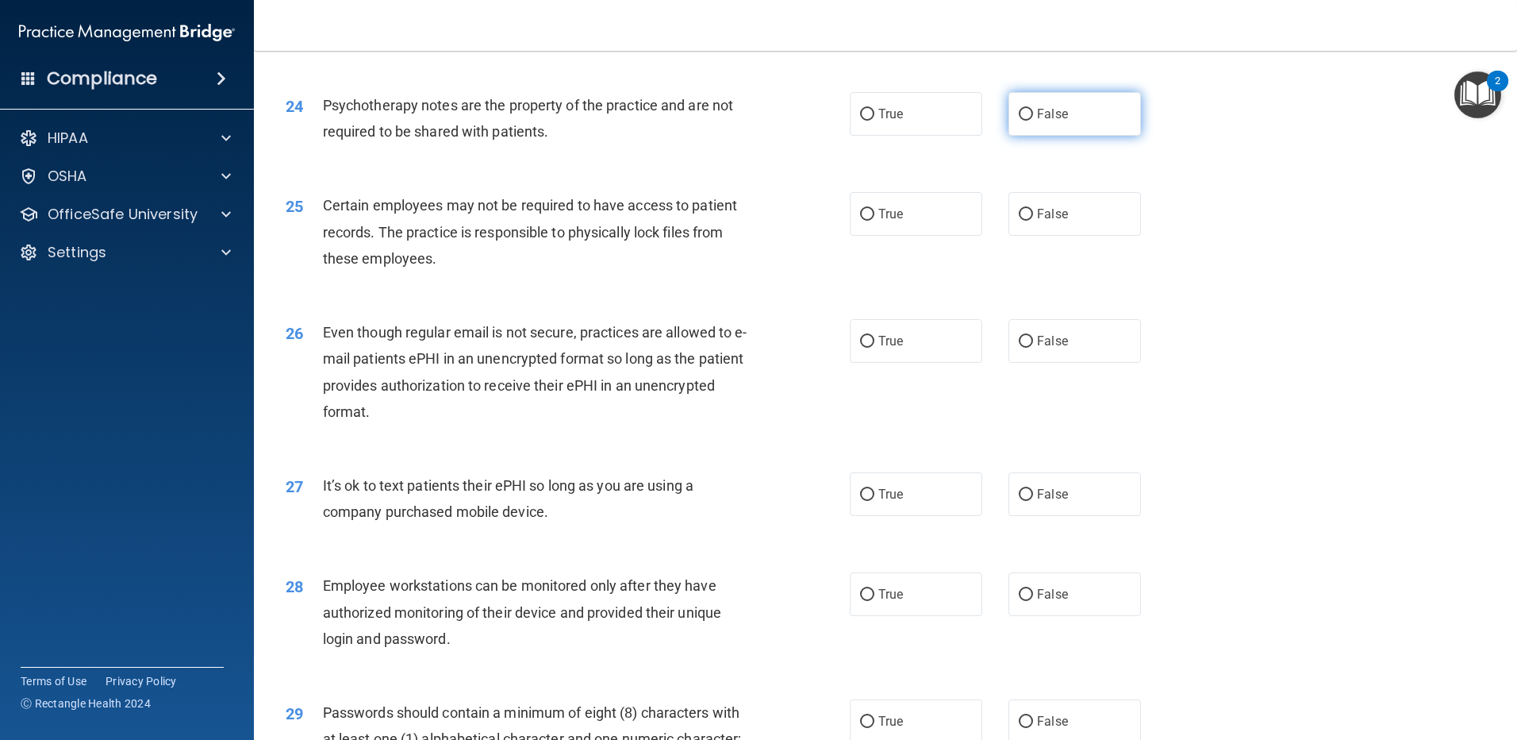
click at [1094, 136] on label "False" at bounding box center [1075, 114] width 133 height 44
click at [1033, 121] on input "False" at bounding box center [1026, 115] width 14 height 12
radio input "true"
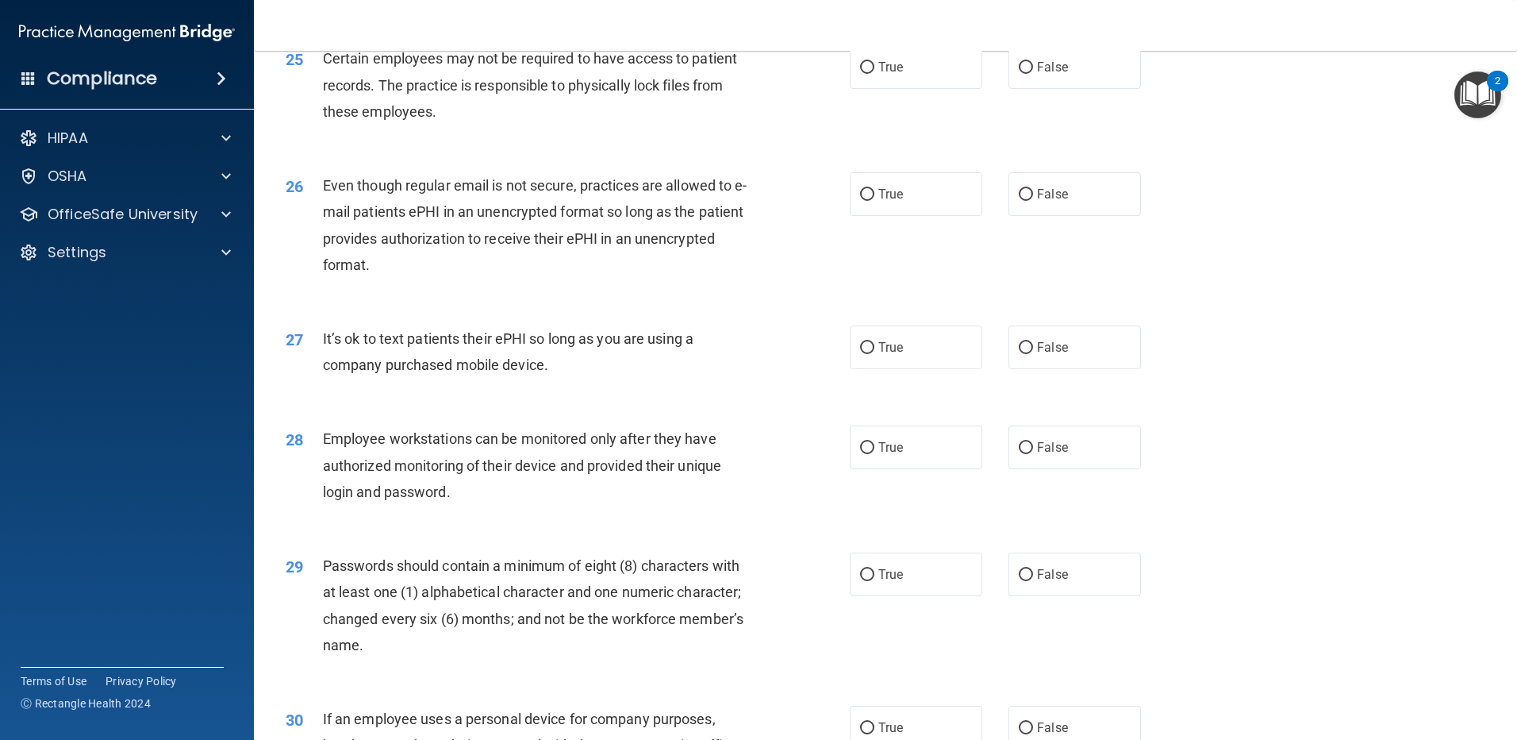
scroll to position [3053, 0]
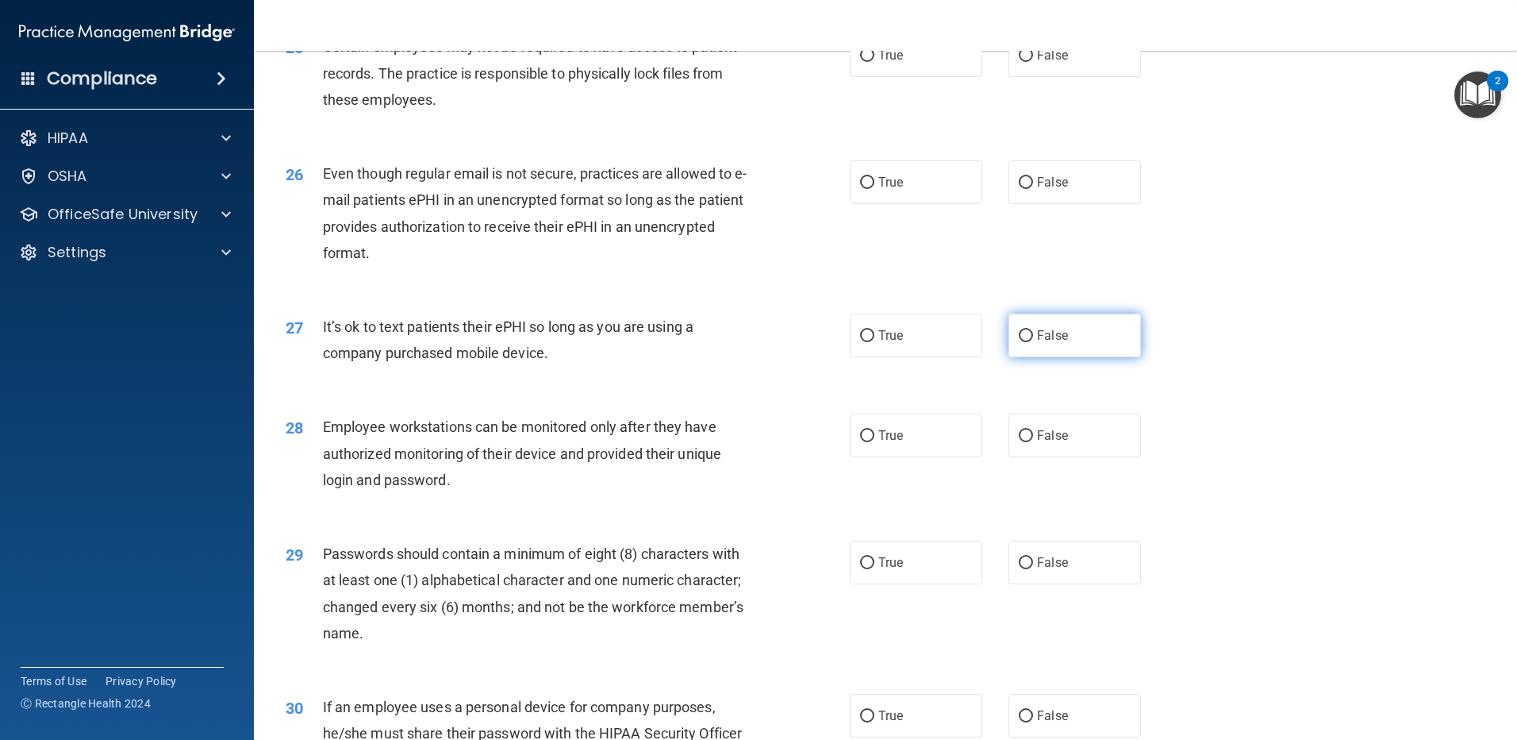
click at [1025, 342] on input "False" at bounding box center [1026, 336] width 14 height 12
radio input "true"
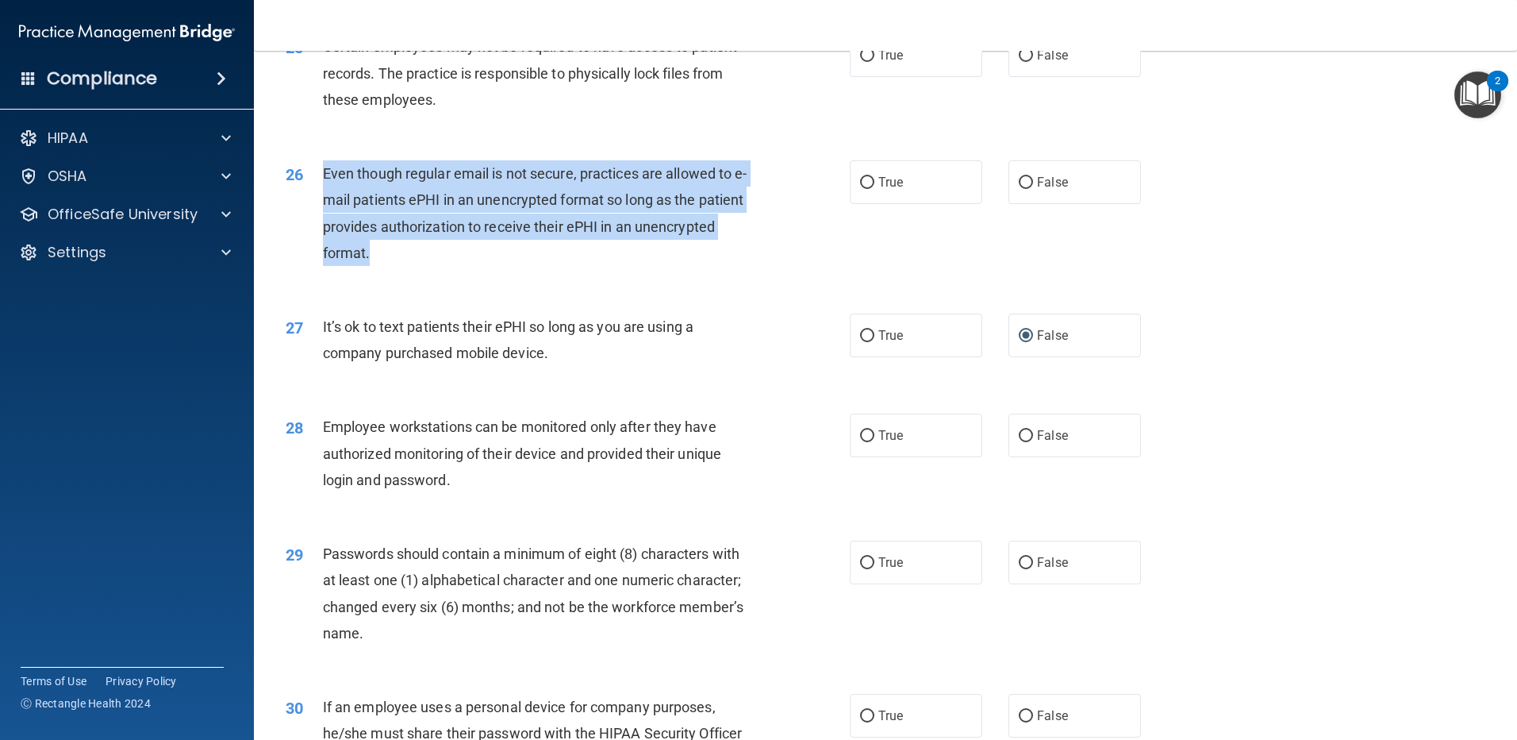
drag, startPoint x: 325, startPoint y: 193, endPoint x: 460, endPoint y: 298, distance: 171.3
click at [460, 274] on div "26 Even though regular email is not secure, practices are allowed to e-mail pat…" at bounding box center [568, 216] width 612 height 113
copy span "Even though regular email is not secure, practices are allowed to e-mail patien…"
click at [928, 204] on label "True" at bounding box center [916, 182] width 133 height 44
click at [874, 189] on input "True" at bounding box center [867, 183] width 14 height 12
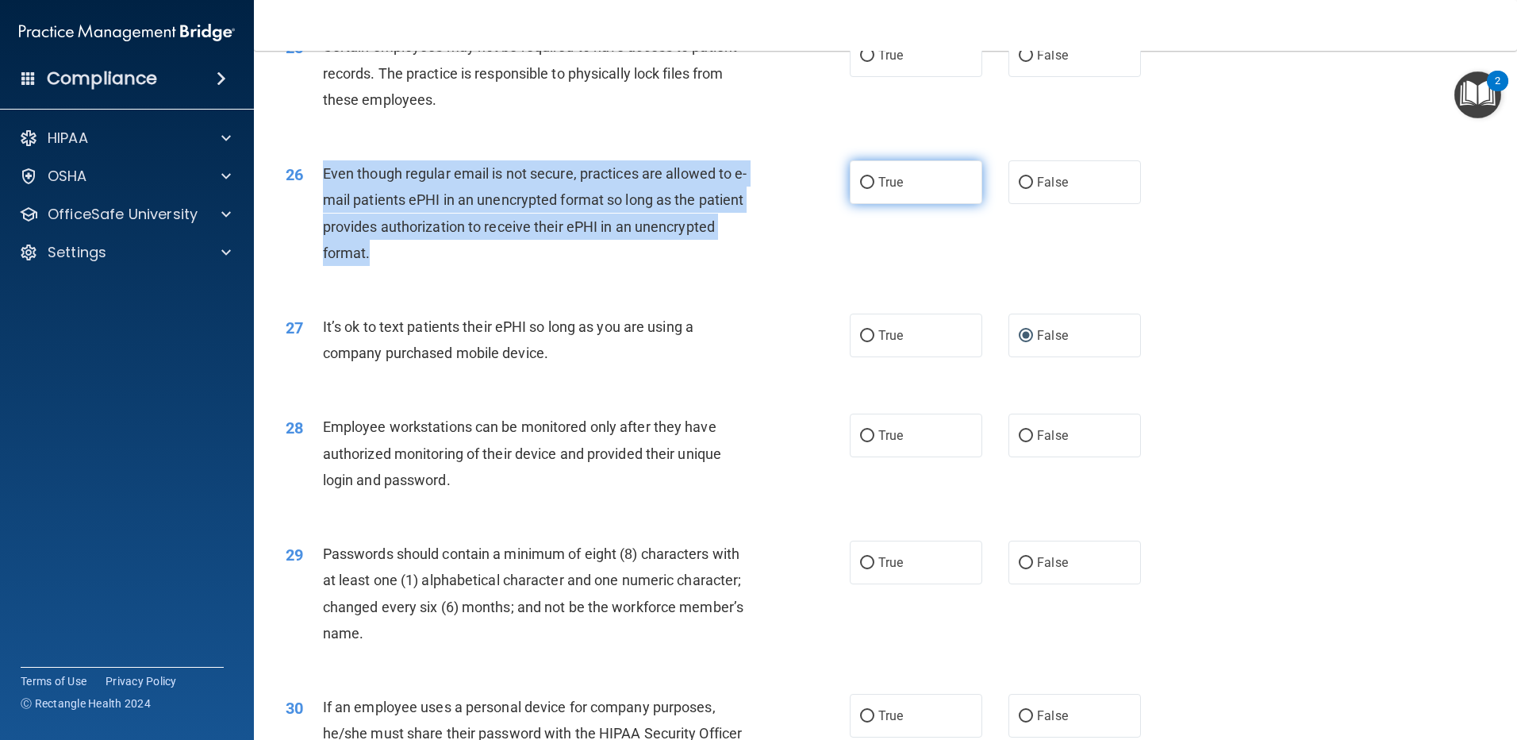
radio input "true"
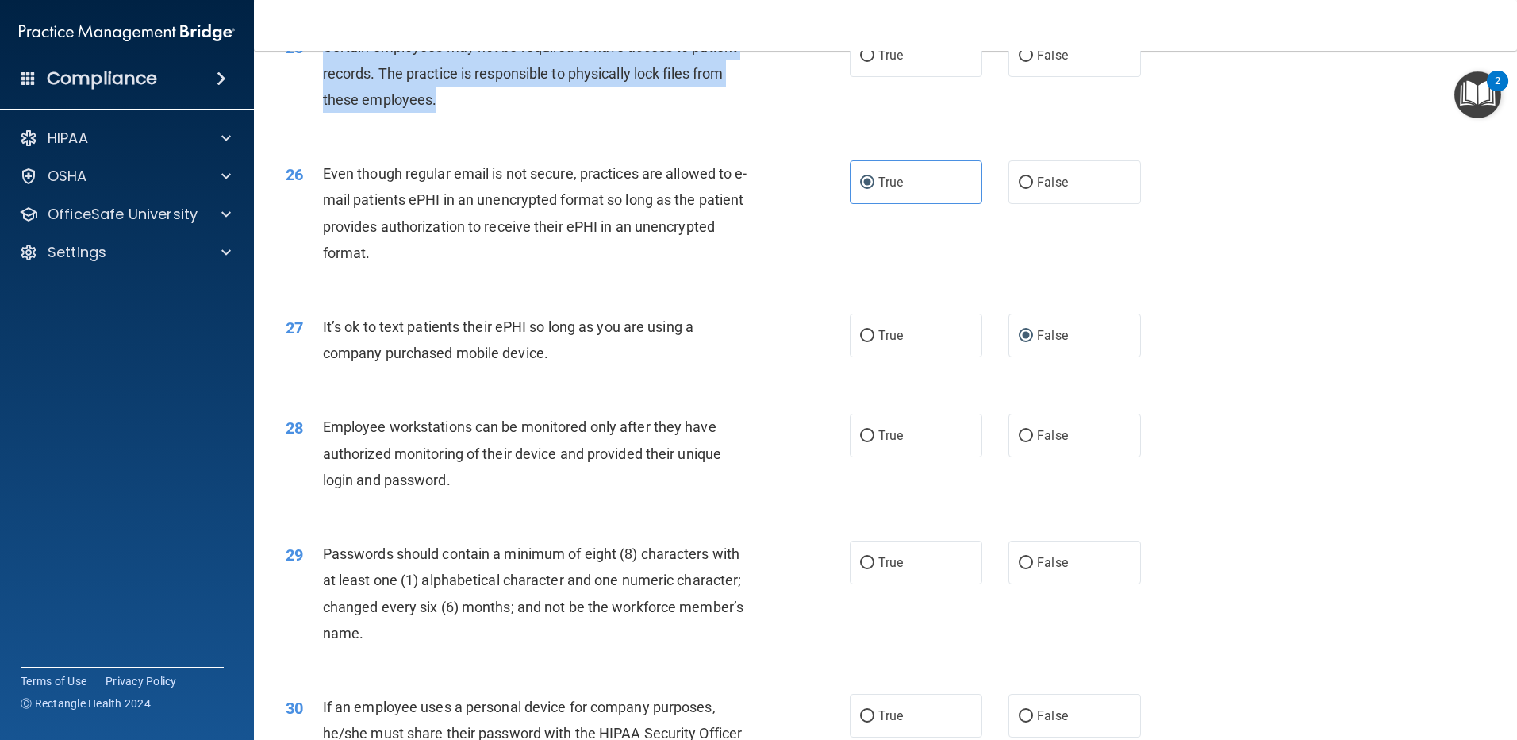
drag, startPoint x: 471, startPoint y: 124, endPoint x: 325, endPoint y: 79, distance: 152.8
click at [325, 79] on div "Certain employees may not be required to have access to patient records. The pr…" at bounding box center [543, 72] width 441 height 79
copy span "Certain employees may not be required to have access to patient records. The pr…"
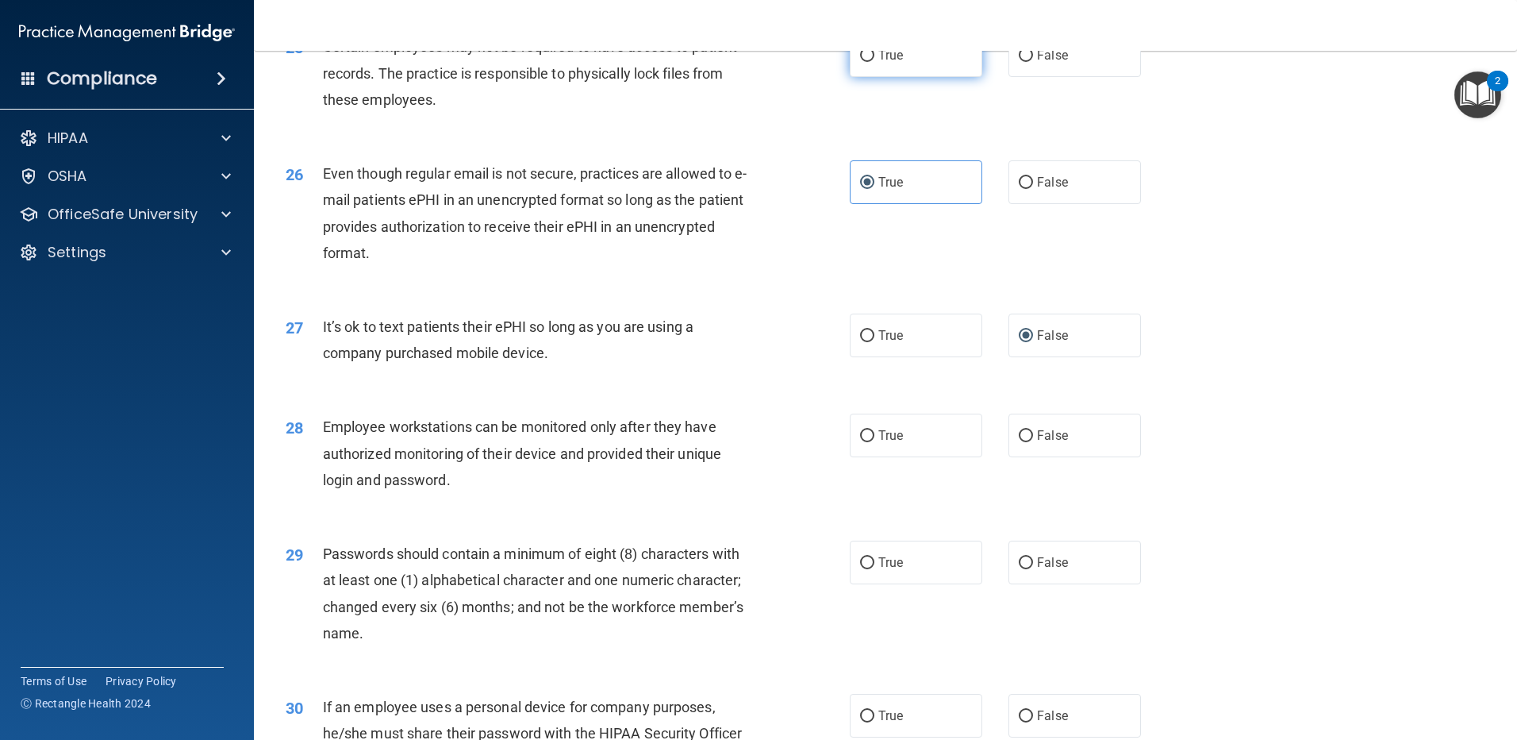
click at [900, 77] on label "True" at bounding box center [916, 55] width 133 height 44
click at [874, 62] on input "True" at bounding box center [867, 56] width 14 height 12
radio input "true"
click at [1373, 248] on div "26 Even though regular email is not secure, practices are allowed to e-mail pat…" at bounding box center [886, 216] width 1224 height 153
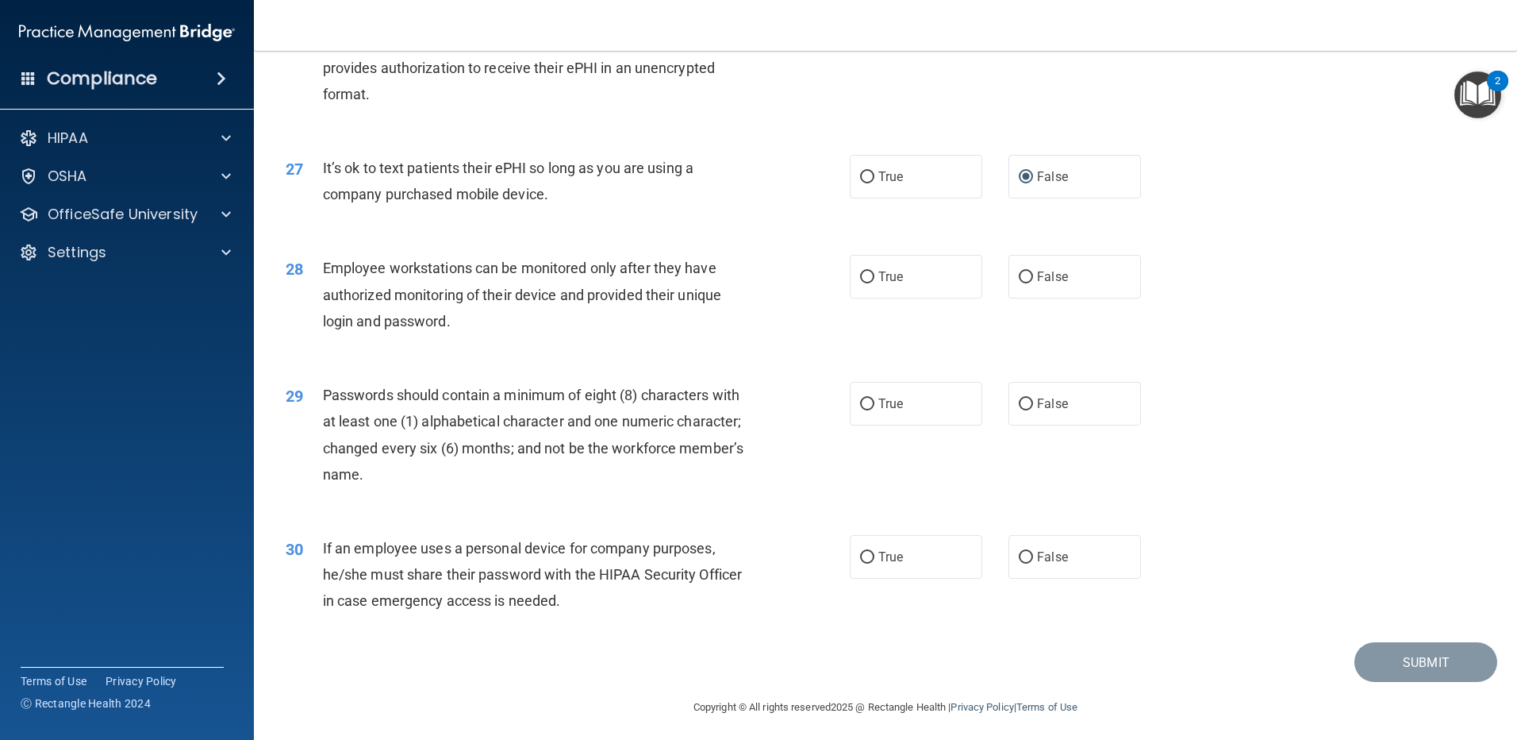
scroll to position [3244, 0]
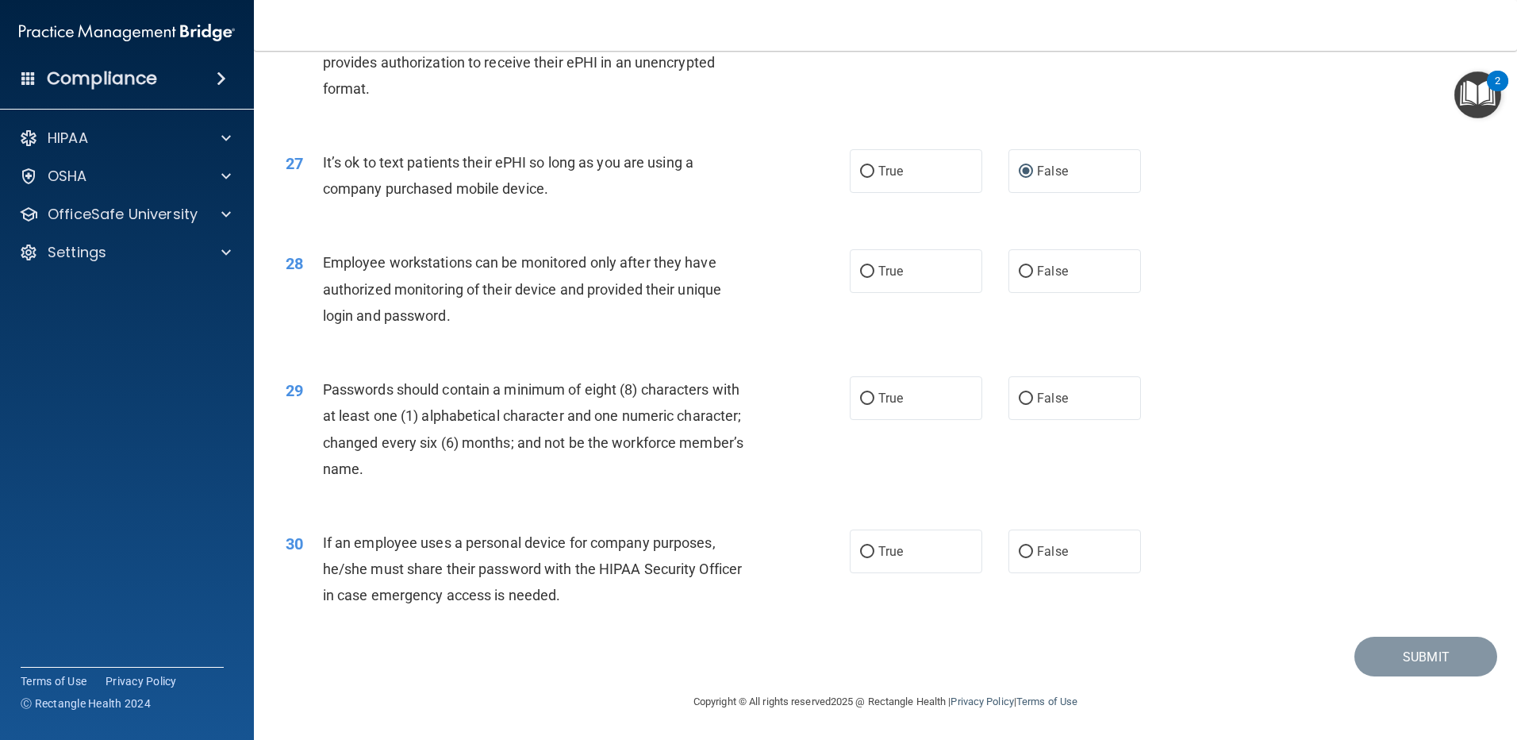
click at [519, 309] on div "Employee workstations can be monitored only after they have authorized monitori…" at bounding box center [543, 288] width 441 height 79
click at [1022, 271] on input "False" at bounding box center [1026, 272] width 14 height 12
radio input "true"
click at [932, 396] on label "True" at bounding box center [916, 398] width 133 height 44
click at [874, 396] on input "True" at bounding box center [867, 399] width 14 height 12
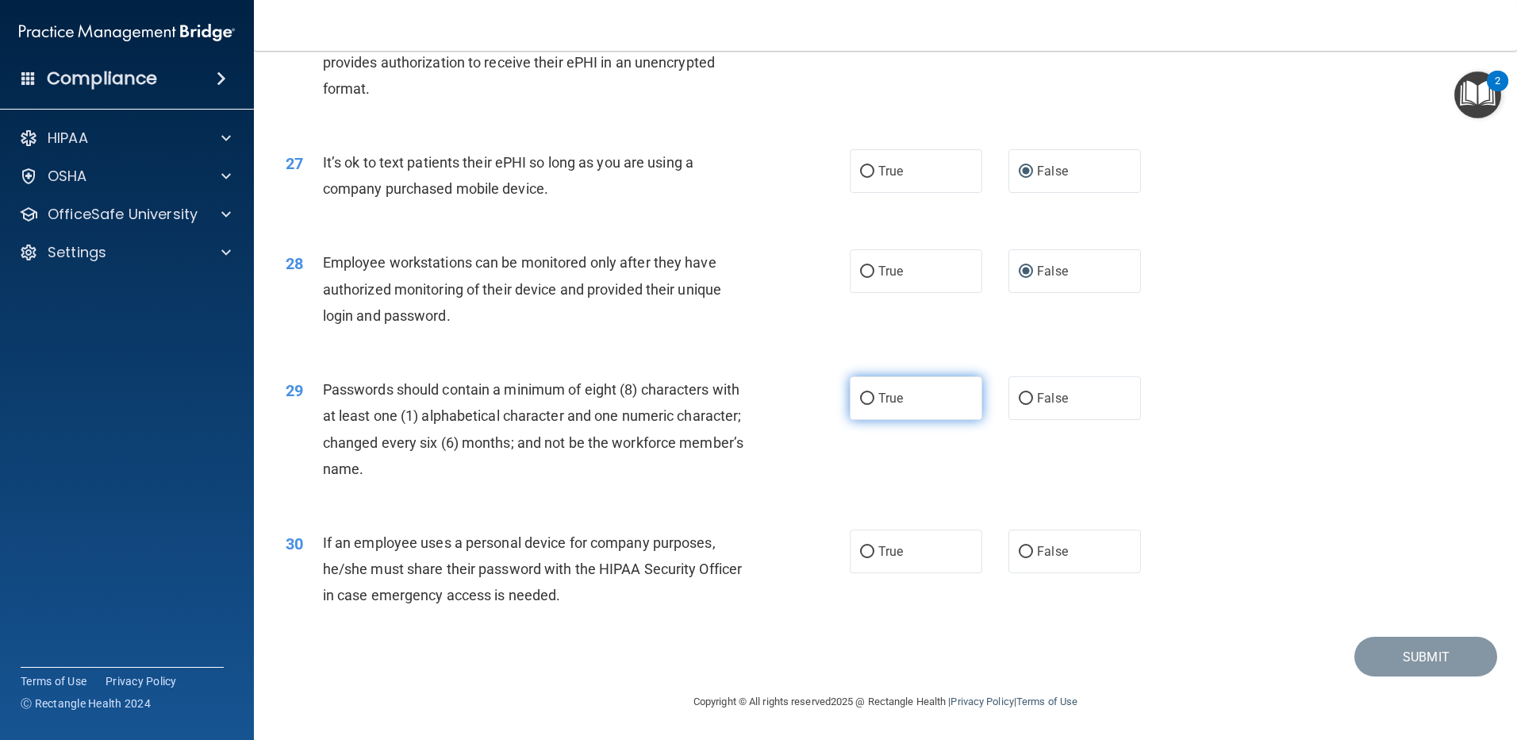
radio input "true"
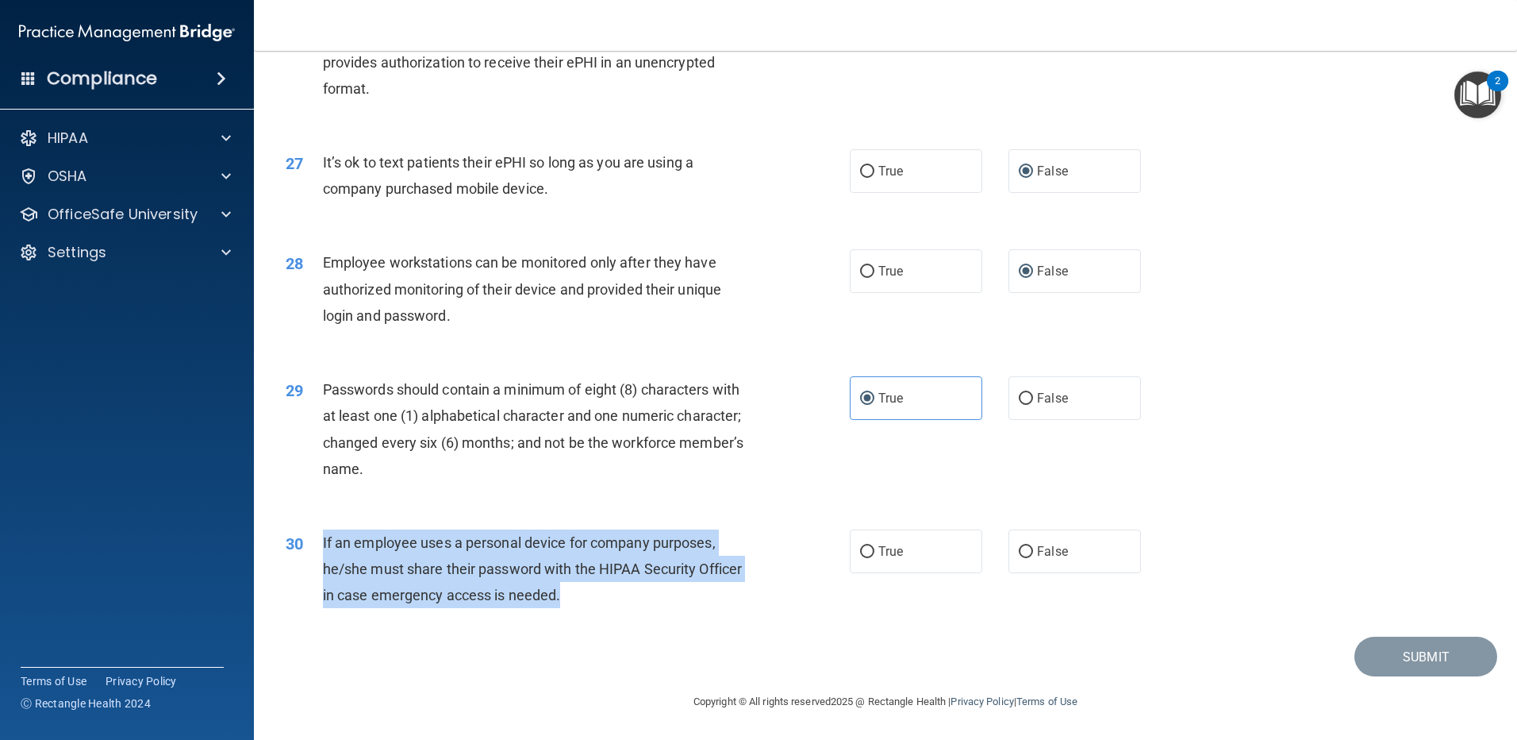
drag, startPoint x: 594, startPoint y: 592, endPoint x: 323, endPoint y: 543, distance: 275.0
click at [323, 543] on div "If an employee uses a personal device for company purposes, he/she must share t…" at bounding box center [543, 568] width 441 height 79
copy span "If an employee uses a personal device for company purposes, he/she must share t…"
click at [491, 574] on span "If an employee uses a personal device for company purposes, he/she must share t…" at bounding box center [532, 568] width 419 height 69
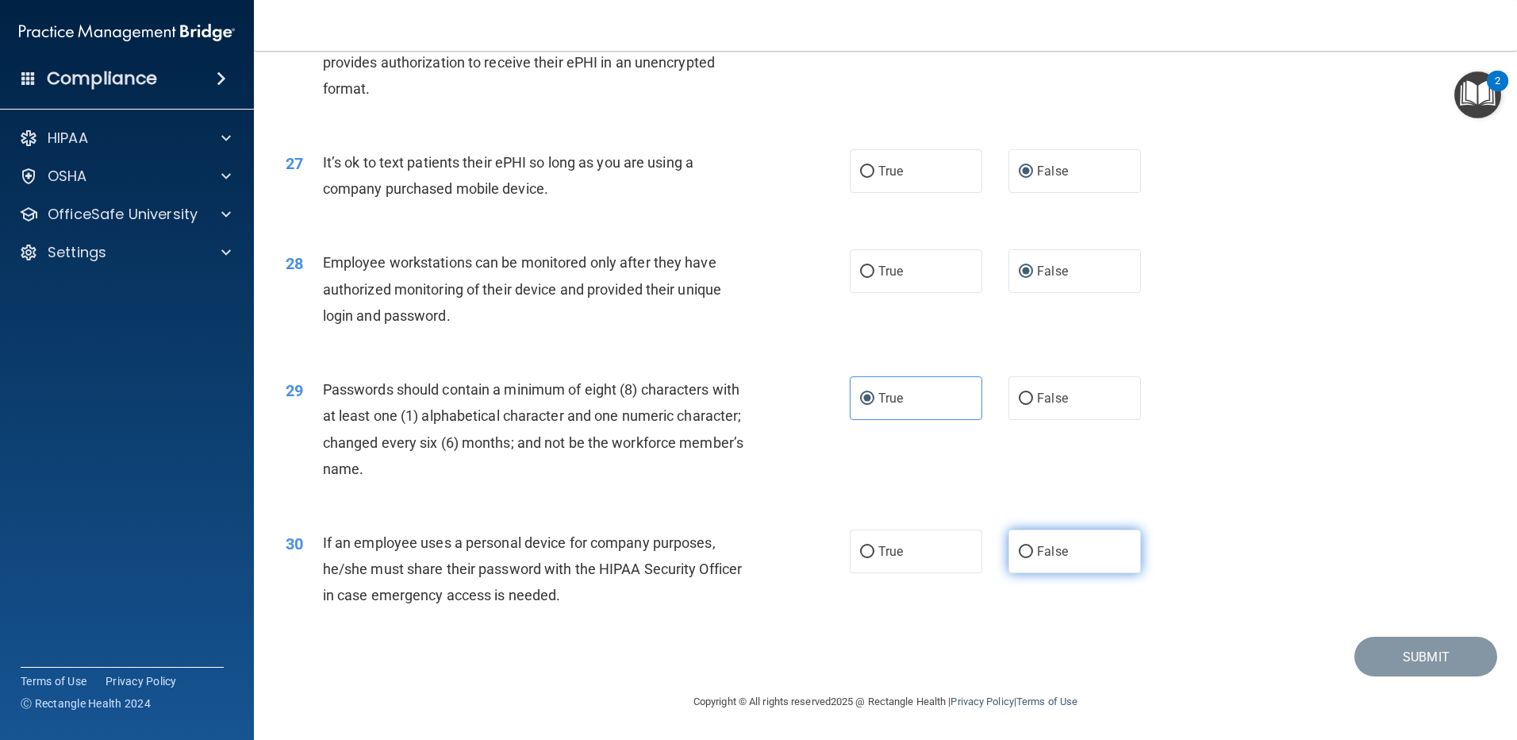
click at [1132, 553] on label "False" at bounding box center [1075, 551] width 133 height 44
click at [1033, 553] on input "False" at bounding box center [1026, 552] width 14 height 12
radio input "true"
click at [1078, 569] on label "False" at bounding box center [1075, 551] width 133 height 44
click at [1033, 558] on input "False" at bounding box center [1026, 552] width 14 height 12
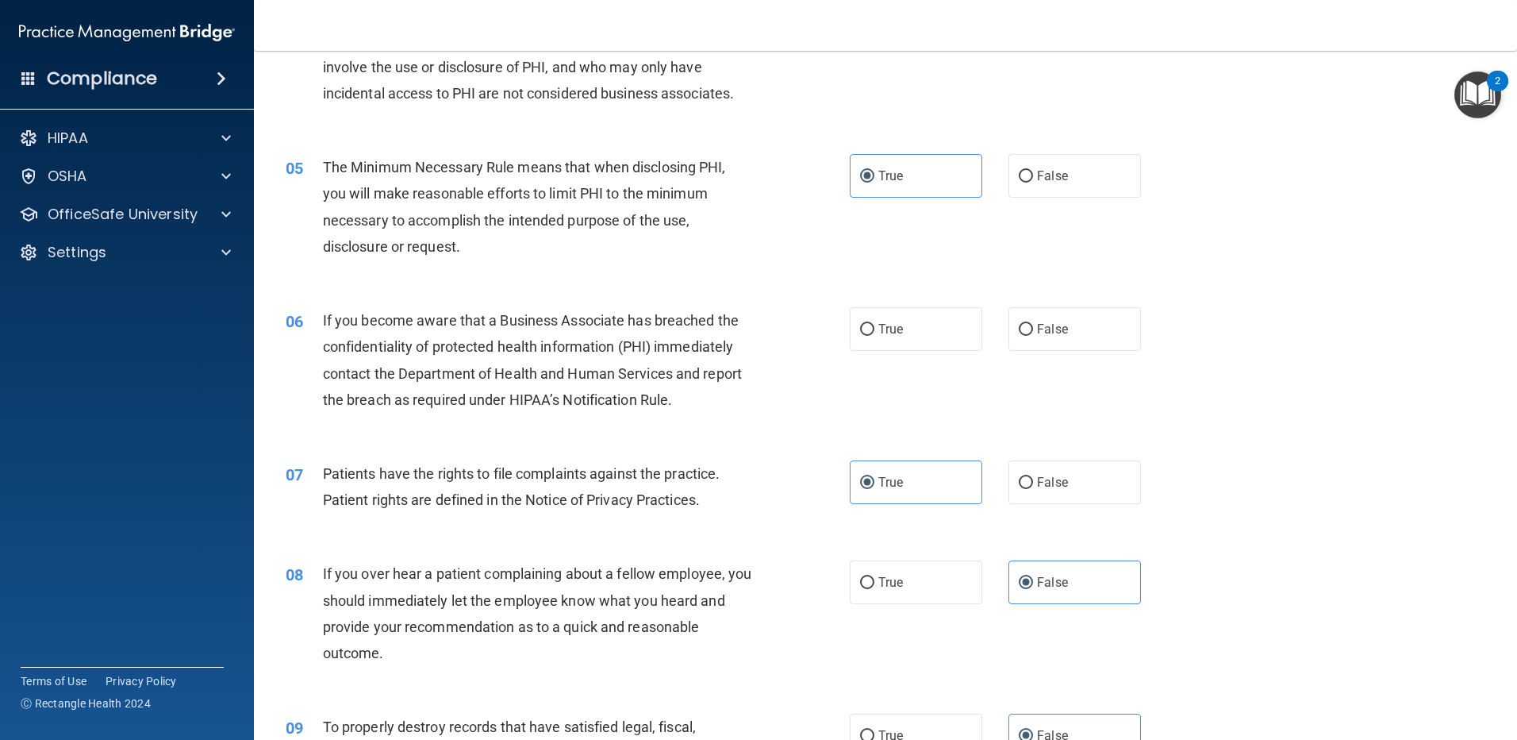
scroll to position [467, 0]
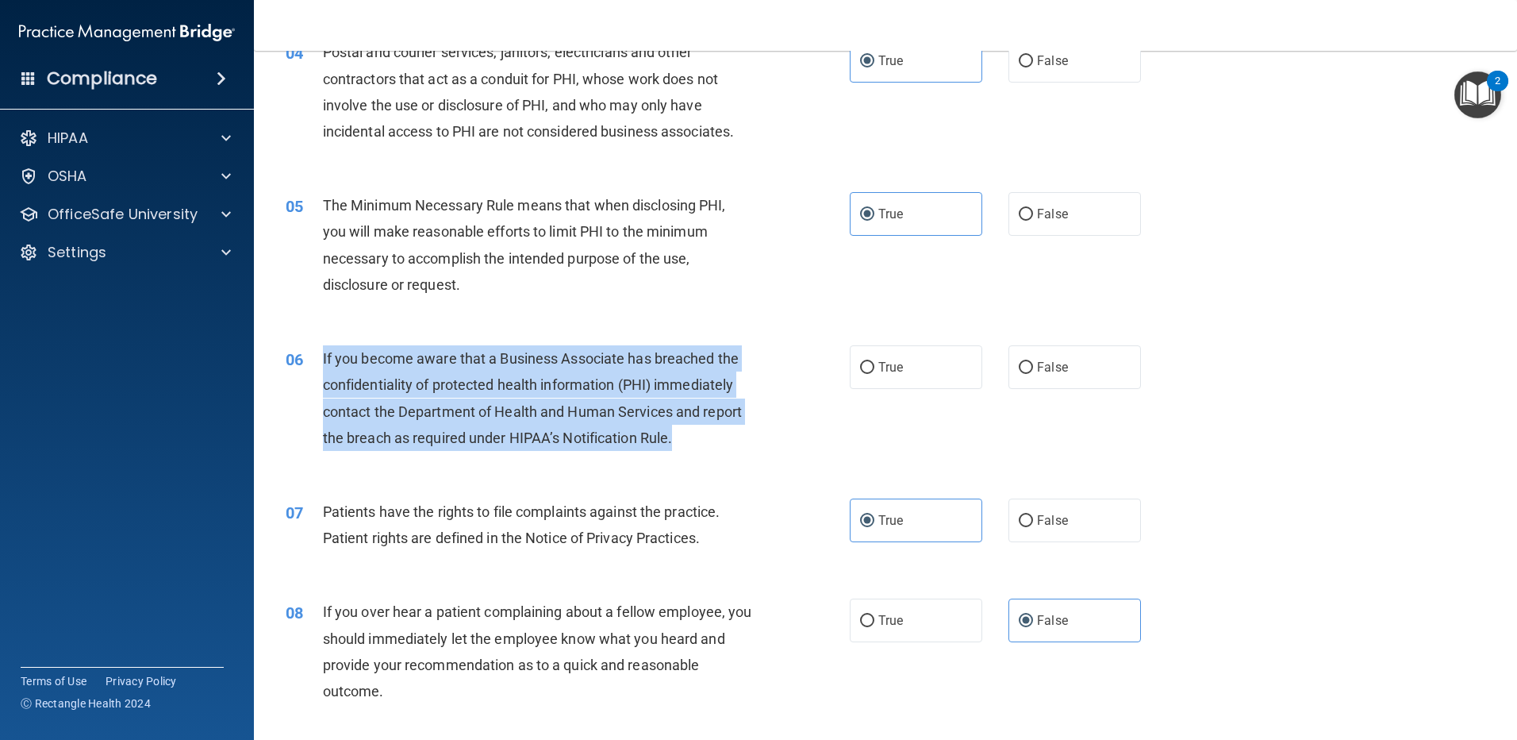
drag, startPoint x: 678, startPoint y: 433, endPoint x: 321, endPoint y: 359, distance: 364.6
click at [321, 359] on div "06 If you become aware that a Business Associate has breached the confidentiali…" at bounding box center [568, 401] width 612 height 113
drag, startPoint x: 321, startPoint y: 359, endPoint x: 466, endPoint y: 414, distance: 154.4
click at [644, 398] on div "If you become aware that a Business Associate has breached the confidentiality …" at bounding box center [543, 398] width 441 height 106
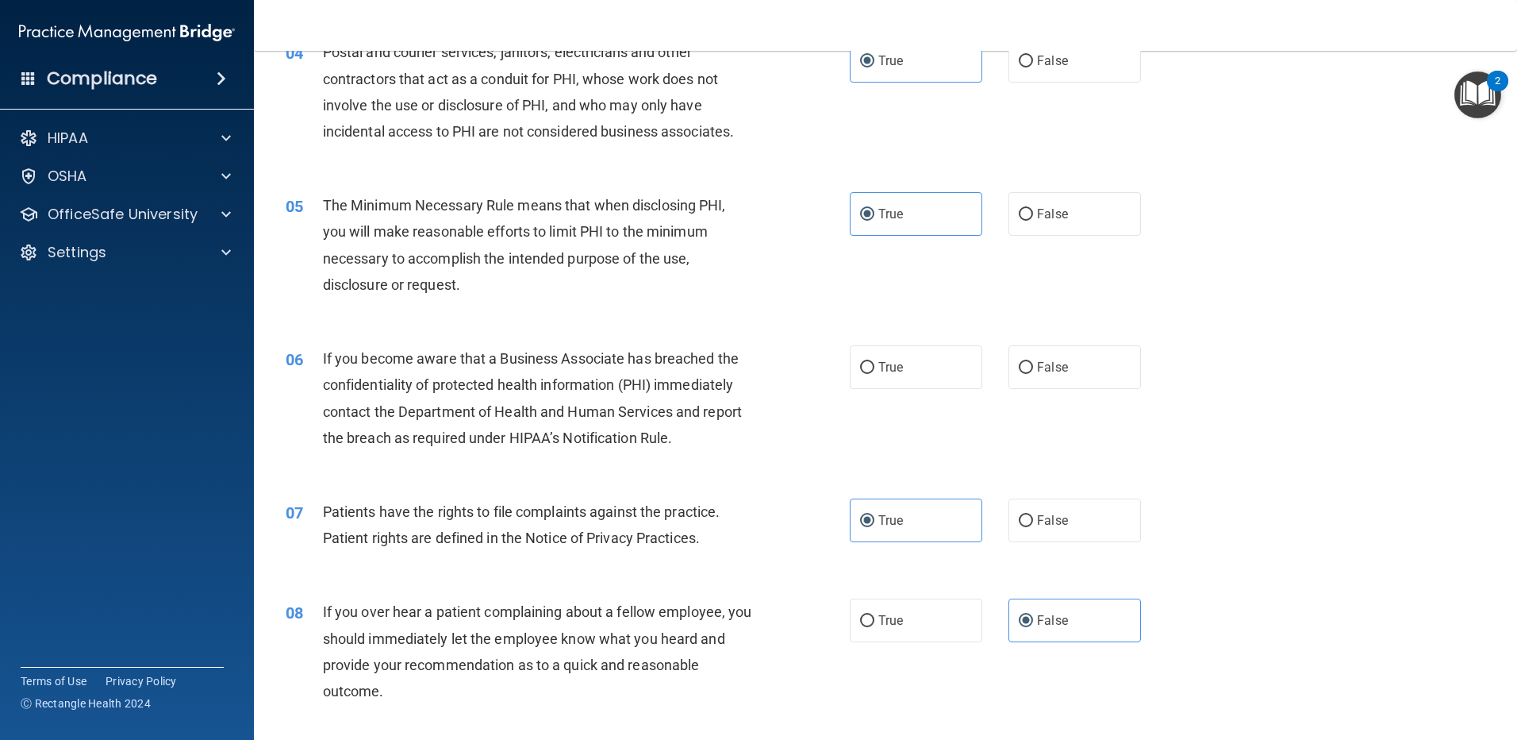
click at [644, 411] on span "If you become aware that a Business Associate has breached the confidentiality …" at bounding box center [532, 398] width 419 height 96
click at [1011, 381] on label "False" at bounding box center [1075, 367] width 133 height 44
click at [1019, 374] on input "False" at bounding box center [1026, 368] width 14 height 12
radio input "true"
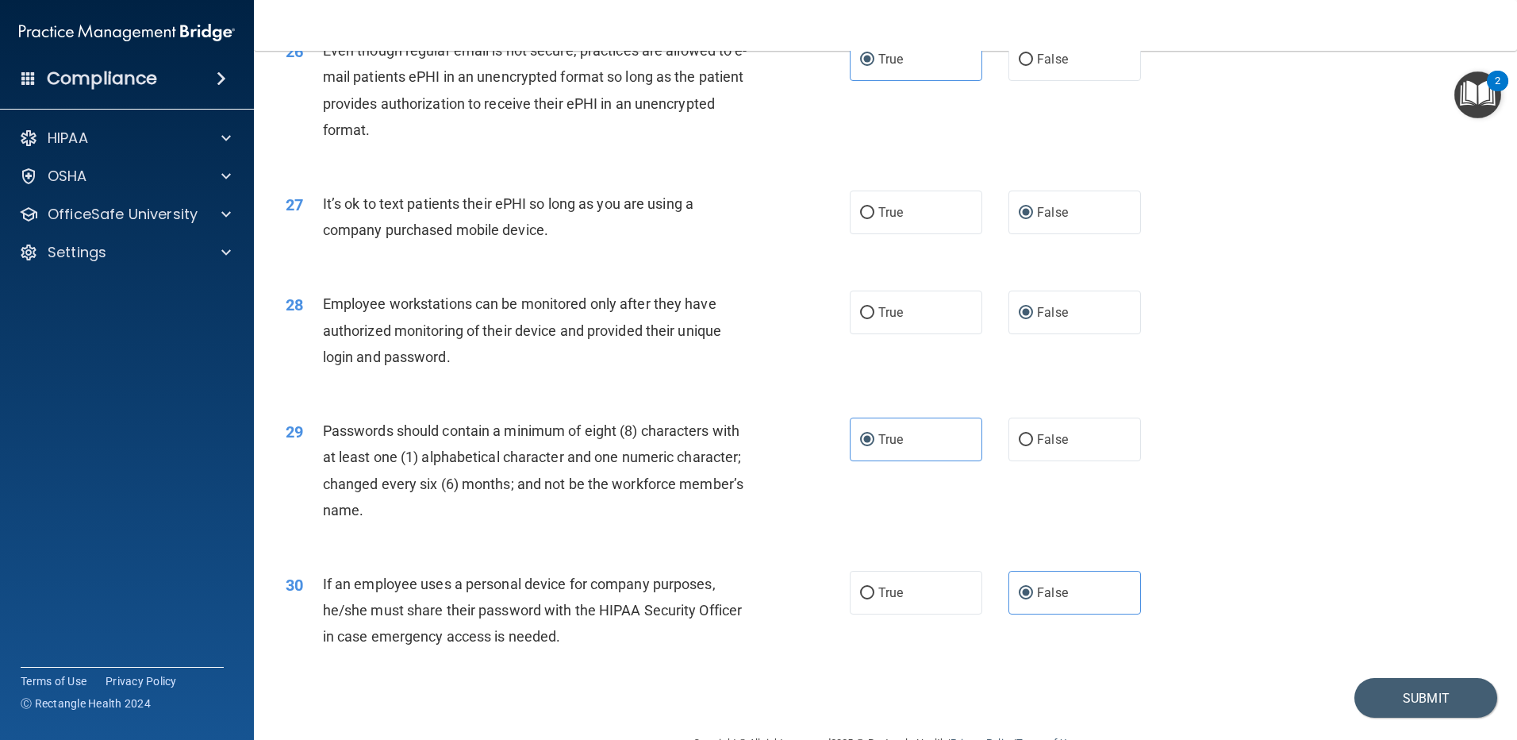
scroll to position [3244, 0]
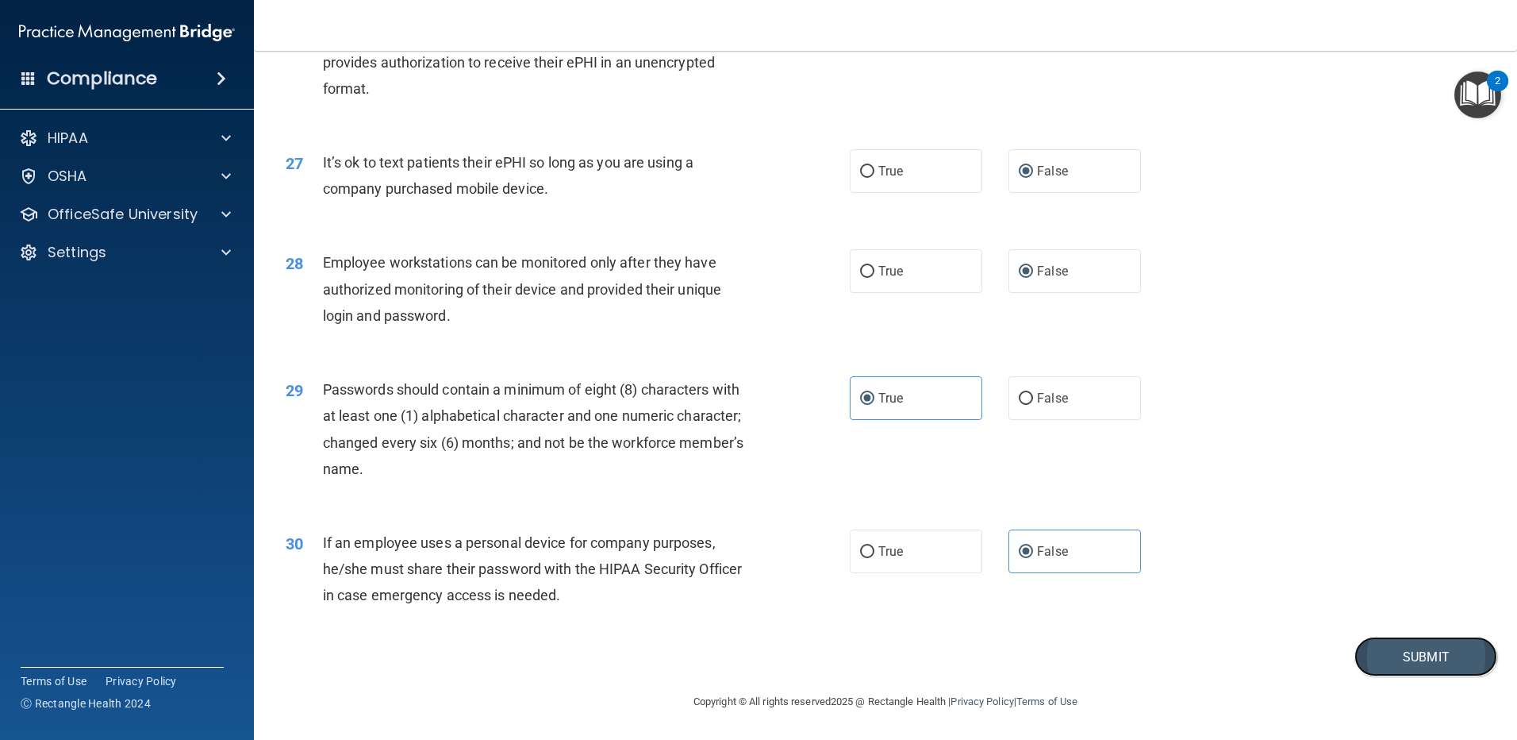
click at [1393, 648] on button "Submit" at bounding box center [1425, 656] width 143 height 40
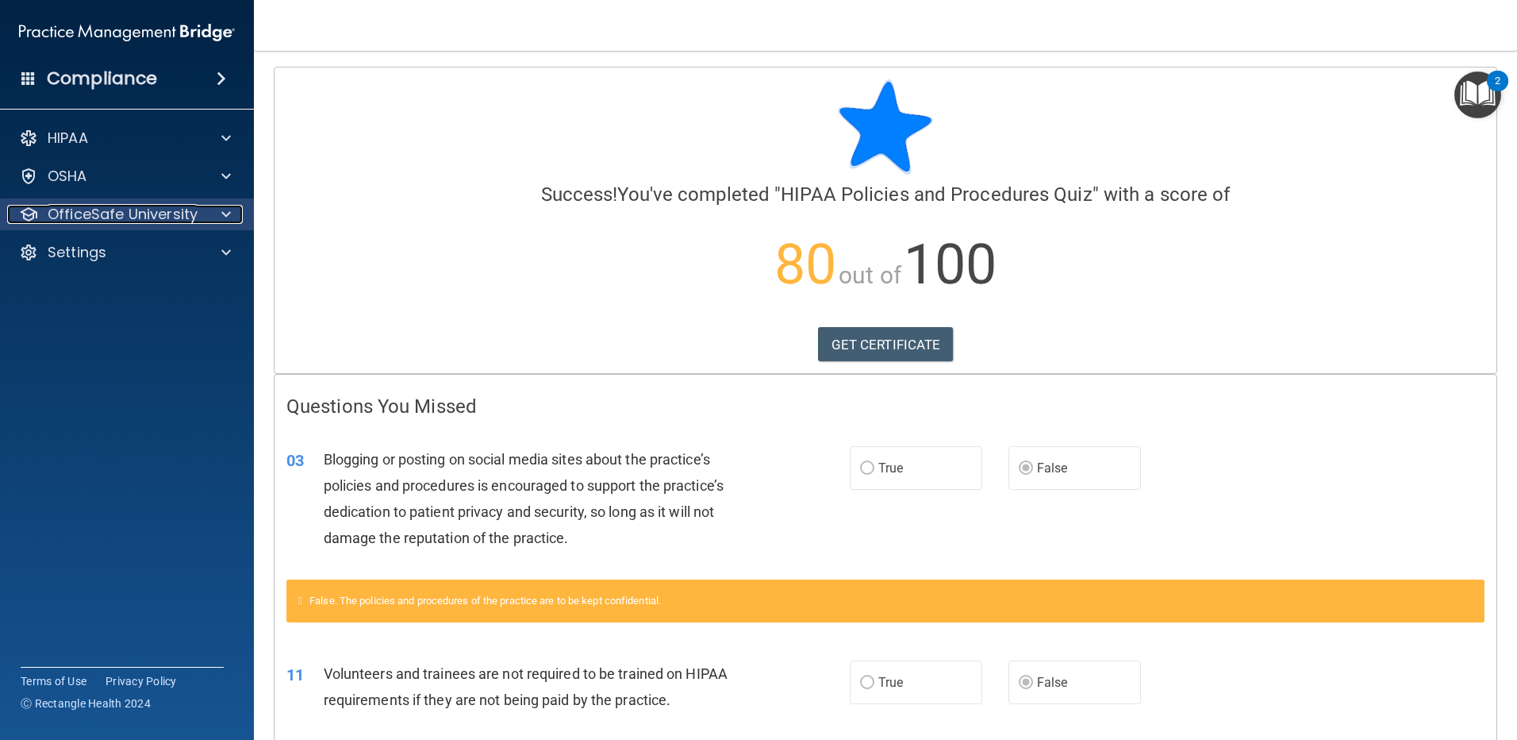
click at [121, 220] on p "OfficeSafe University" at bounding box center [123, 214] width 150 height 19
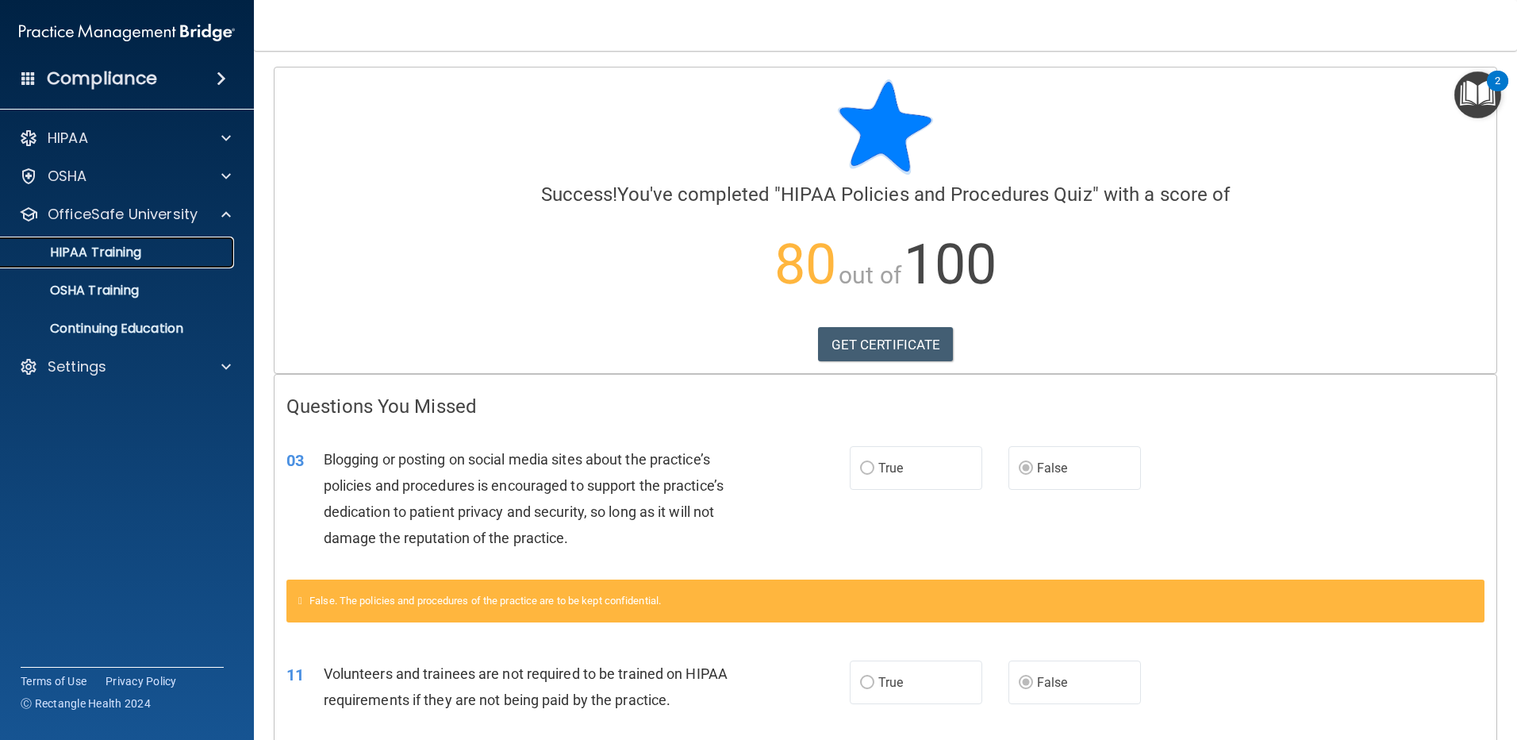
click at [121, 255] on p "HIPAA Training" at bounding box center [75, 252] width 131 height 16
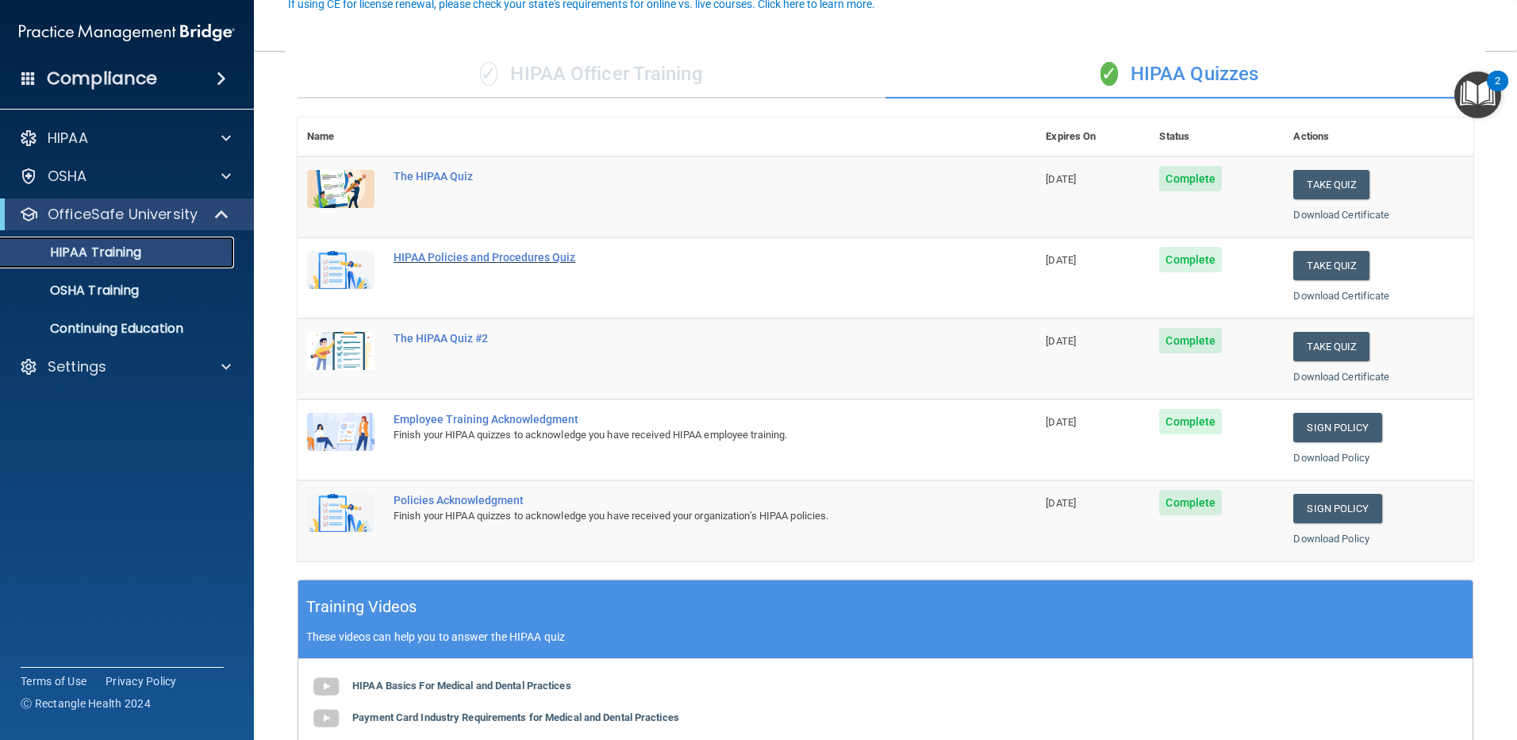
scroll to position [159, 0]
